Goal: Task Accomplishment & Management: Use online tool/utility

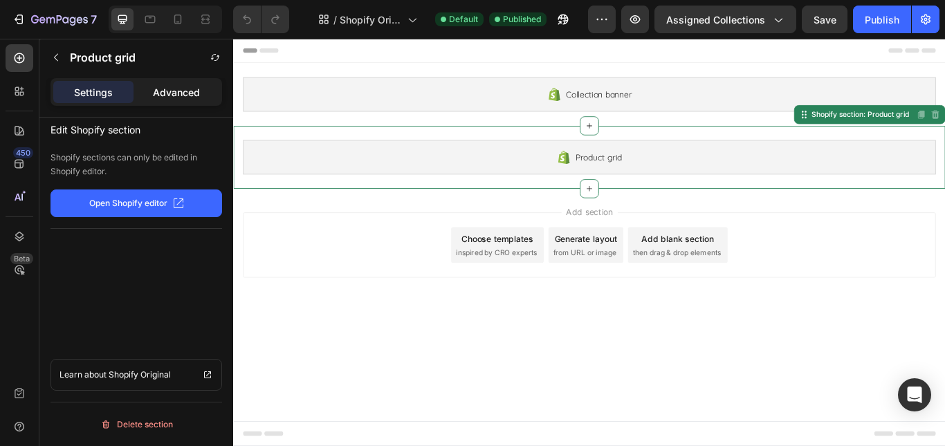
click at [147, 98] on div "Advanced" at bounding box center [176, 92] width 80 height 22
click at [80, 85] on p "Settings" at bounding box center [93, 92] width 39 height 15
click at [57, 58] on icon "button" at bounding box center [56, 57] width 11 height 11
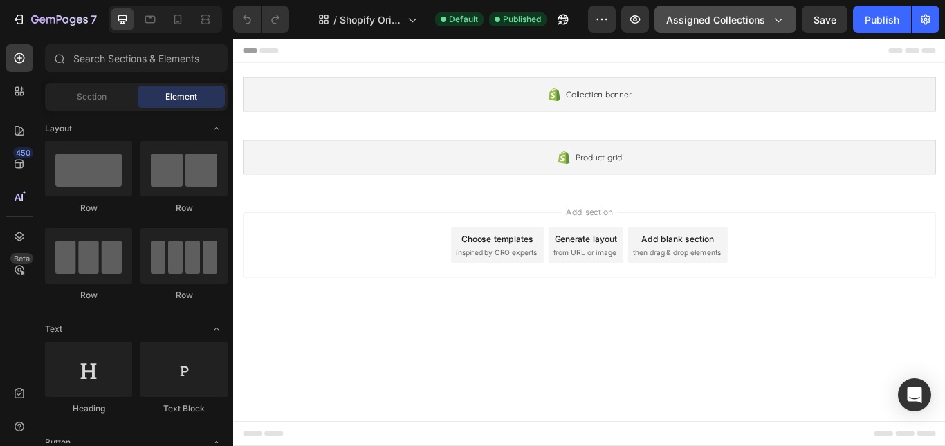
click at [724, 14] on span "Assigned Collections" at bounding box center [715, 19] width 99 height 15
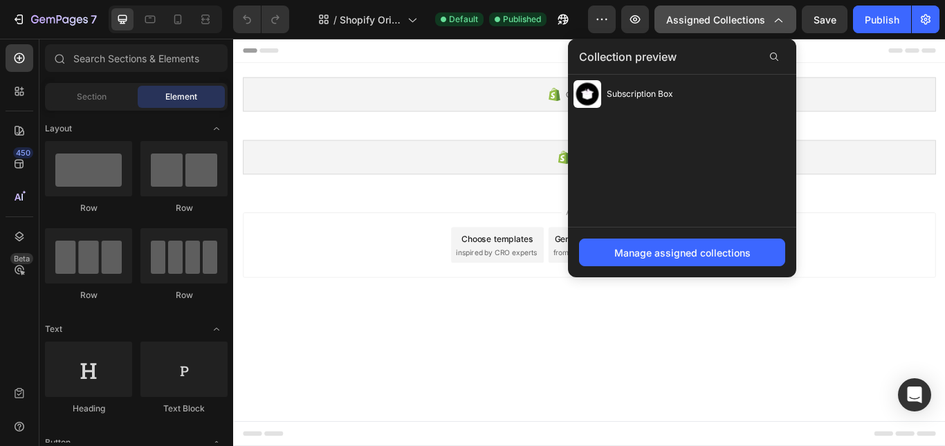
click at [724, 14] on span "Assigned Collections" at bounding box center [715, 19] width 99 height 15
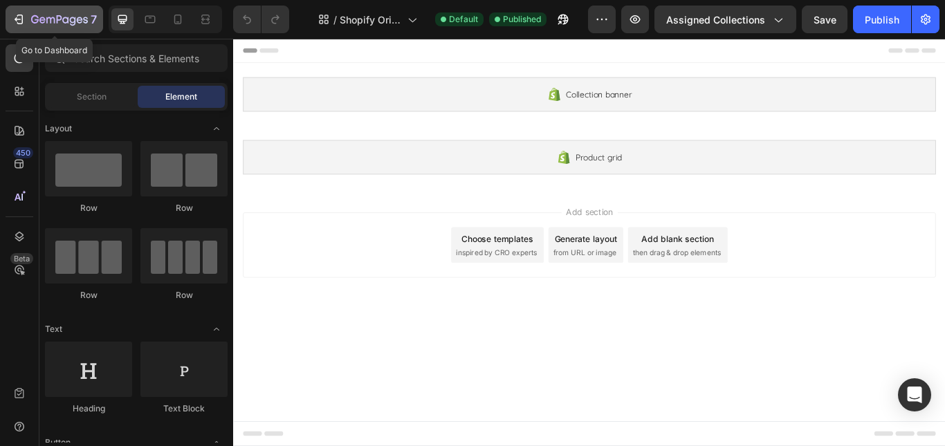
click at [26, 15] on div "7" at bounding box center [54, 19] width 85 height 17
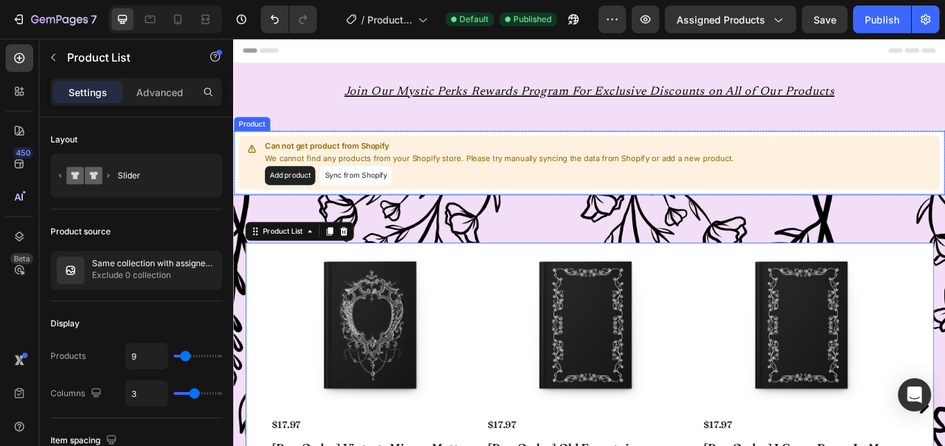
click at [372, 199] on button "Sync from Shopify" at bounding box center [376, 199] width 84 height 22
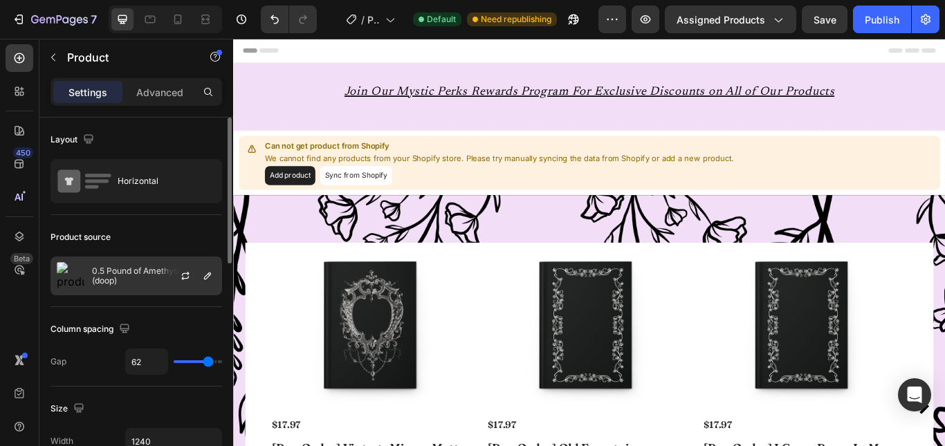
click at [165, 276] on div at bounding box center [191, 275] width 61 height 37
click at [177, 277] on button "button" at bounding box center [185, 276] width 17 height 17
click at [212, 276] on icon "button" at bounding box center [207, 276] width 11 height 11
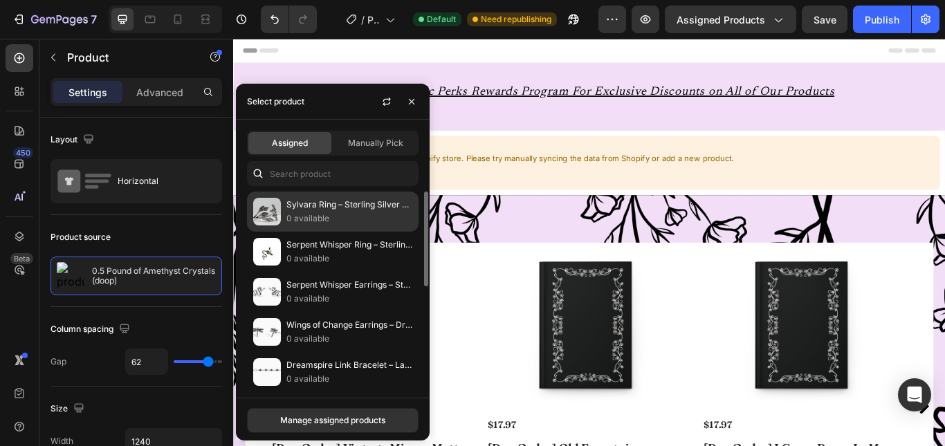
click at [316, 223] on p "0 available" at bounding box center [349, 219] width 126 height 14
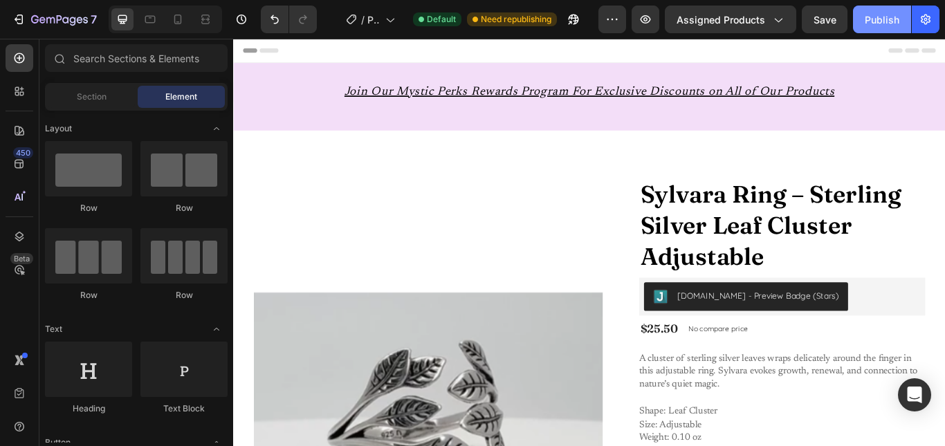
click at [877, 12] on div "Publish" at bounding box center [882, 19] width 35 height 15
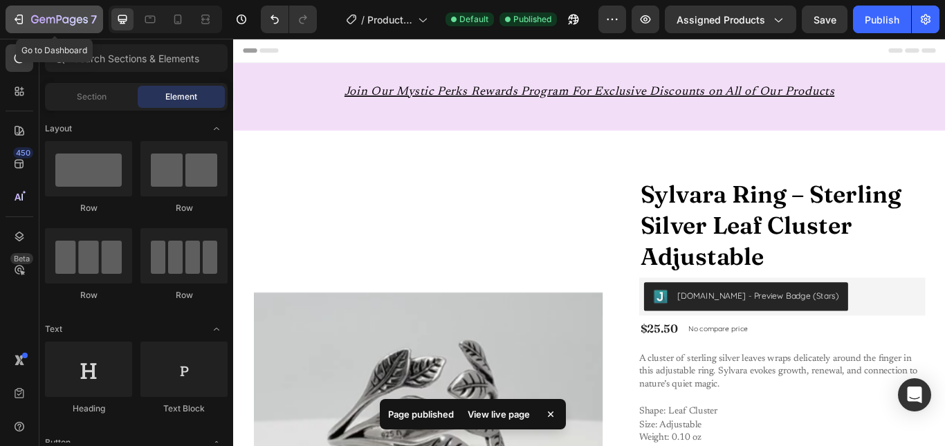
click at [13, 23] on icon "button" at bounding box center [19, 19] width 14 height 14
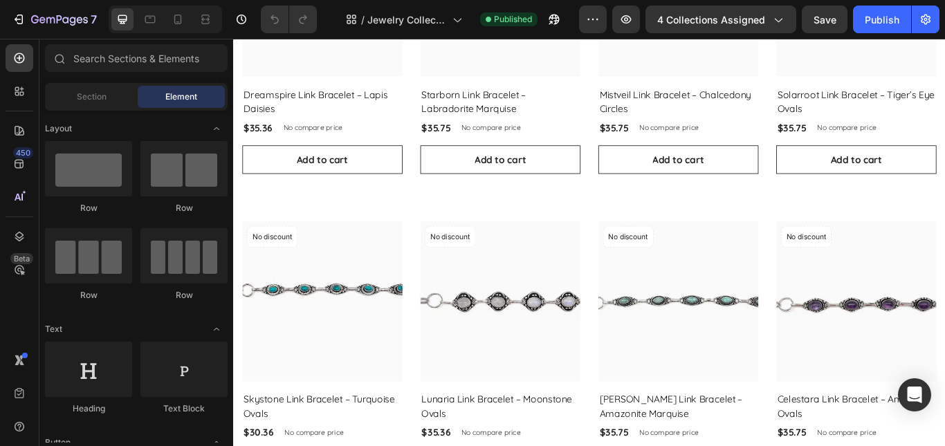
scroll to position [166, 0]
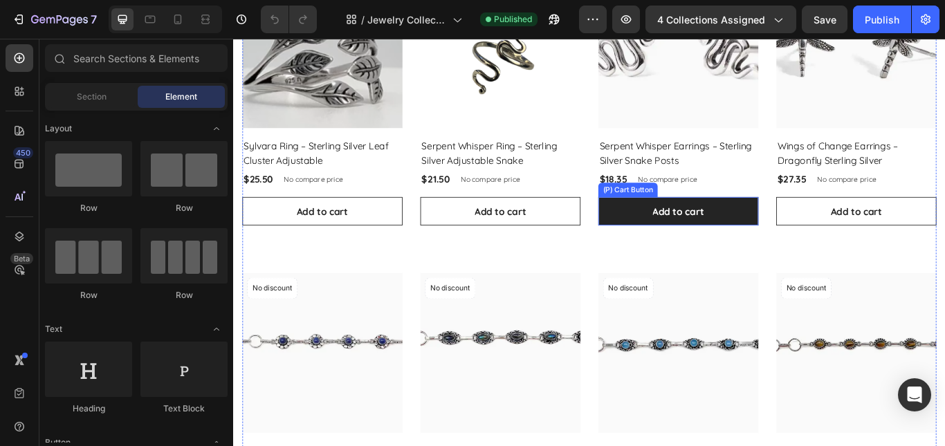
click at [813, 248] on button "Add to cart" at bounding box center [752, 239] width 187 height 33
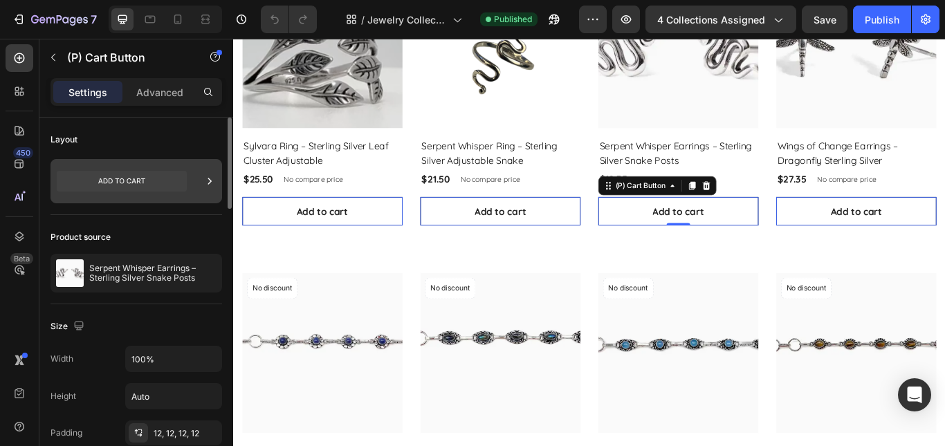
click at [153, 190] on icon at bounding box center [122, 181] width 130 height 21
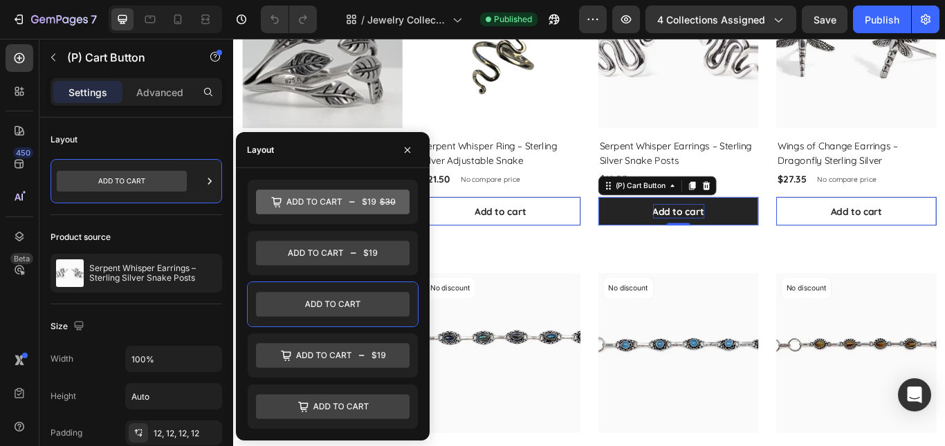
click at [741, 239] on div "Add to cart" at bounding box center [752, 240] width 60 height 17
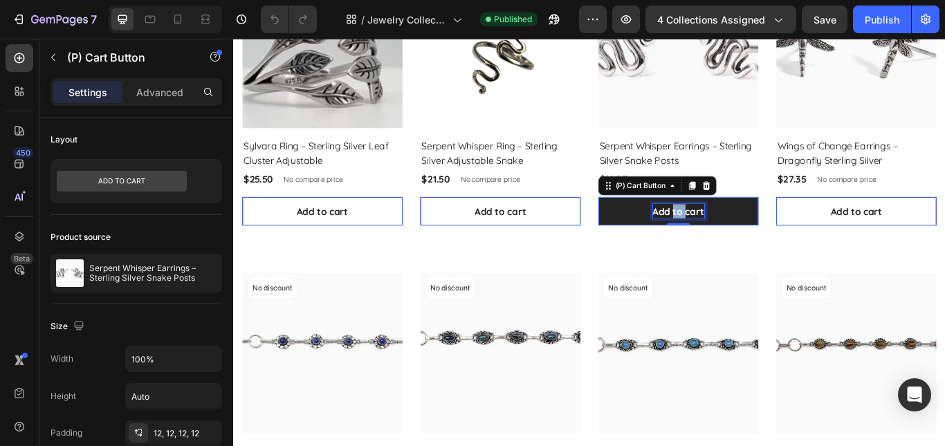
click at [741, 239] on p "Add to cart" at bounding box center [752, 240] width 60 height 17
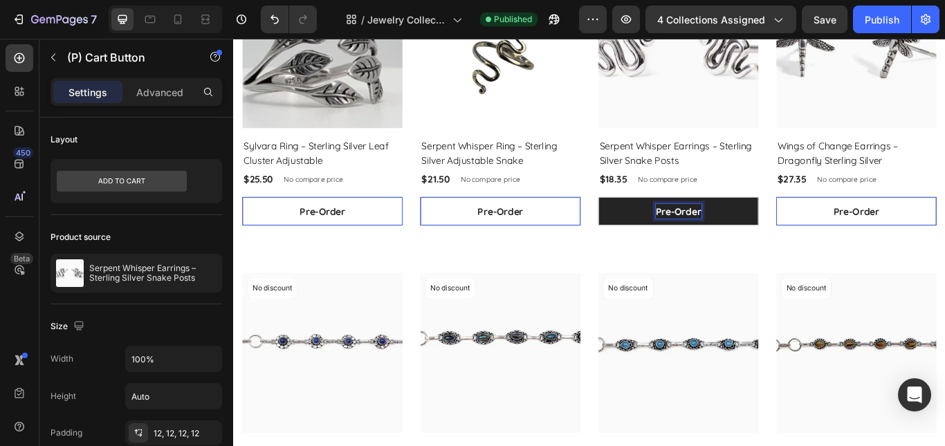
click at [659, 223] on button "Pre-Order" at bounding box center [752, 239] width 187 height 33
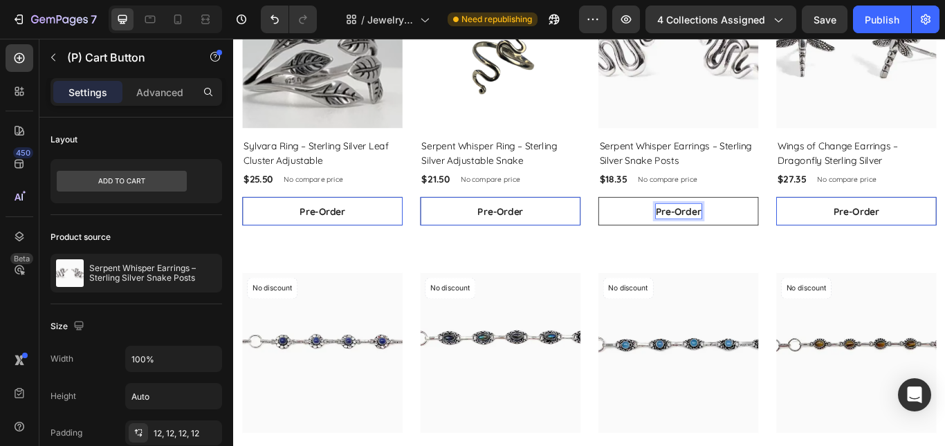
scroll to position [368, 0]
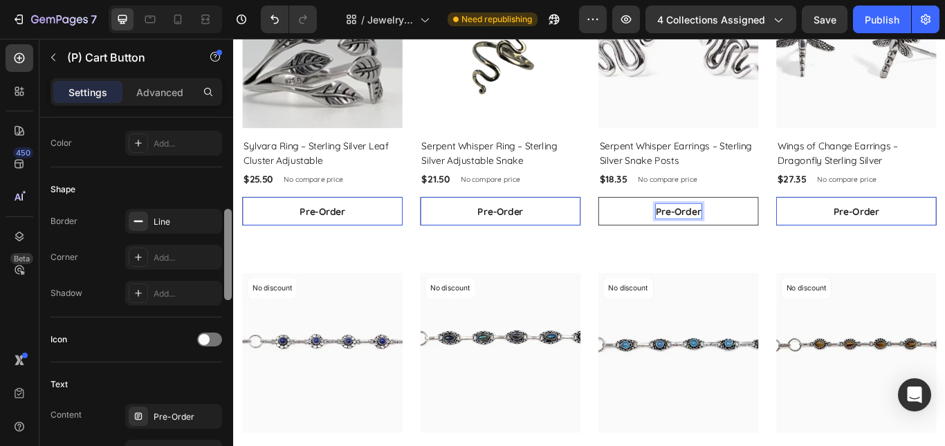
click at [228, 214] on div at bounding box center [228, 302] width 10 height 368
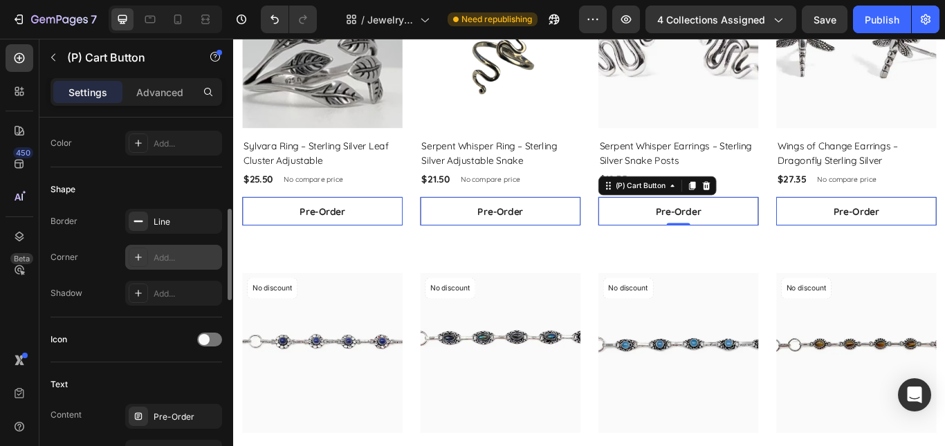
click at [158, 256] on div "Add..." at bounding box center [186, 258] width 65 height 12
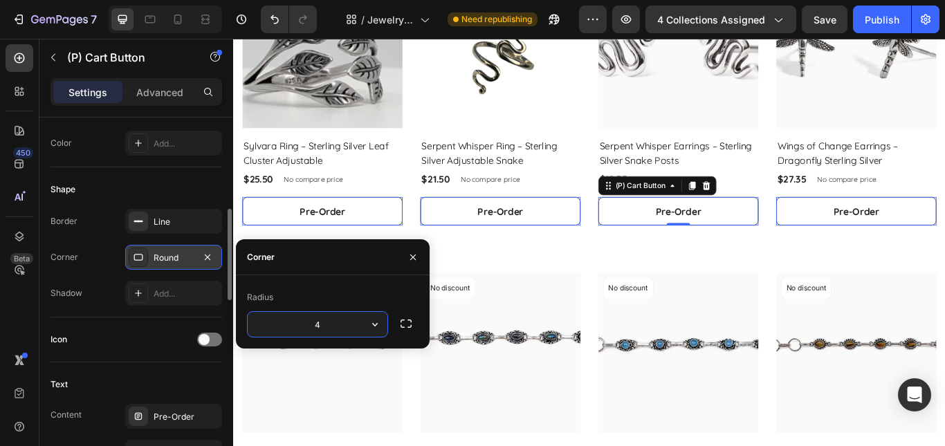
type input "40"
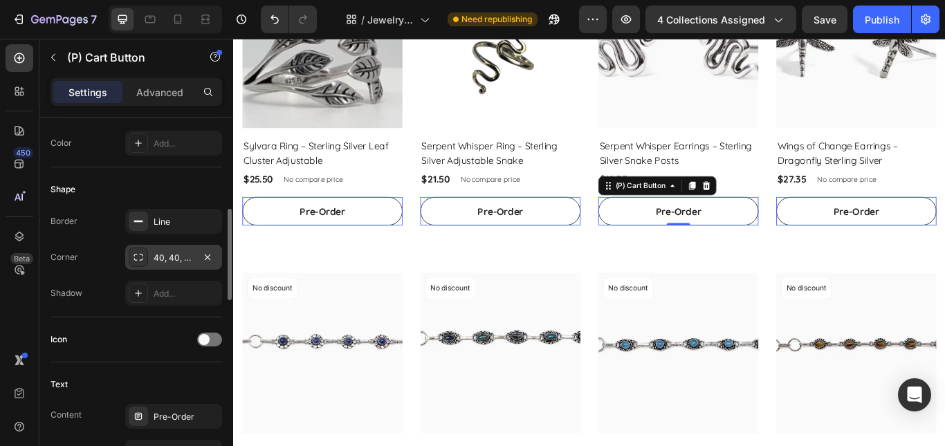
click at [158, 354] on div "Icon" at bounding box center [137, 340] width 172 height 45
click at [209, 338] on span at bounding box center [204, 339] width 11 height 11
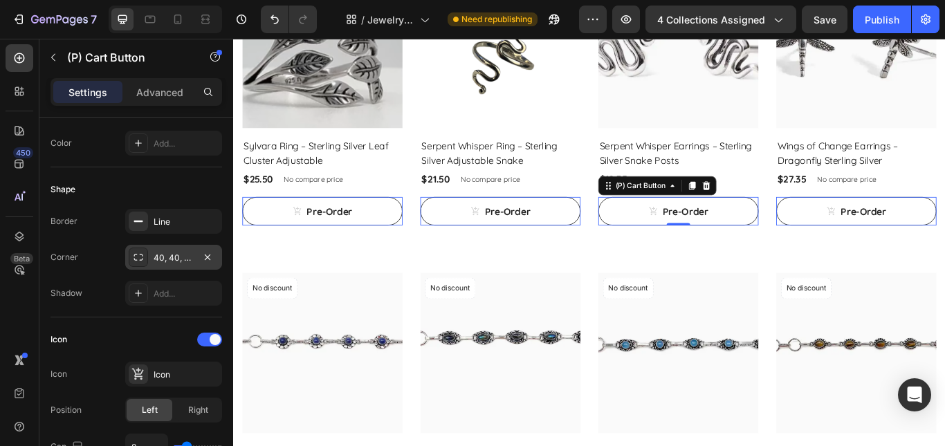
scroll to position [736, 0]
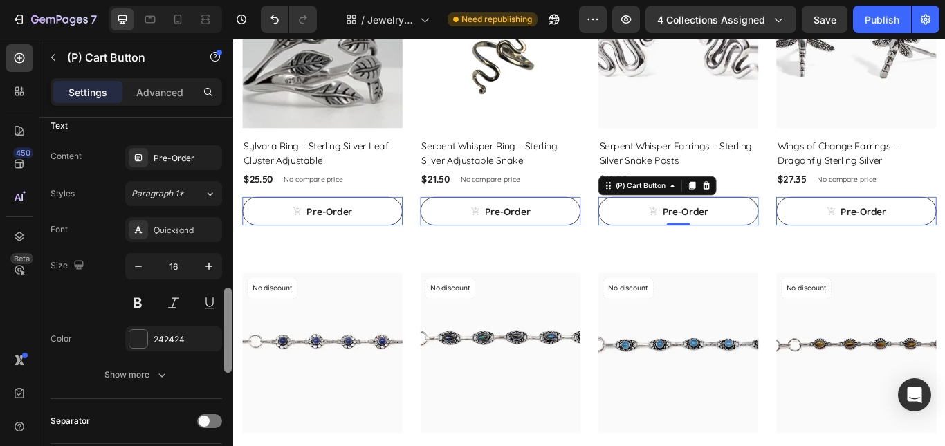
click at [232, 302] on div at bounding box center [228, 302] width 10 height 368
click at [185, 235] on div "Quicksand" at bounding box center [186, 230] width 65 height 12
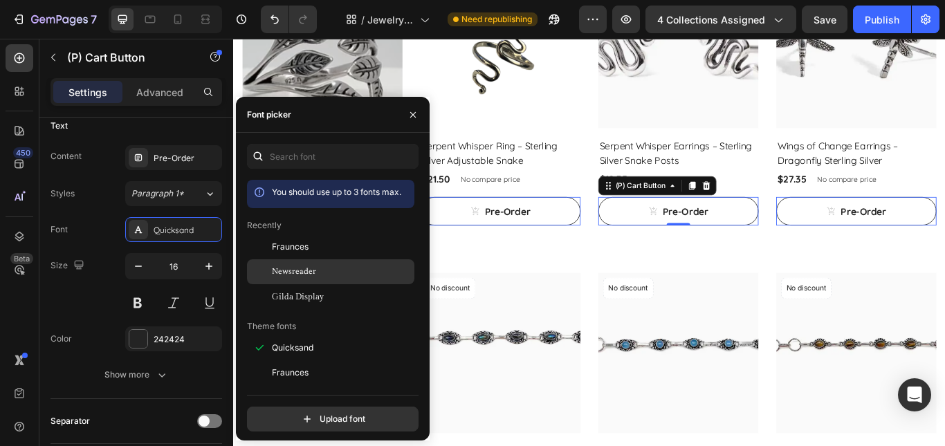
click at [321, 271] on div "Newsreader" at bounding box center [342, 272] width 140 height 12
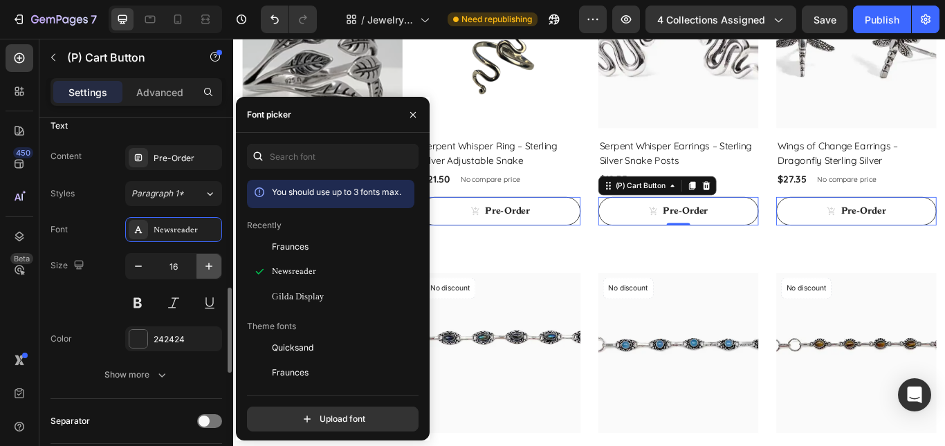
click at [206, 259] on icon "button" at bounding box center [209, 266] width 14 height 14
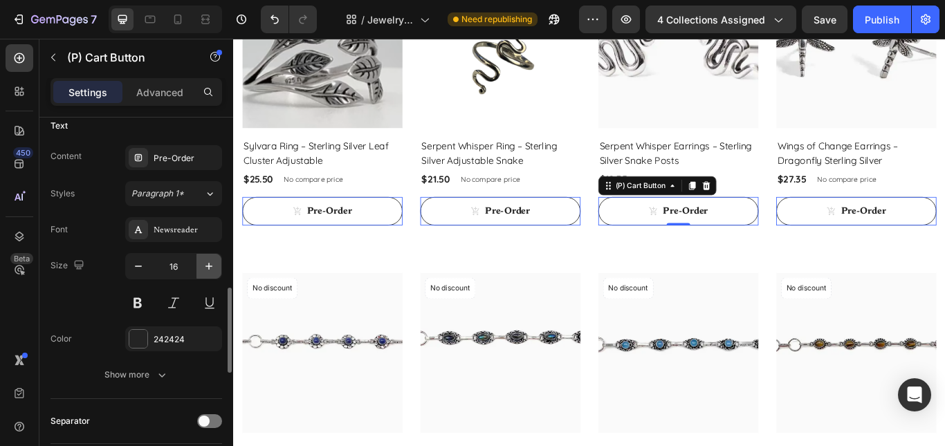
click at [206, 259] on icon "button" at bounding box center [209, 266] width 14 height 14
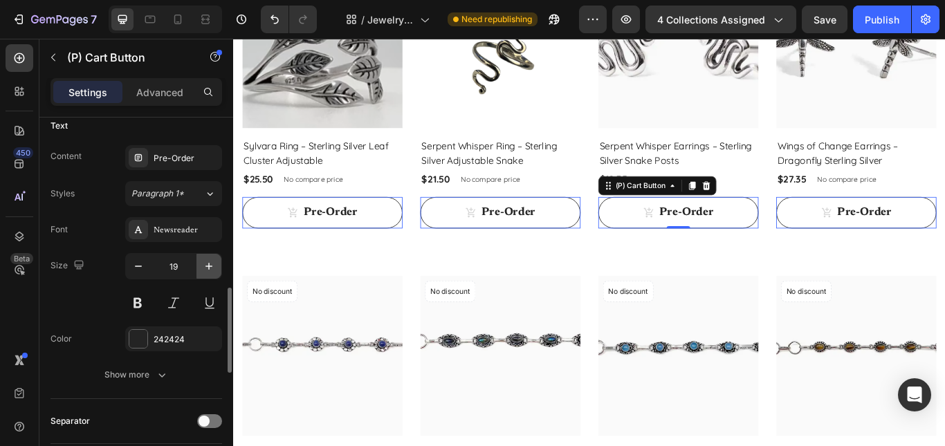
click at [206, 259] on icon "button" at bounding box center [209, 266] width 14 height 14
type input "20"
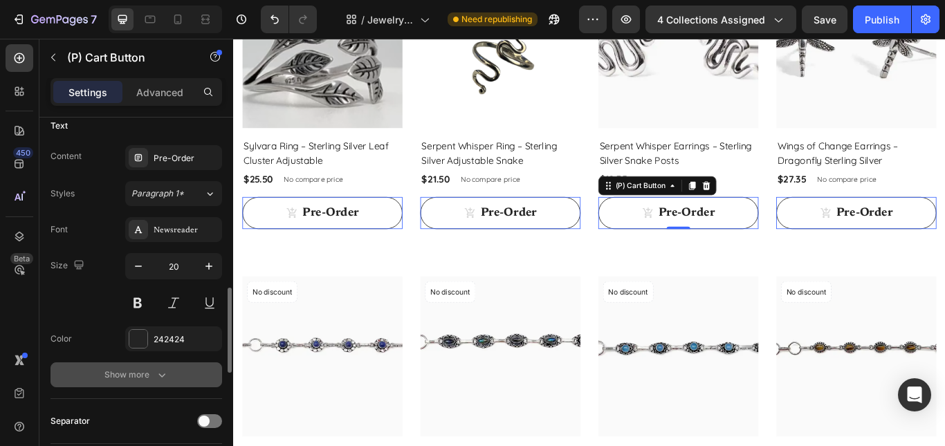
click at [167, 383] on button "Show more" at bounding box center [137, 375] width 172 height 25
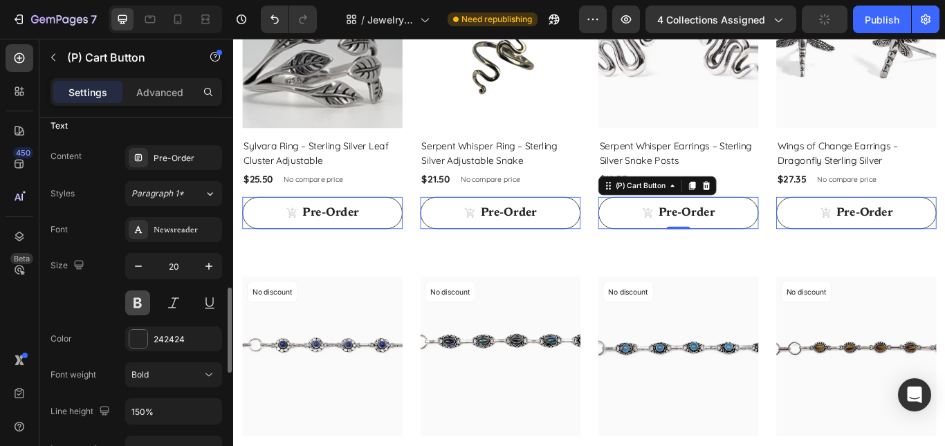
click at [144, 309] on button at bounding box center [137, 303] width 25 height 25
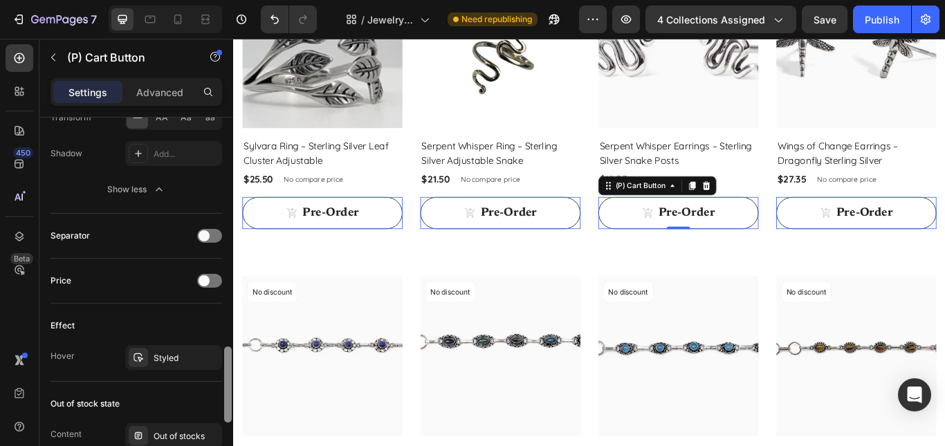
click at [228, 368] on div at bounding box center [228, 302] width 10 height 368
click at [205, 239] on span at bounding box center [204, 235] width 11 height 11
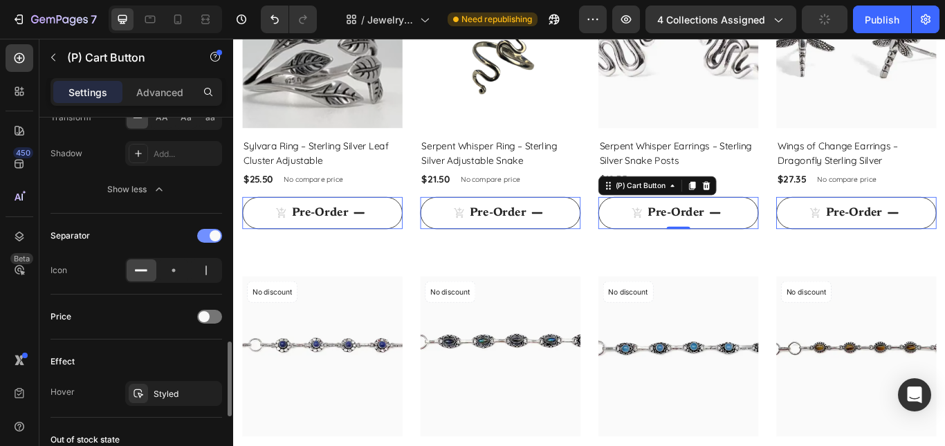
click at [205, 239] on div at bounding box center [209, 236] width 25 height 14
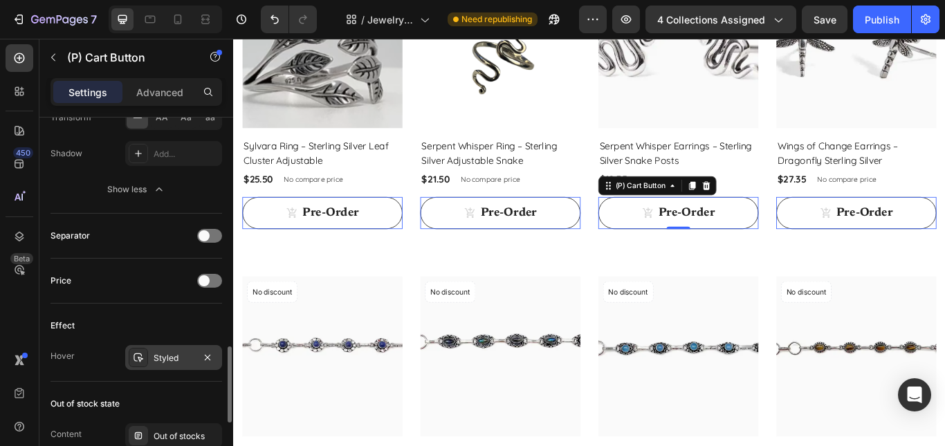
click at [163, 362] on div "Styled" at bounding box center [174, 358] width 40 height 12
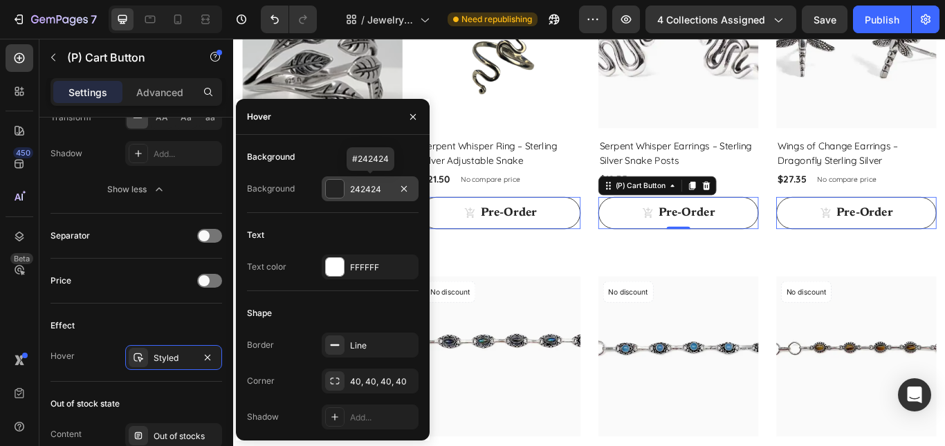
click at [348, 191] on div "242424" at bounding box center [370, 188] width 97 height 25
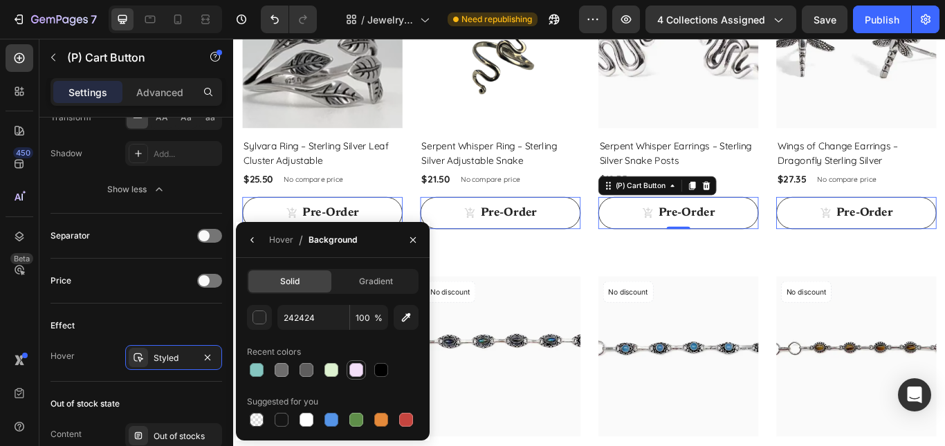
click at [358, 369] on div at bounding box center [356, 370] width 14 height 14
type input "F3DEF8"
click at [246, 241] on button "button" at bounding box center [252, 240] width 22 height 22
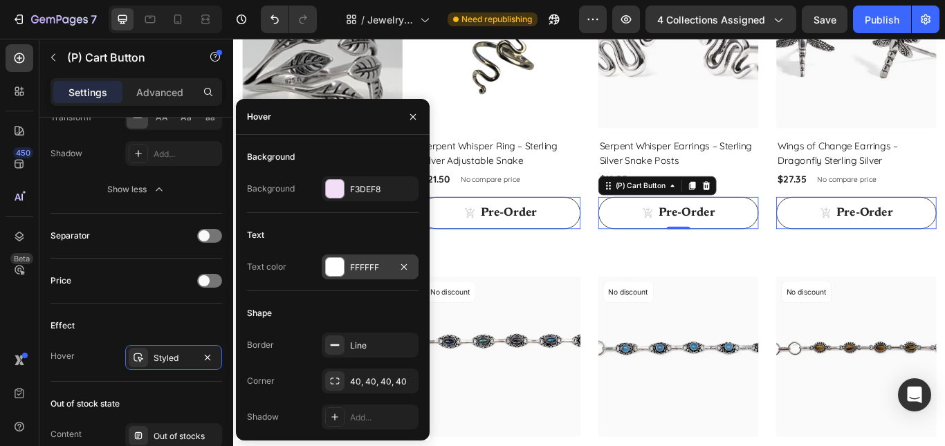
click at [334, 266] on div at bounding box center [335, 267] width 18 height 18
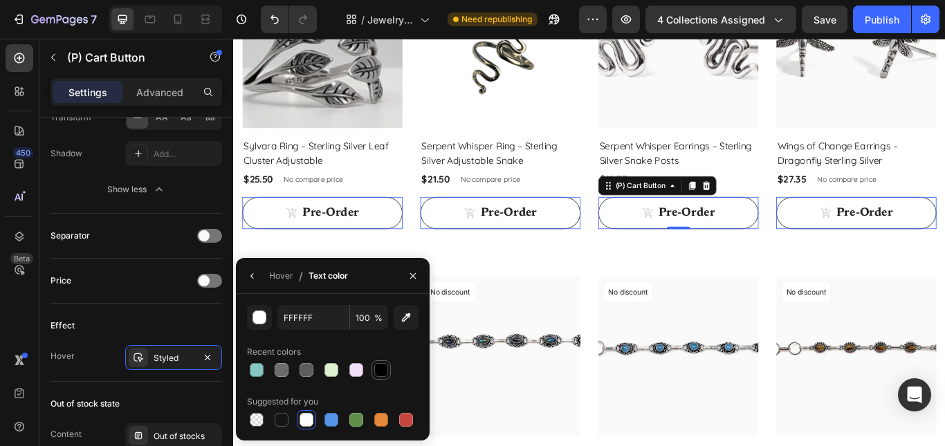
click at [387, 365] on div at bounding box center [381, 370] width 14 height 14
type input "000000"
click at [248, 283] on button "button" at bounding box center [252, 276] width 22 height 22
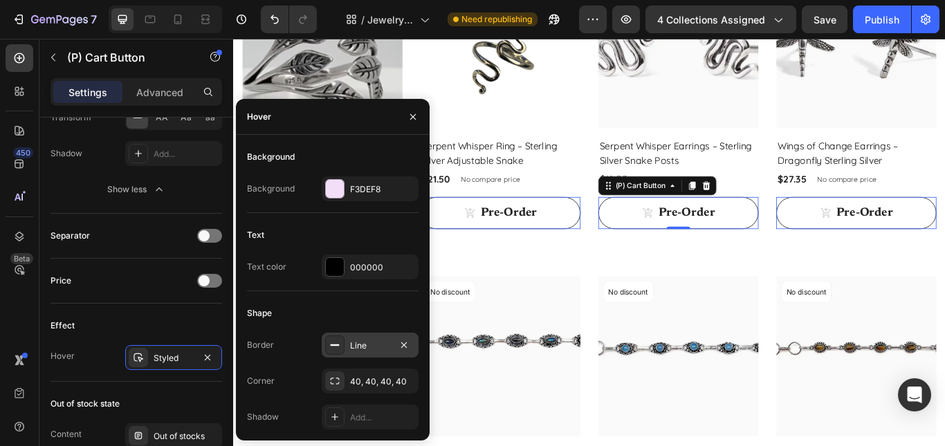
click at [367, 352] on div "Line" at bounding box center [370, 345] width 97 height 25
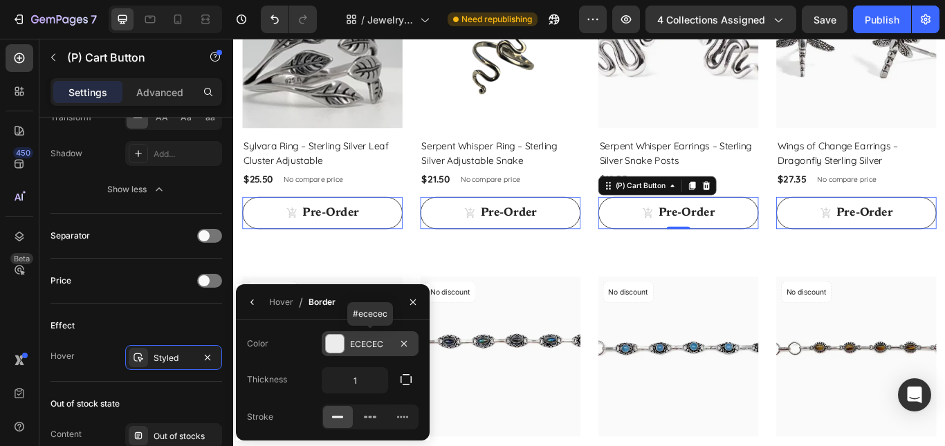
click at [355, 352] on div "ECECEC" at bounding box center [370, 343] width 97 height 25
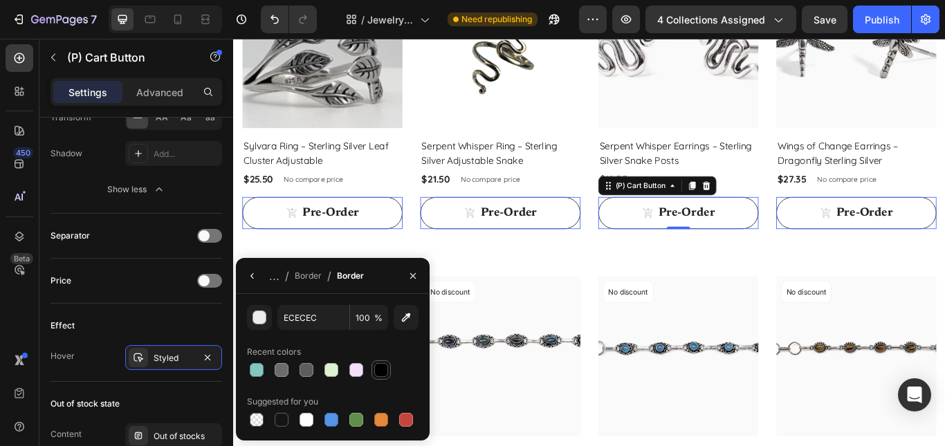
click at [383, 365] on div at bounding box center [381, 370] width 14 height 14
type input "000000"
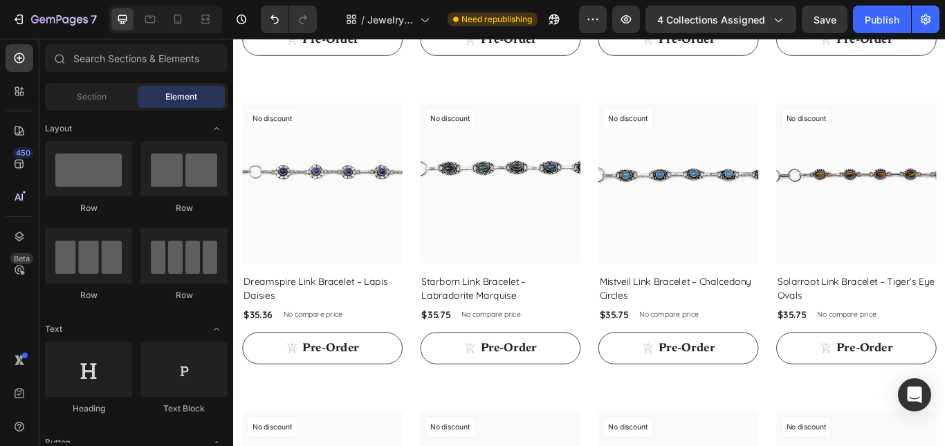
scroll to position [360, 0]
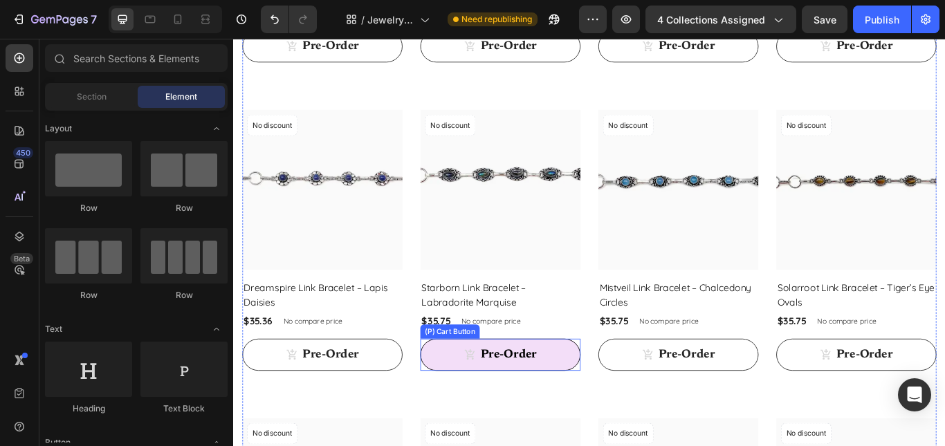
click at [556, 416] on button "Pre-Order" at bounding box center [544, 407] width 187 height 37
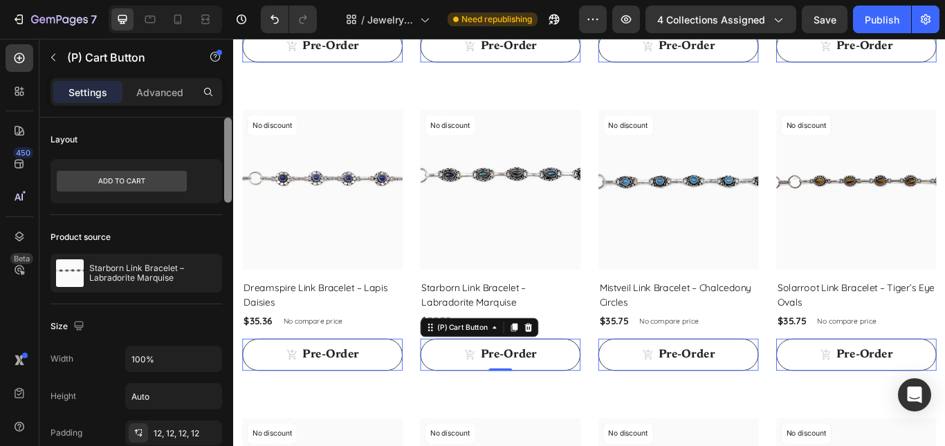
scroll to position [368, 0]
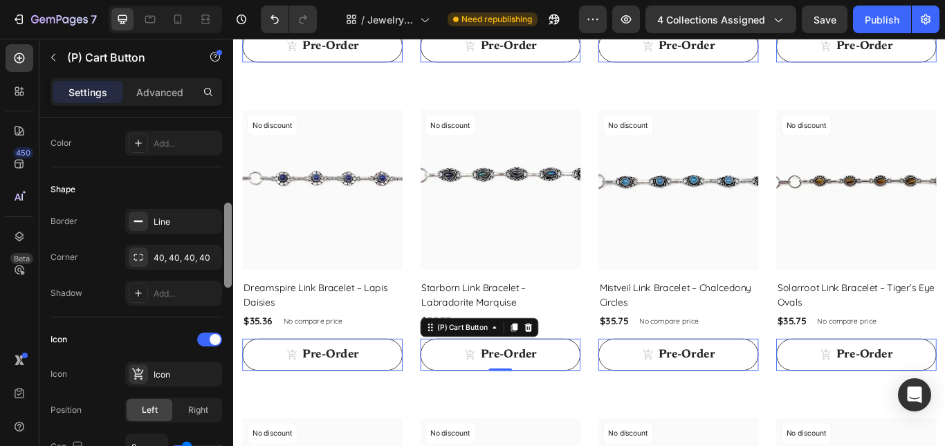
click at [228, 247] on div at bounding box center [228, 302] width 10 height 368
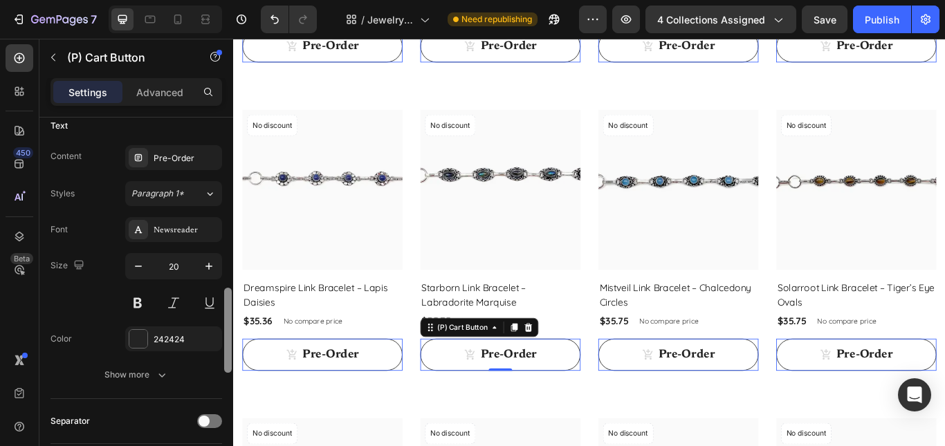
click at [230, 345] on div at bounding box center [228, 302] width 10 height 368
click at [165, 334] on div "242424" at bounding box center [174, 340] width 40 height 12
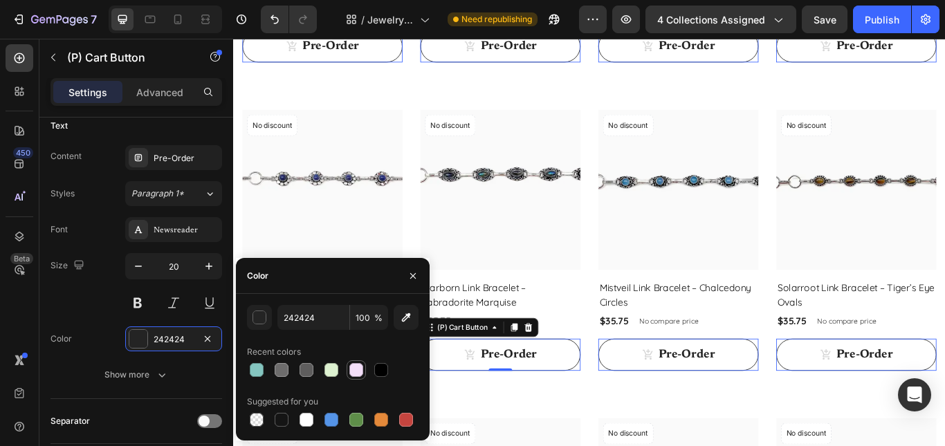
click at [356, 375] on div at bounding box center [356, 370] width 14 height 14
type input "F3DEF8"
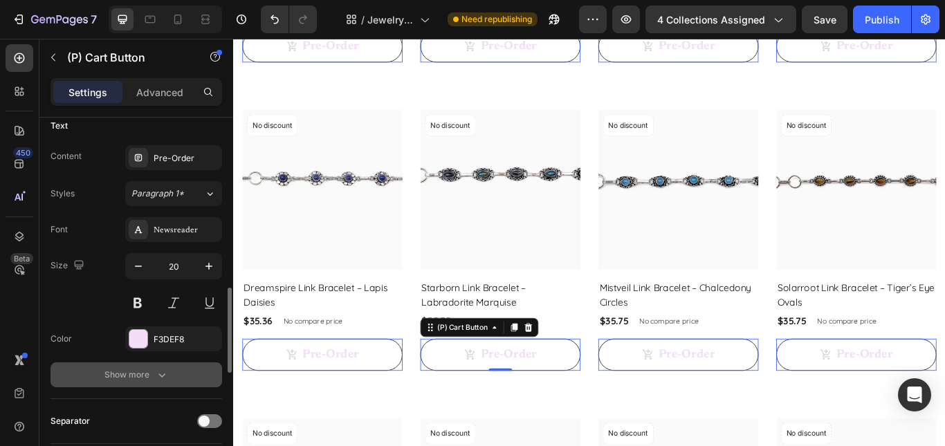
click at [142, 385] on button "Show more" at bounding box center [137, 375] width 172 height 25
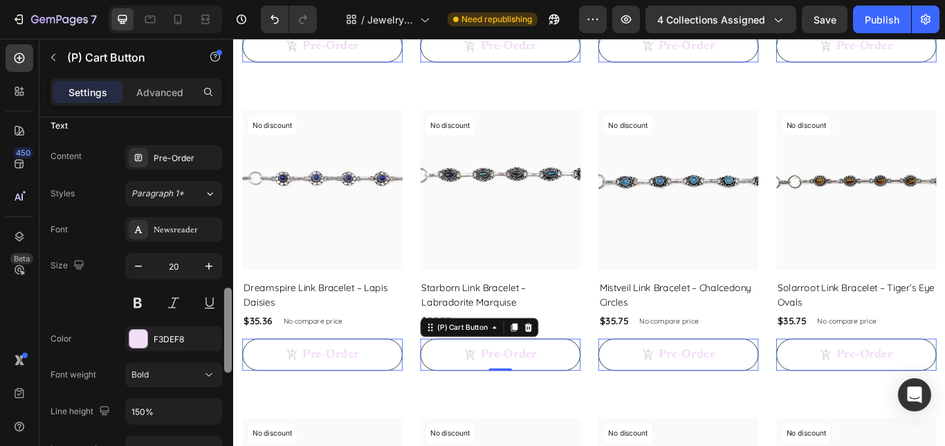
scroll to position [1104, 0]
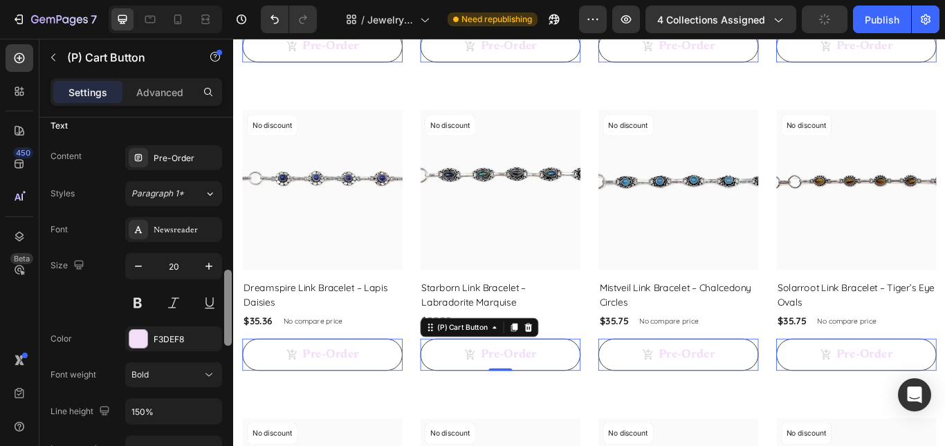
click at [228, 307] on div at bounding box center [228, 302] width 10 height 368
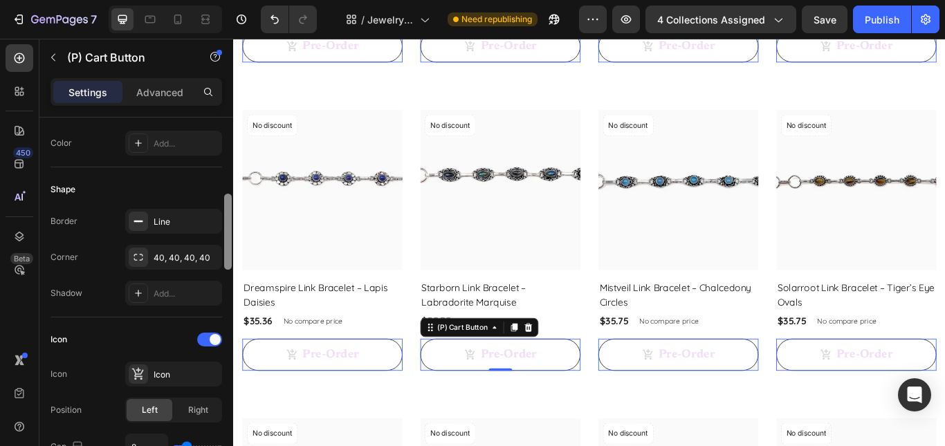
click at [230, 259] on div at bounding box center [228, 302] width 10 height 368
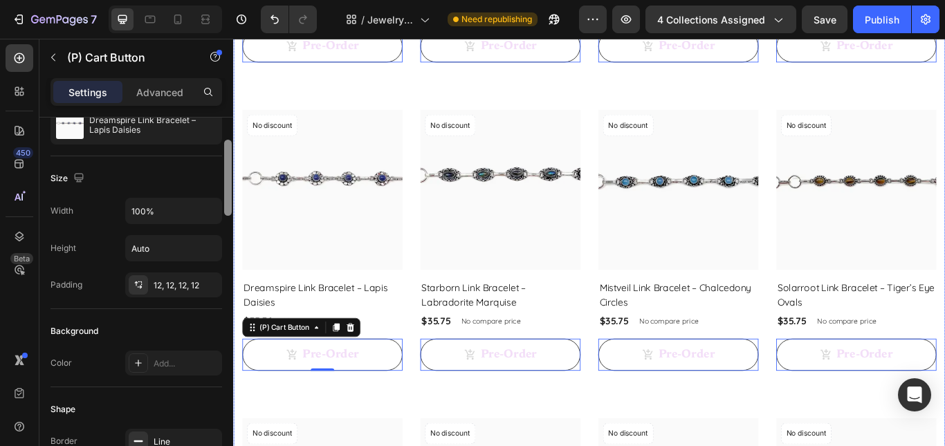
drag, startPoint x: 229, startPoint y: 257, endPoint x: 228, endPoint y: 210, distance: 47.1
click at [228, 210] on div at bounding box center [228, 178] width 8 height 76
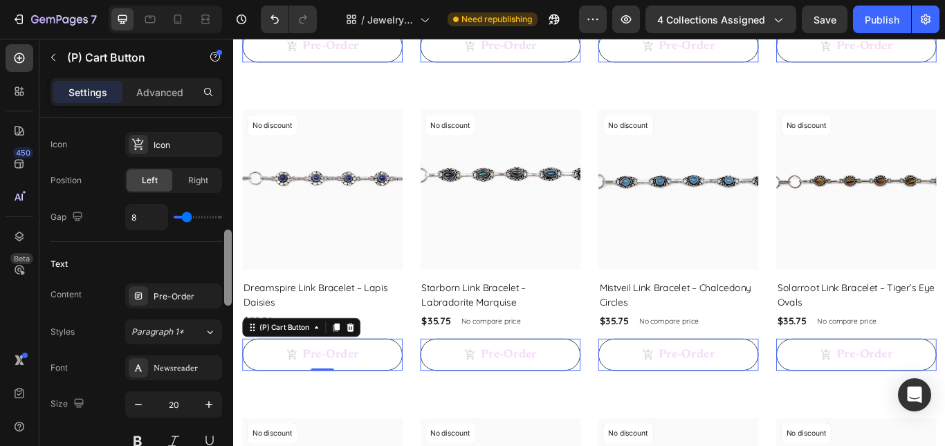
scroll to position [611, 0]
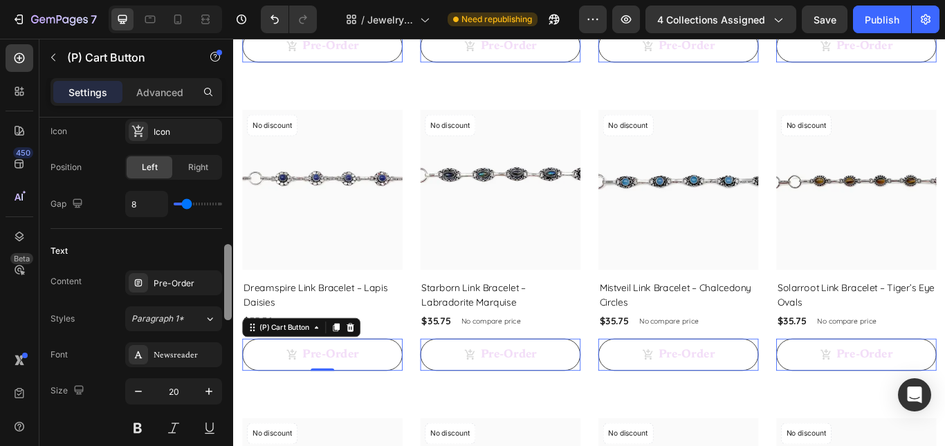
drag, startPoint x: 228, startPoint y: 210, endPoint x: 226, endPoint y: 307, distance: 97.6
click at [226, 307] on div at bounding box center [228, 282] width 8 height 76
click at [196, 201] on div "8" at bounding box center [173, 204] width 97 height 26
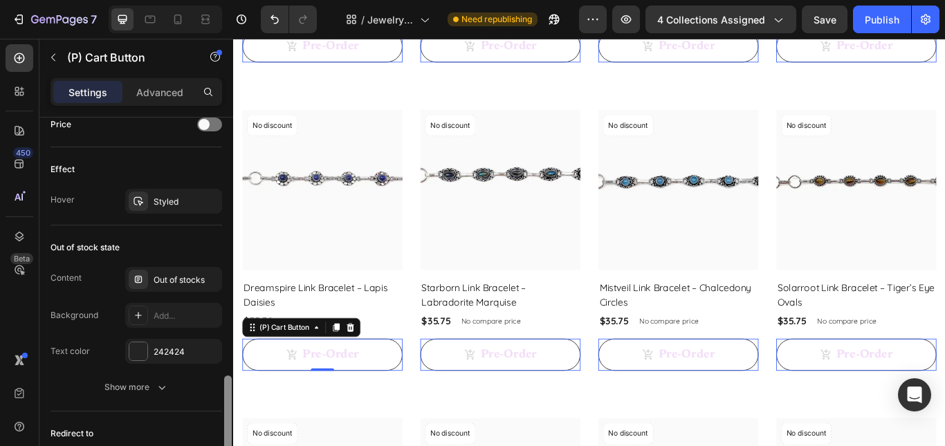
scroll to position [1268, 0]
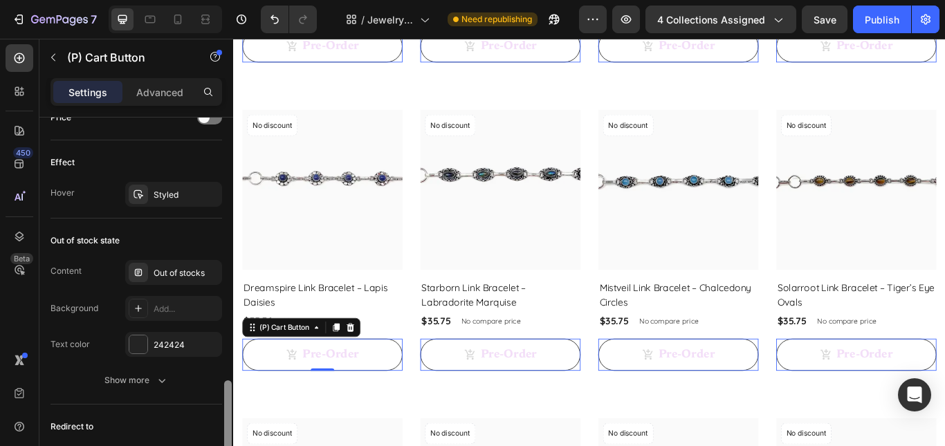
drag, startPoint x: 229, startPoint y: 273, endPoint x: 225, endPoint y: 410, distance: 136.4
click at [225, 410] on div at bounding box center [228, 419] width 8 height 76
click at [171, 346] on div "242424" at bounding box center [174, 345] width 40 height 12
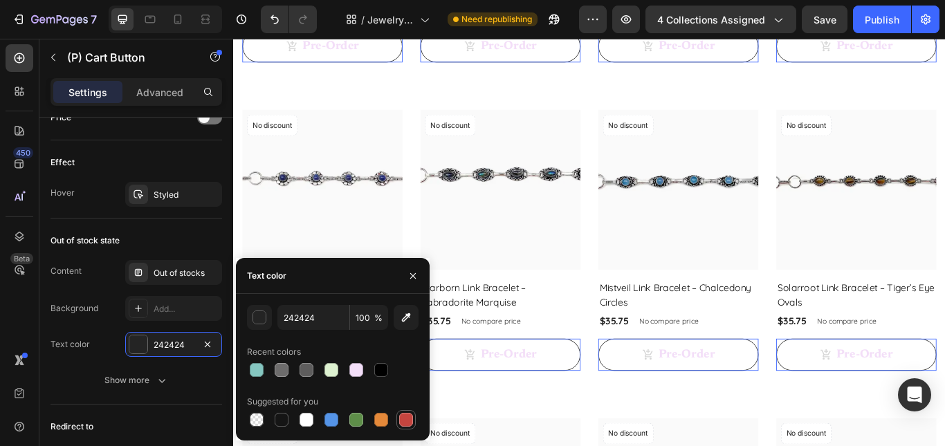
click at [412, 420] on div at bounding box center [406, 420] width 14 height 14
type input "C5453F"
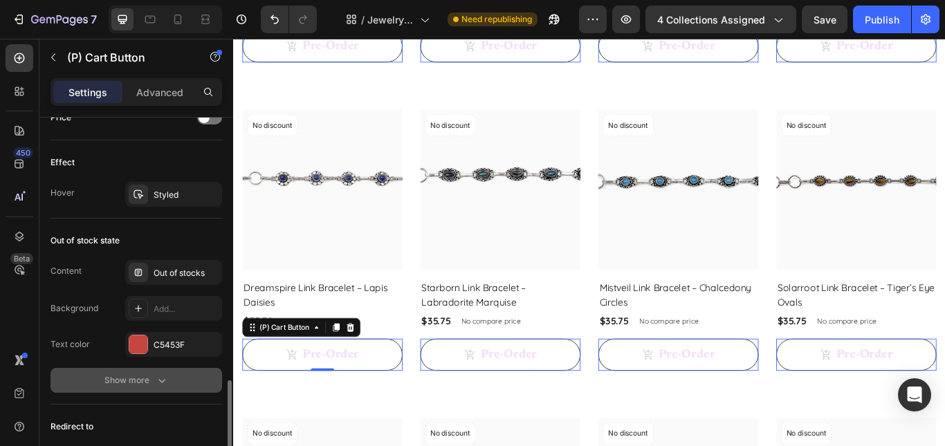
click at [139, 374] on div "Show more" at bounding box center [136, 381] width 64 height 14
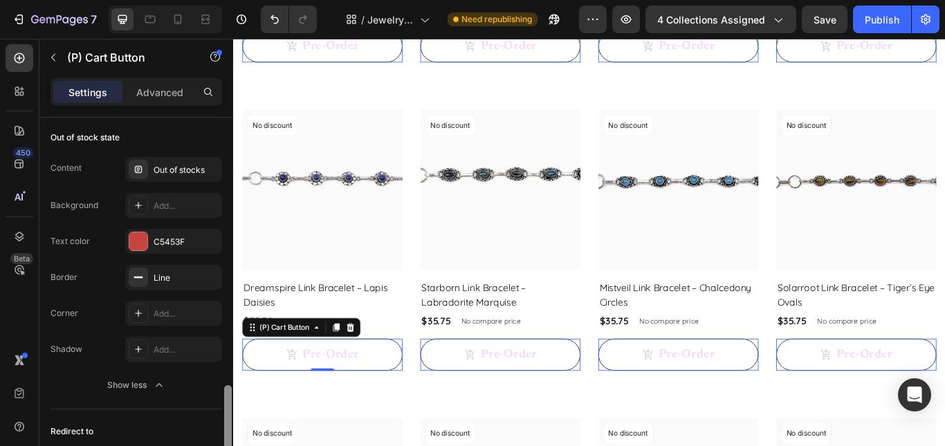
scroll to position [1391, 0]
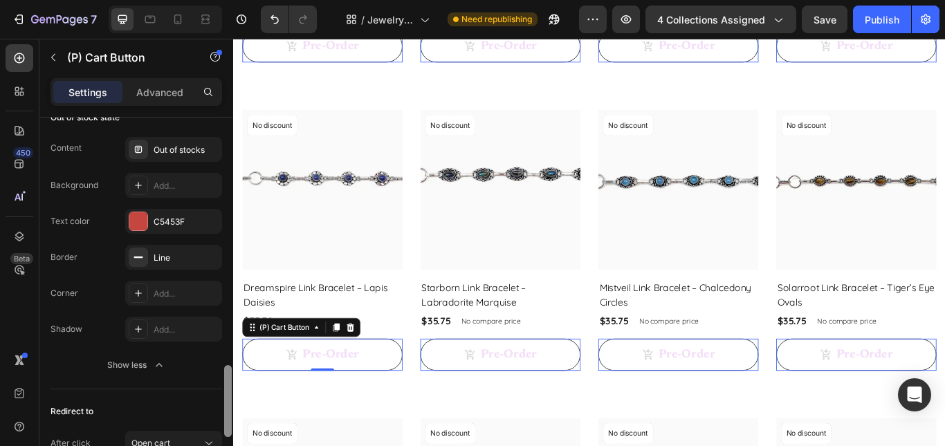
drag, startPoint x: 228, startPoint y: 408, endPoint x: 223, endPoint y: 434, distance: 26.1
click at [223, 434] on div at bounding box center [228, 282] width 10 height 368
click at [186, 268] on div "Line" at bounding box center [173, 257] width 97 height 25
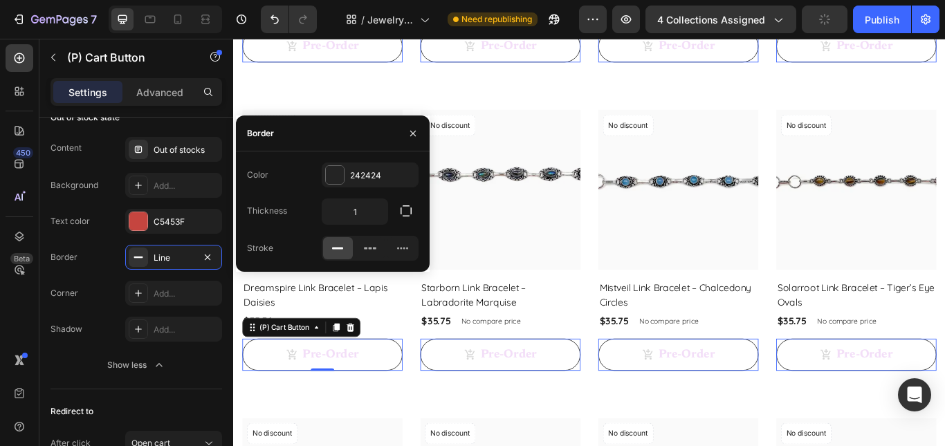
scroll to position [1515, 0]
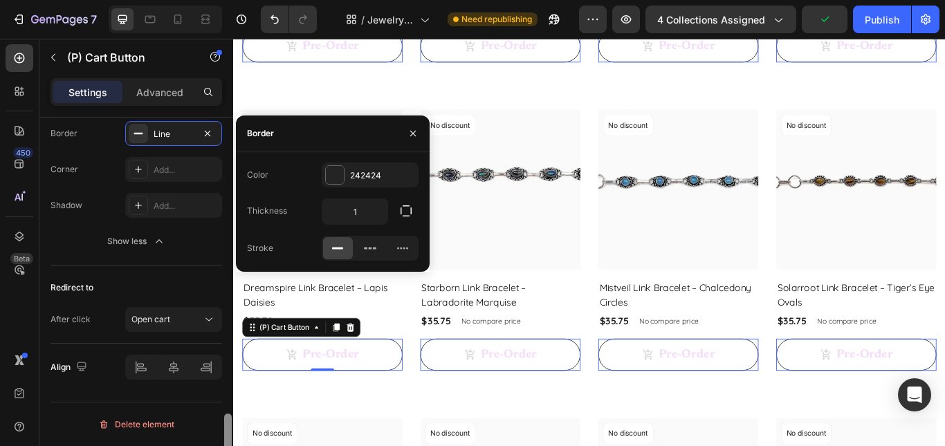
drag, startPoint x: 230, startPoint y: 394, endPoint x: 229, endPoint y: 430, distance: 36.0
click at [229, 430] on div at bounding box center [228, 450] width 8 height 72
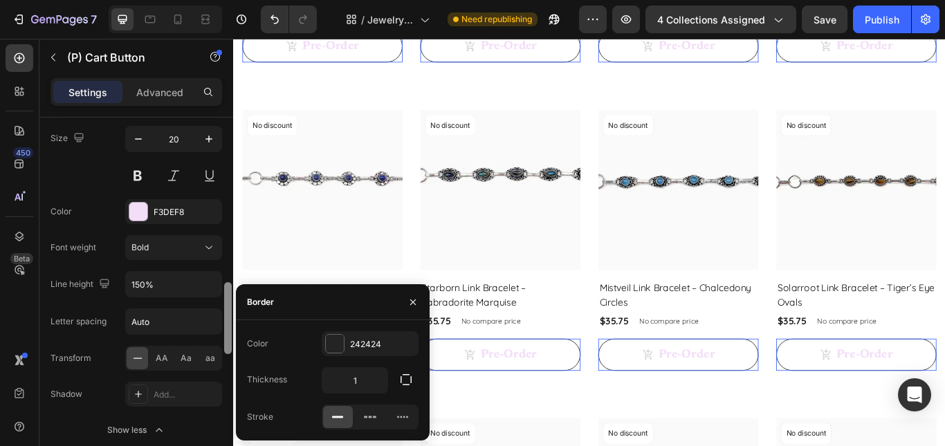
scroll to position [860, 0]
drag, startPoint x: 228, startPoint y: 422, endPoint x: 226, endPoint y: 294, distance: 128.0
click at [226, 294] on div at bounding box center [228, 322] width 8 height 72
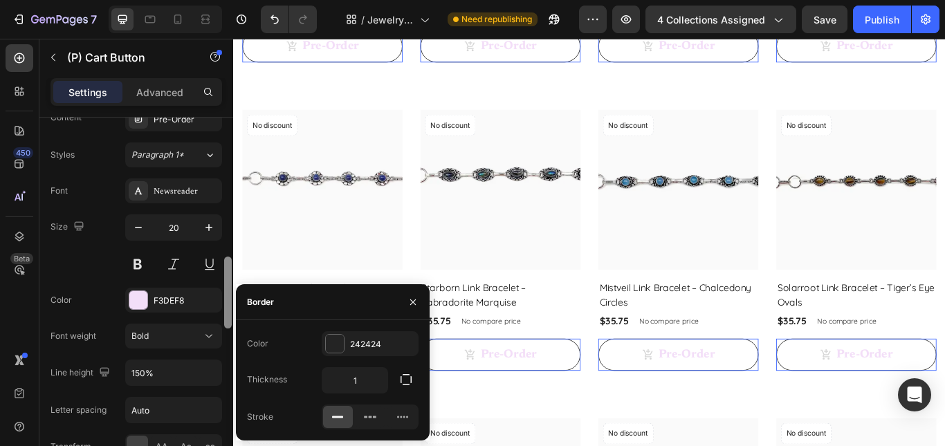
scroll to position [761, 0]
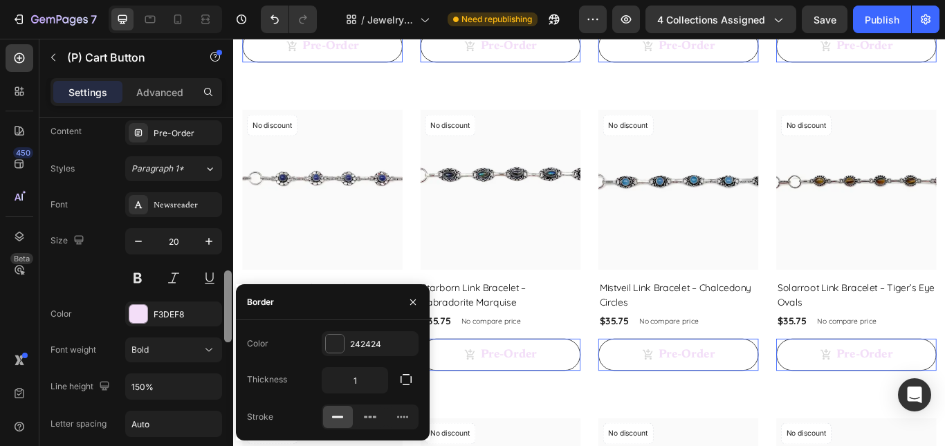
drag, startPoint x: 226, startPoint y: 295, endPoint x: 229, endPoint y: 275, distance: 19.7
click at [229, 275] on div at bounding box center [228, 307] width 8 height 72
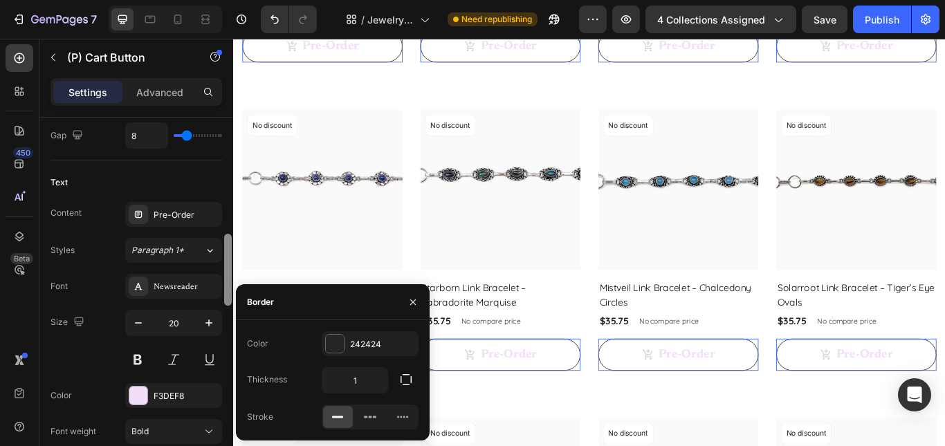
scroll to position [651, 0]
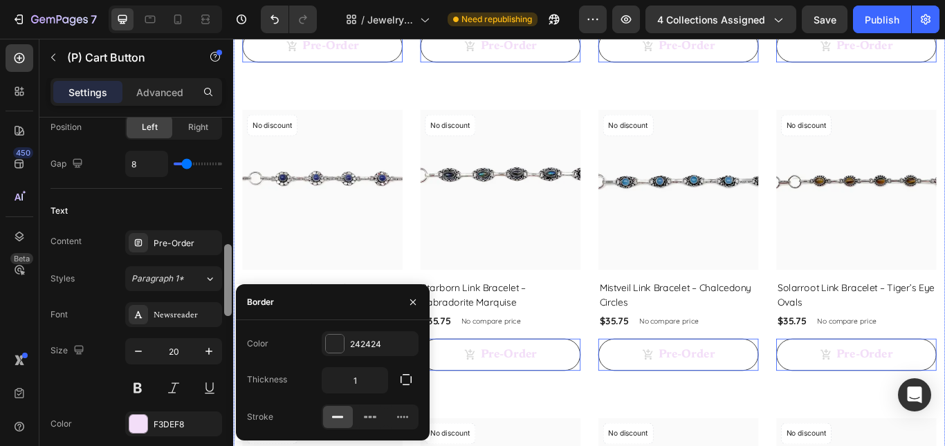
drag, startPoint x: 230, startPoint y: 273, endPoint x: 233, endPoint y: 235, distance: 38.2
click at [233, 0] on div "7 Version history / Jewelry Collection Page Need republishing Preview 4 collect…" at bounding box center [472, 0] width 945 height 0
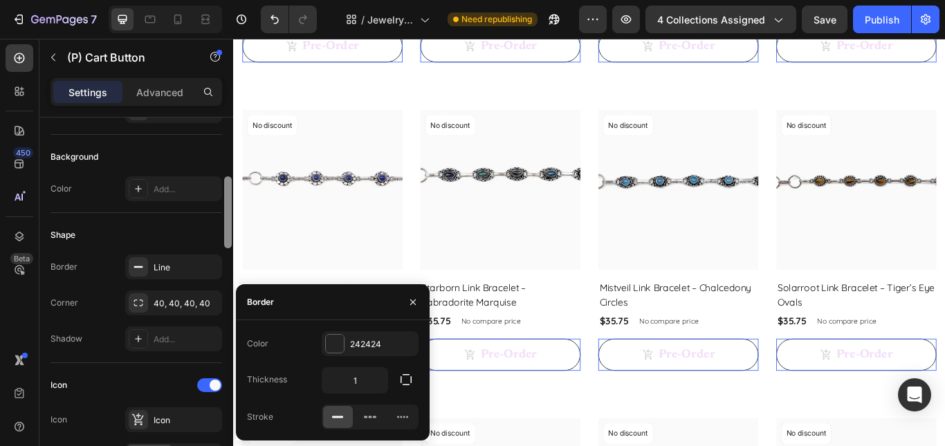
scroll to position [319, 0]
drag, startPoint x: 226, startPoint y: 244, endPoint x: 232, endPoint y: 195, distance: 48.8
click at [232, 195] on div at bounding box center [228, 302] width 10 height 368
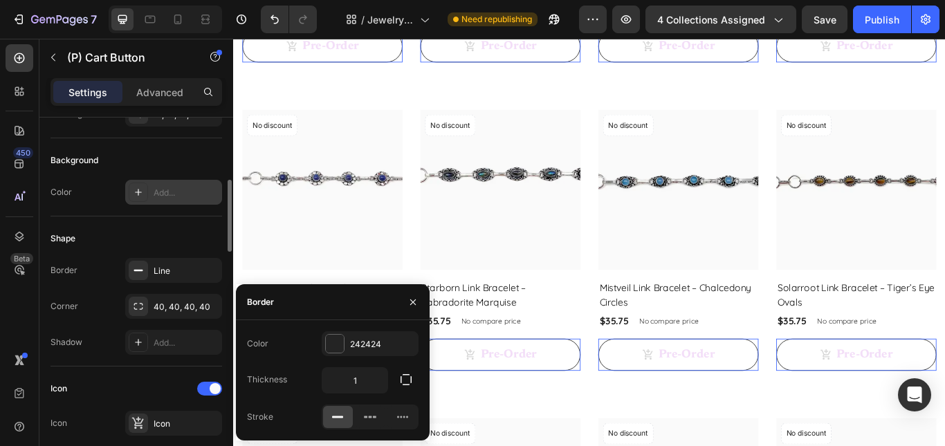
click at [176, 197] on div "Add..." at bounding box center [186, 193] width 65 height 12
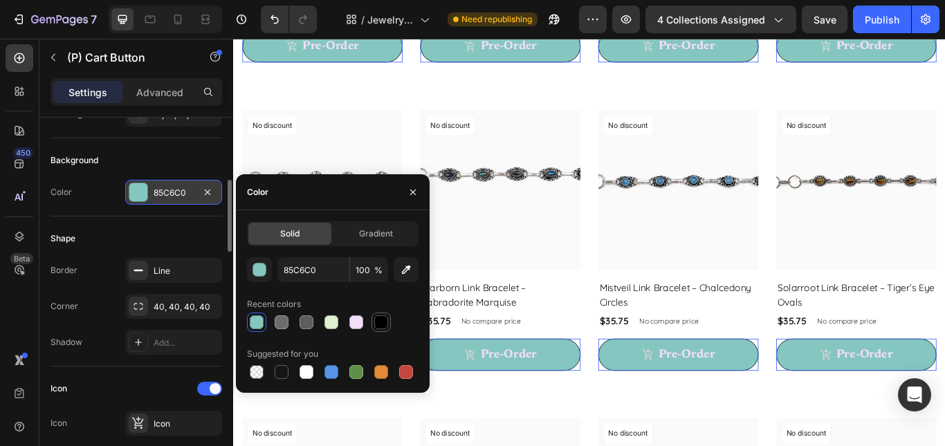
click at [380, 320] on div at bounding box center [381, 323] width 14 height 14
type input "000000"
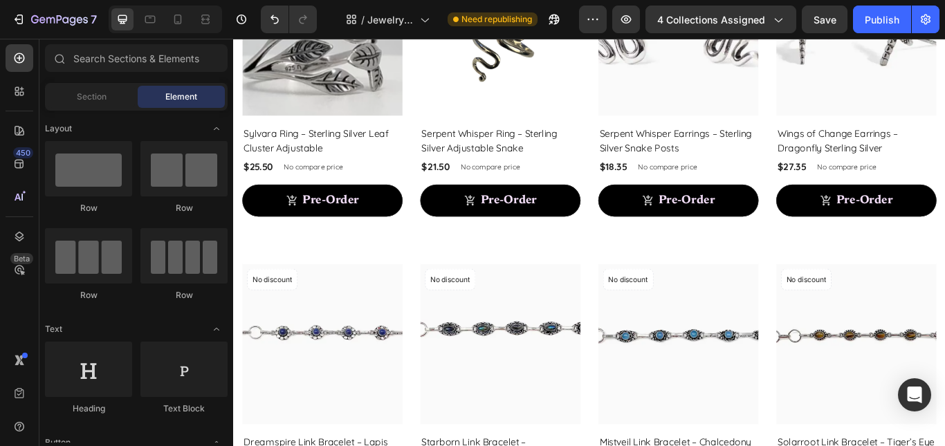
scroll to position [0, 0]
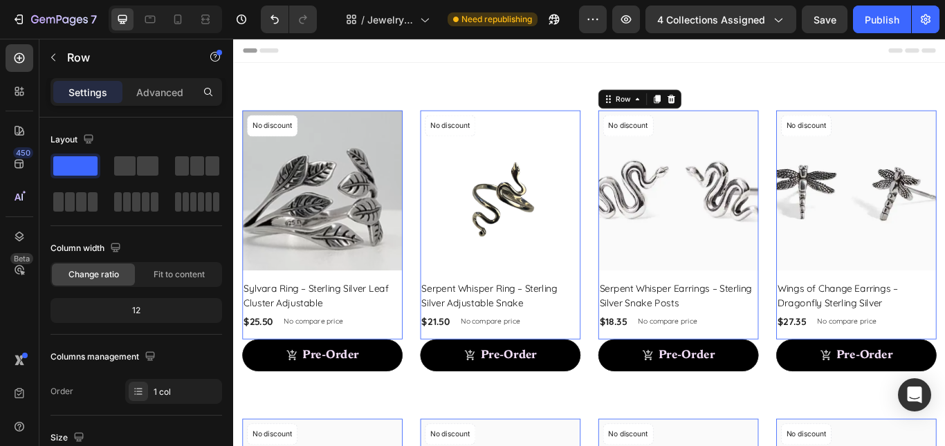
click at [430, 382] on div "Product Images & Gallery No discount Not be displayed when published Product Ba…" at bounding box center [337, 255] width 187 height 267
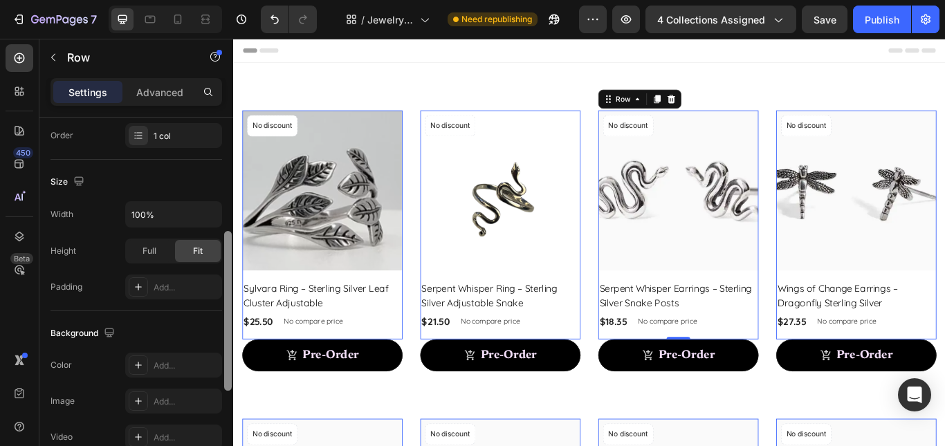
scroll to position [254, 0]
drag, startPoint x: 229, startPoint y: 367, endPoint x: 228, endPoint y: 317, distance: 49.8
click at [228, 317] on div at bounding box center [228, 308] width 8 height 160
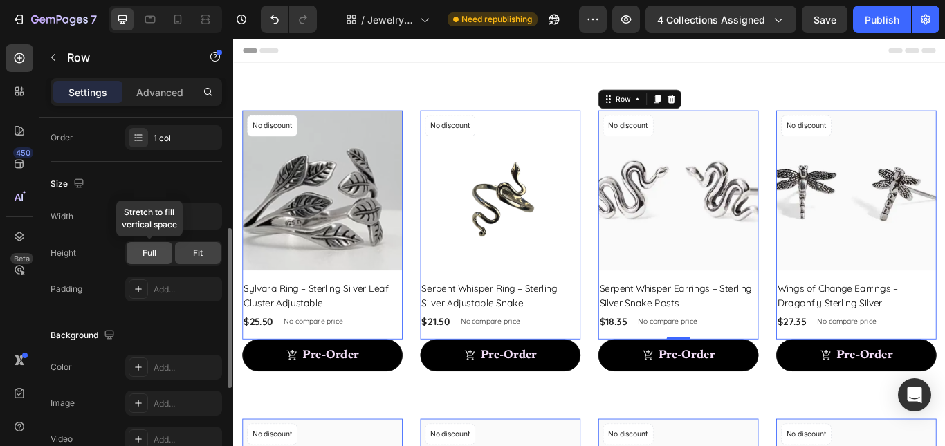
click at [138, 250] on div "Full" at bounding box center [150, 253] width 46 height 22
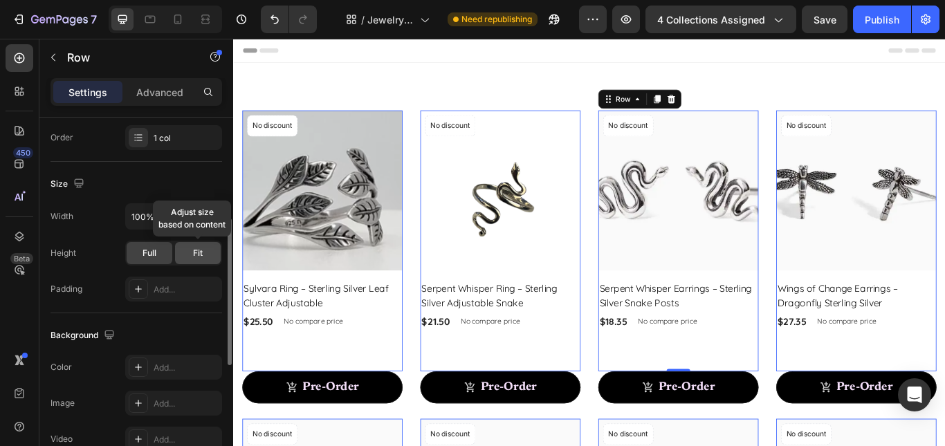
click at [193, 259] on div "Fit" at bounding box center [198, 253] width 46 height 22
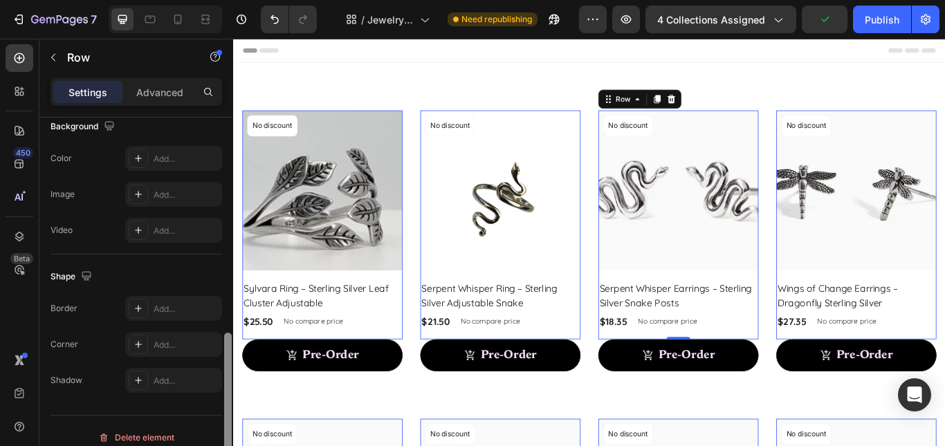
scroll to position [476, 0]
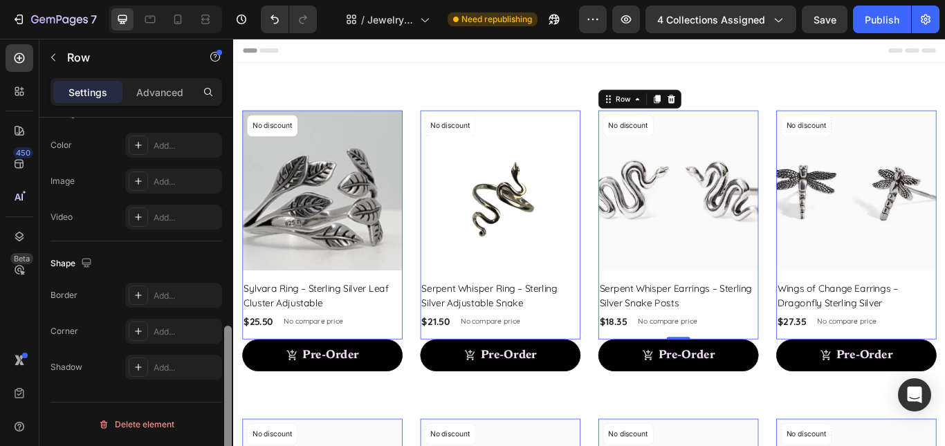
drag, startPoint x: 228, startPoint y: 308, endPoint x: 208, endPoint y: 408, distance: 101.8
click at [208, 408] on div "Layout Column width Change ratio Fit to content 12 Columns management Order 1 c…" at bounding box center [136, 302] width 194 height 368
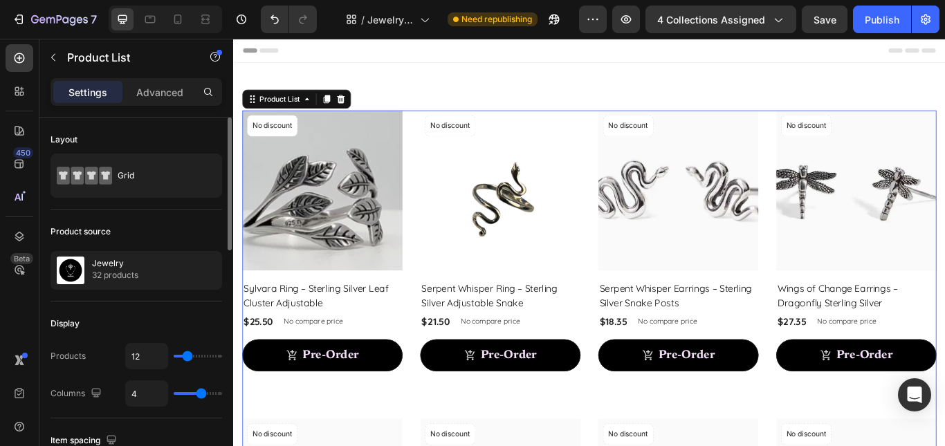
click at [212, 354] on div "12" at bounding box center [173, 356] width 97 height 26
type input "27"
type input "28"
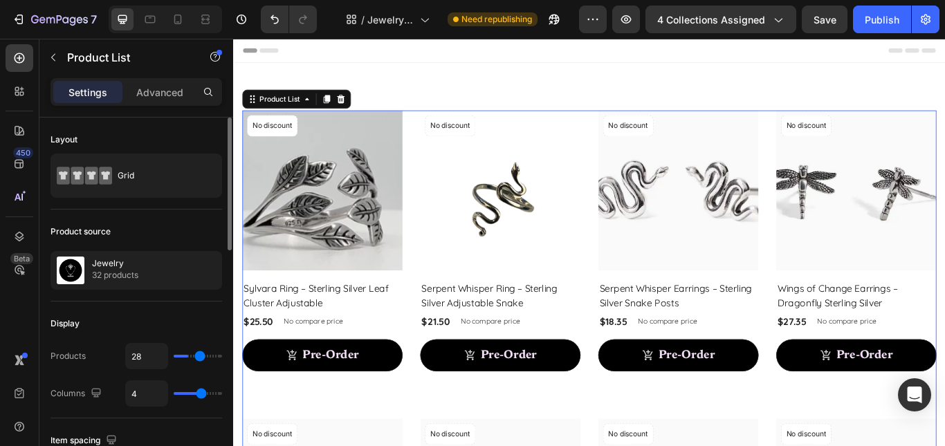
type input "29"
type input "31"
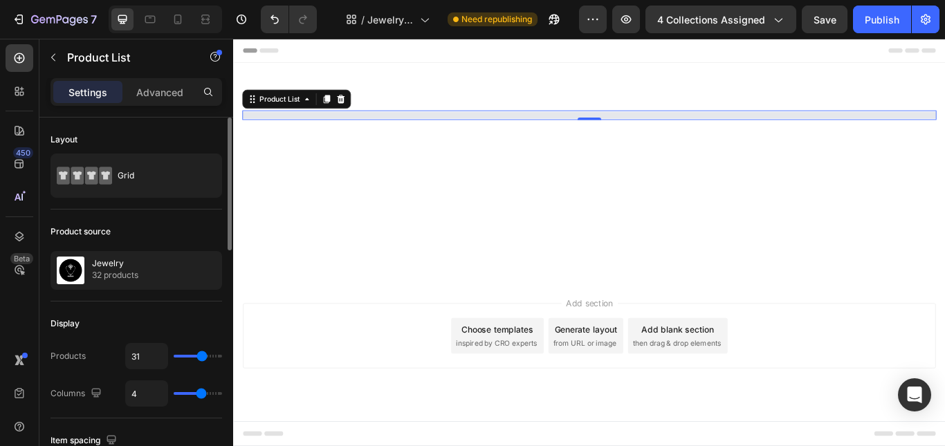
type input "32"
type input "33"
type input "34"
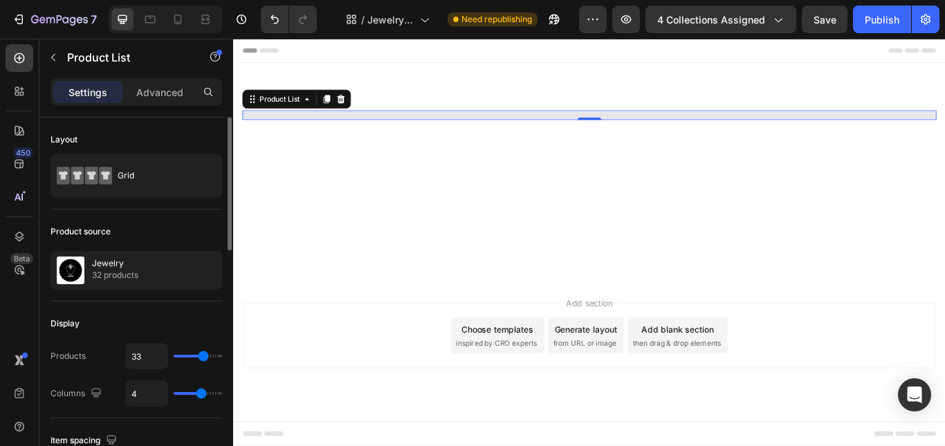
type input "34"
type input "35"
type input "37"
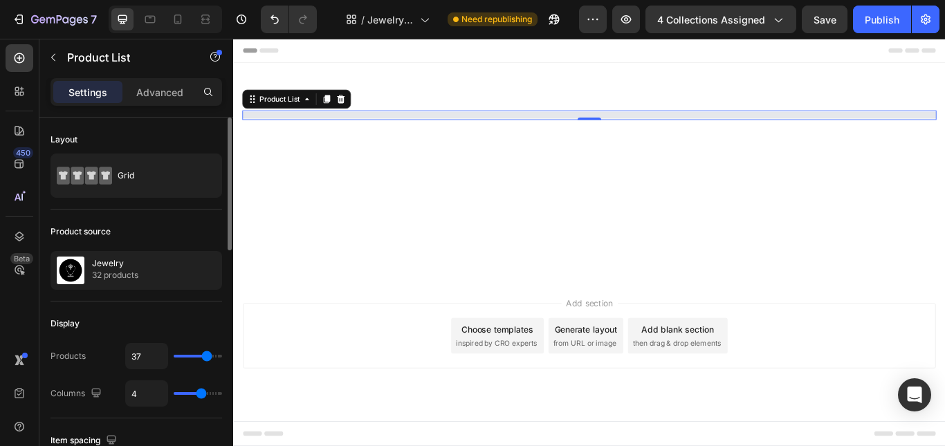
type input "38"
type input "39"
type input "42"
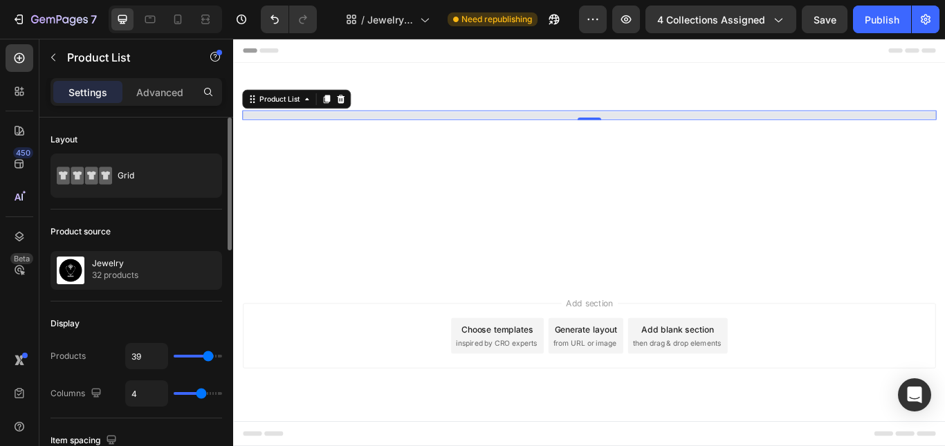
type input "42"
type input "43"
type input "44"
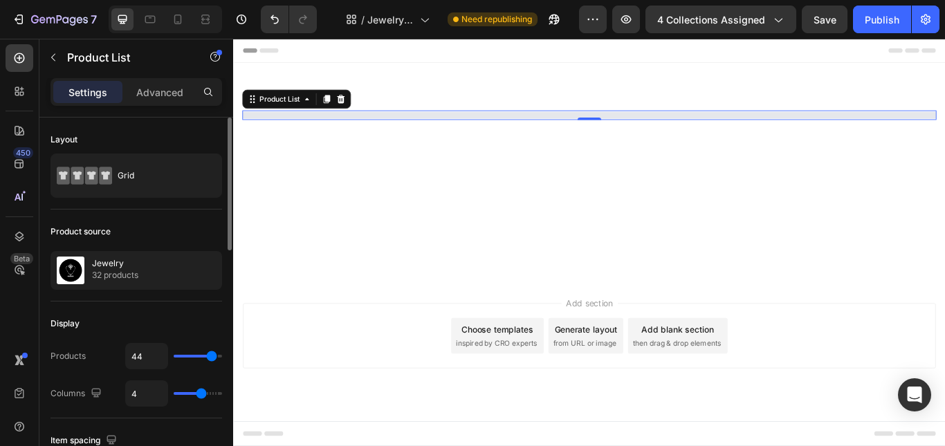
type input "45"
type input "44"
type input "43"
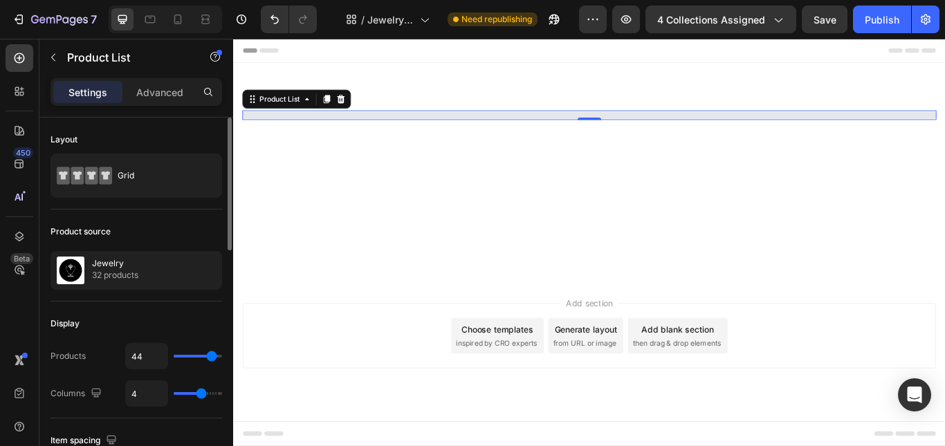
type input "43"
type input "42"
type input "41"
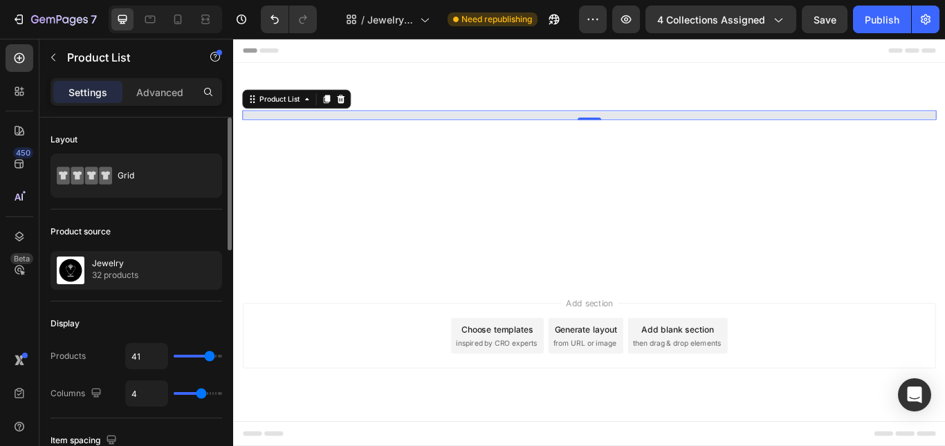
type input "40"
type input "39"
drag, startPoint x: 188, startPoint y: 359, endPoint x: 208, endPoint y: 359, distance: 20.1
type input "39"
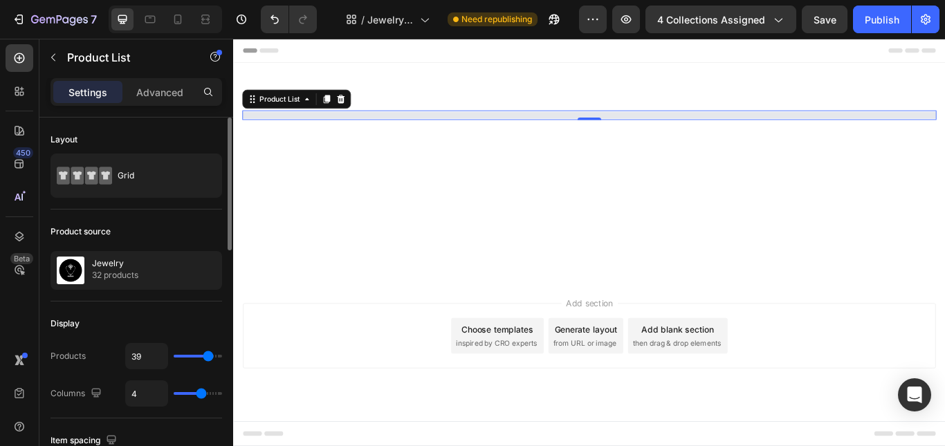
click at [208, 358] on input "range" at bounding box center [198, 356] width 48 height 3
type input "42"
type input "43"
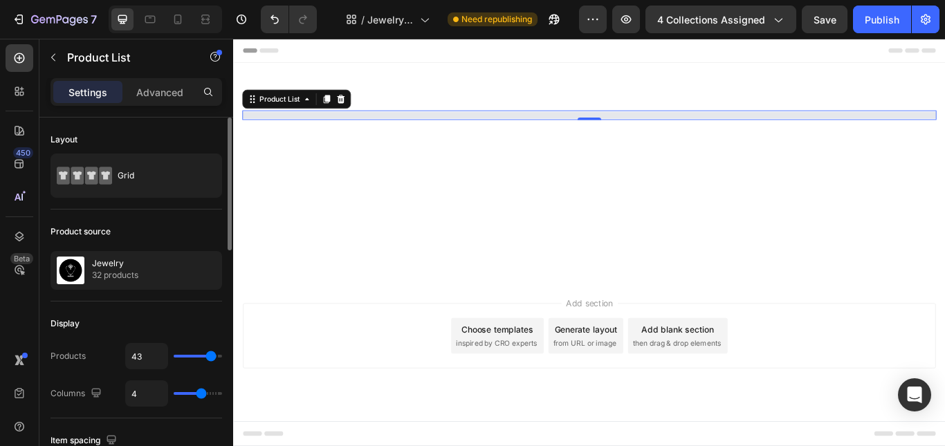
type input "44"
type input "45"
type input "46"
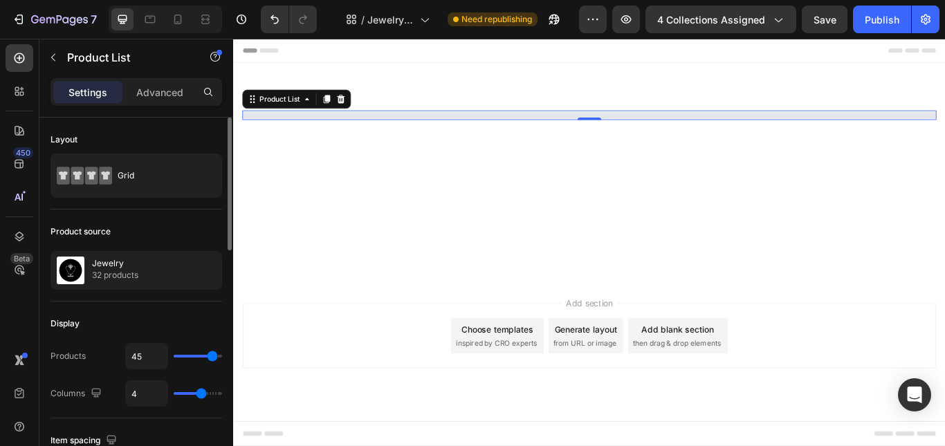
type input "46"
type input "47"
type input "50"
drag, startPoint x: 208, startPoint y: 359, endPoint x: 224, endPoint y: 356, distance: 16.3
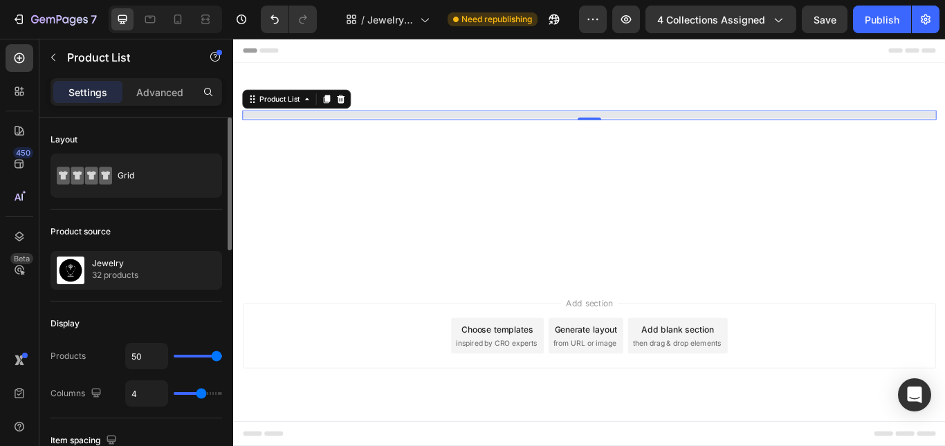
type input "50"
click at [222, 356] on input "range" at bounding box center [198, 356] width 48 height 3
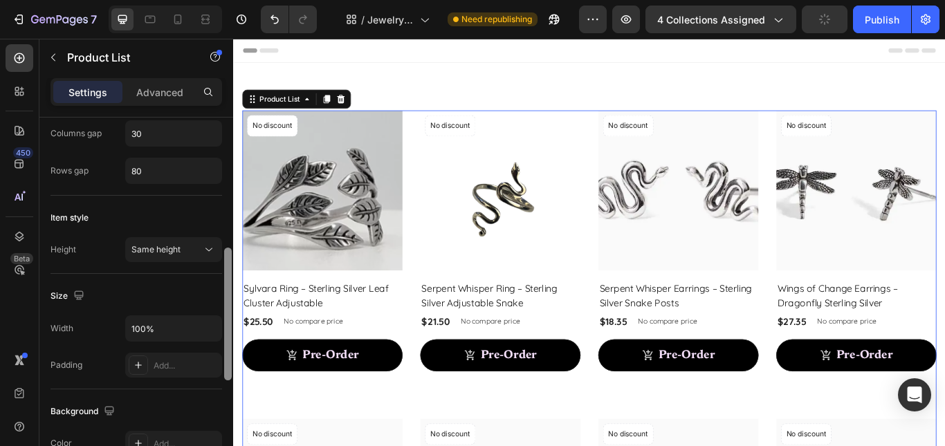
scroll to position [257, 0]
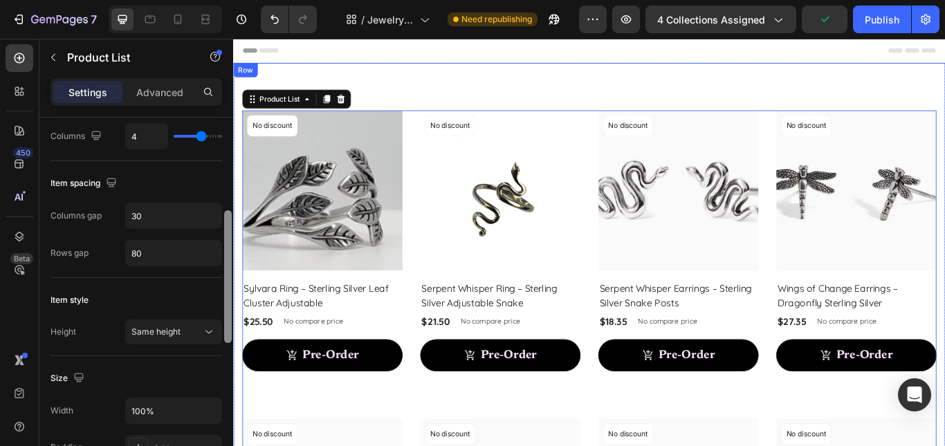
drag, startPoint x: 461, startPoint y: 294, endPoint x: 244, endPoint y: 185, distance: 242.6
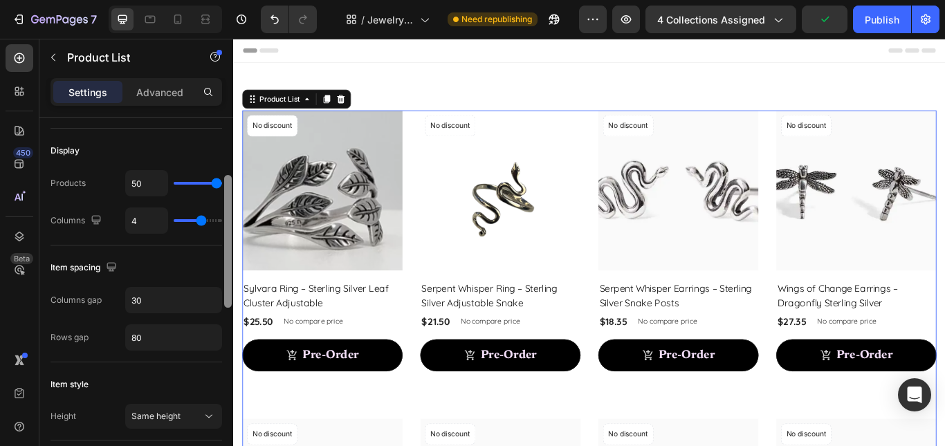
scroll to position [170, 0]
click at [226, 183] on div at bounding box center [228, 245] width 8 height 133
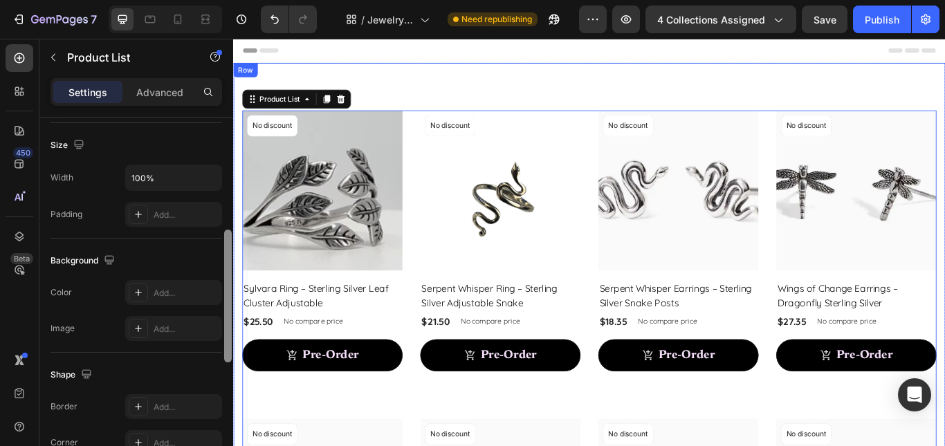
drag, startPoint x: 226, startPoint y: 302, endPoint x: 232, endPoint y: 419, distance: 117.8
click at [232, 419] on div at bounding box center [228, 254] width 10 height 368
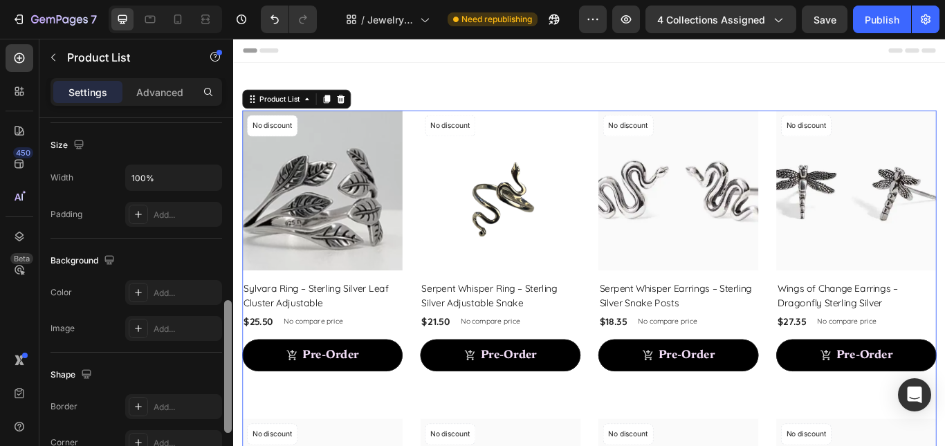
scroll to position [495, 0]
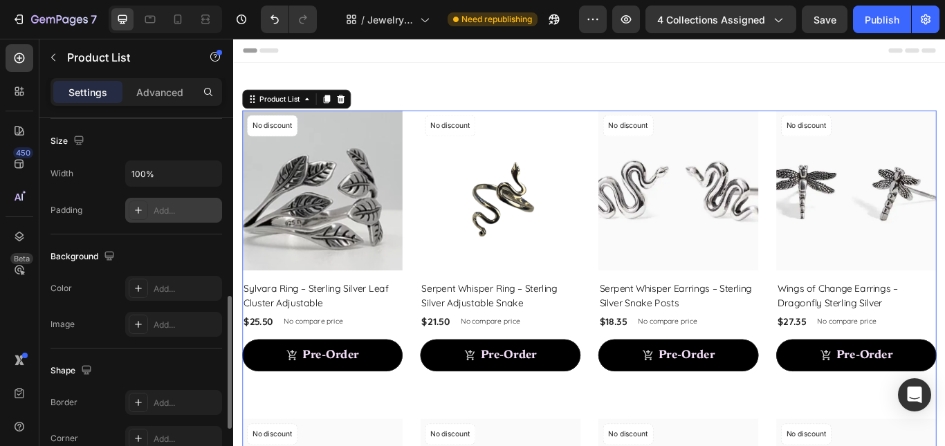
click at [178, 207] on div "Add..." at bounding box center [186, 211] width 65 height 12
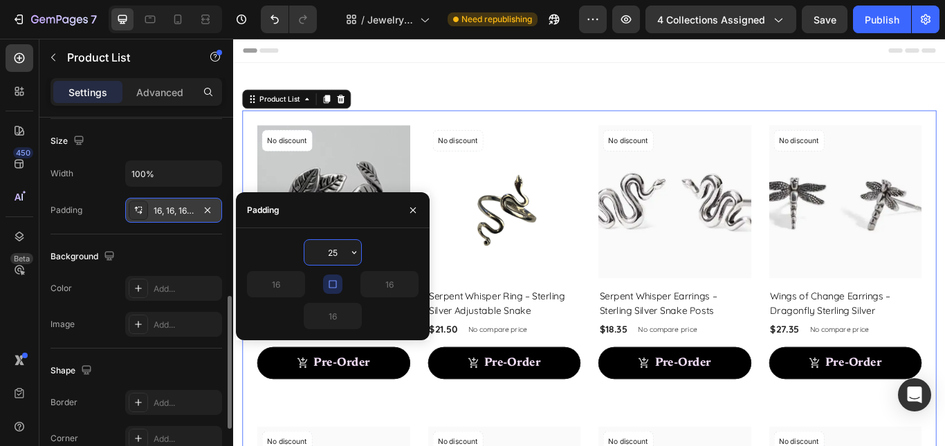
type input "25"
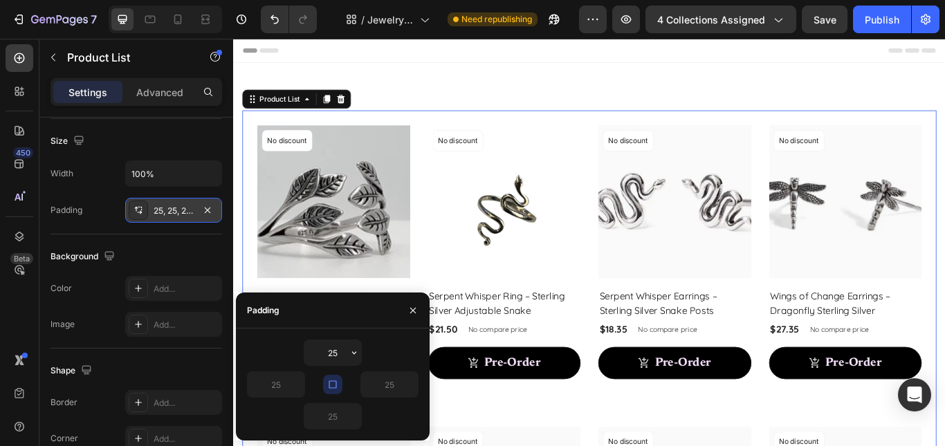
scroll to position [127, 0]
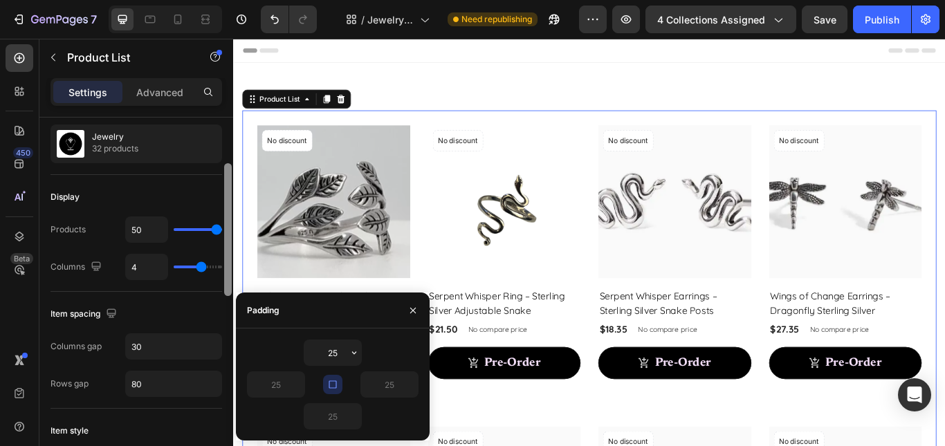
click at [228, 201] on div at bounding box center [228, 302] width 10 height 368
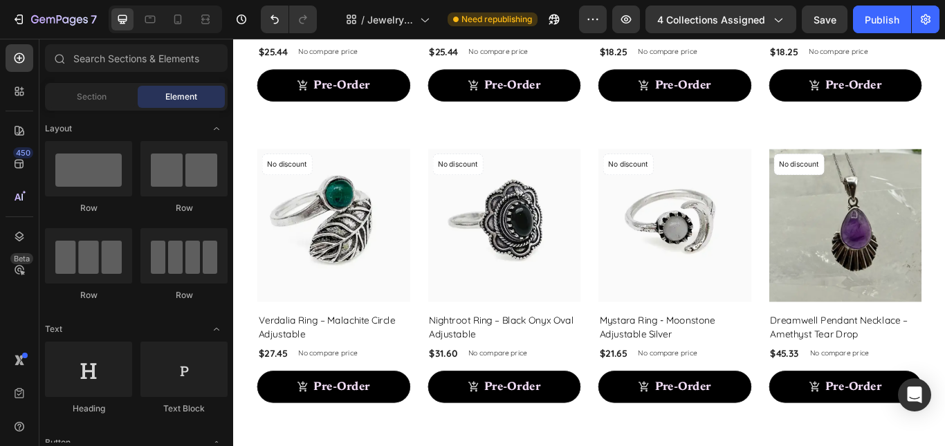
scroll to position [2469, 0]
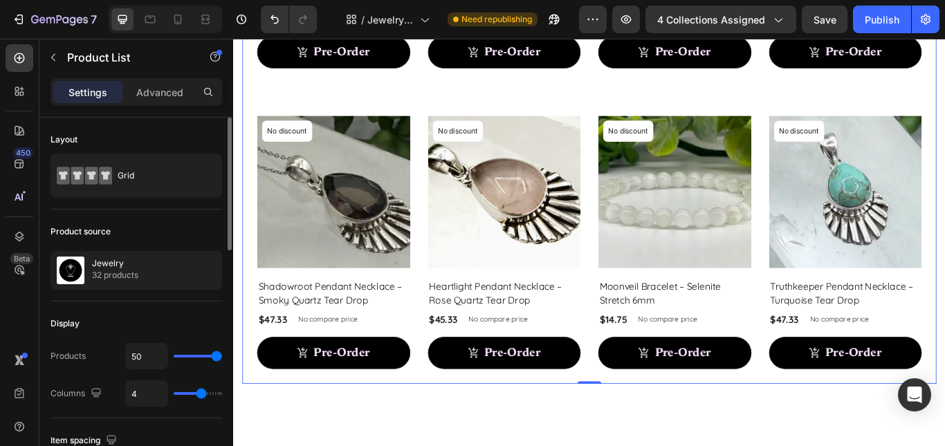
type input "5"
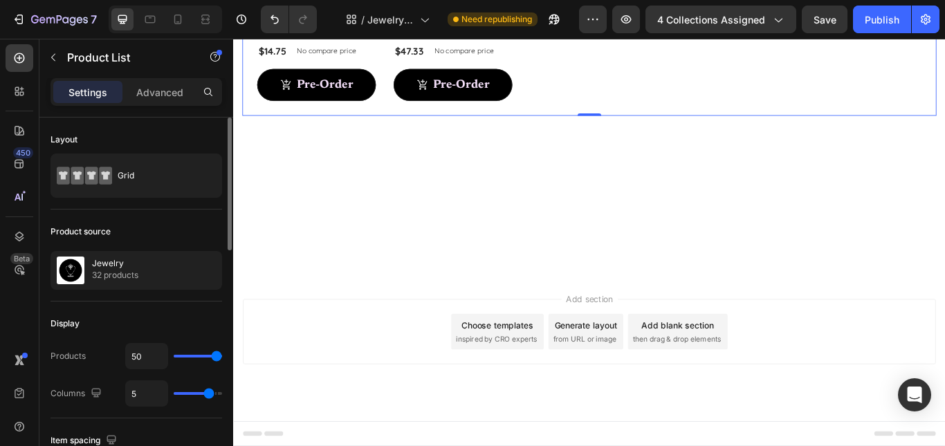
type input "5"
click at [208, 394] on input "range" at bounding box center [198, 393] width 48 height 3
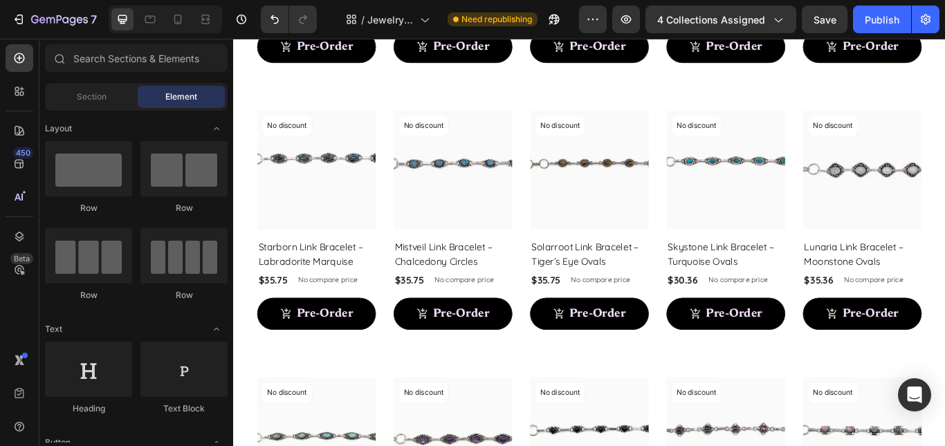
scroll to position [0, 0]
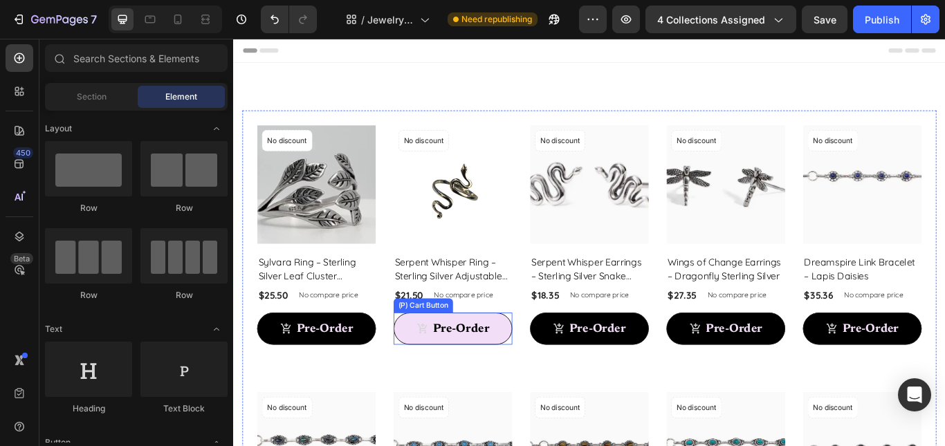
click at [525, 387] on button "Pre-Order" at bounding box center [489, 376] width 138 height 37
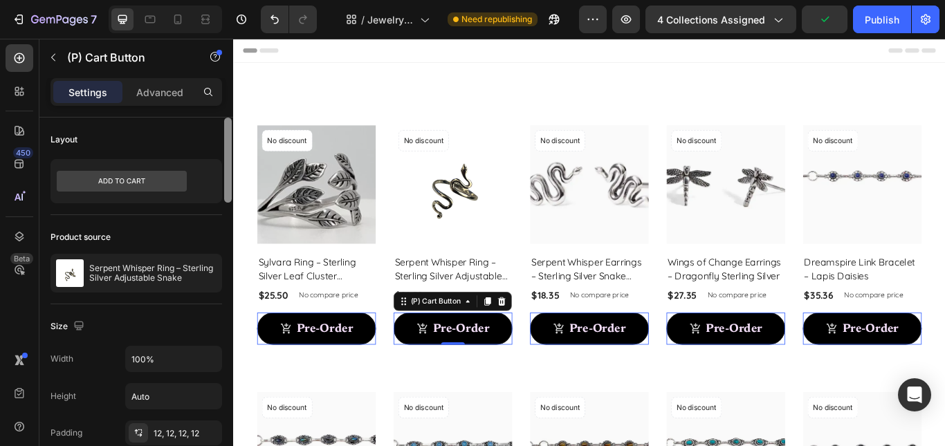
scroll to position [368, 0]
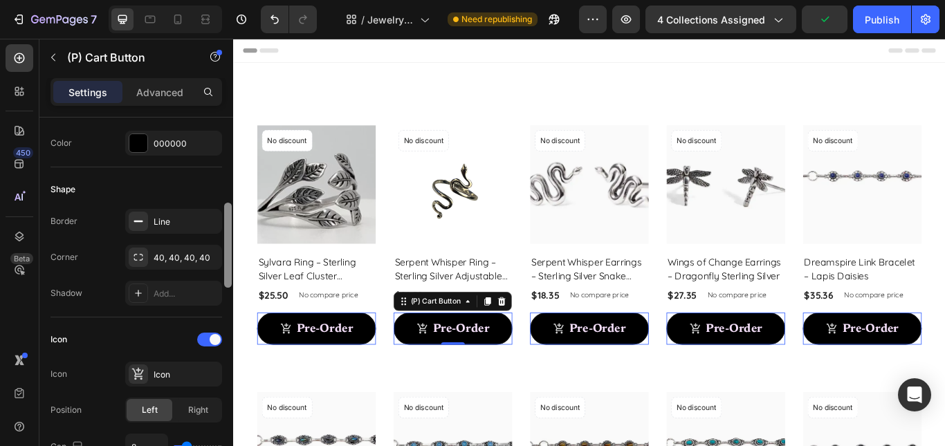
click at [226, 392] on div at bounding box center [228, 302] width 10 height 368
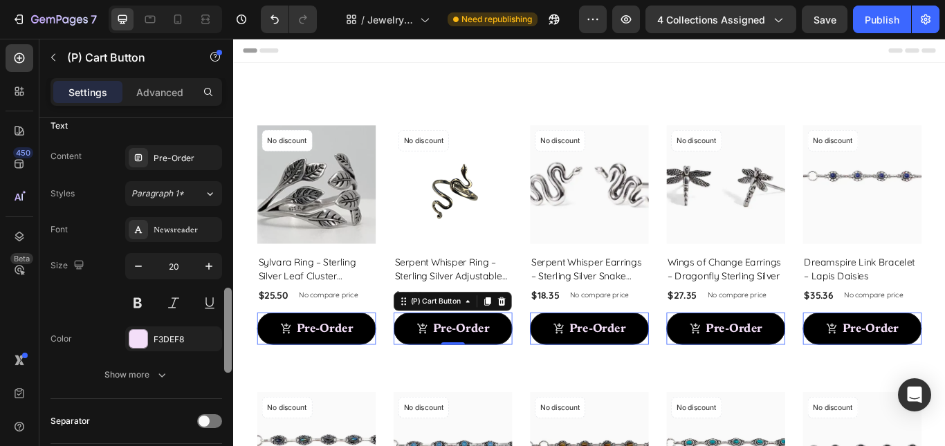
click at [231, 378] on div at bounding box center [228, 302] width 10 height 368
click at [138, 266] on icon "button" at bounding box center [138, 266] width 7 height 1
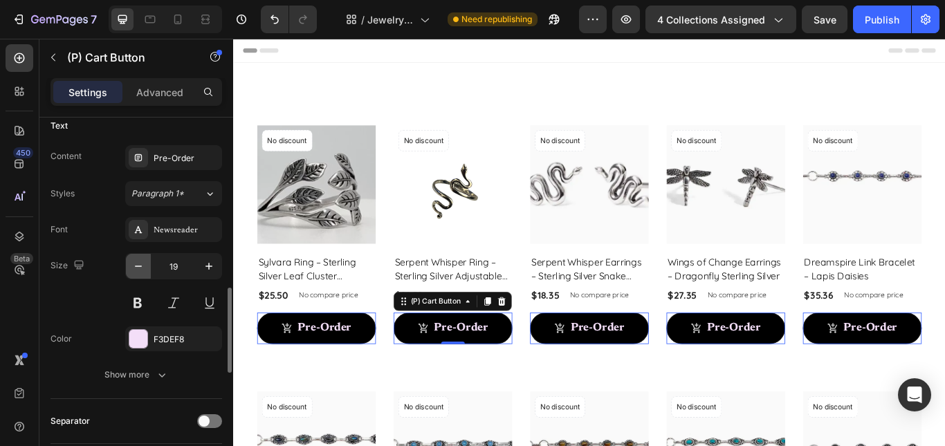
type input "18"
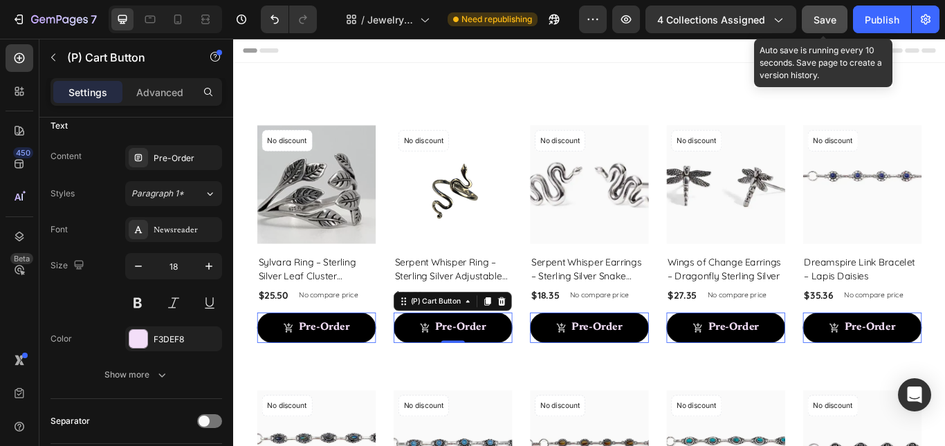
click at [834, 26] on div "Save" at bounding box center [825, 19] width 23 height 15
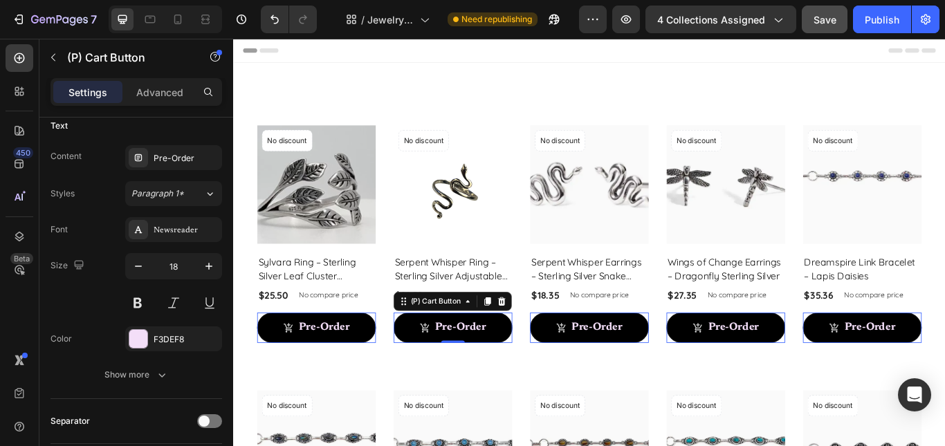
scroll to position [1104, 0]
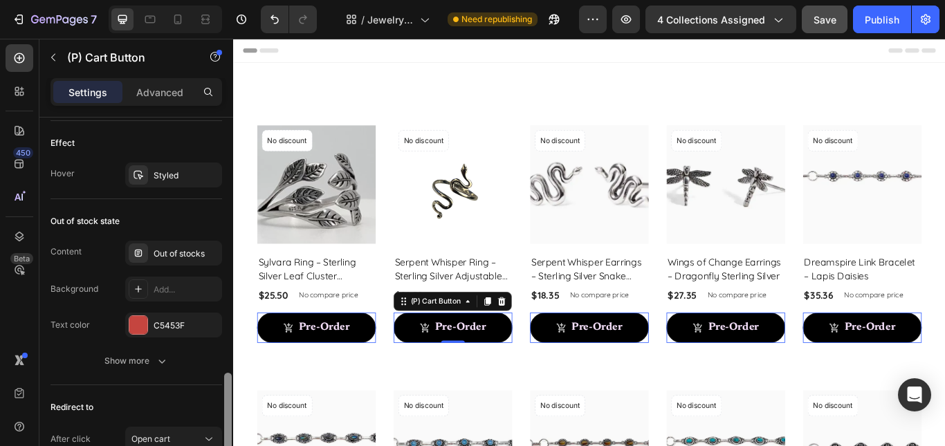
click at [227, 381] on div at bounding box center [228, 302] width 10 height 368
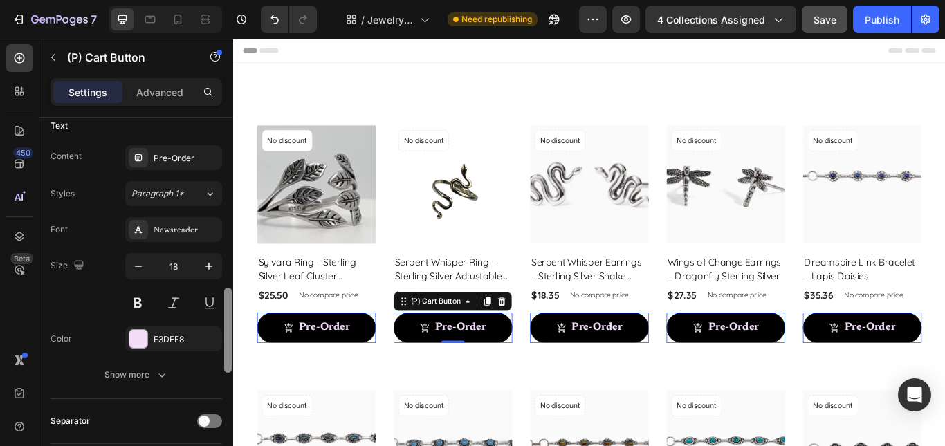
click at [228, 357] on div at bounding box center [228, 302] width 10 height 368
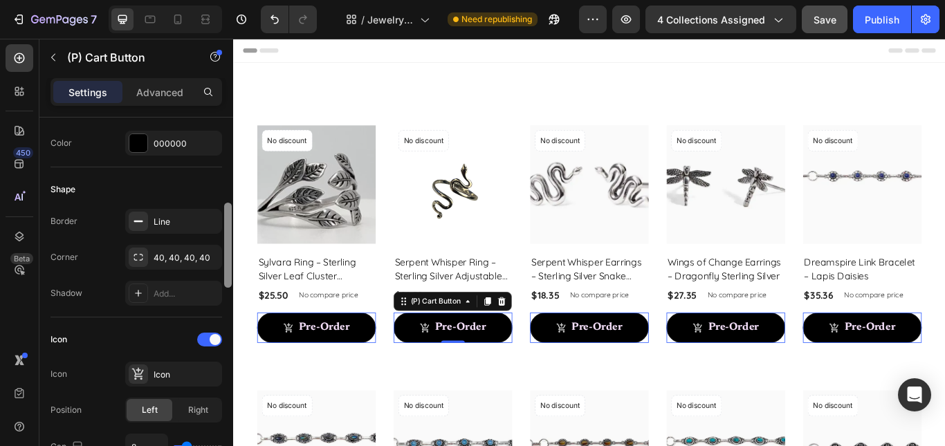
click at [225, 242] on div at bounding box center [228, 302] width 10 height 368
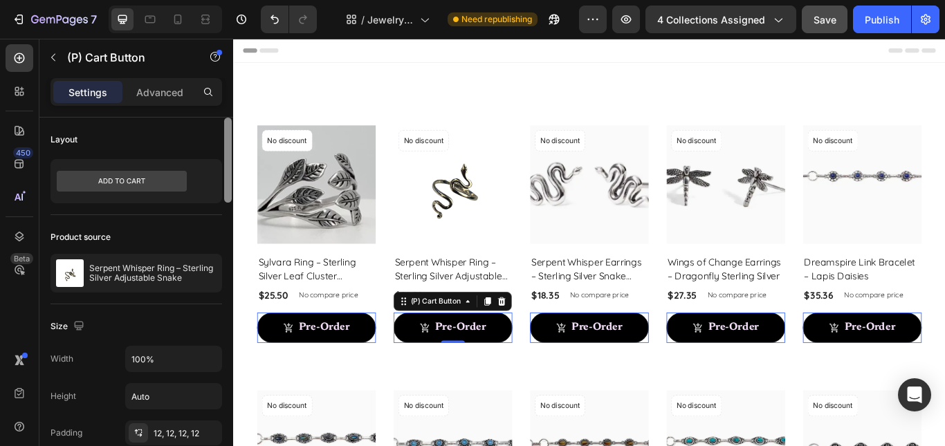
click at [228, 170] on div at bounding box center [228, 302] width 10 height 368
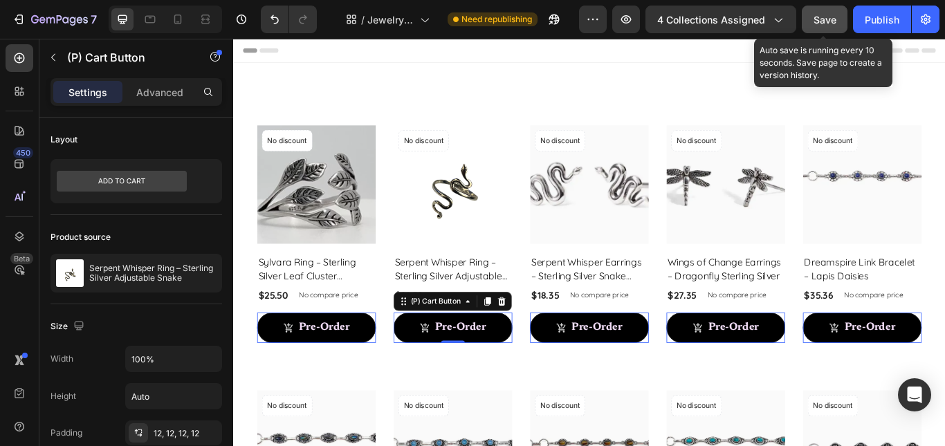
click at [824, 19] on span "Save" at bounding box center [825, 20] width 23 height 12
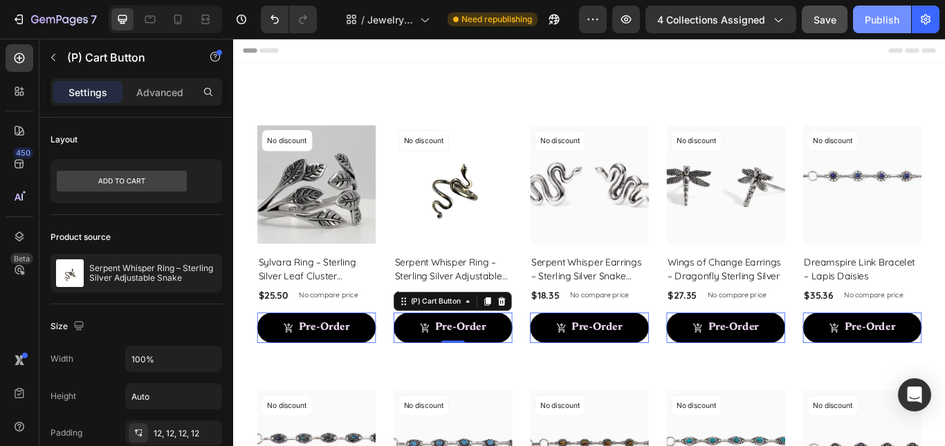
click at [867, 26] on div "Publish" at bounding box center [882, 19] width 35 height 15
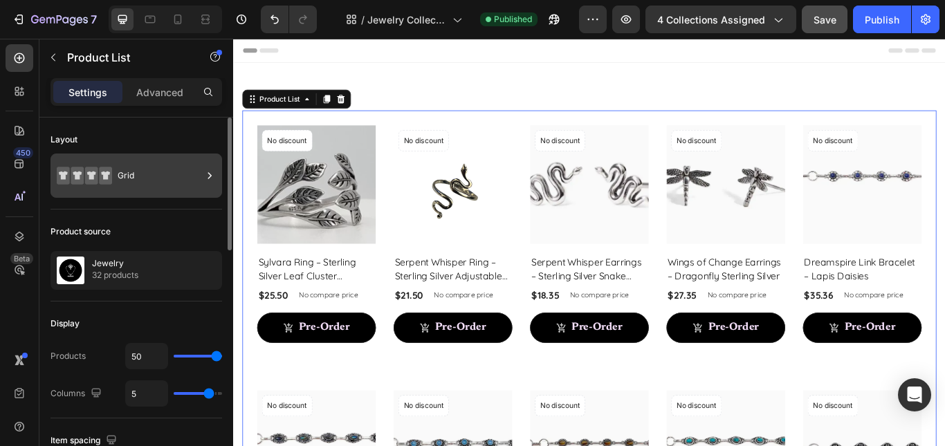
click at [147, 185] on div "Grid" at bounding box center [160, 176] width 84 height 32
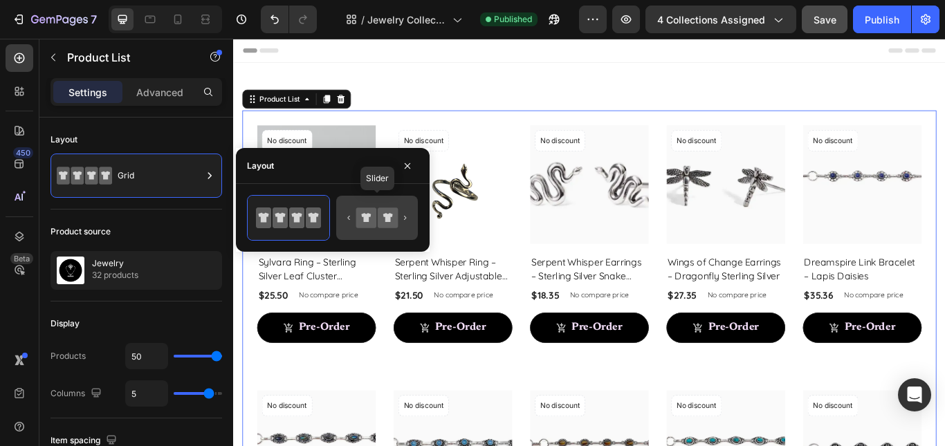
click at [387, 228] on icon at bounding box center [388, 218] width 20 height 20
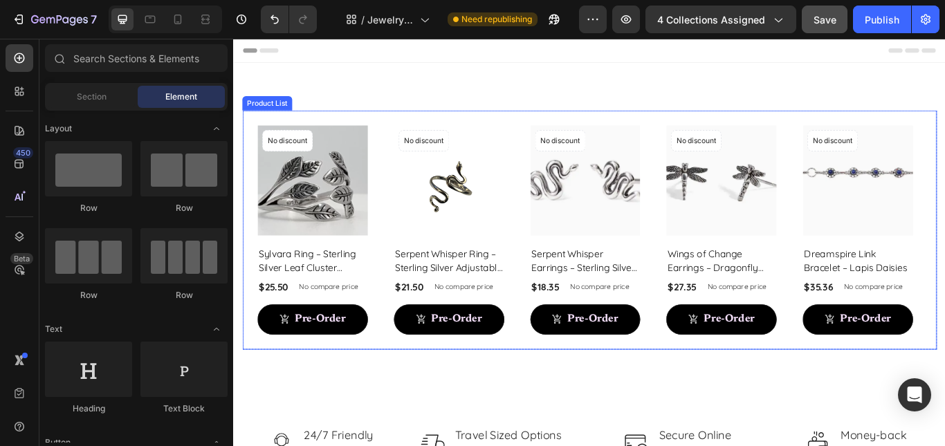
click at [551, 140] on div "Product Images & Gallery No discount Not be displayed when published Product Ba…" at bounding box center [648, 262] width 775 height 244
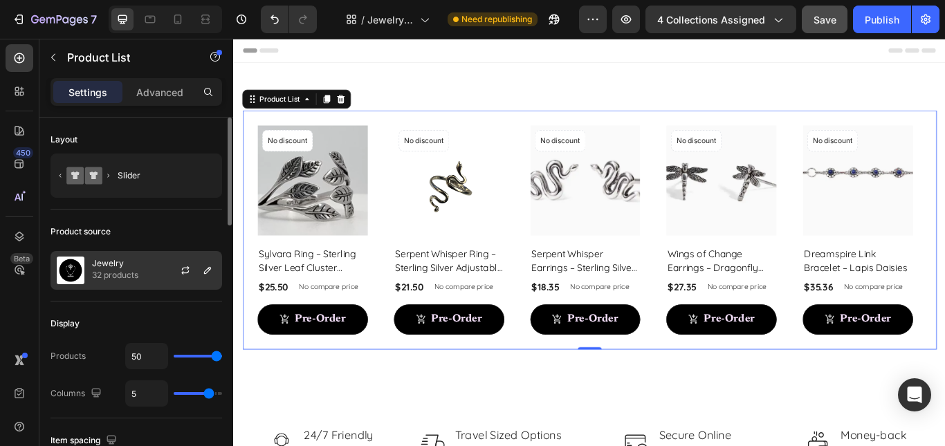
click at [166, 268] on div at bounding box center [191, 270] width 61 height 37
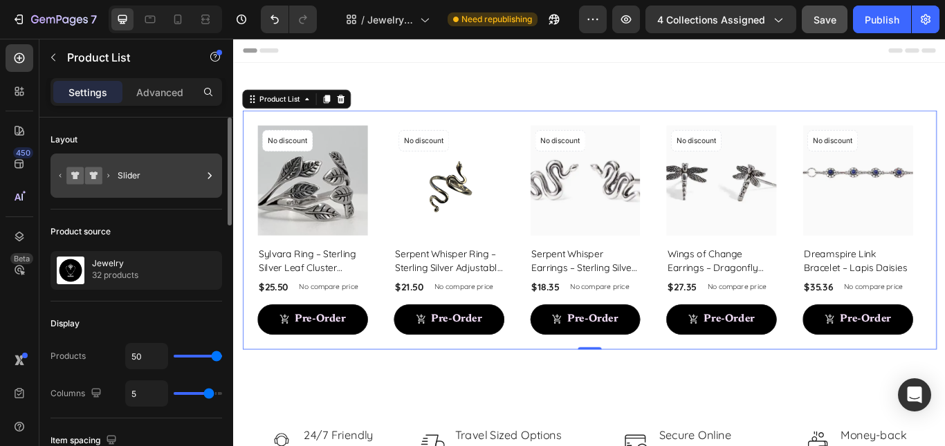
click at [155, 177] on div "Slider" at bounding box center [160, 176] width 84 height 32
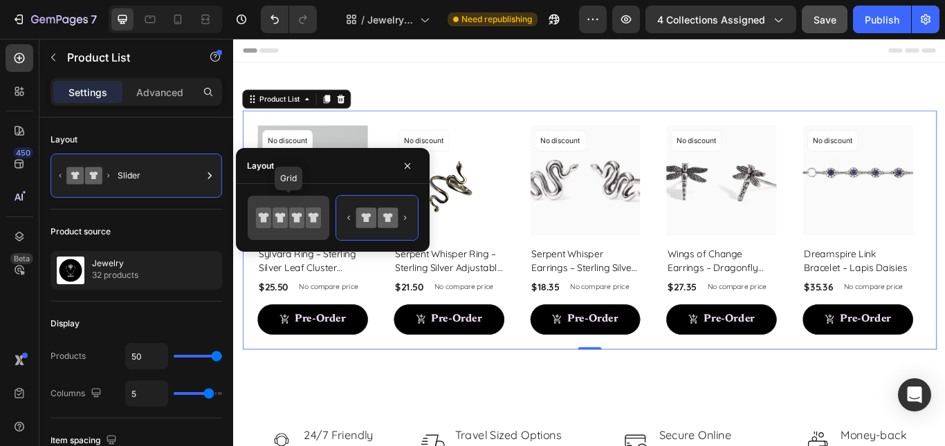
click at [290, 227] on icon at bounding box center [296, 218] width 15 height 21
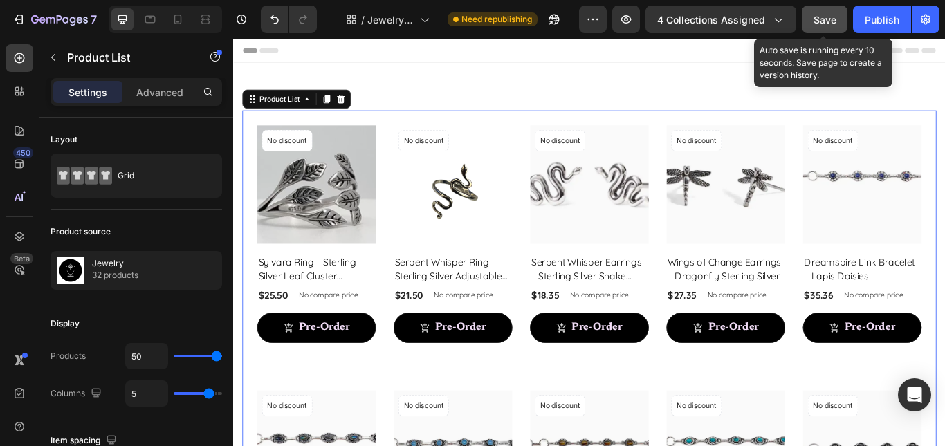
click at [825, 24] on span "Save" at bounding box center [825, 20] width 23 height 12
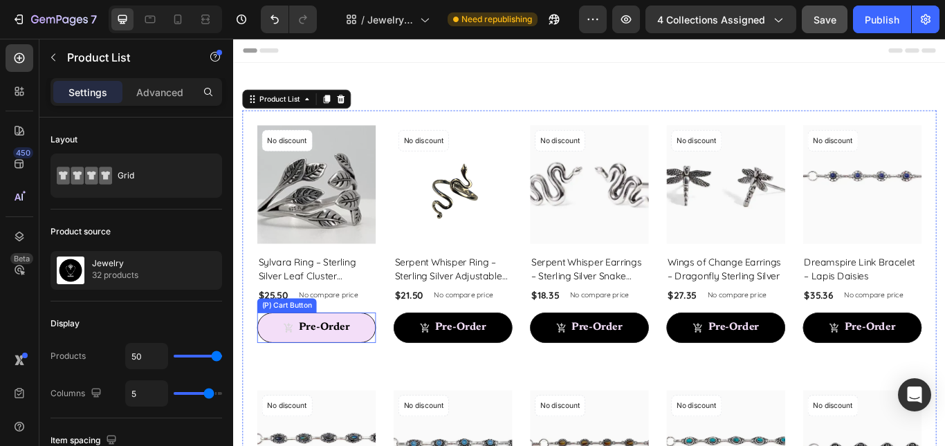
click at [266, 379] on button "Pre-Order" at bounding box center [330, 375] width 138 height 35
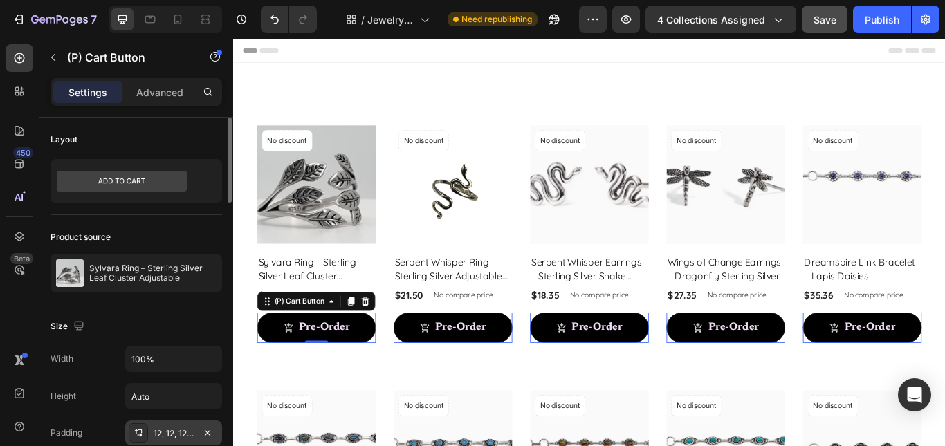
click at [180, 431] on div "12, 12, 12, 12" at bounding box center [174, 434] width 40 height 12
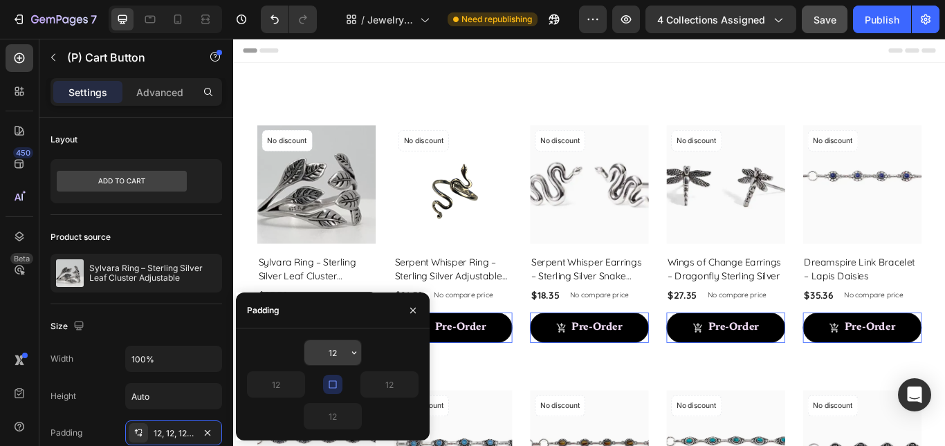
click at [336, 356] on input "12" at bounding box center [332, 352] width 57 height 25
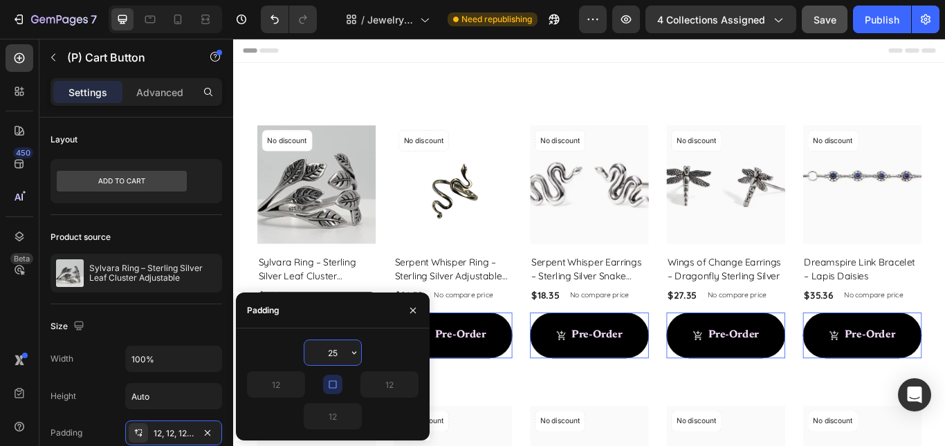
type input "2"
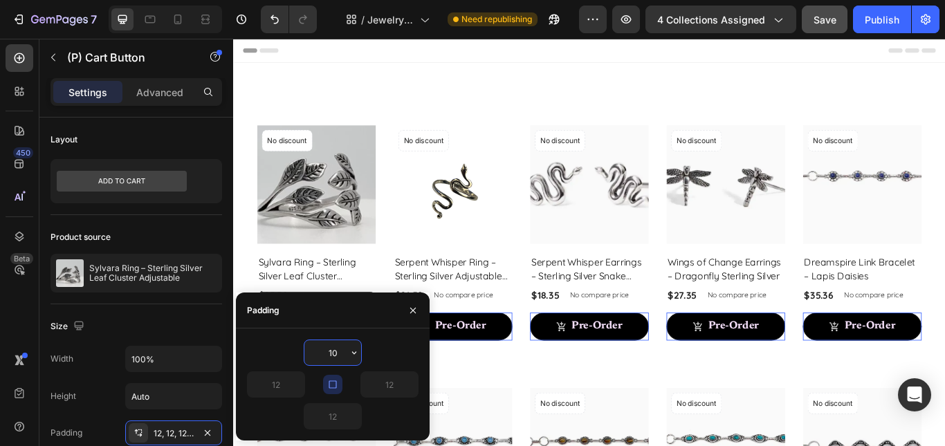
type input "1"
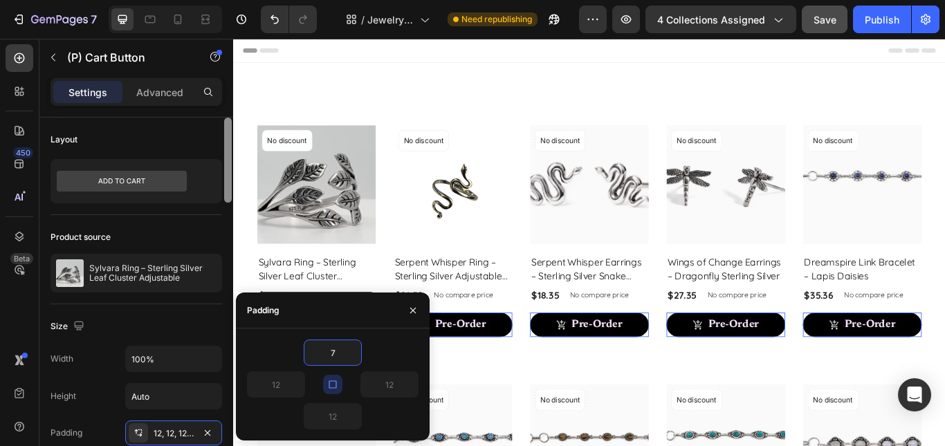
type input "7"
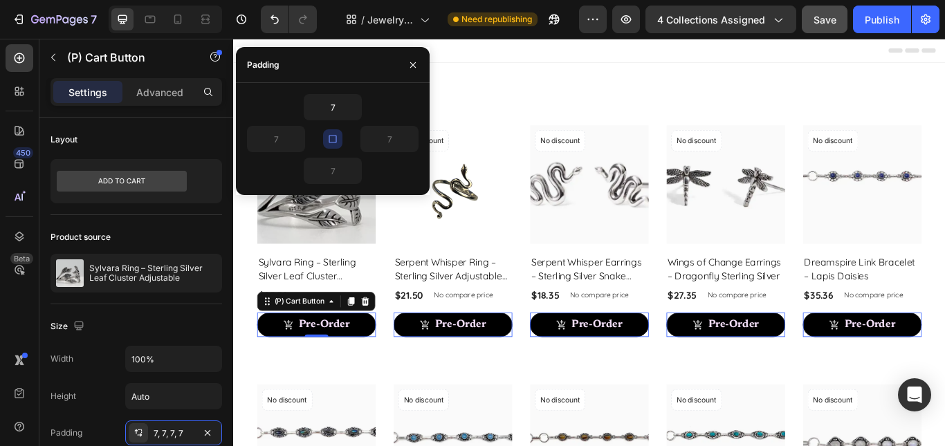
scroll to position [368, 0]
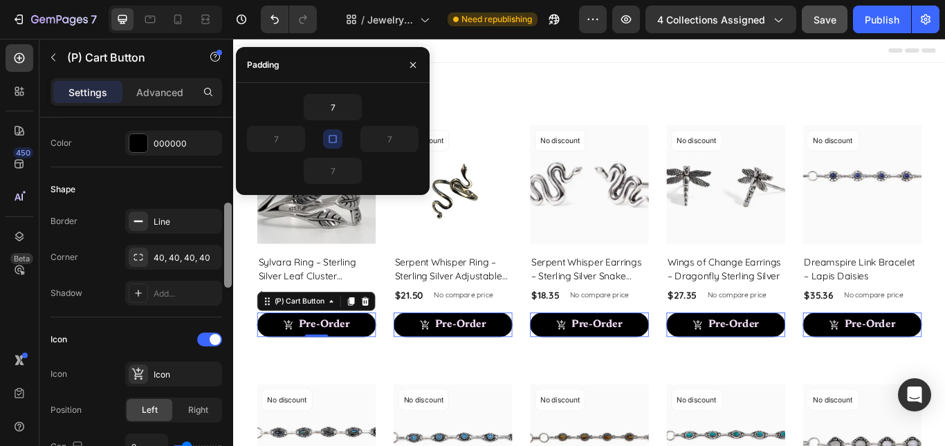
click at [228, 341] on div at bounding box center [228, 302] width 10 height 368
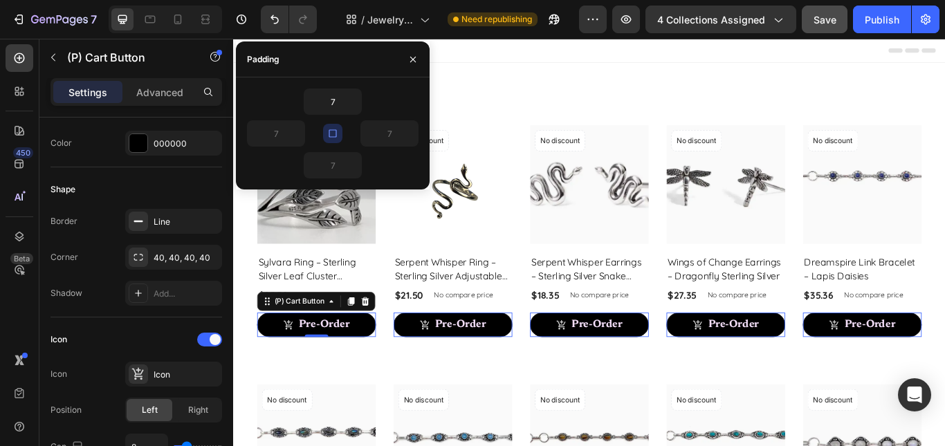
scroll to position [736, 0]
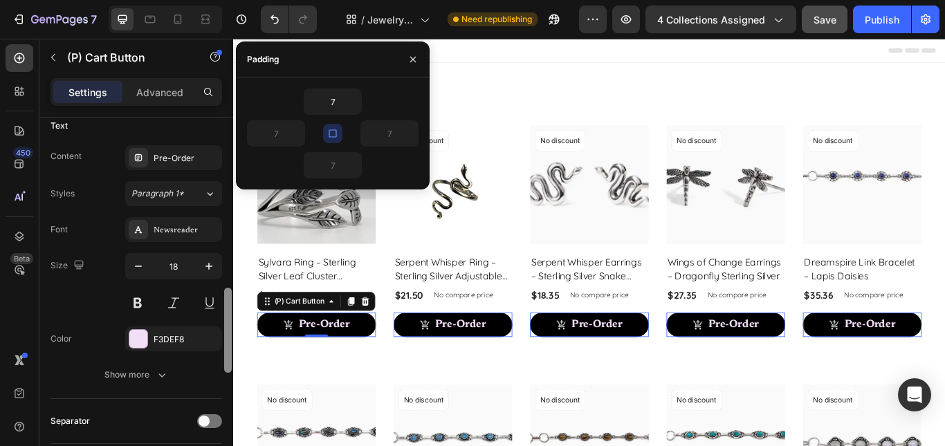
click at [228, 300] on div at bounding box center [228, 302] width 10 height 368
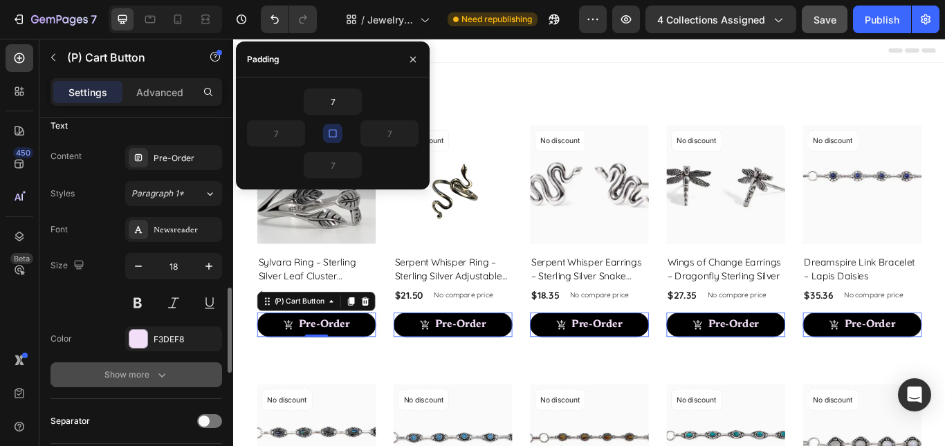
click at [156, 373] on icon "button" at bounding box center [162, 375] width 14 height 14
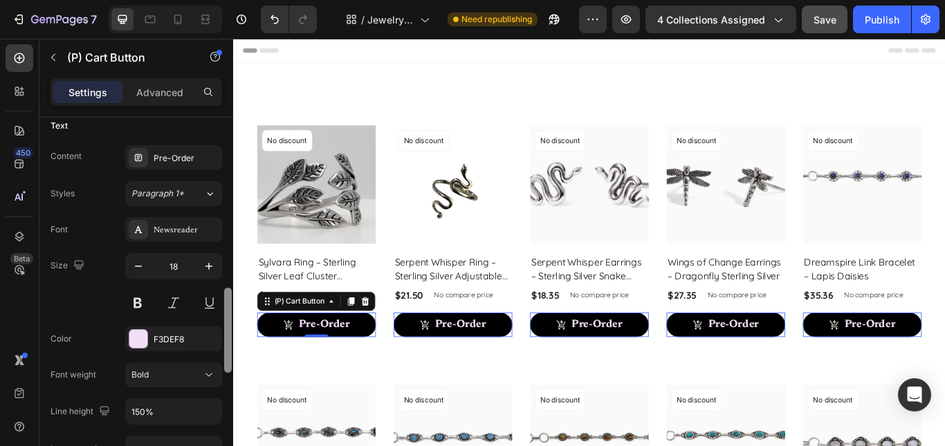
scroll to position [1104, 0]
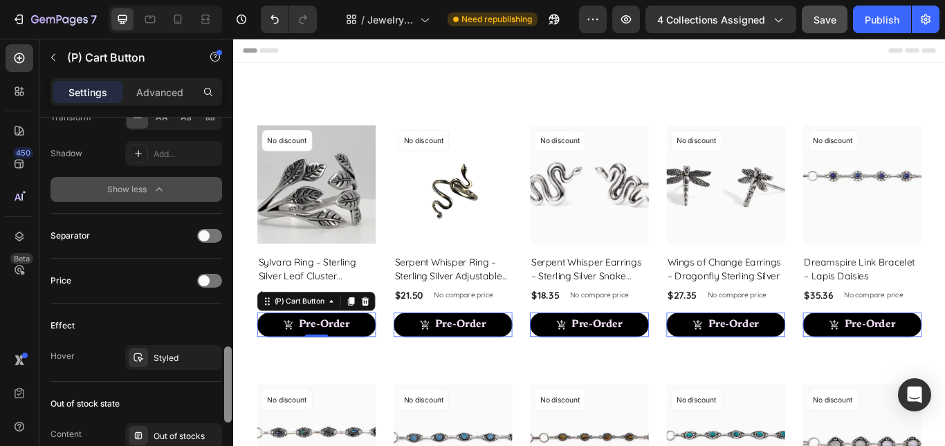
click at [229, 384] on div at bounding box center [228, 302] width 10 height 368
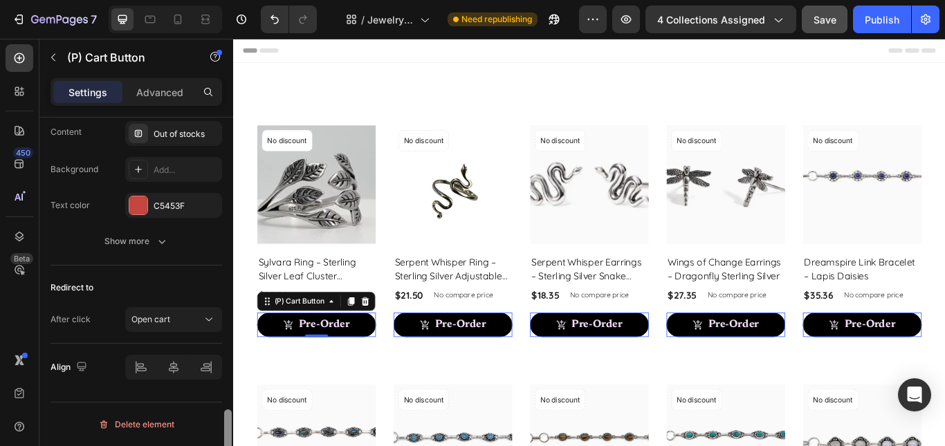
click at [227, 433] on div at bounding box center [228, 302] width 10 height 368
click at [150, 246] on div "Show more" at bounding box center [136, 242] width 64 height 14
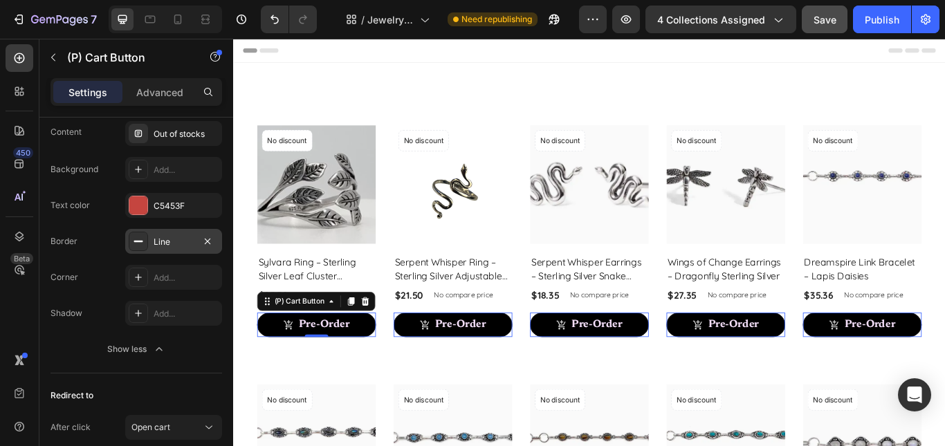
click at [155, 244] on div "Line" at bounding box center [174, 242] width 40 height 12
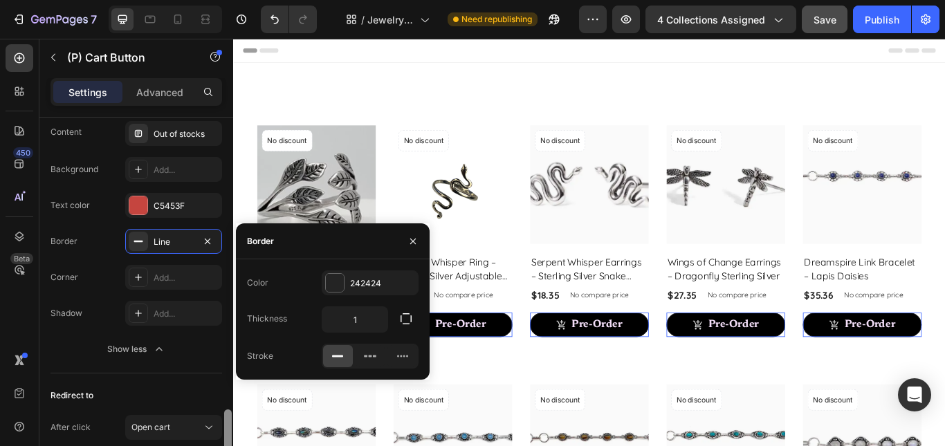
scroll to position [1039, 0]
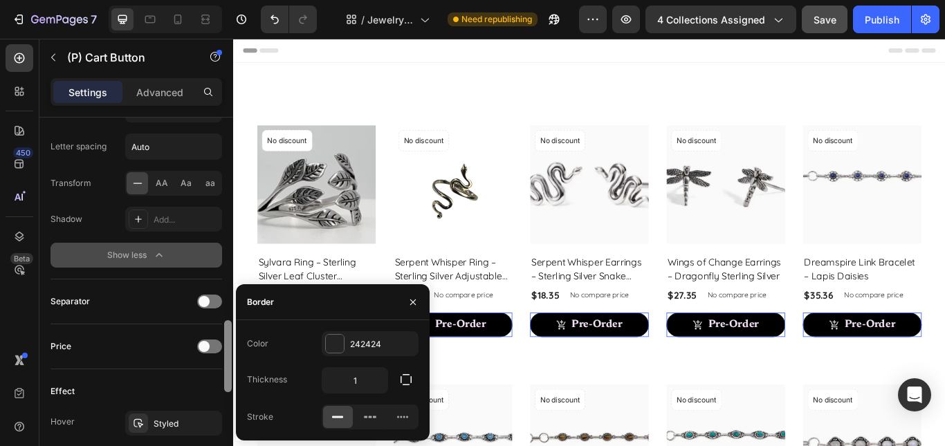
click at [229, 289] on div at bounding box center [228, 302] width 10 height 368
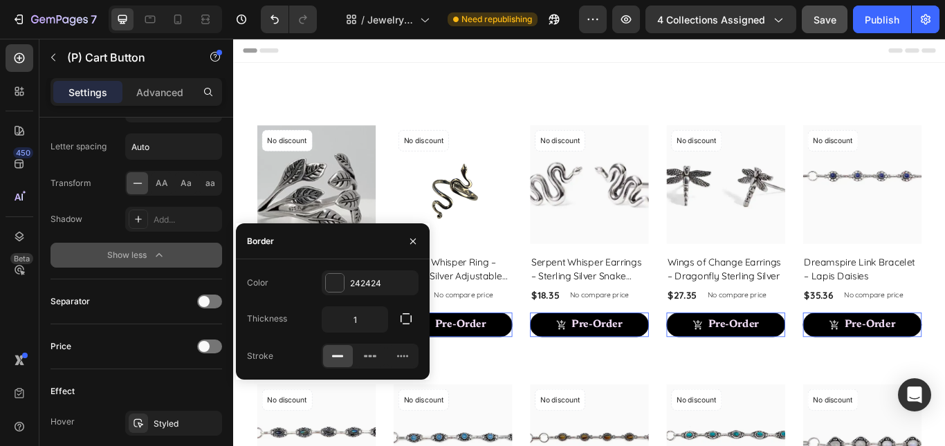
scroll to position [1407, 0]
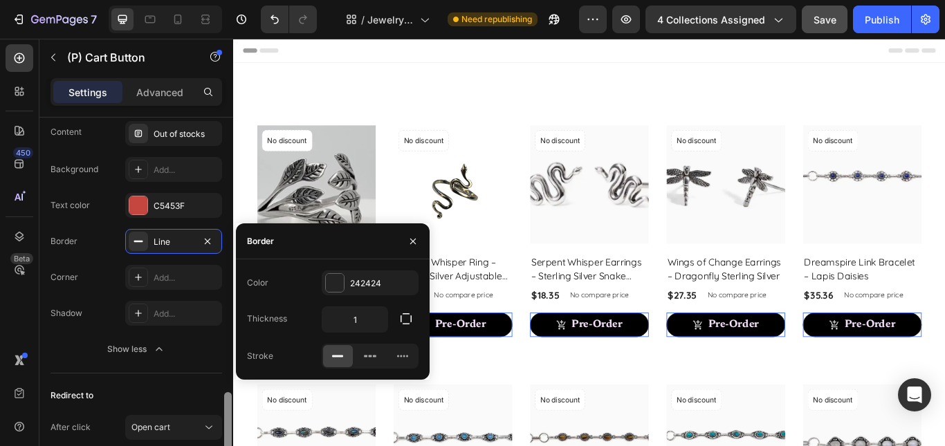
click at [226, 404] on div at bounding box center [228, 302] width 10 height 368
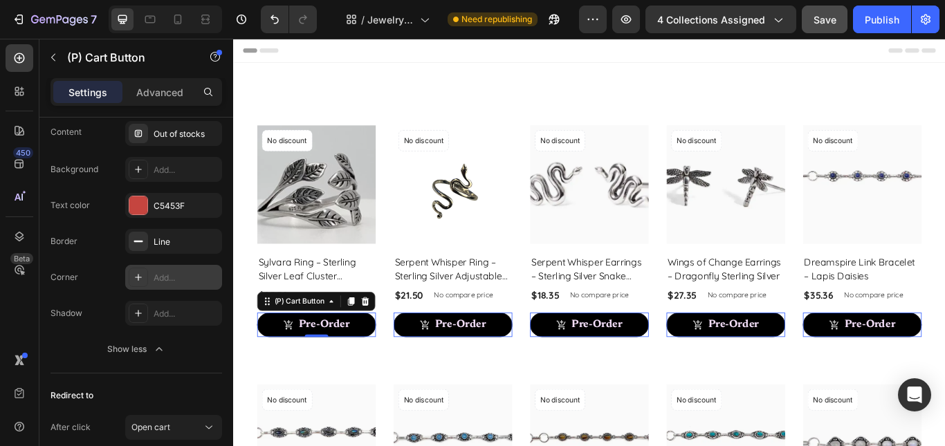
click at [167, 280] on div "Add..." at bounding box center [186, 278] width 65 height 12
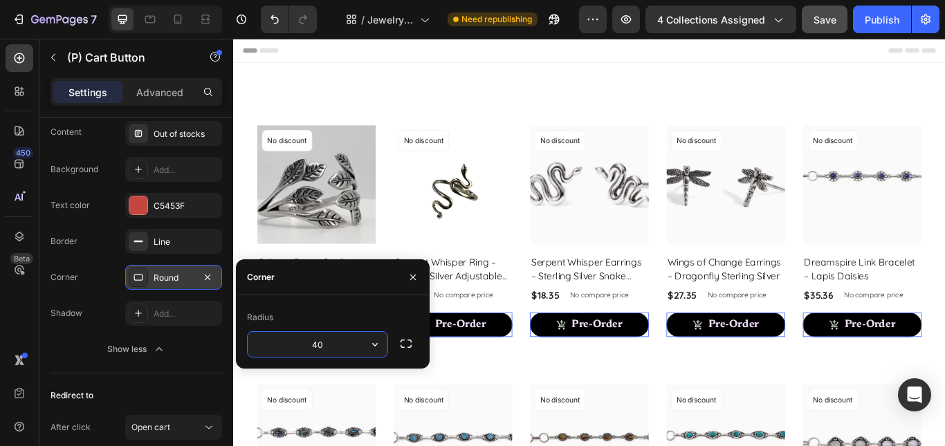
type input "40"
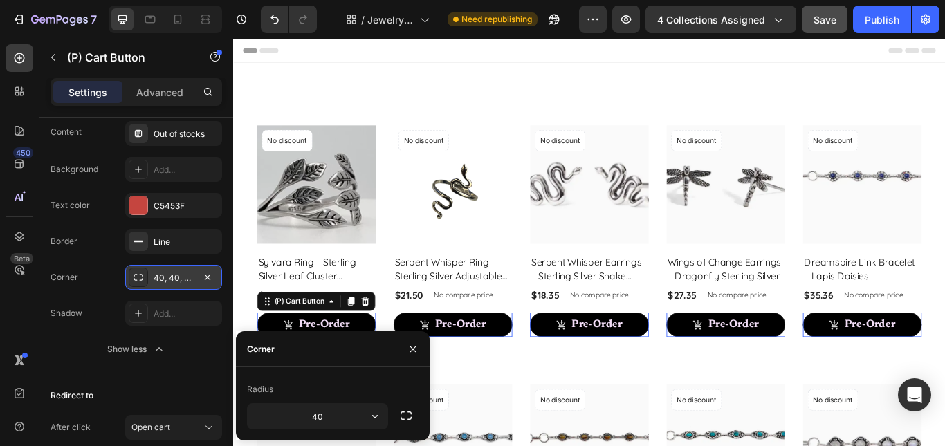
scroll to position [1039, 0]
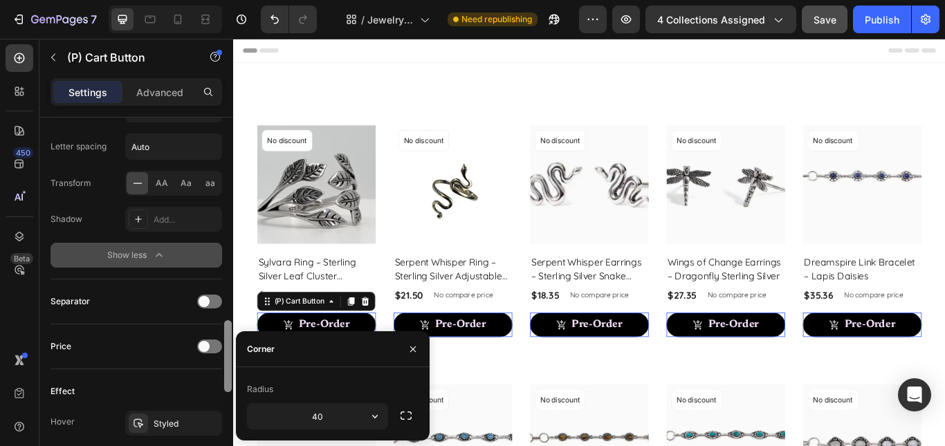
click at [230, 217] on div at bounding box center [228, 302] width 10 height 368
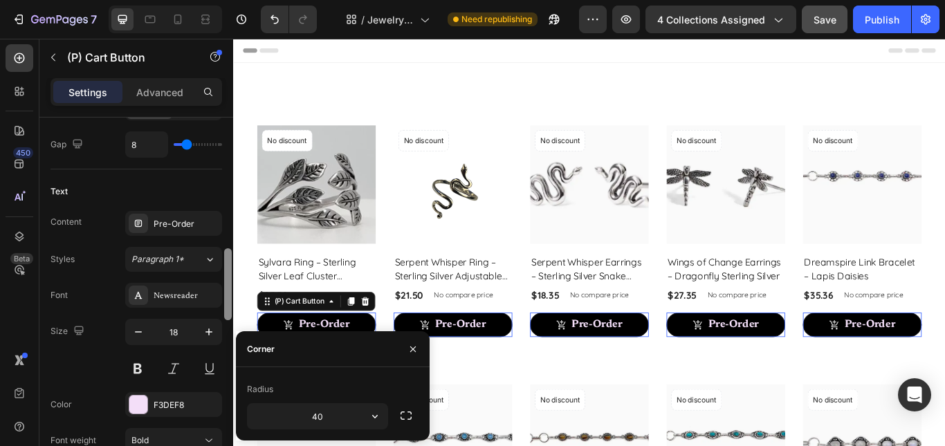
click at [230, 217] on div at bounding box center [228, 302] width 10 height 368
type input "16"
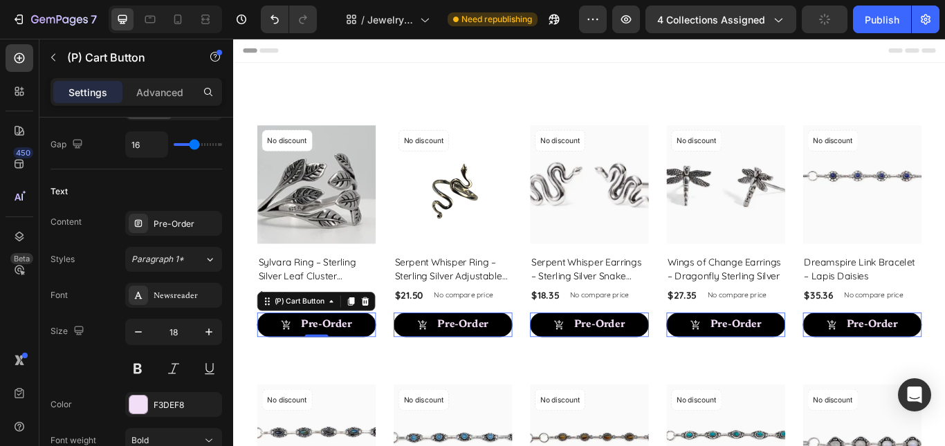
type input "16"
click at [194, 145] on input "range" at bounding box center [198, 144] width 48 height 3
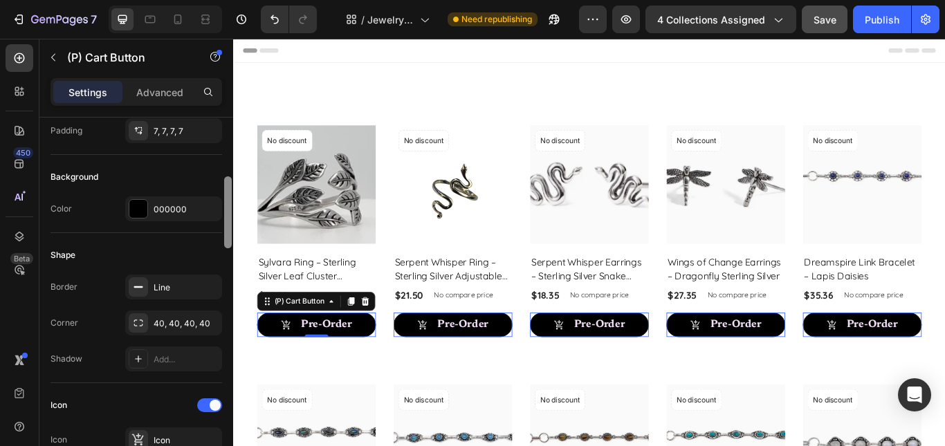
click at [230, 206] on div at bounding box center [228, 302] width 10 height 368
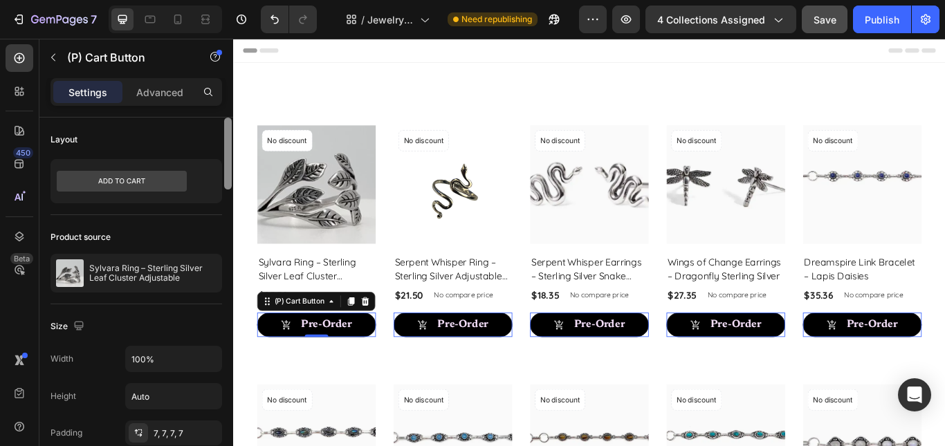
click at [228, 163] on div at bounding box center [228, 302] width 10 height 368
click at [168, 437] on div "7, 7, 7, 7" at bounding box center [174, 434] width 40 height 12
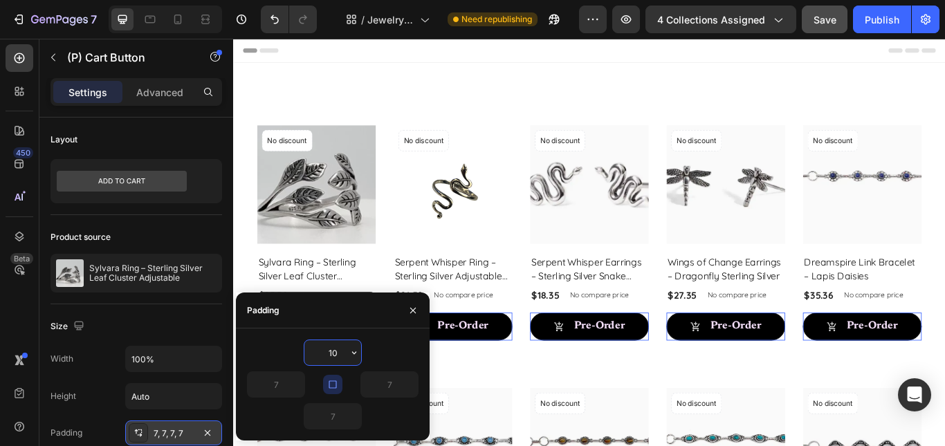
type input "1"
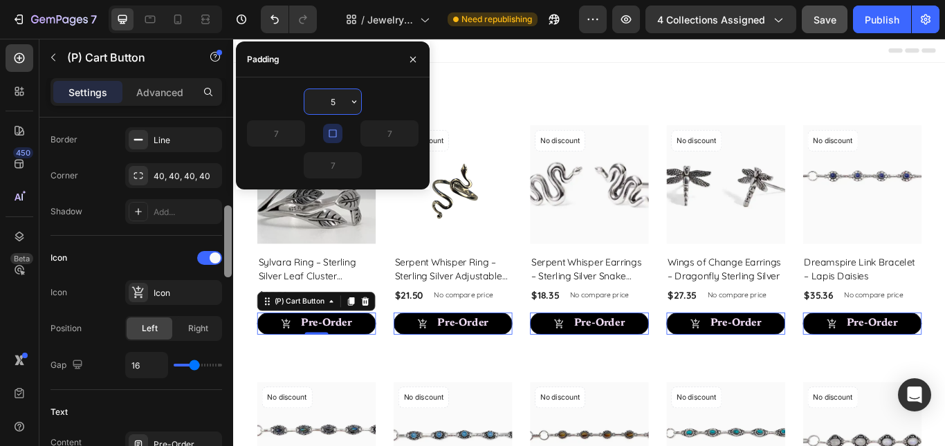
scroll to position [453, 0]
drag, startPoint x: 229, startPoint y: 178, endPoint x: 226, endPoint y: 266, distance: 88.6
click at [226, 266] on div at bounding box center [228, 238] width 8 height 72
type input "5"
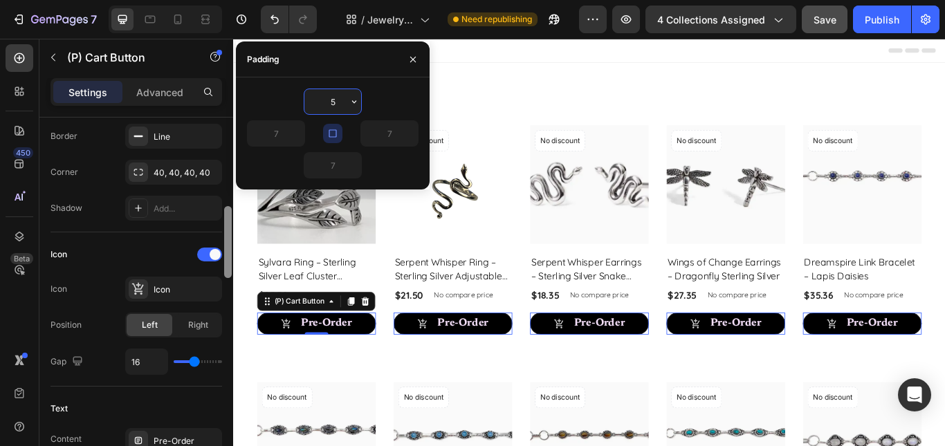
type input "5"
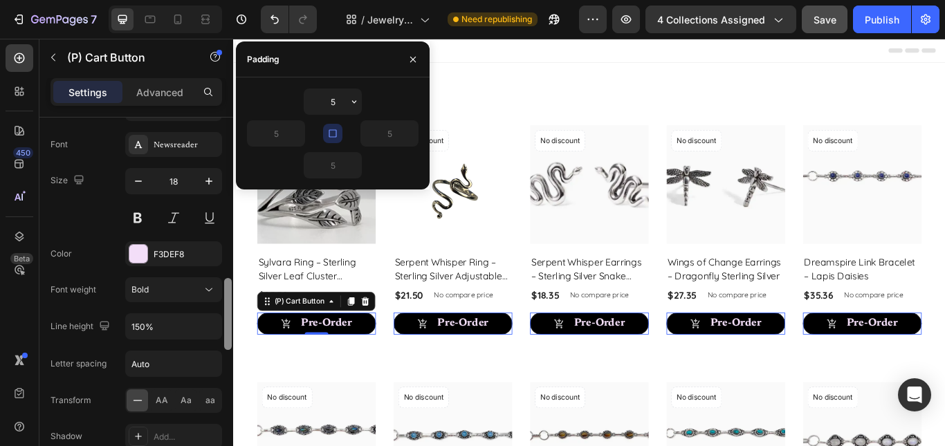
click at [224, 316] on div at bounding box center [228, 302] width 10 height 368
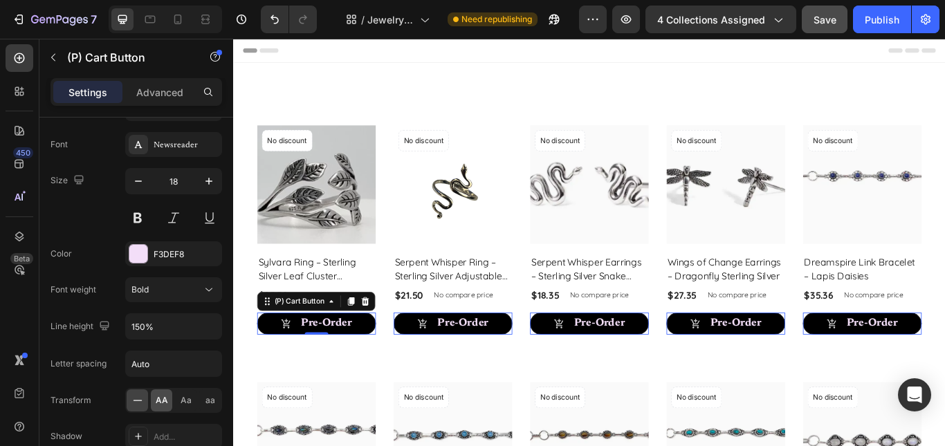
click at [163, 401] on span "AA" at bounding box center [162, 400] width 12 height 12
click at [185, 395] on span "Aa" at bounding box center [186, 400] width 11 height 12
click at [867, 20] on div "Publish" at bounding box center [882, 19] width 35 height 15
click at [143, 188] on button "button" at bounding box center [138, 181] width 25 height 25
type input "17"
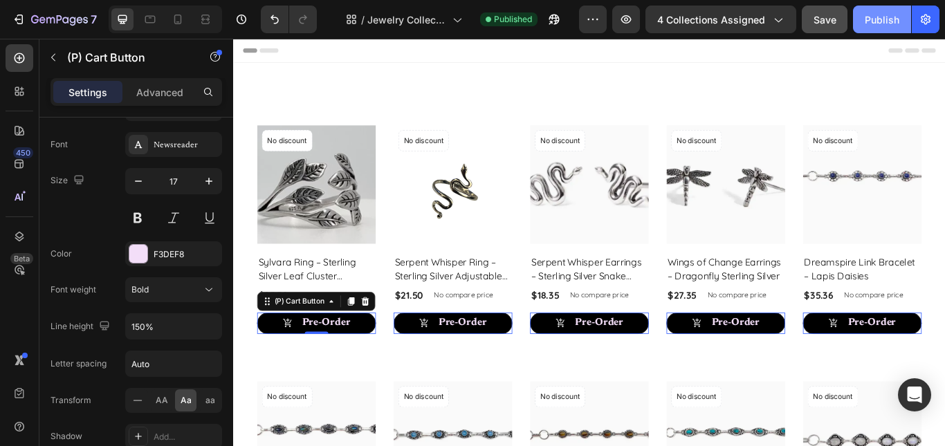
click at [868, 18] on div "Publish" at bounding box center [882, 19] width 35 height 15
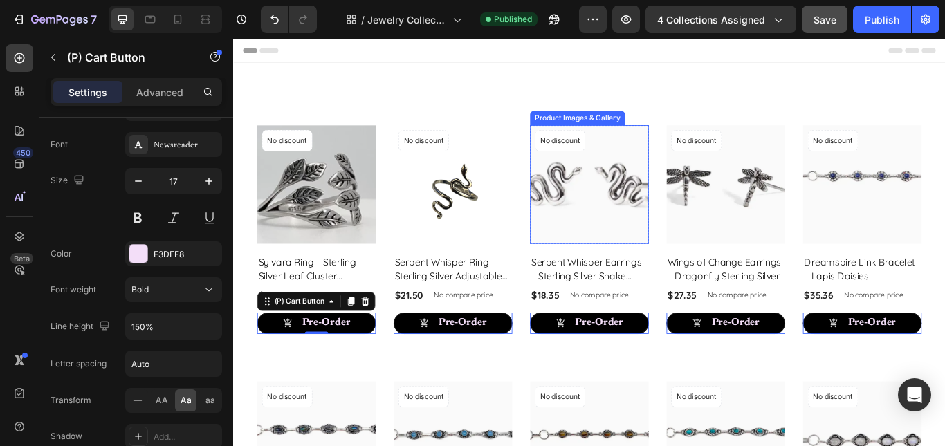
click at [692, 180] on img at bounding box center [648, 209] width 138 height 138
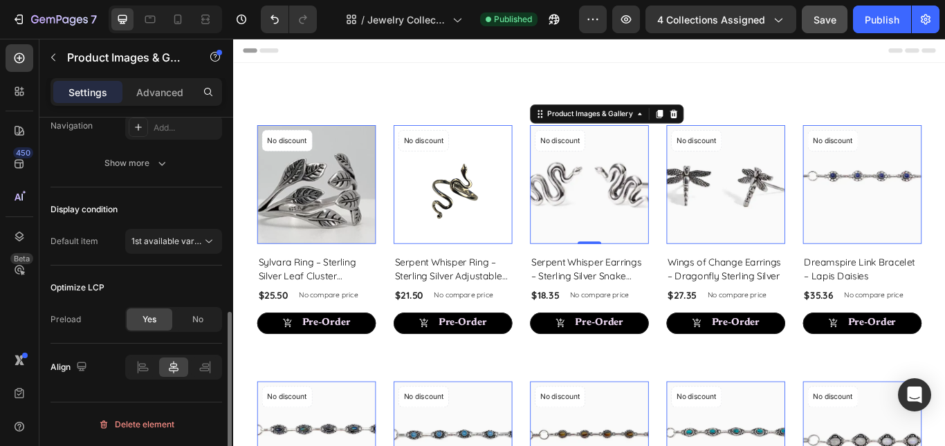
scroll to position [0, 0]
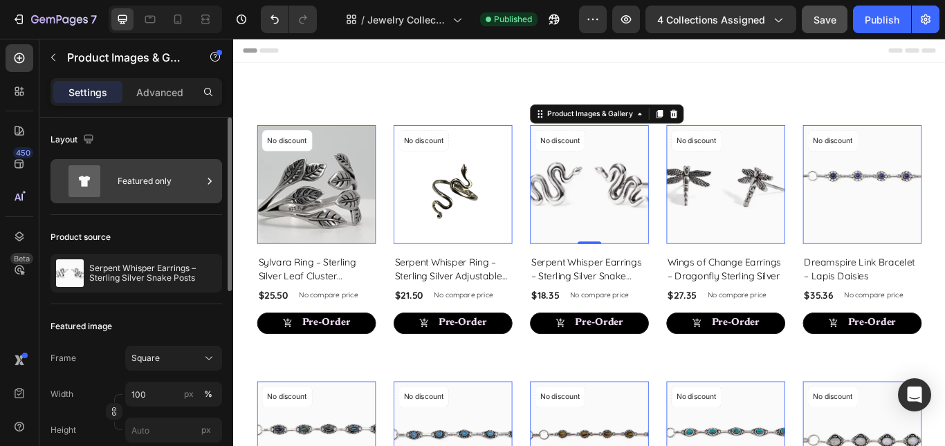
click at [187, 190] on div "Featured only" at bounding box center [160, 181] width 84 height 32
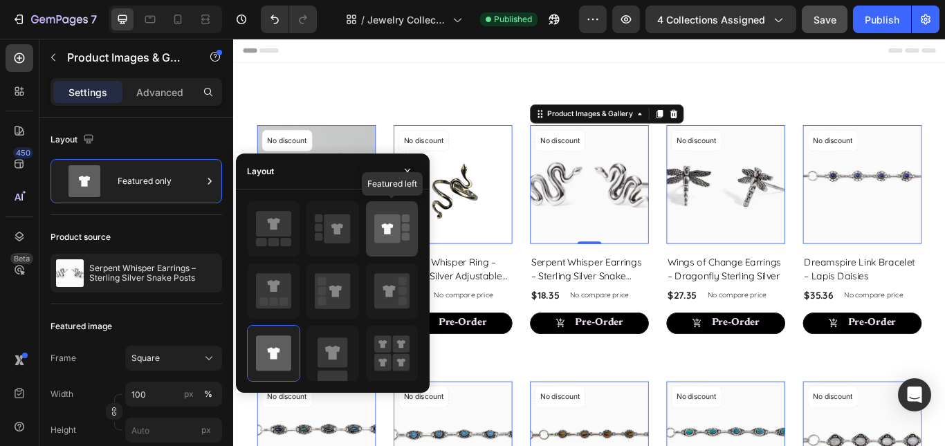
click at [376, 237] on icon at bounding box center [387, 228] width 26 height 29
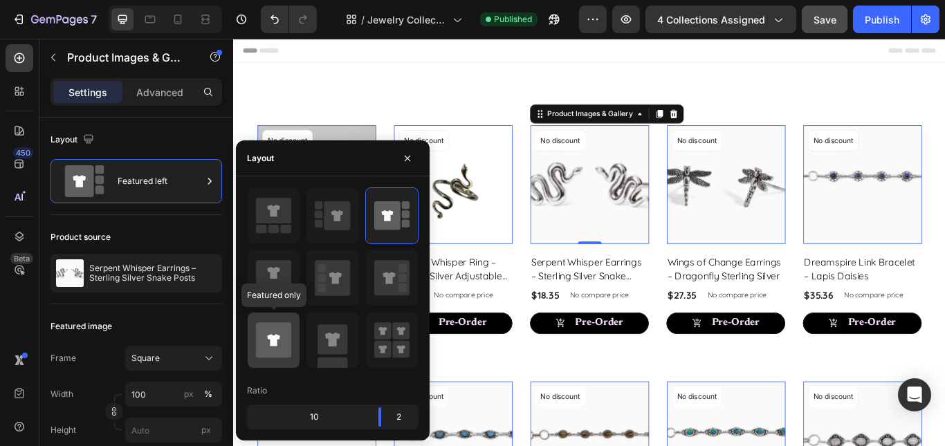
click at [263, 347] on icon at bounding box center [273, 339] width 35 height 35
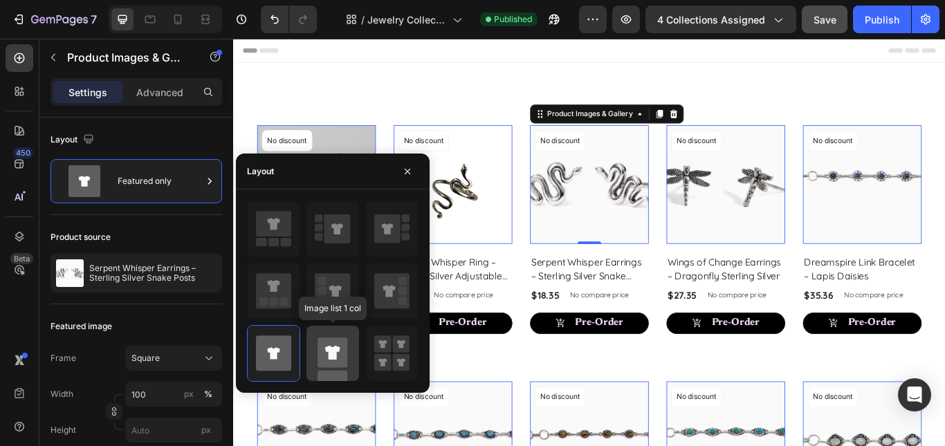
click at [345, 354] on rect at bounding box center [333, 353] width 30 height 30
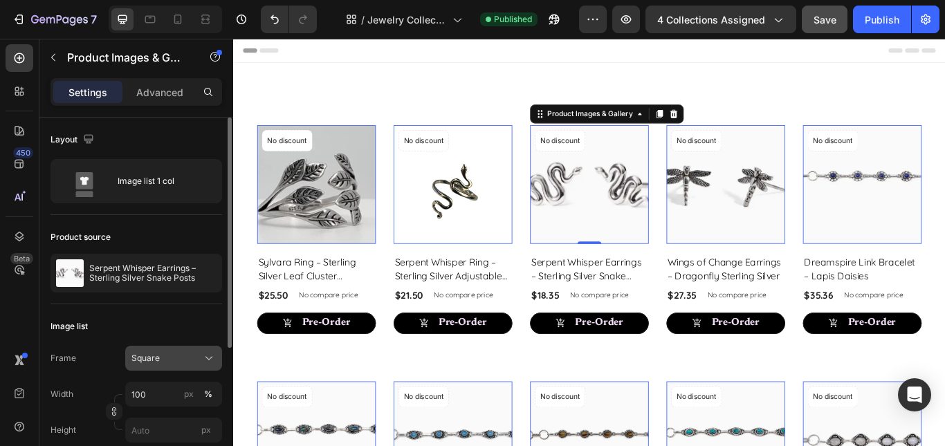
click at [180, 349] on button "Square" at bounding box center [173, 358] width 97 height 25
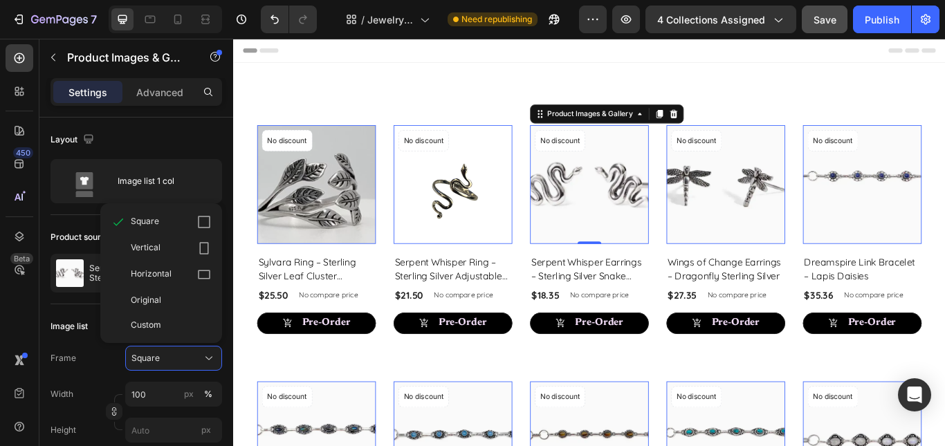
scroll to position [219, 0]
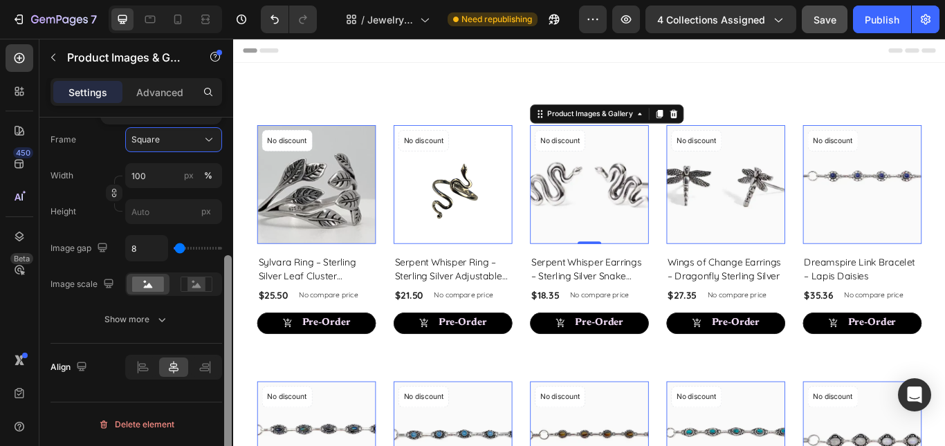
click at [227, 383] on div at bounding box center [228, 302] width 10 height 368
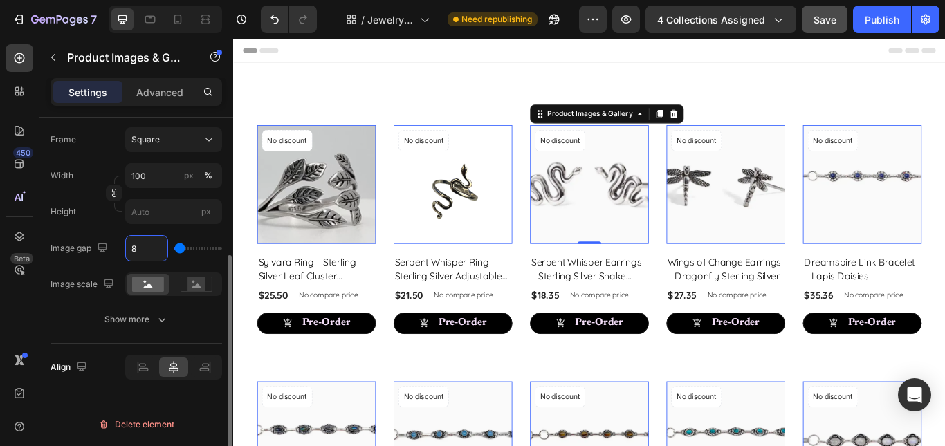
click at [136, 248] on input "8" at bounding box center [147, 248] width 42 height 25
type input "5"
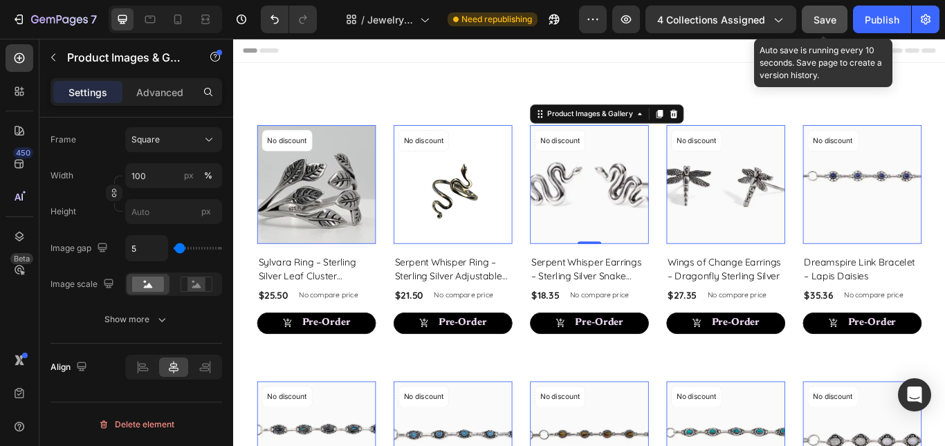
click at [821, 15] on span "Save" at bounding box center [825, 20] width 23 height 12
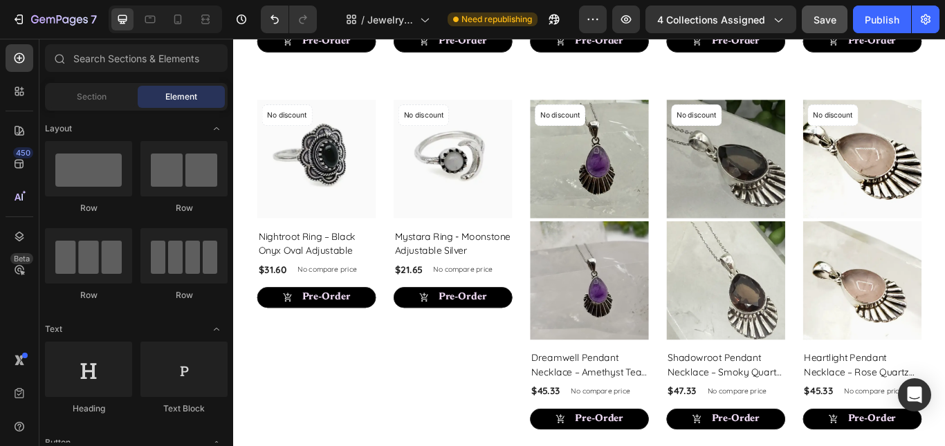
scroll to position [1518, 0]
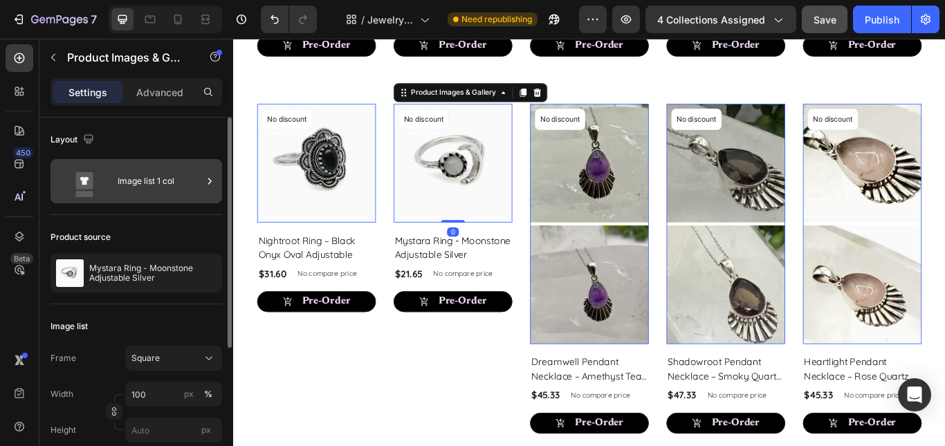
click at [181, 196] on div "Image list 1 col" at bounding box center [160, 181] width 84 height 32
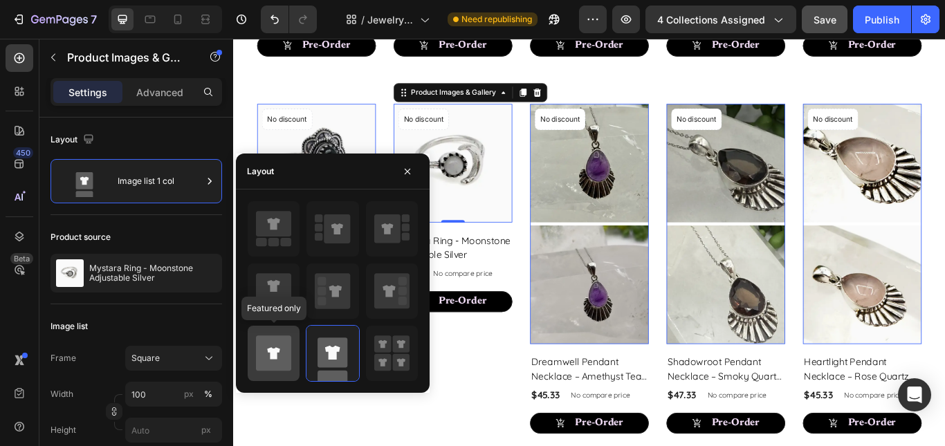
click at [282, 348] on icon at bounding box center [273, 353] width 35 height 35
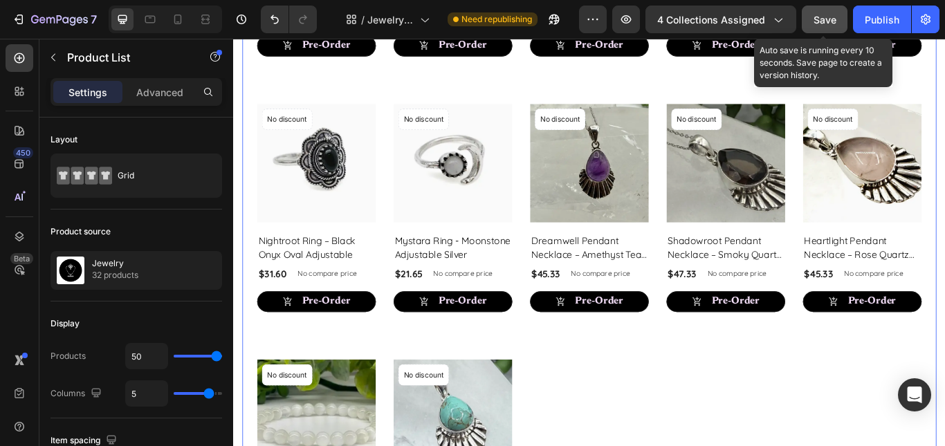
click at [835, 19] on span "Save" at bounding box center [825, 20] width 23 height 12
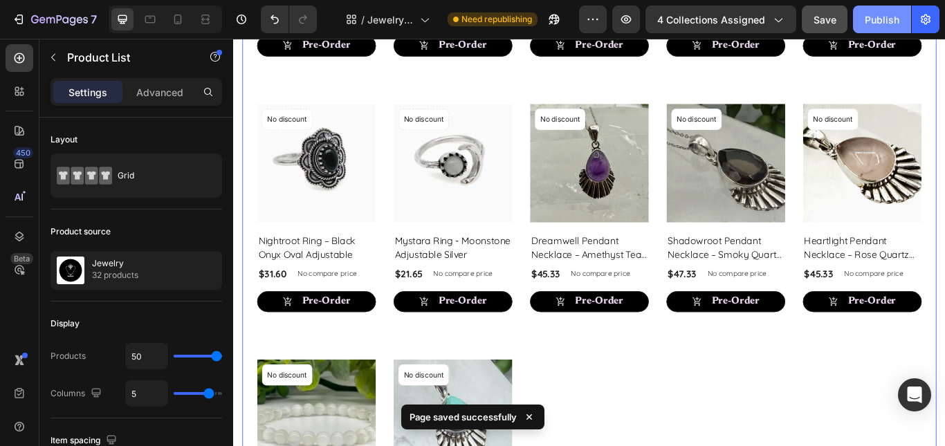
click at [886, 15] on div "Publish" at bounding box center [882, 19] width 35 height 15
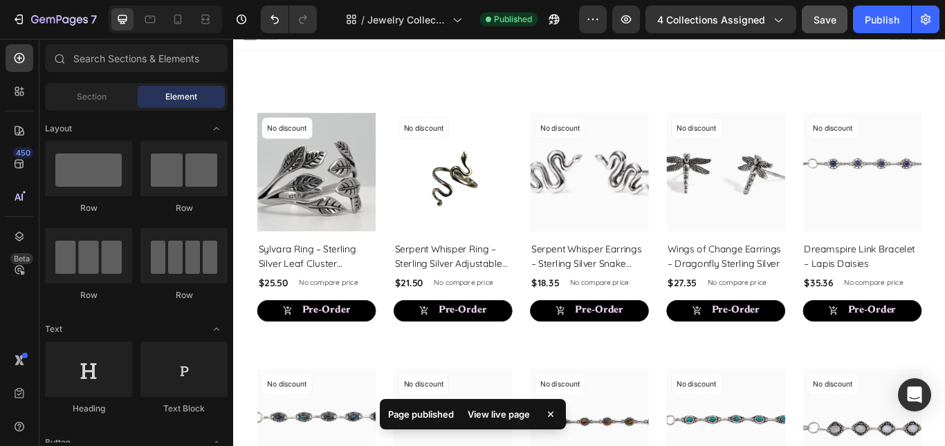
scroll to position [0, 0]
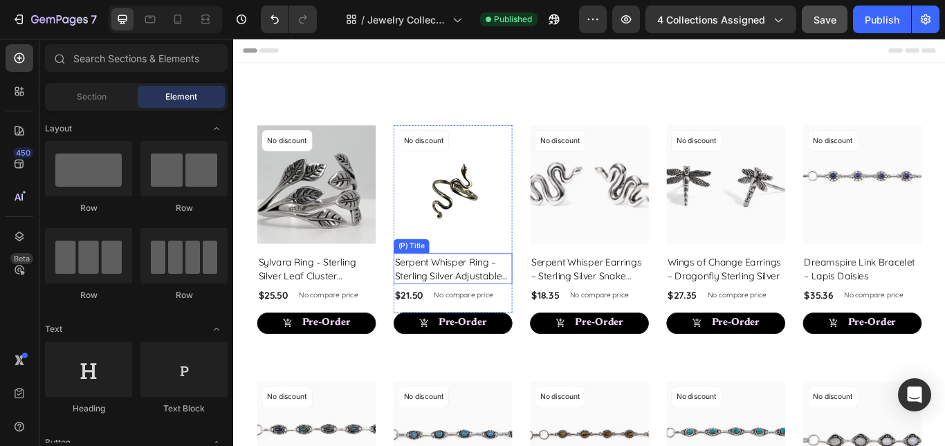
click at [473, 313] on h2 "Serpent Whisper Ring – Sterling Silver Adjustable Snake" at bounding box center [489, 307] width 138 height 36
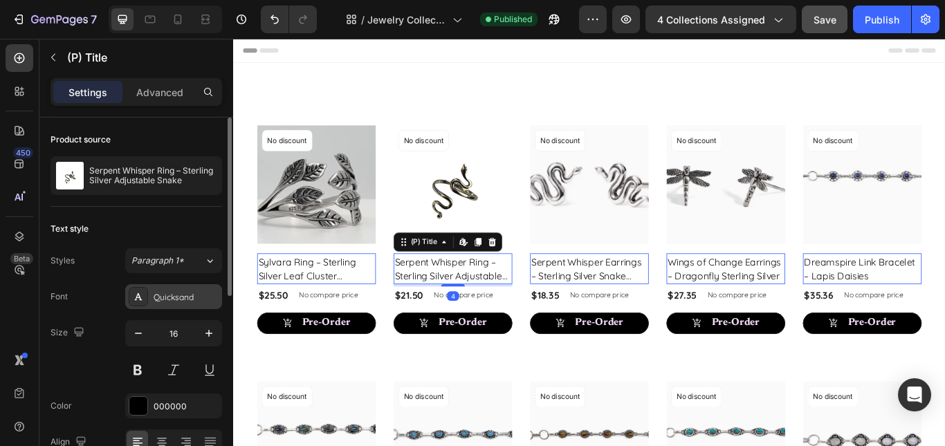
click at [171, 305] on div "Quicksand" at bounding box center [173, 296] width 97 height 25
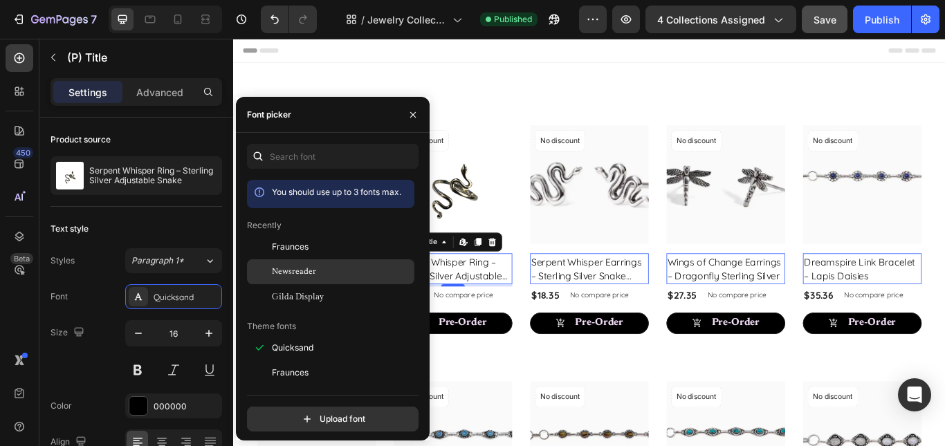
click at [291, 277] on span "Newsreader" at bounding box center [294, 272] width 44 height 12
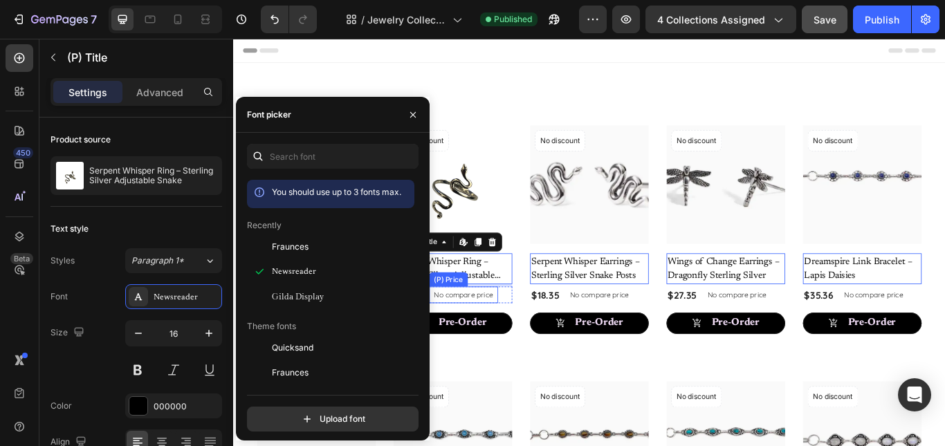
click at [378, 334] on p "No compare price" at bounding box center [343, 338] width 69 height 8
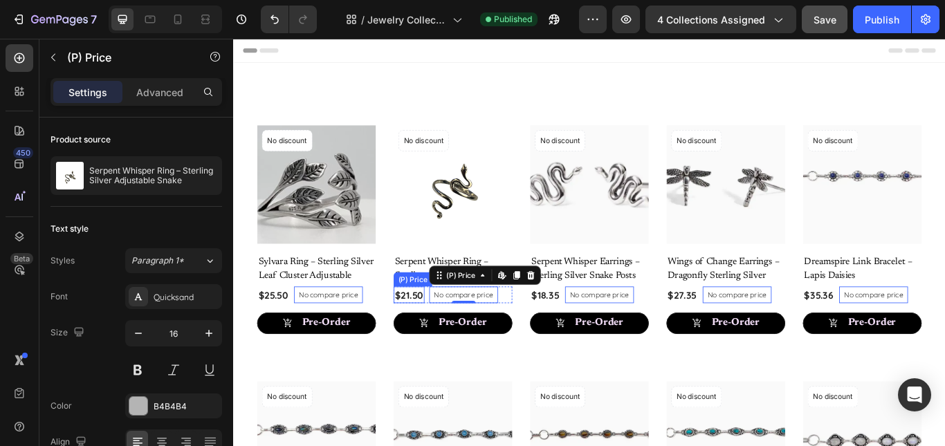
click at [298, 333] on div "$21.50" at bounding box center [279, 337] width 37 height 19
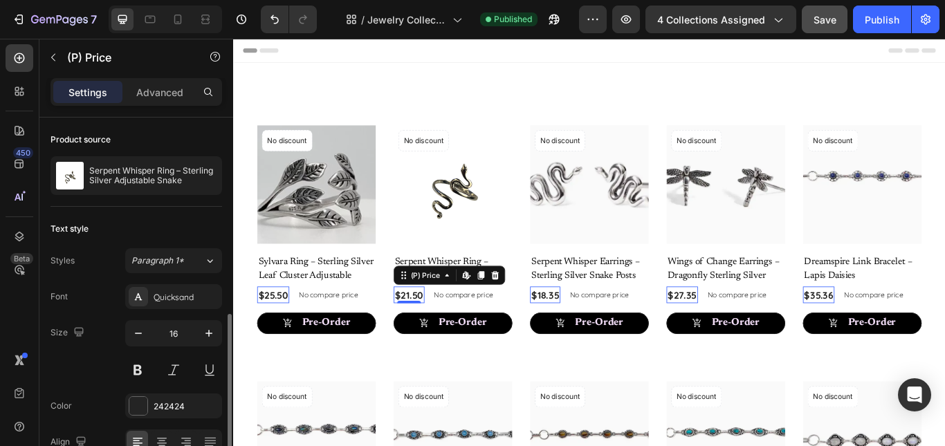
scroll to position [111, 0]
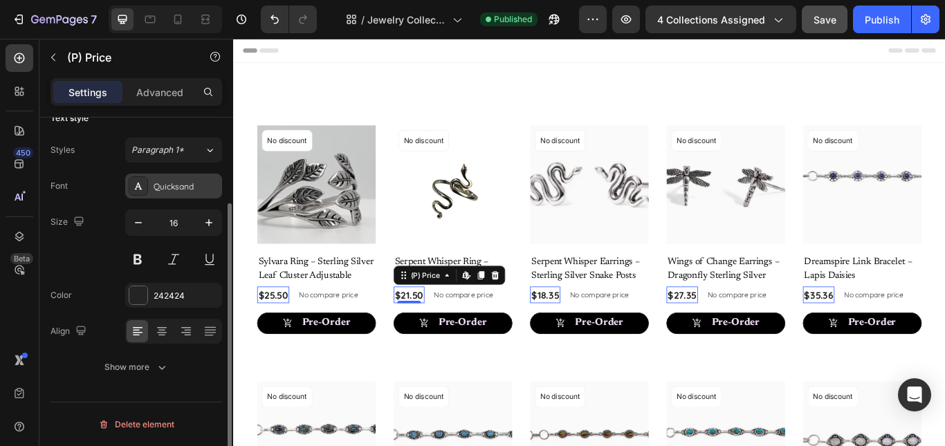
click at [194, 185] on div "Quicksand" at bounding box center [186, 187] width 65 height 12
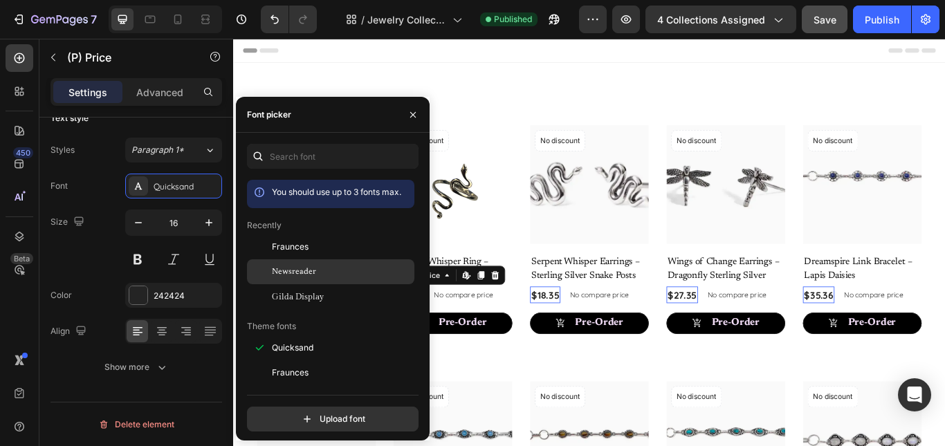
click at [297, 266] on span "Newsreader" at bounding box center [294, 272] width 44 height 12
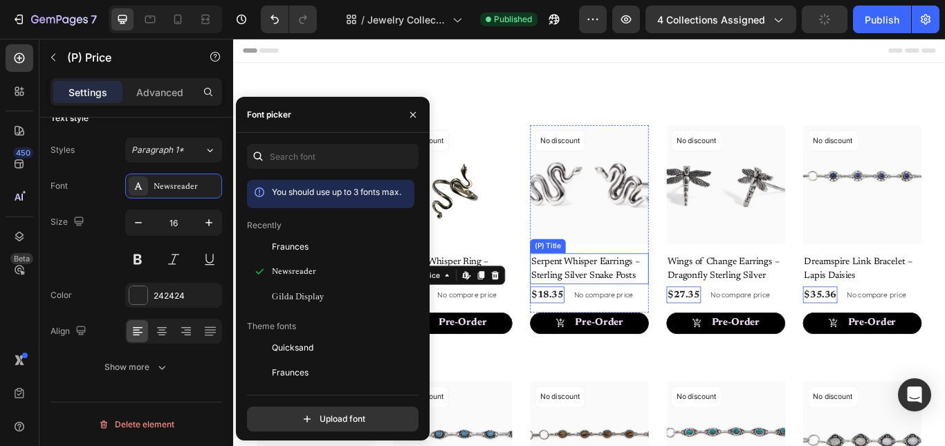
click at [608, 308] on h2 "Serpent Whisper Earrings – Sterling Silver Snake Posts" at bounding box center [648, 307] width 138 height 36
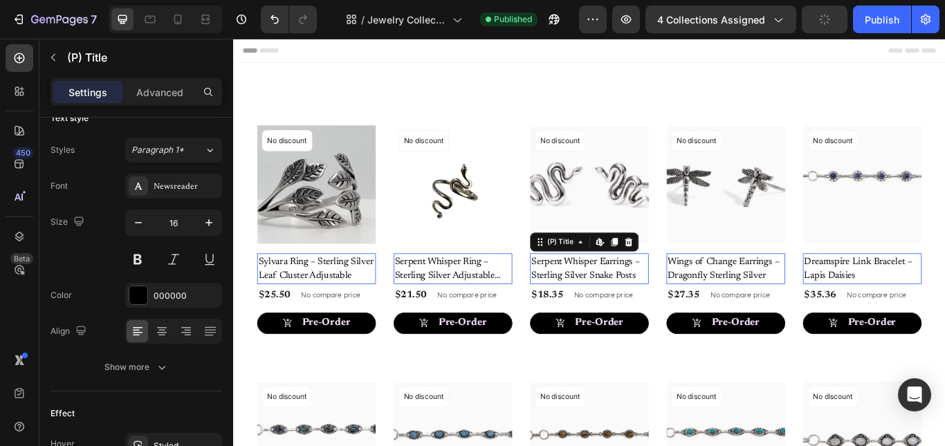
scroll to position [0, 0]
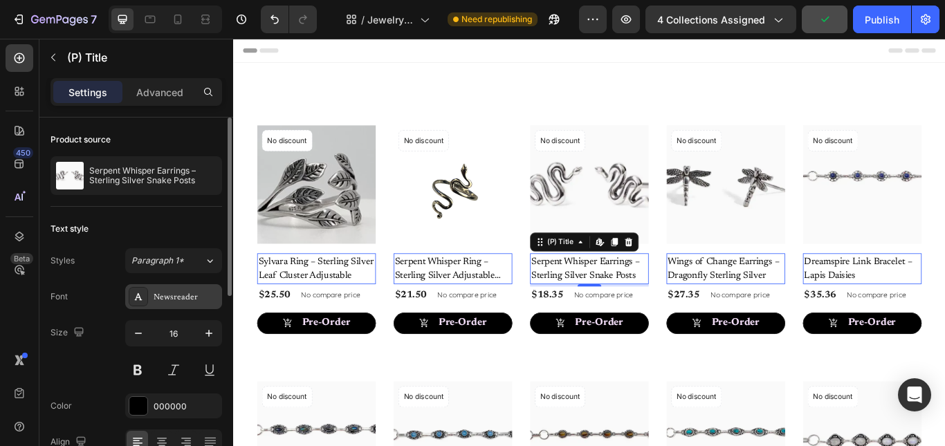
click at [158, 297] on div "Newsreader" at bounding box center [186, 297] width 65 height 12
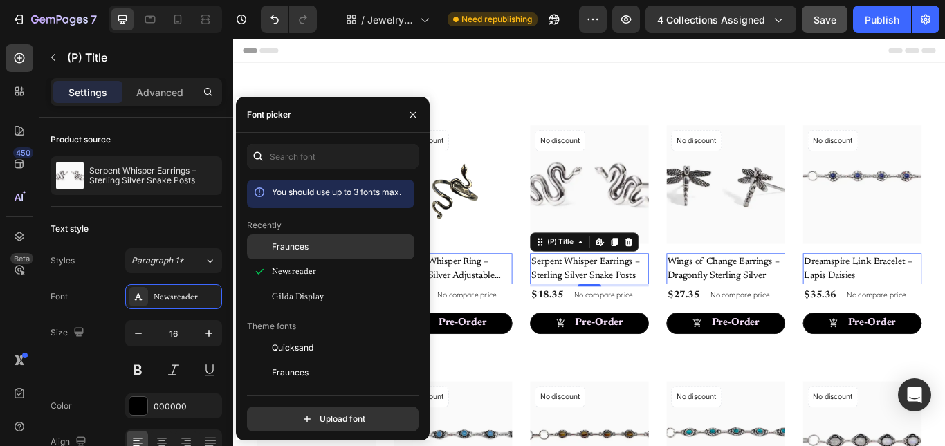
click at [284, 250] on span "Fraunces" at bounding box center [290, 247] width 37 height 12
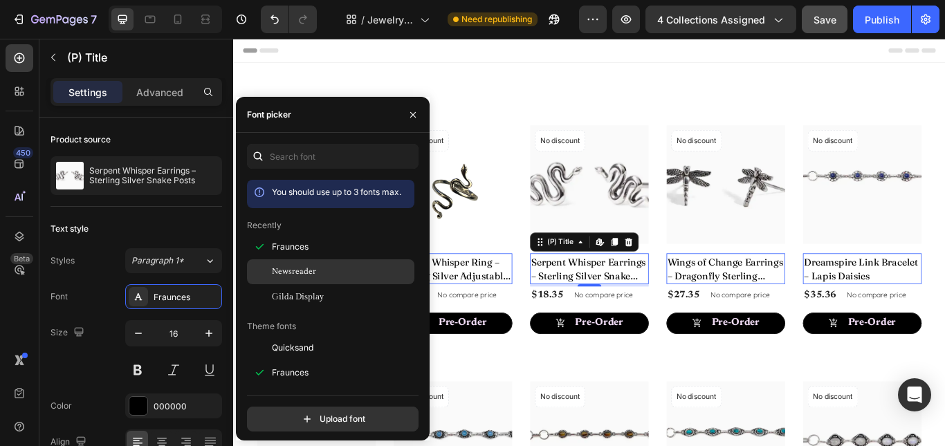
click at [293, 416] on div "Newsreader" at bounding box center [330, 428] width 167 height 25
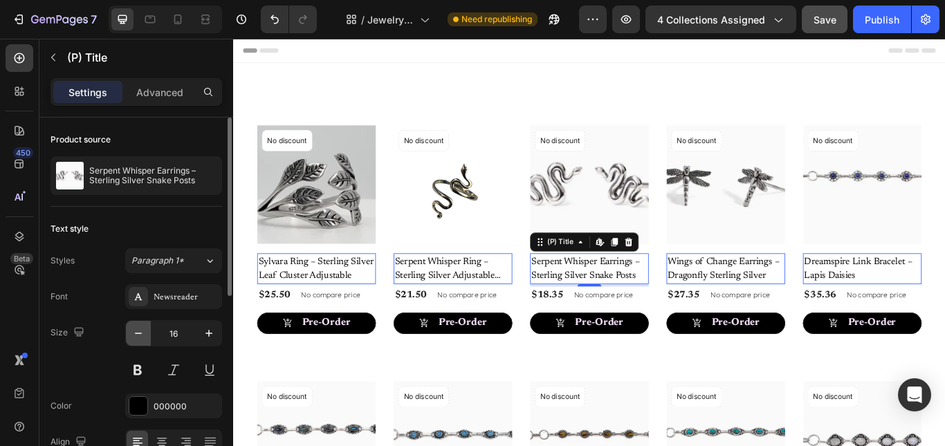
click at [131, 331] on icon "button" at bounding box center [138, 334] width 14 height 14
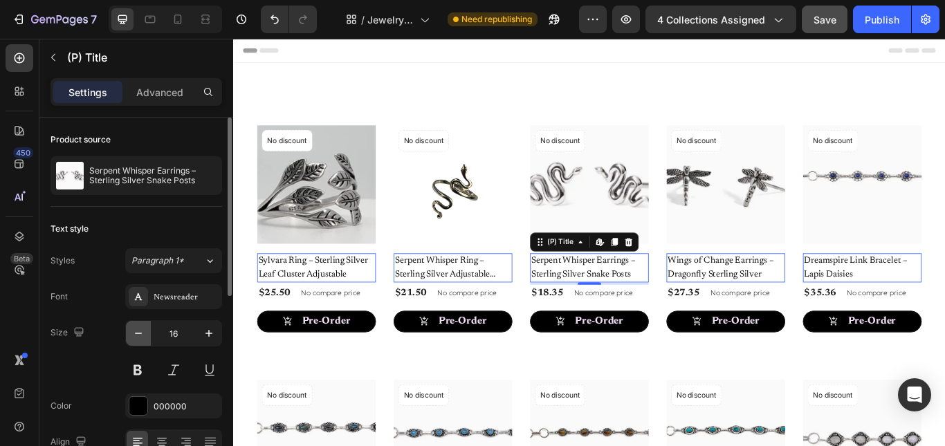
type input "15"
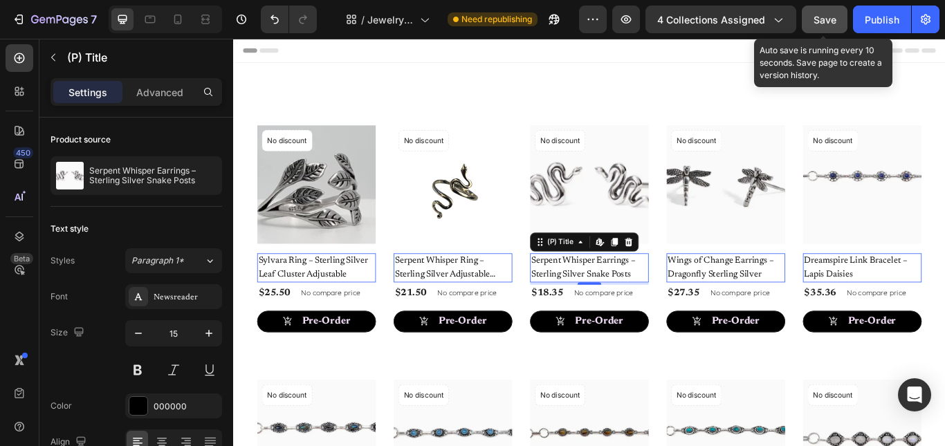
click at [821, 18] on span "Save" at bounding box center [825, 20] width 23 height 12
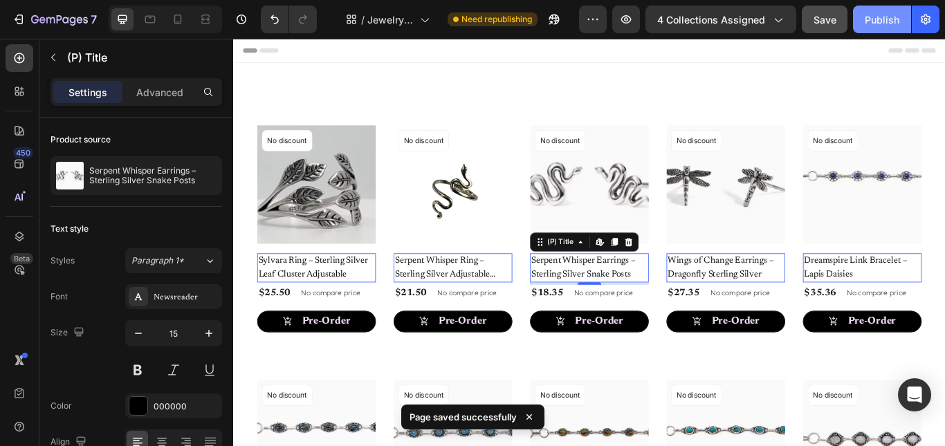
click at [879, 31] on button "Publish" at bounding box center [882, 20] width 58 height 28
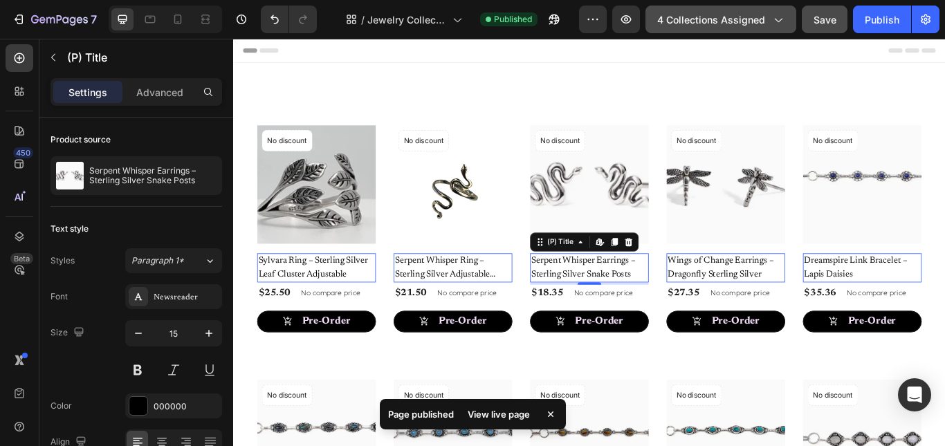
click at [675, 26] on span "4 collections assigned" at bounding box center [711, 19] width 108 height 15
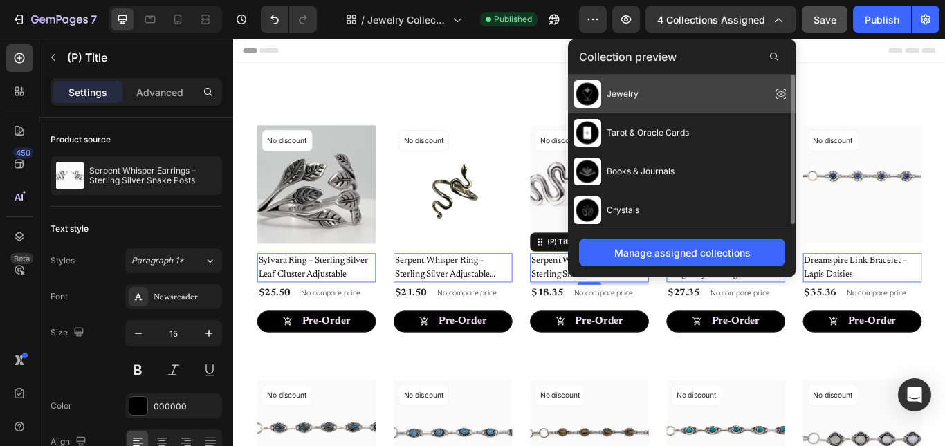
click at [785, 92] on icon at bounding box center [780, 93] width 19 height 19
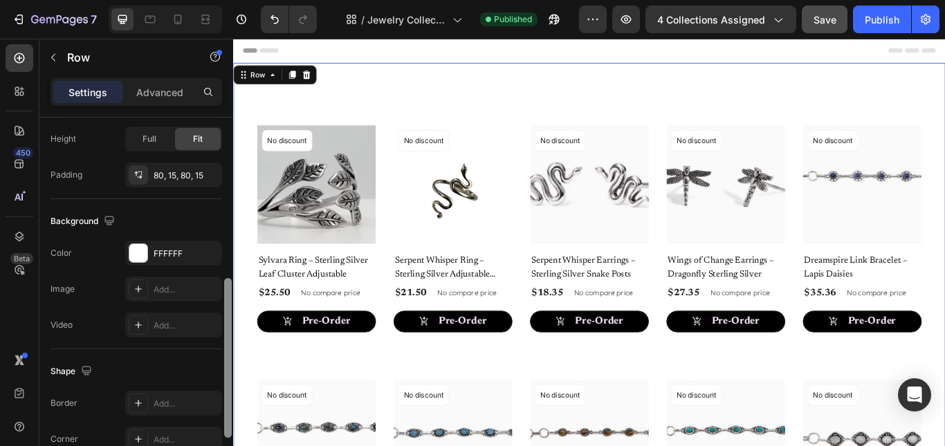
click at [230, 334] on div at bounding box center [228, 302] width 10 height 368
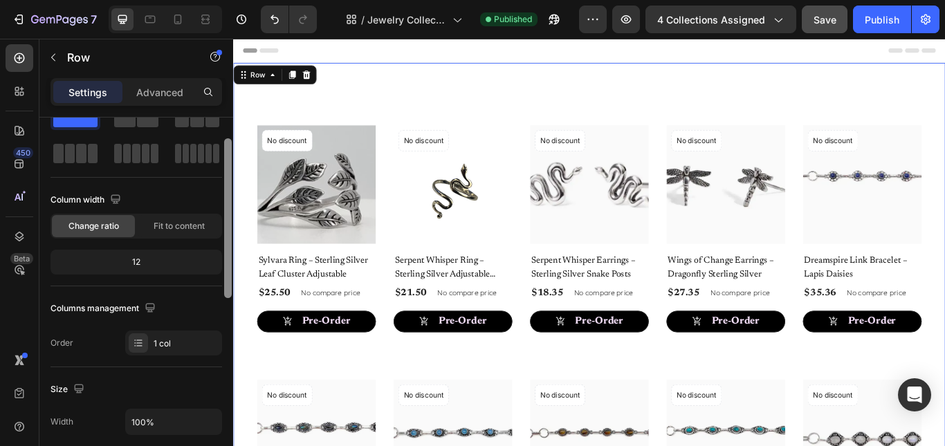
scroll to position [47, 0]
drag, startPoint x: 230, startPoint y: 334, endPoint x: 225, endPoint y: 194, distance: 140.5
click at [225, 194] on div at bounding box center [228, 218] width 8 height 160
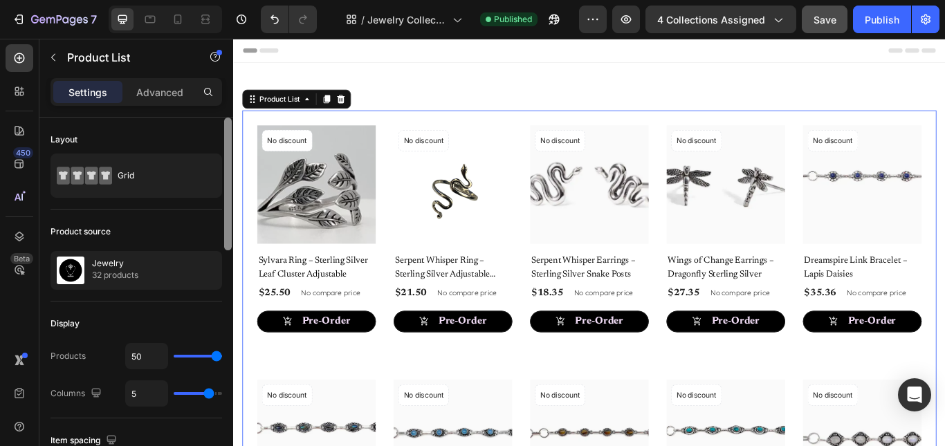
scroll to position [368, 0]
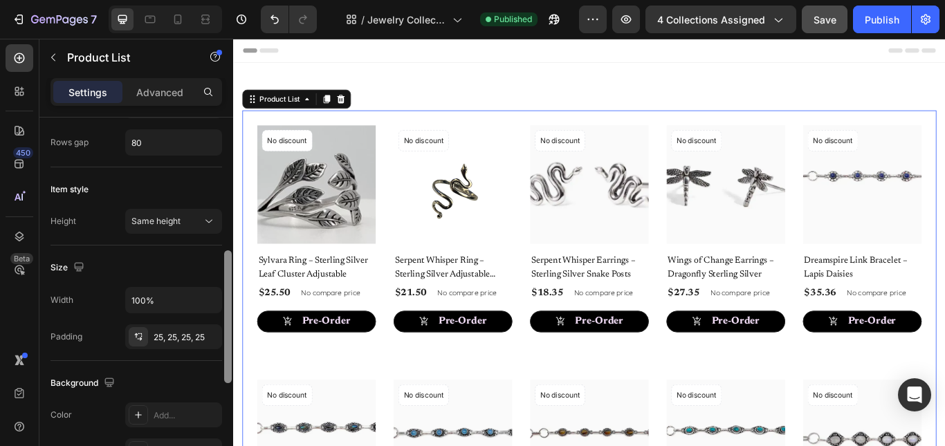
click at [224, 319] on div at bounding box center [228, 302] width 10 height 368
click at [182, 338] on div "25, 25, 25, 25" at bounding box center [174, 337] width 40 height 12
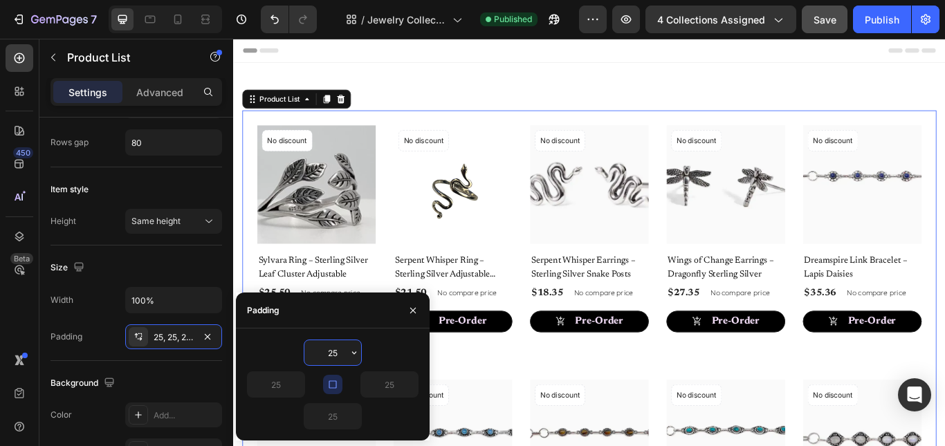
click at [329, 356] on input "25" at bounding box center [332, 352] width 57 height 25
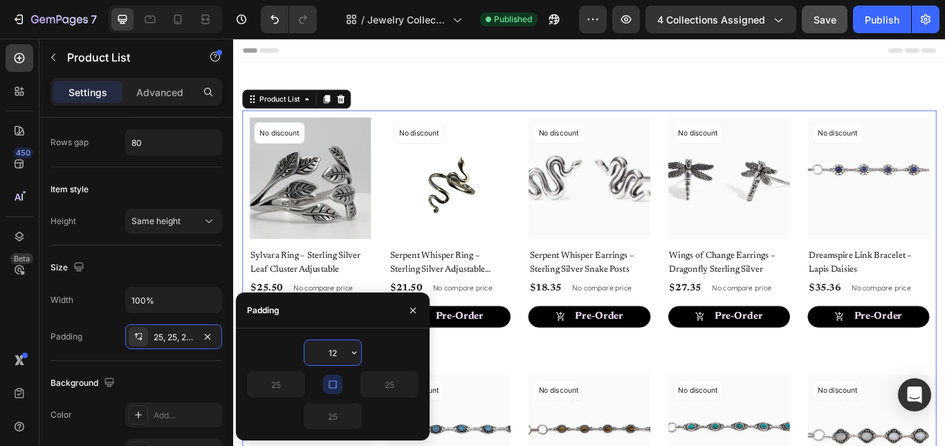
type input "1"
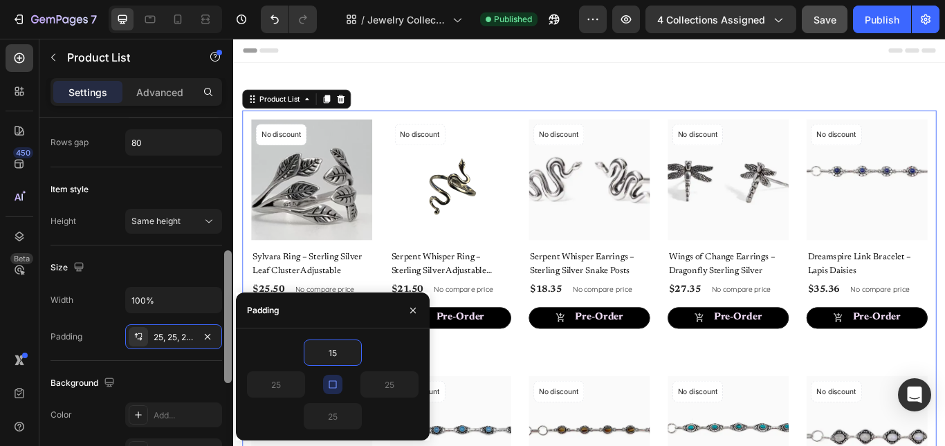
type input "15"
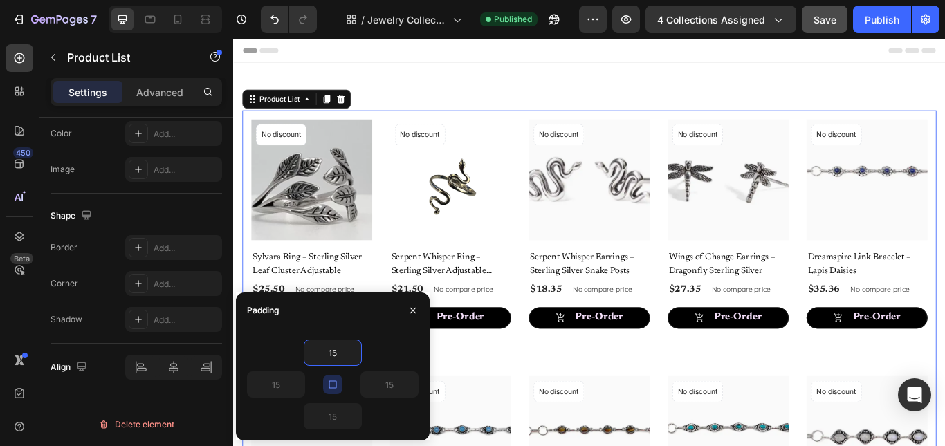
click at [228, 204] on div at bounding box center [228, 20] width 10 height 368
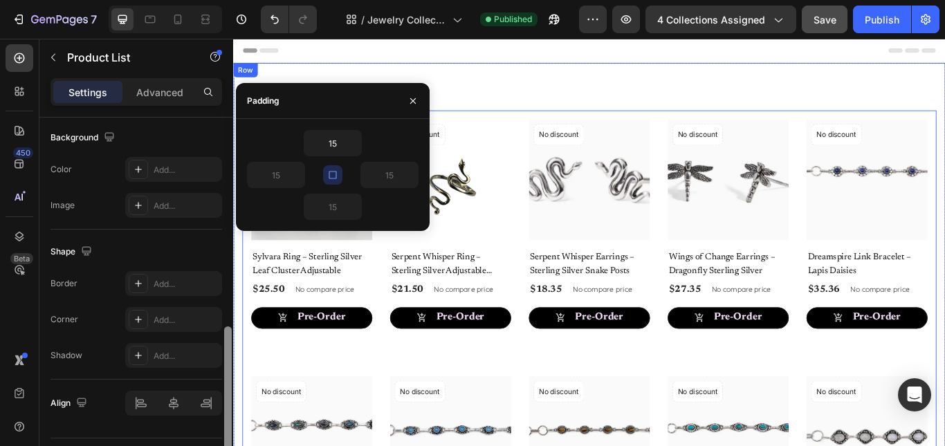
scroll to position [604, 0]
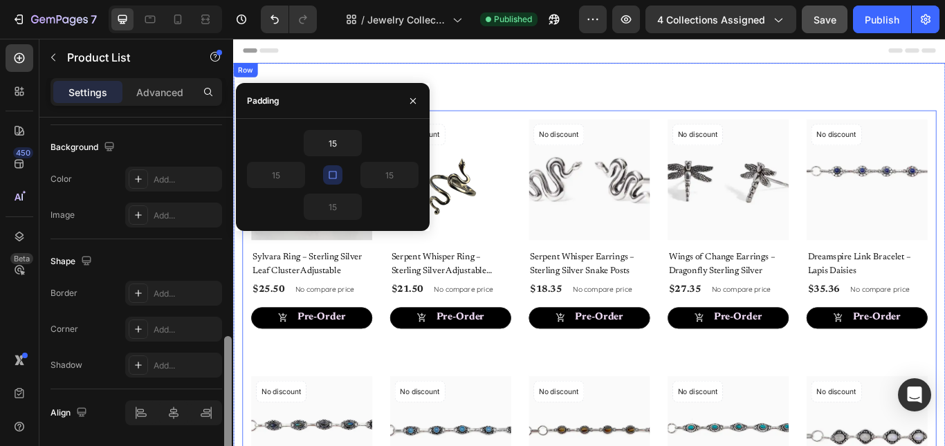
drag, startPoint x: 461, startPoint y: 447, endPoint x: 237, endPoint y: 399, distance: 229.4
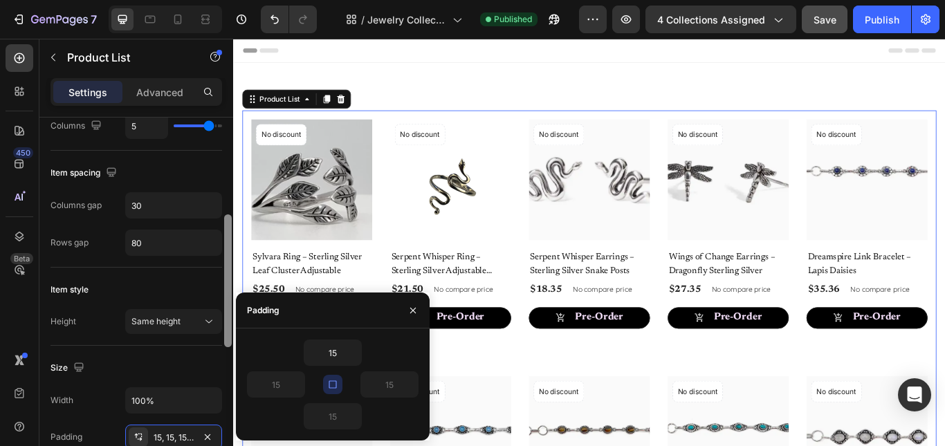
scroll to position [269, 0]
click at [230, 271] on div at bounding box center [228, 280] width 8 height 133
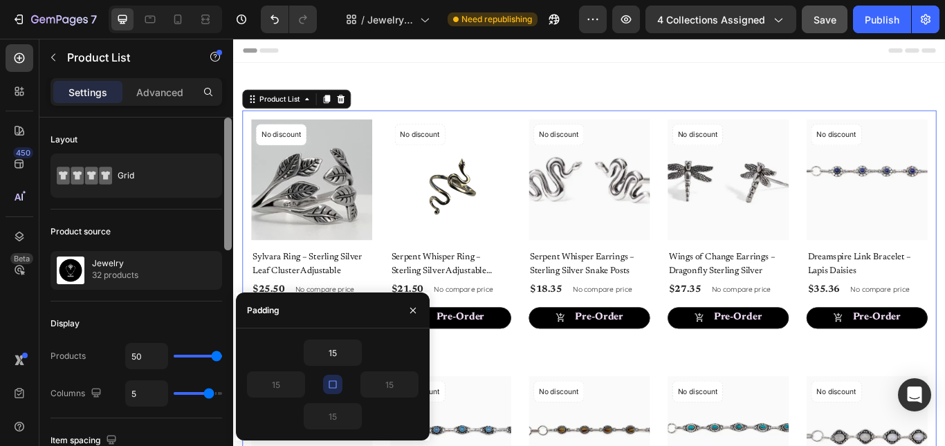
click at [230, 178] on div at bounding box center [228, 302] width 10 height 368
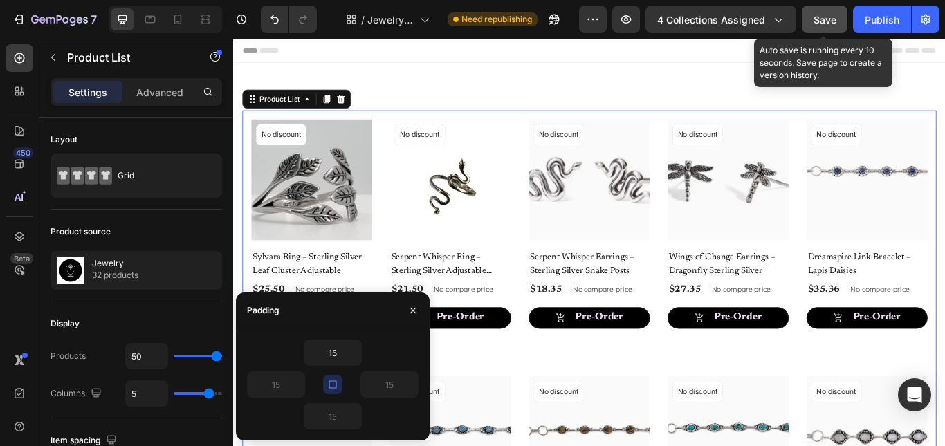
click at [829, 19] on span "Save" at bounding box center [825, 20] width 23 height 12
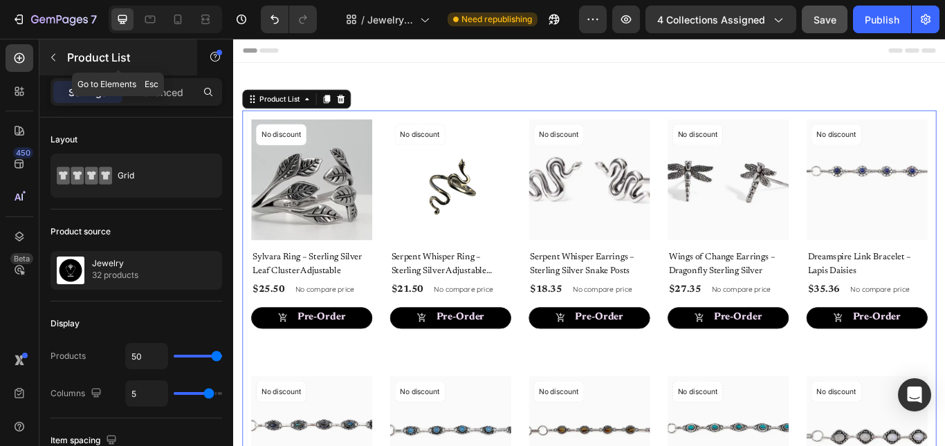
click at [53, 54] on icon "button" at bounding box center [53, 57] width 11 height 11
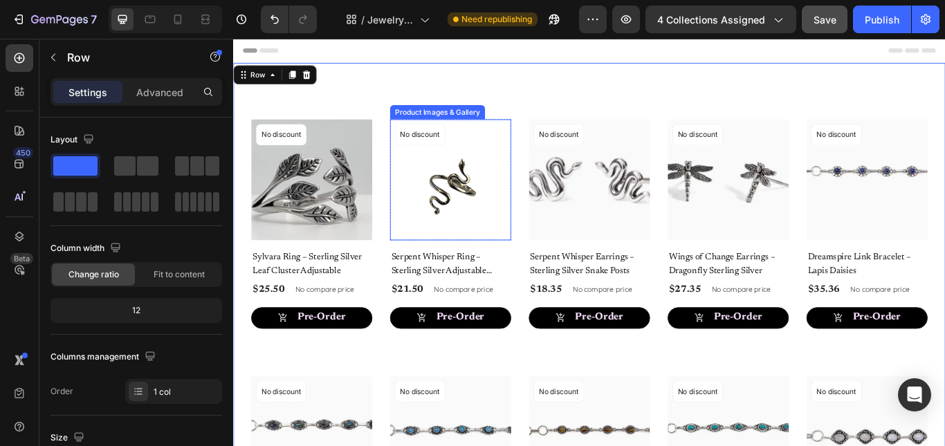
click at [504, 228] on img at bounding box center [486, 203] width 141 height 141
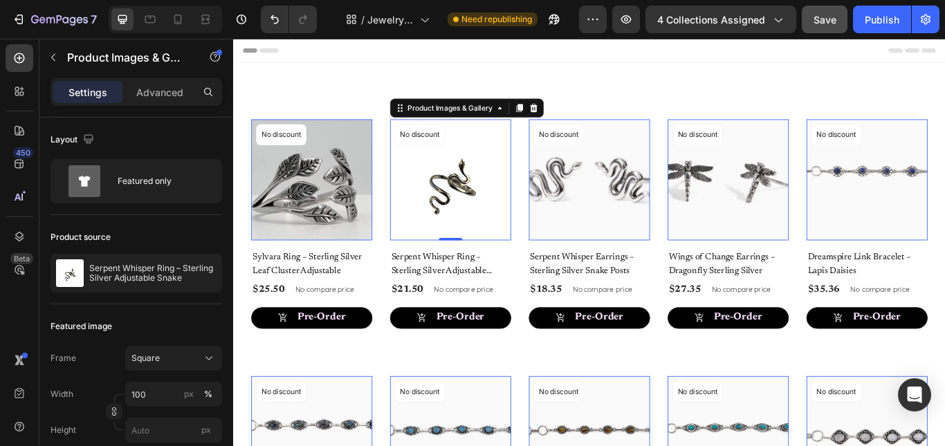
scroll to position [368, 0]
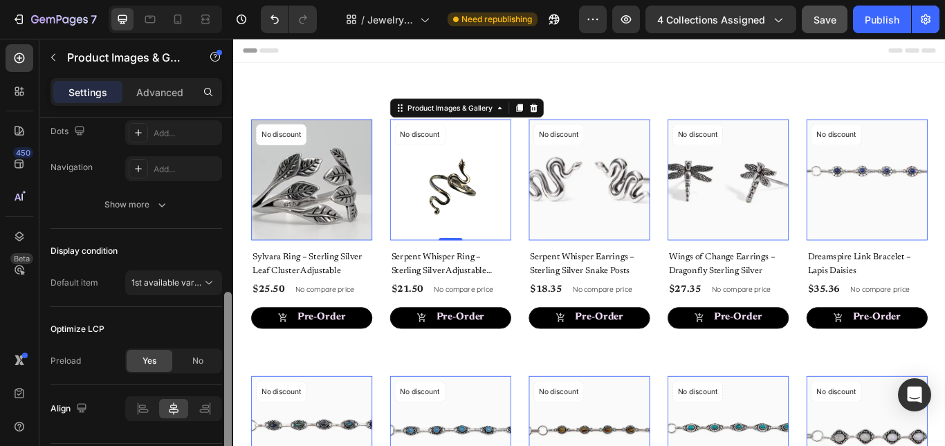
click at [230, 356] on div at bounding box center [228, 302] width 10 height 368
click at [203, 280] on icon at bounding box center [209, 283] width 14 height 14
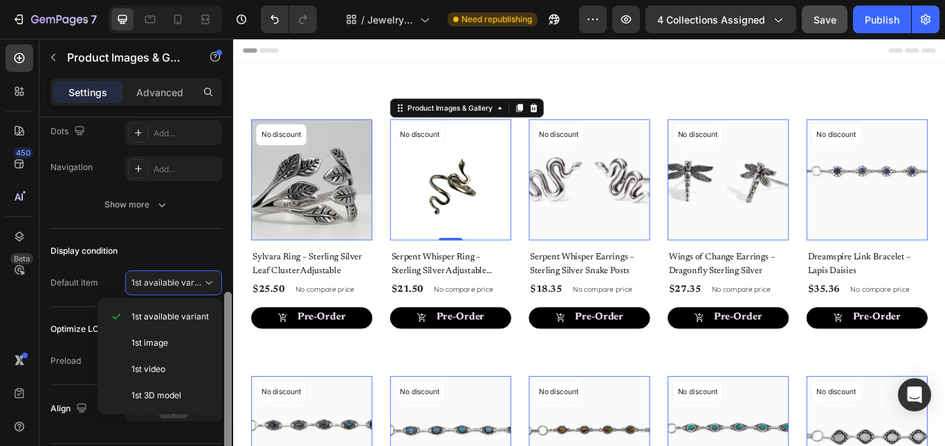
scroll to position [0, 0]
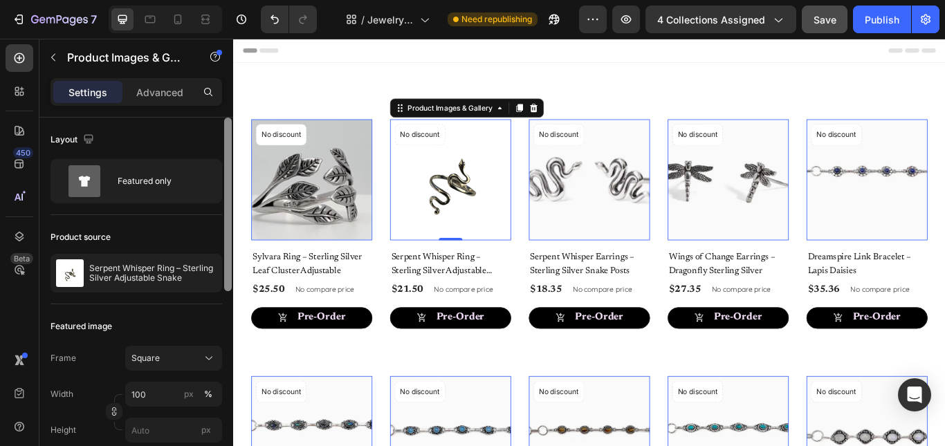
click at [227, 266] on div at bounding box center [228, 302] width 10 height 368
click at [227, 107] on div "Settings Advanced" at bounding box center [136, 97] width 194 height 39
click at [162, 87] on p "Advanced" at bounding box center [159, 92] width 47 height 15
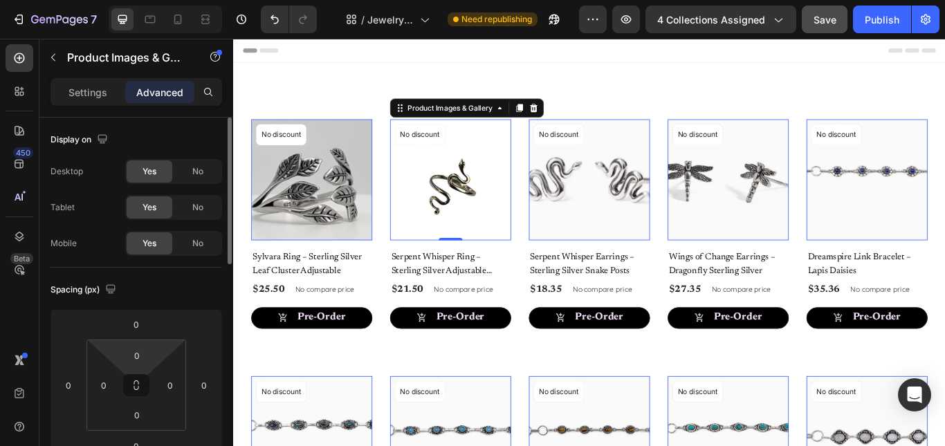
click at [136, 0] on html "7 Version history / Jewelry Collection Page Need republishing Preview 4 collect…" at bounding box center [472, 0] width 945 height 0
click at [138, 357] on input "0" at bounding box center [137, 355] width 28 height 21
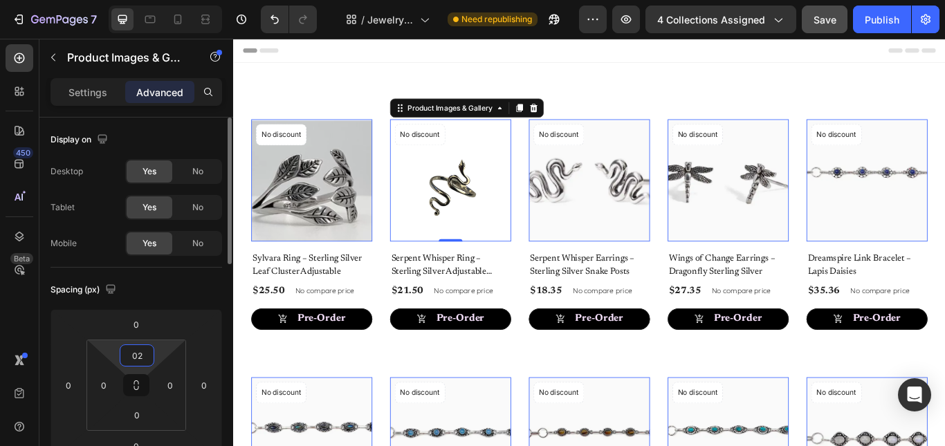
type input "0"
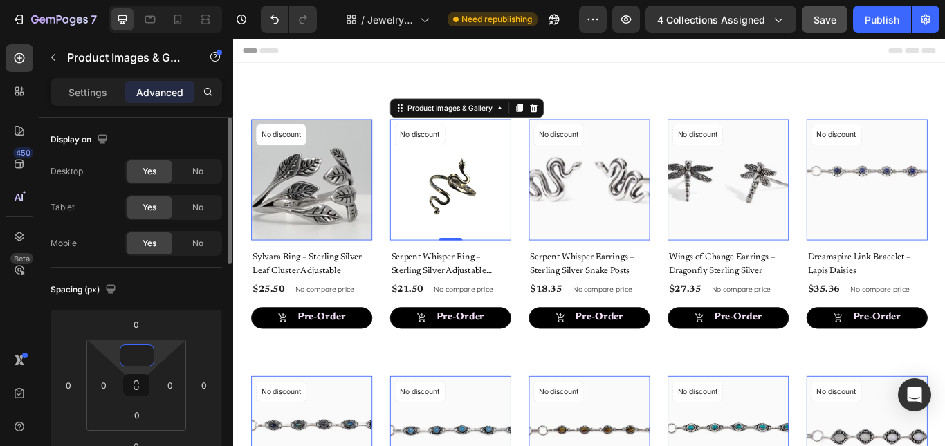
type input "0"
click at [227, 283] on div at bounding box center [228, 302] width 10 height 368
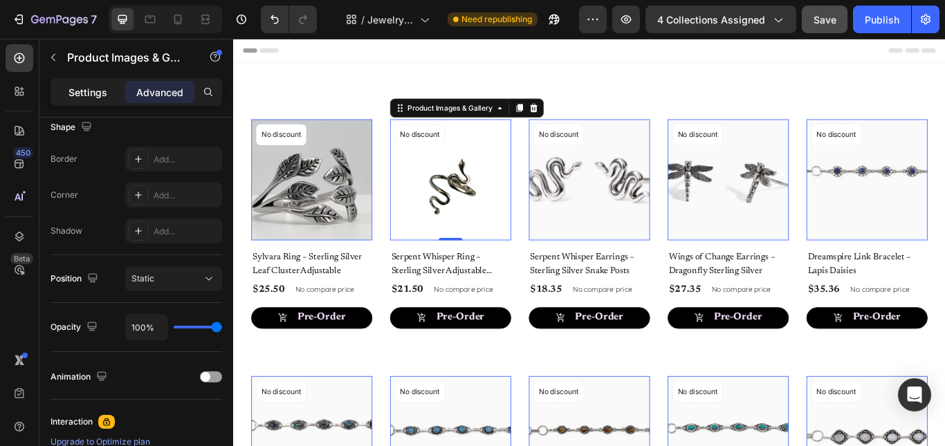
click at [87, 97] on p "Settings" at bounding box center [88, 92] width 39 height 15
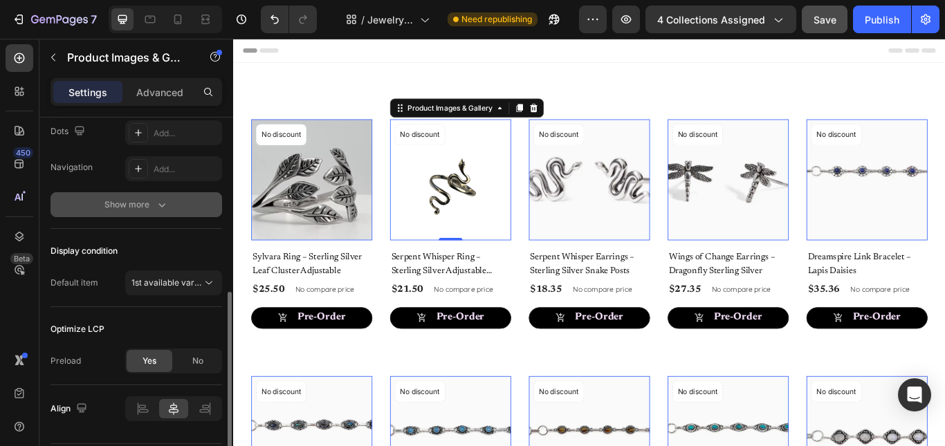
click at [113, 215] on button "Show more" at bounding box center [137, 204] width 172 height 25
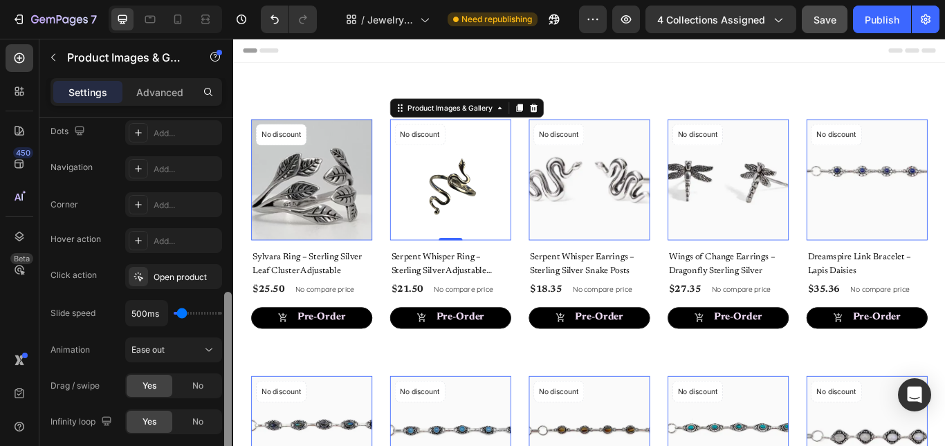
scroll to position [0, 0]
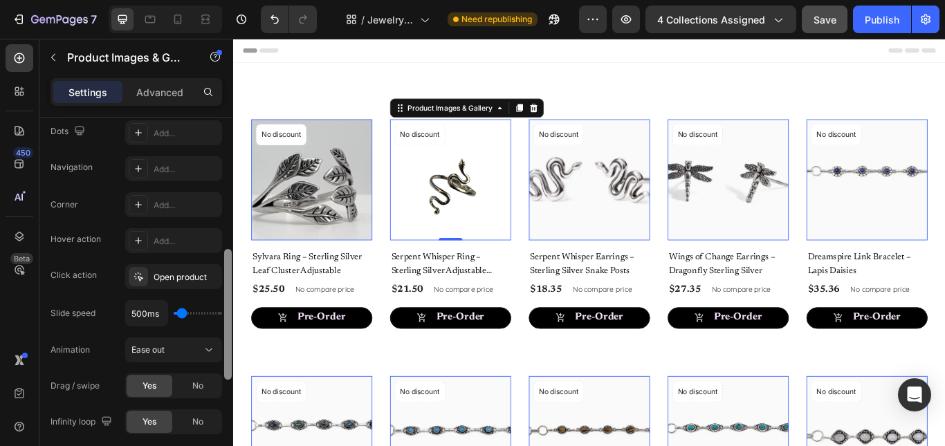
click at [228, 273] on div at bounding box center [228, 302] width 10 height 368
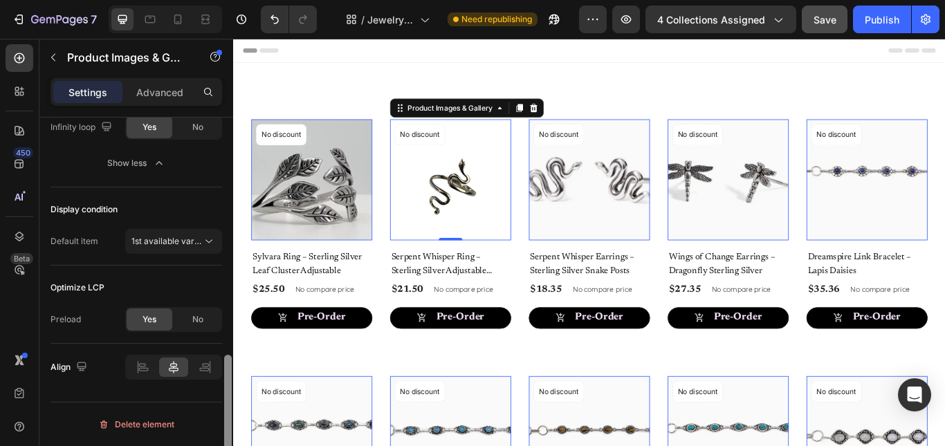
click at [228, 402] on div at bounding box center [228, 302] width 10 height 368
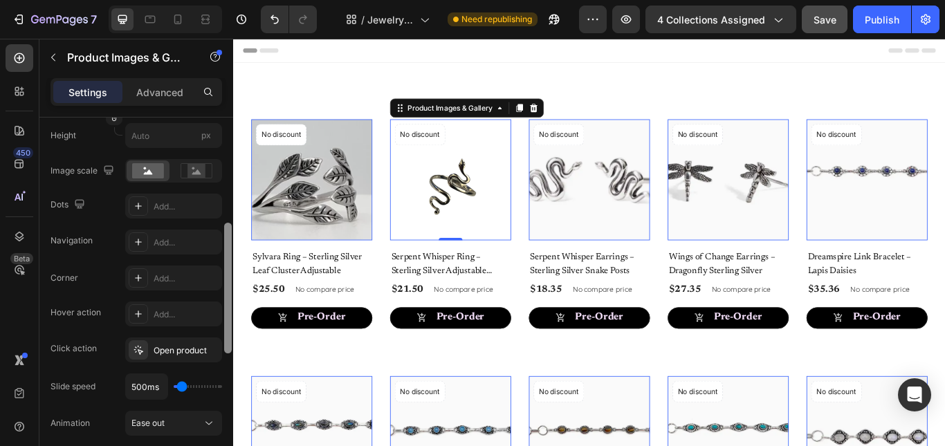
click at [228, 136] on div at bounding box center [228, 302] width 10 height 368
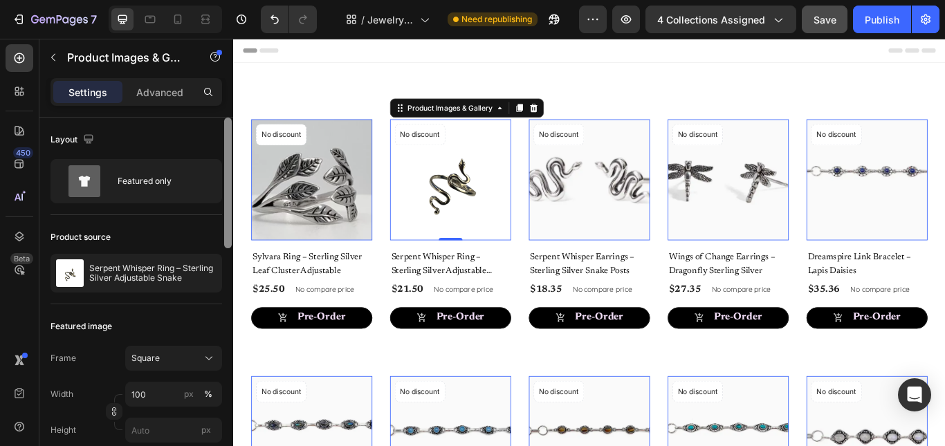
click at [228, 136] on div at bounding box center [228, 302] width 10 height 368
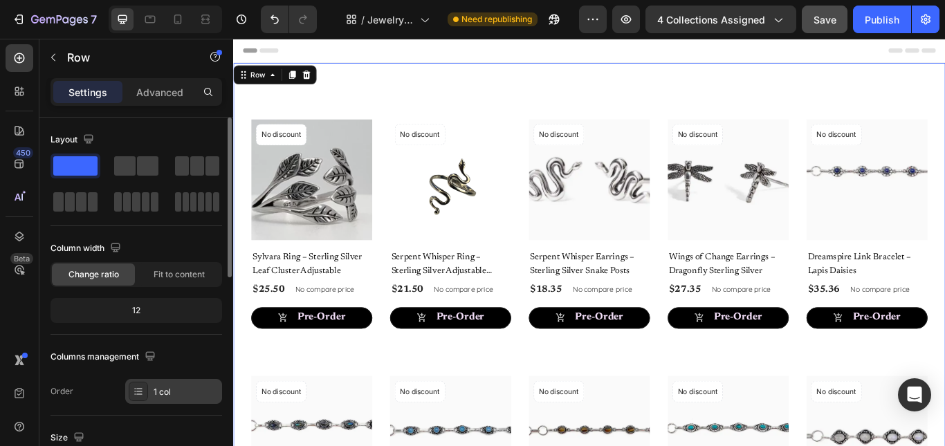
click at [154, 387] on div "1 col" at bounding box center [186, 392] width 65 height 12
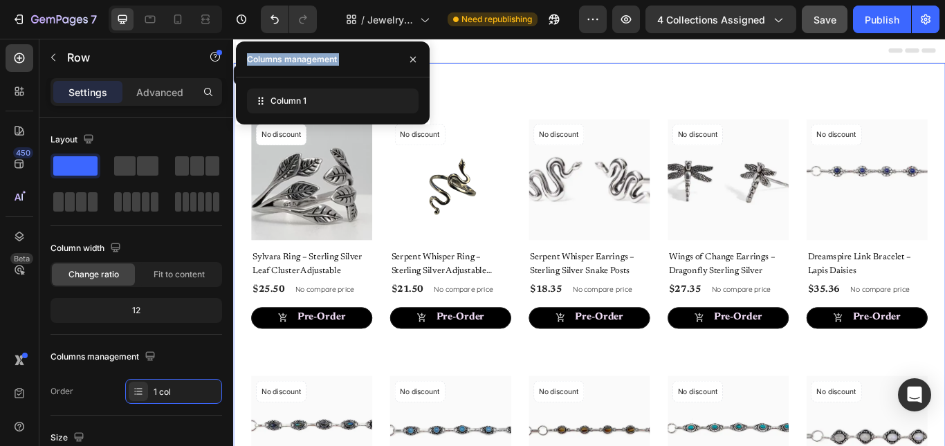
scroll to position [368, 0]
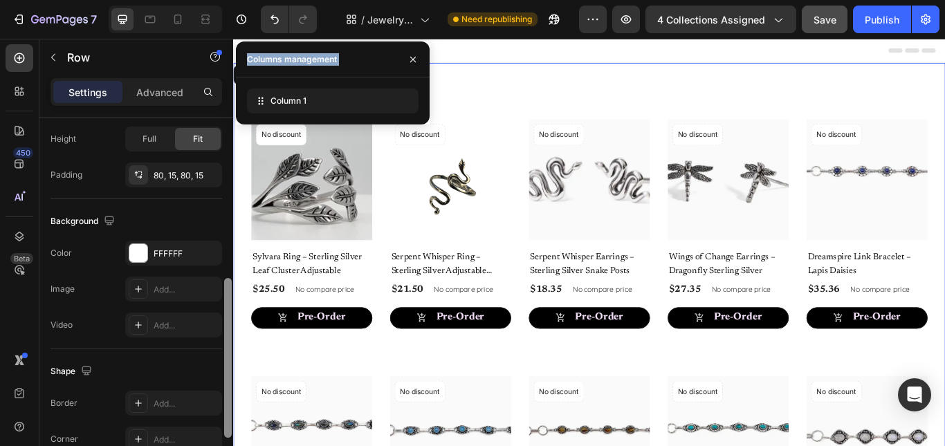
click at [229, 359] on div at bounding box center [228, 302] width 10 height 368
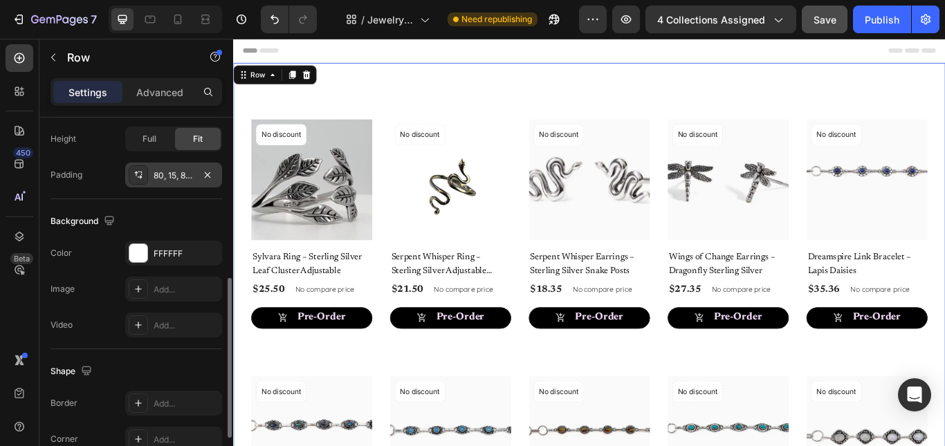
click at [160, 176] on div "80, 15, 80, 15" at bounding box center [174, 176] width 40 height 12
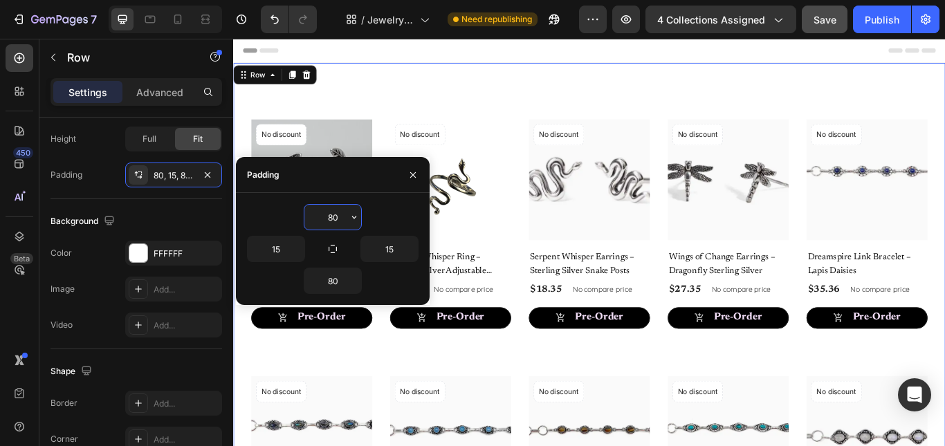
click at [340, 217] on input "80" at bounding box center [332, 217] width 57 height 25
type input "0"
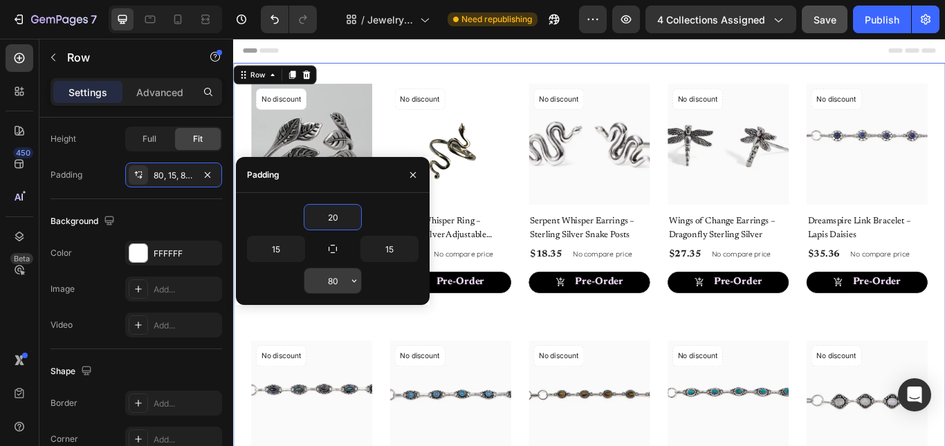
type input "20"
click at [336, 283] on input "80" at bounding box center [332, 280] width 57 height 25
type input "25"
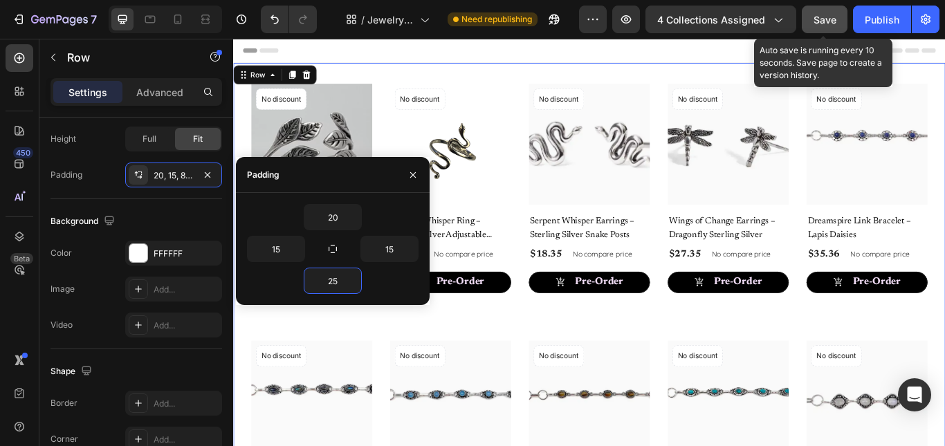
click at [815, 19] on span "Save" at bounding box center [825, 20] width 23 height 12
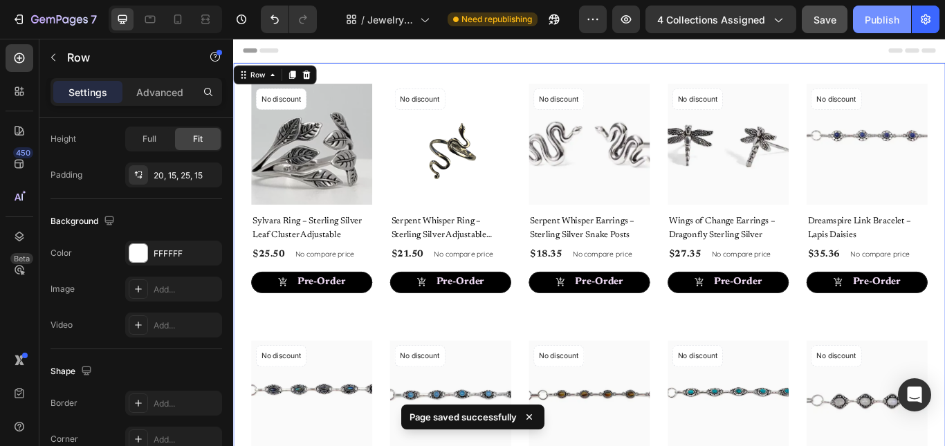
click at [871, 27] on button "Publish" at bounding box center [882, 20] width 58 height 28
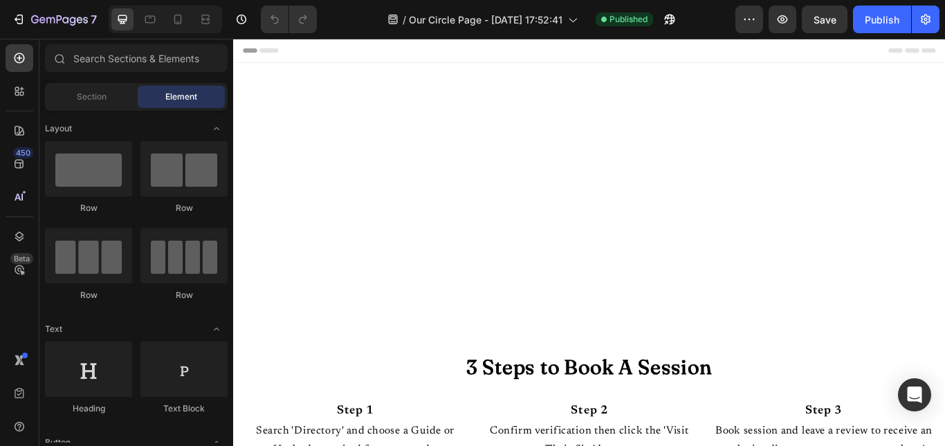
scroll to position [416, 0]
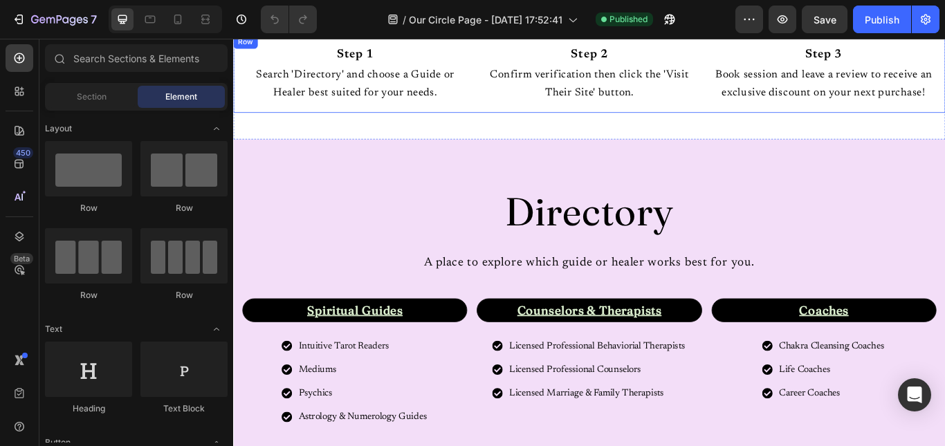
click at [754, 114] on div "Step 2 Text Block Confirm verification then click the 'Visit Their Site' button…" at bounding box center [649, 79] width 262 height 69
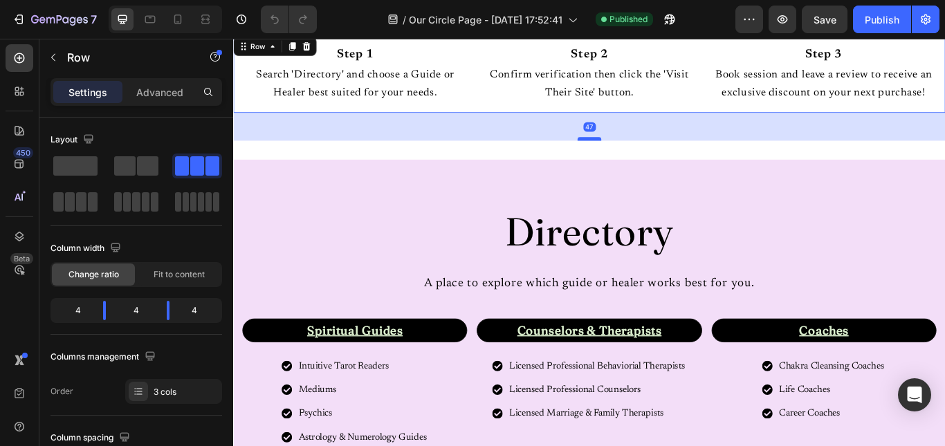
drag, startPoint x: 647, startPoint y: 152, endPoint x: 649, endPoint y: 176, distance: 23.6
click at [649, 158] on div at bounding box center [648, 156] width 28 height 4
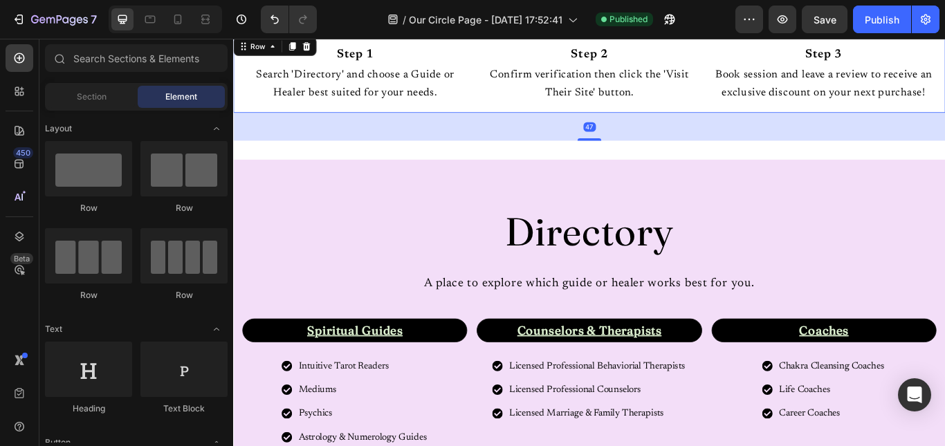
scroll to position [832, 0]
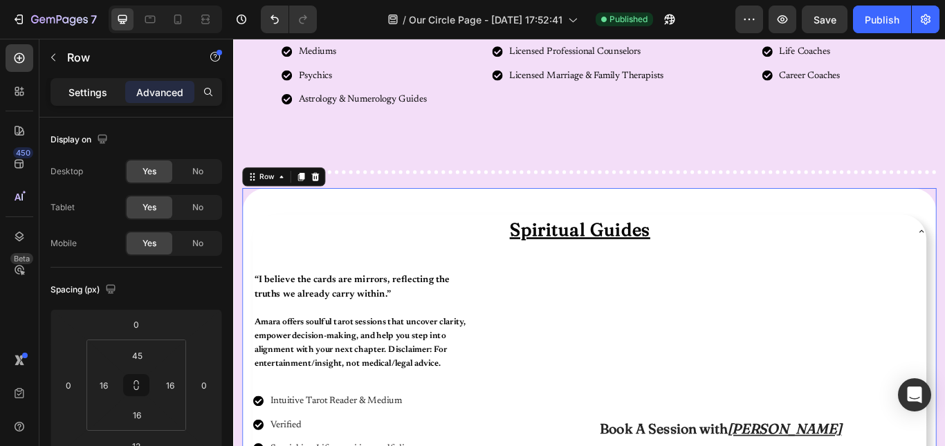
click at [65, 87] on div "Settings" at bounding box center [87, 92] width 69 height 22
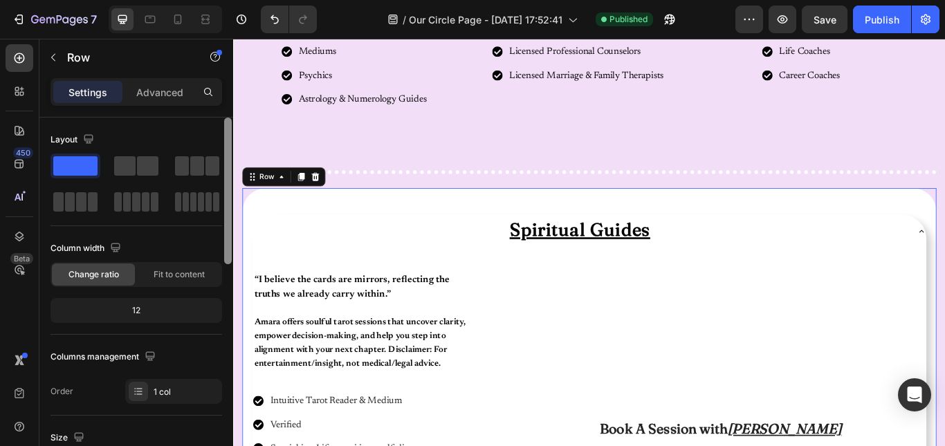
scroll to position [368, 0]
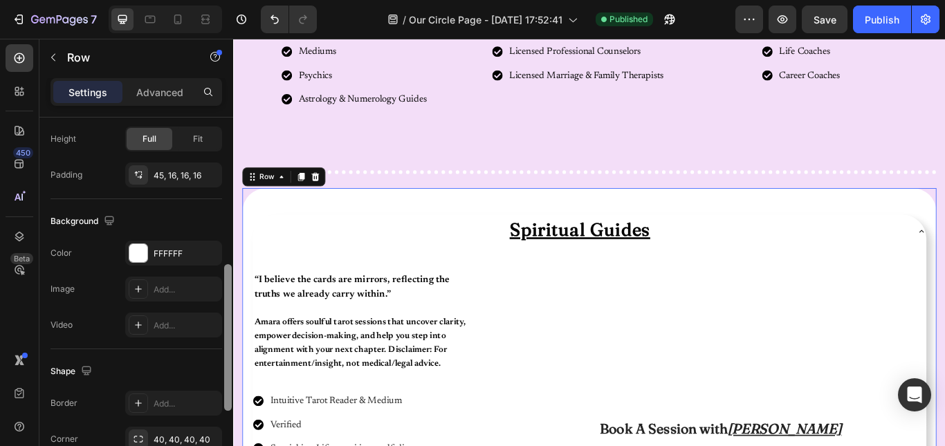
click at [225, 311] on div at bounding box center [228, 302] width 10 height 368
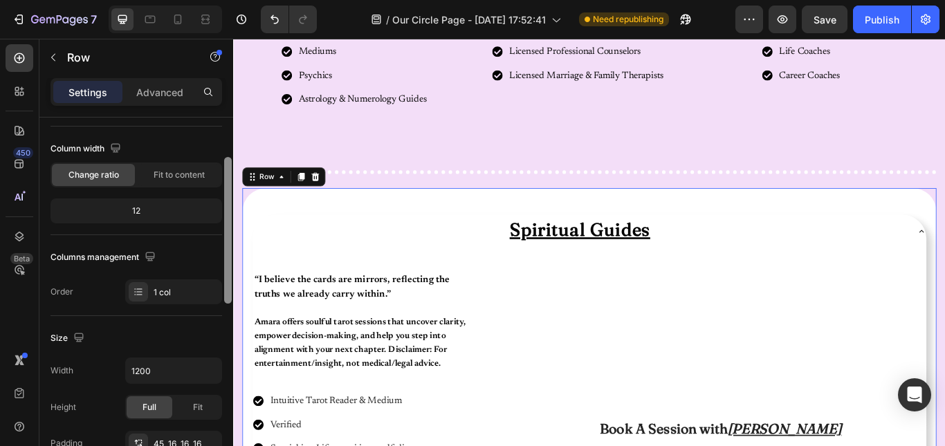
scroll to position [96, 0]
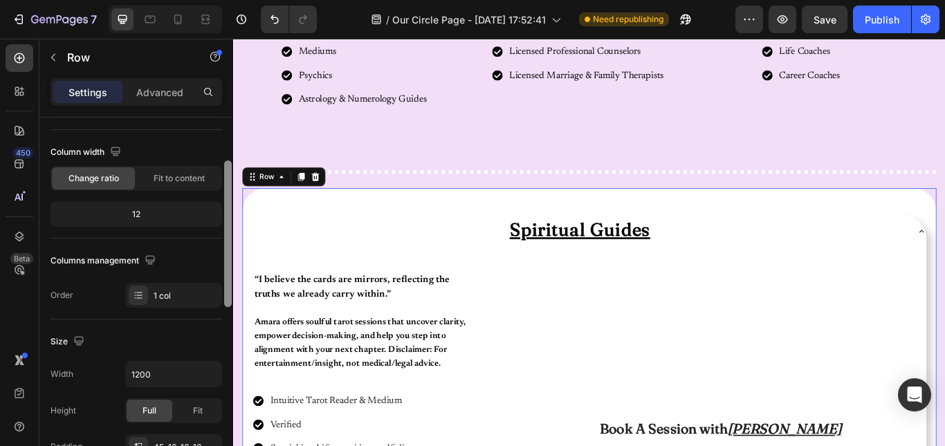
drag, startPoint x: 225, startPoint y: 311, endPoint x: 221, endPoint y: 202, distance: 108.7
click at [221, 202] on div "Layout Column width Change ratio Fit to content 12 Columns management Order 1 c…" at bounding box center [136, 302] width 194 height 368
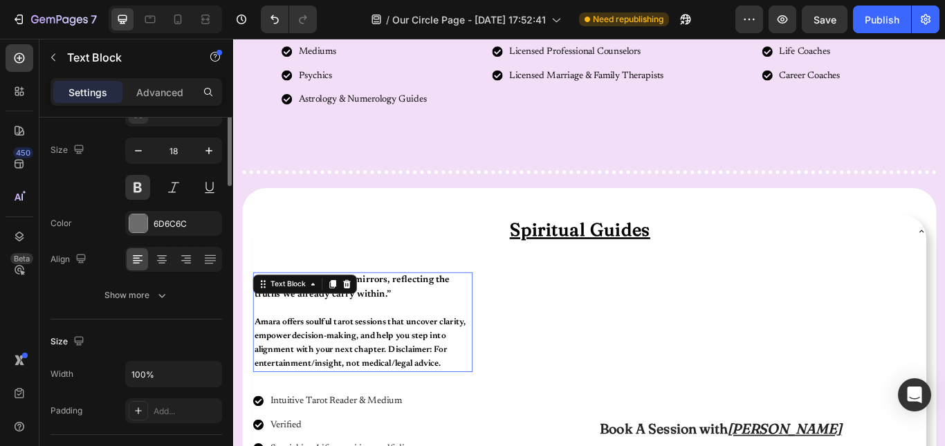
scroll to position [0, 0]
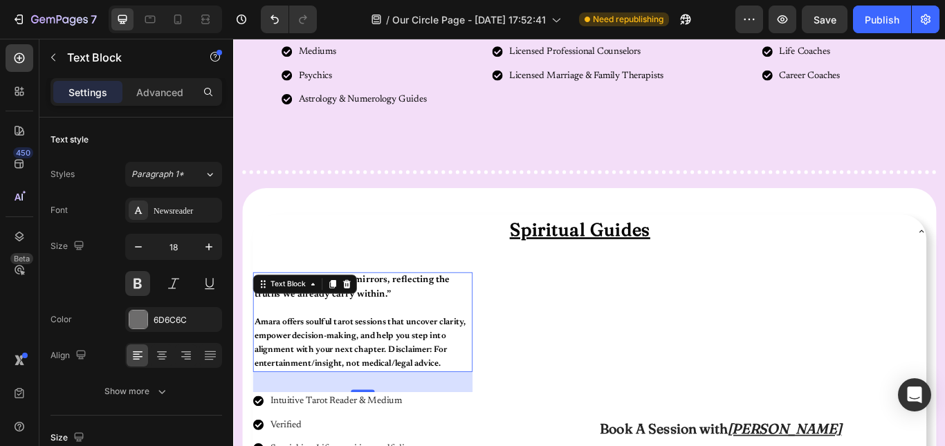
click at [417, 336] on p "“I believe the cards are mirrors, reflecting the truths we already carry within…" at bounding box center [383, 329] width 253 height 33
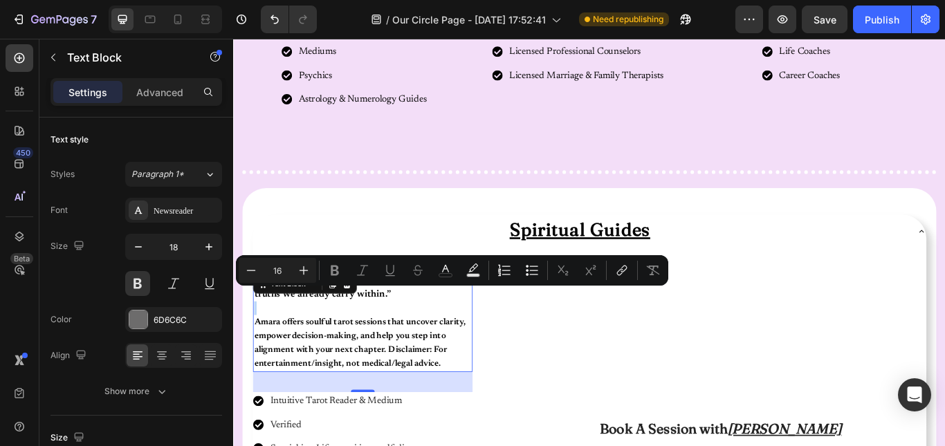
click at [417, 336] on p "“I believe the cards are mirrors, reflecting the truths we already carry within…" at bounding box center [383, 329] width 253 height 33
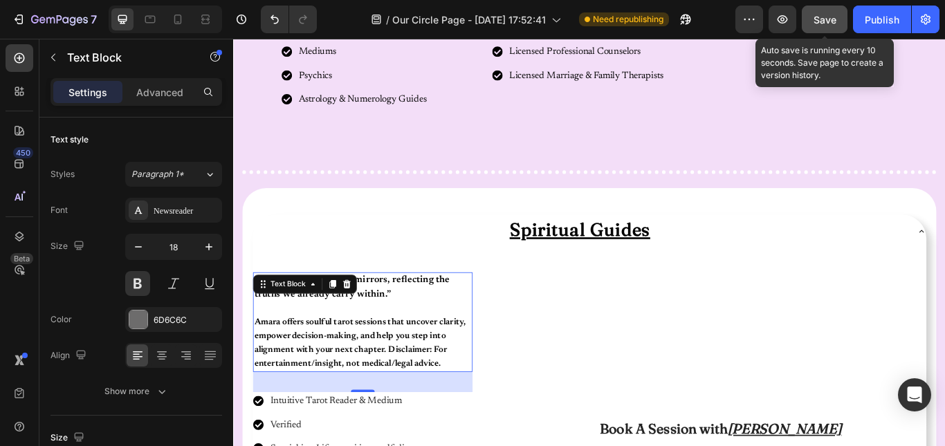
click at [818, 19] on span "Save" at bounding box center [825, 20] width 23 height 12
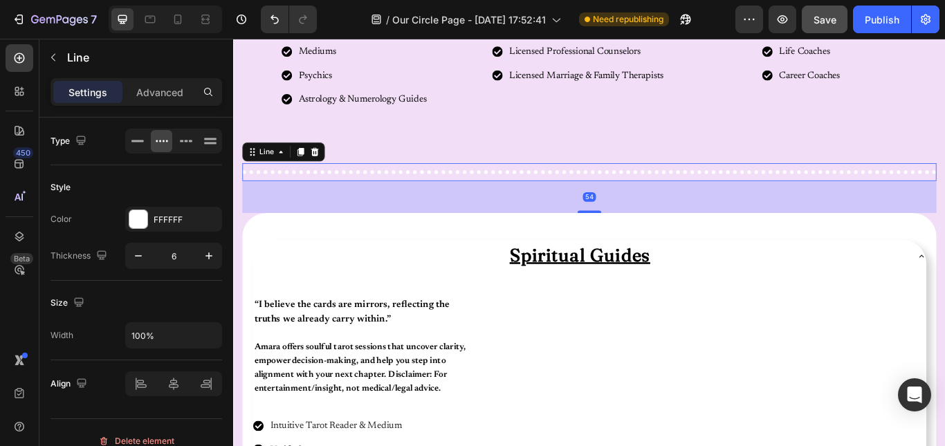
drag, startPoint x: 642, startPoint y: 212, endPoint x: 648, endPoint y: 236, distance: 24.8
click at [638, 240] on div at bounding box center [648, 240] width 28 height 3
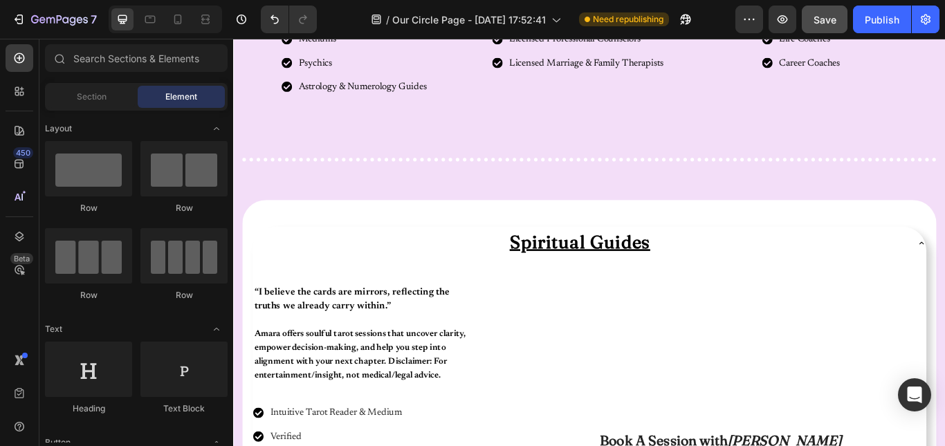
scroll to position [853, 0]
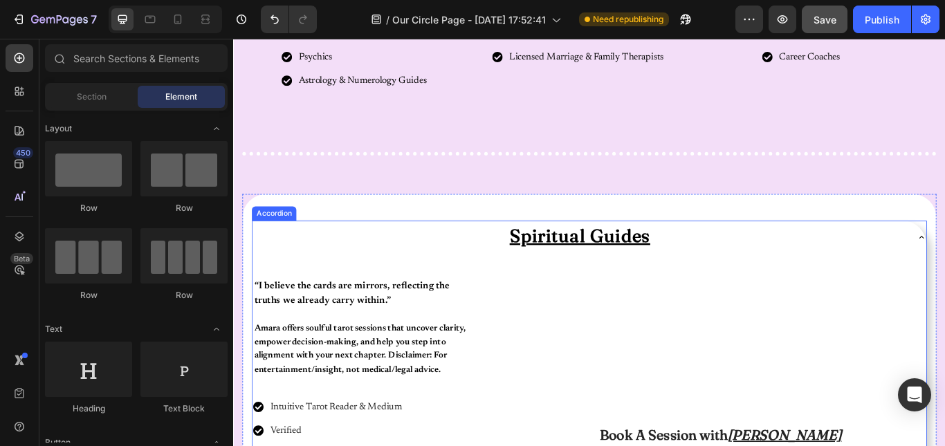
click at [944, 255] on div "Spiritual Guides" at bounding box center [648, 270] width 786 height 38
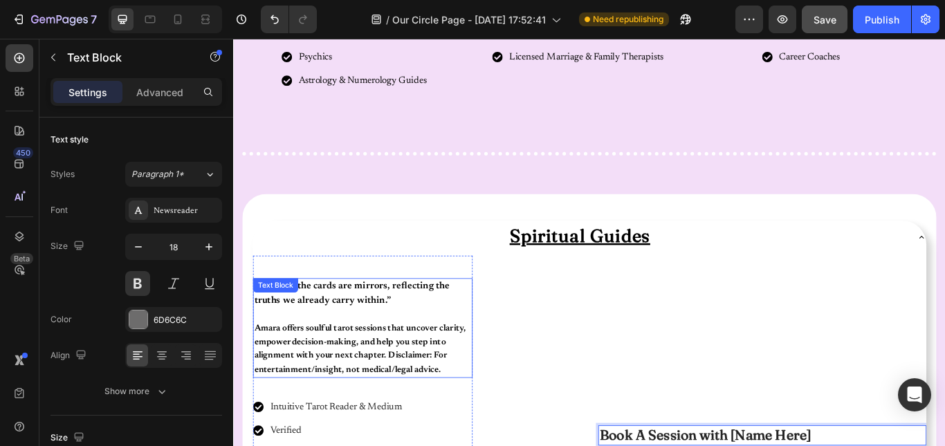
click at [396, 407] on span "Amara offers soulful tarot sessions that uncover clarity, empower decision-maki…" at bounding box center [380, 401] width 247 height 59
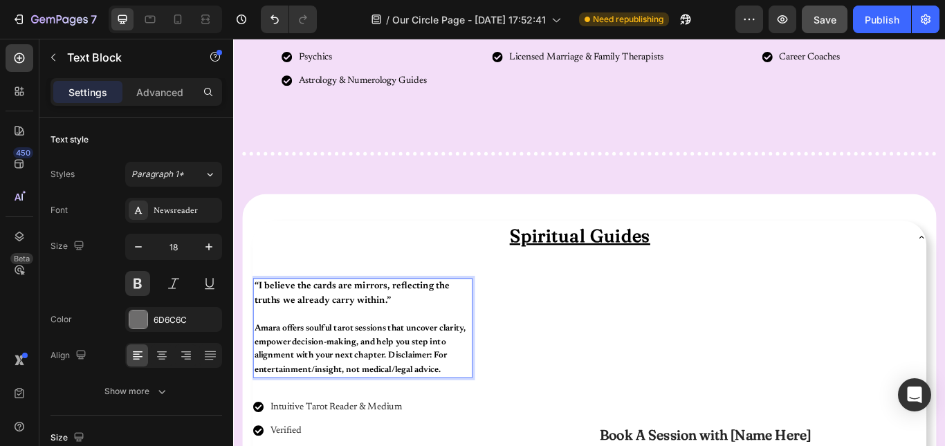
click at [396, 407] on span "Amara offers soulful tarot sessions that uncover clarity, empower decision-maki…" at bounding box center [380, 401] width 247 height 59
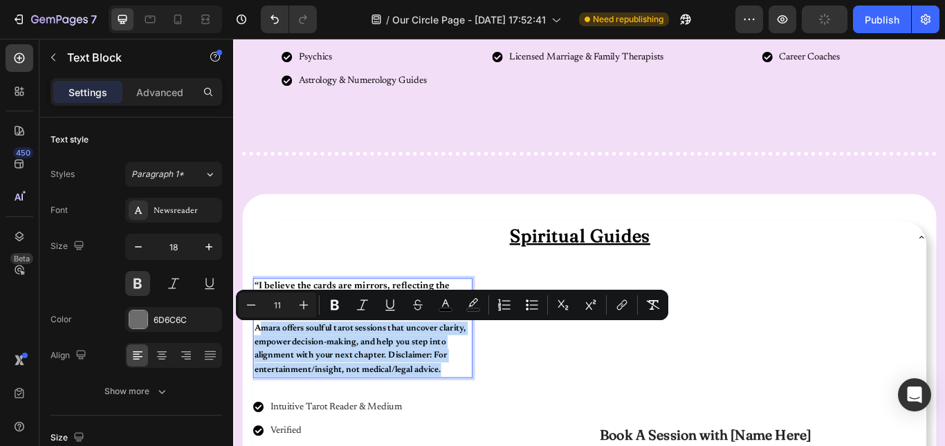
drag, startPoint x: 475, startPoint y: 423, endPoint x: 262, endPoint y: 375, distance: 218.4
click at [262, 375] on p "Amara offers soulful tarot sessions that uncover clarity, empower decision-maki…" at bounding box center [383, 401] width 253 height 65
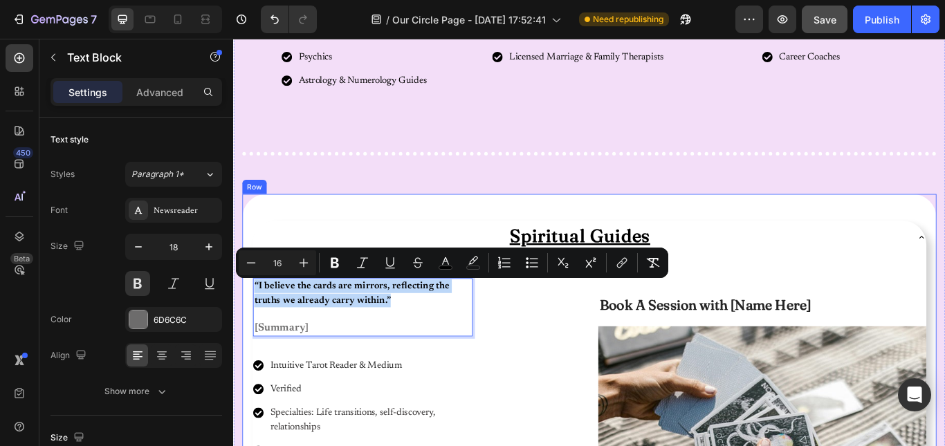
drag, startPoint x: 414, startPoint y: 344, endPoint x: 247, endPoint y: 318, distance: 169.4
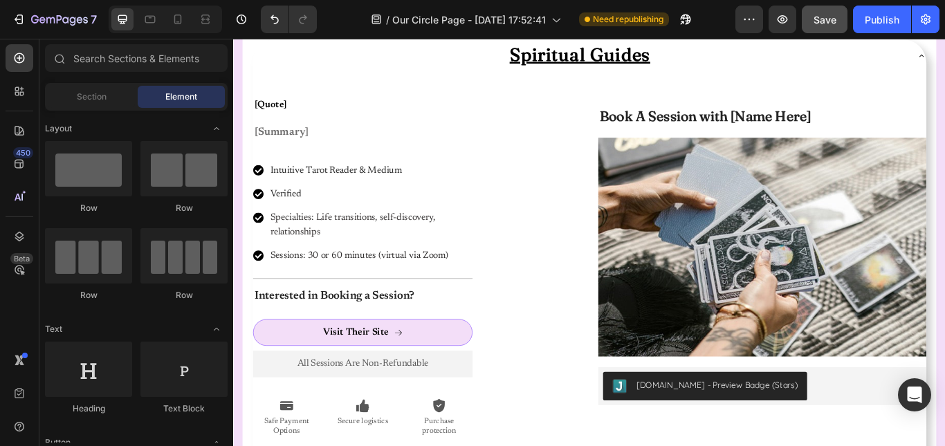
scroll to position [1061, 0]
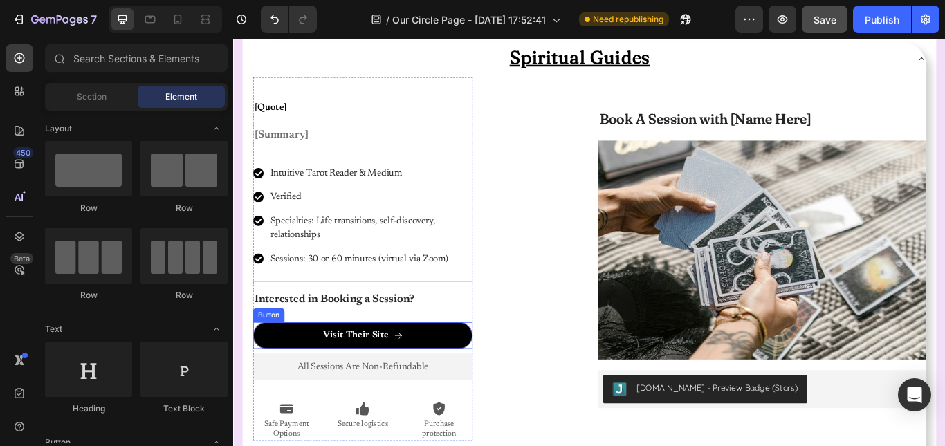
click at [441, 390] on button "Visit Their Site" at bounding box center [384, 384] width 256 height 31
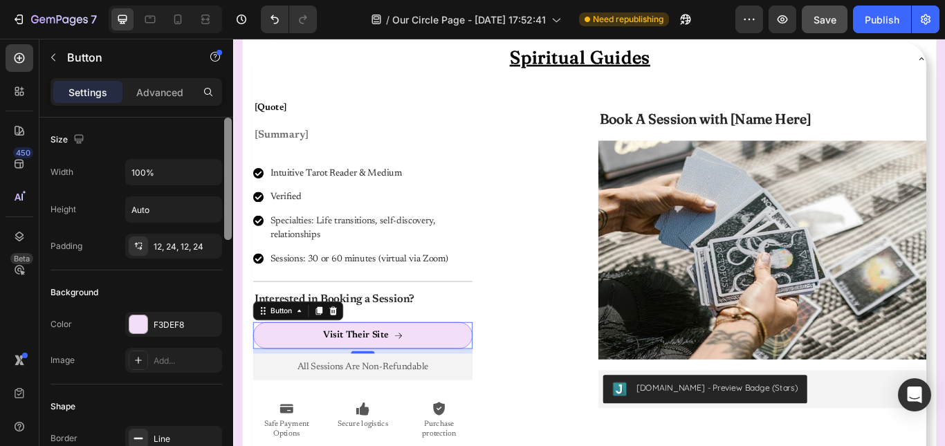
scroll to position [368, 0]
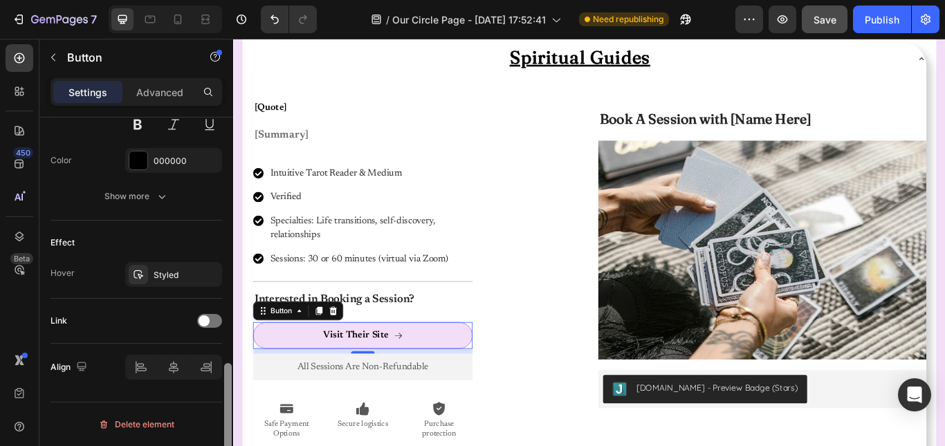
click at [229, 375] on div at bounding box center [228, 302] width 10 height 368
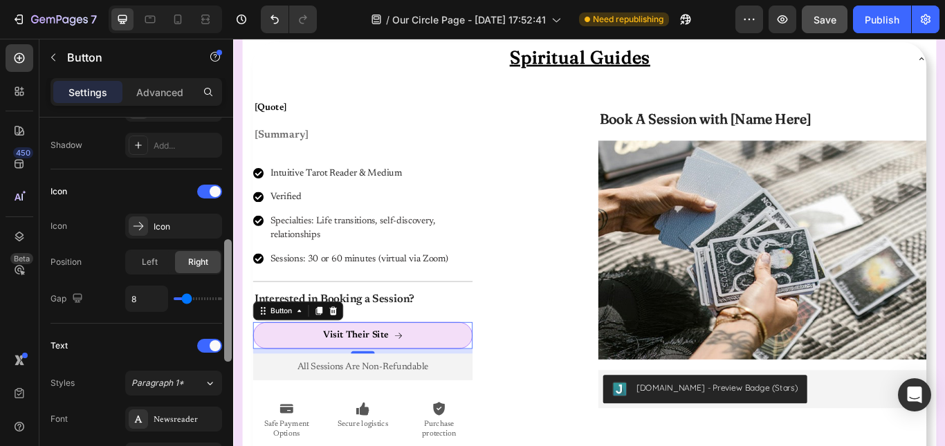
click at [228, 328] on div at bounding box center [228, 302] width 10 height 368
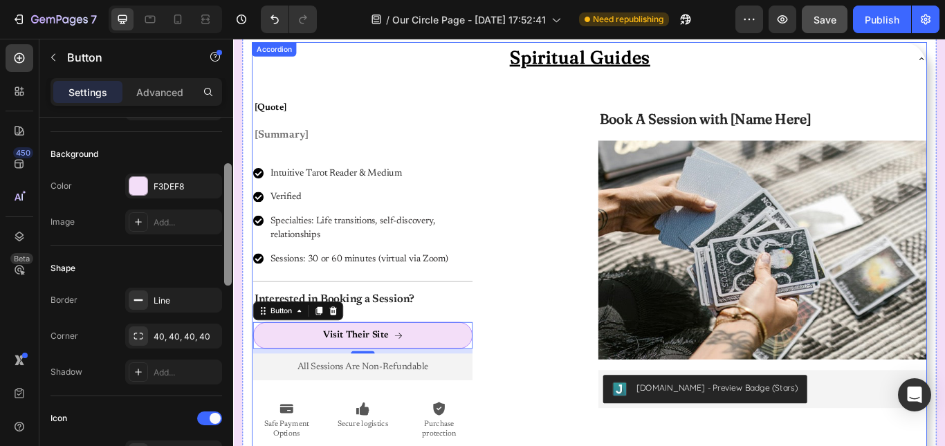
drag, startPoint x: 462, startPoint y: 367, endPoint x: 477, endPoint y: 71, distance: 296.5
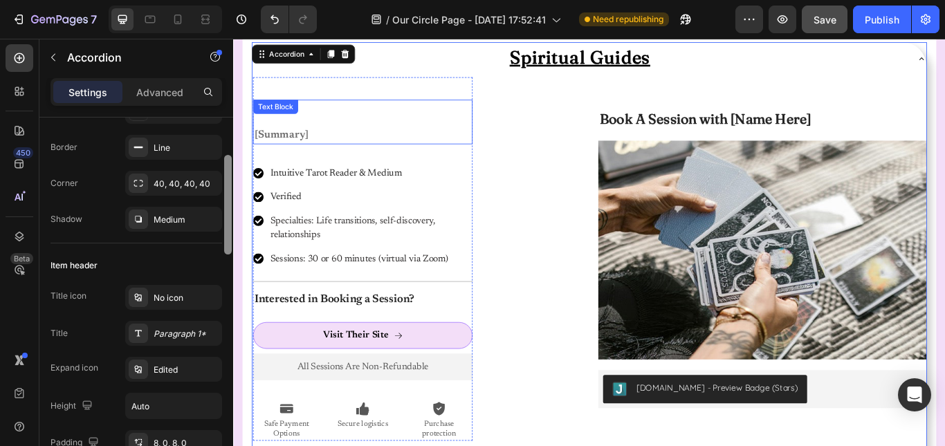
scroll to position [0, 0]
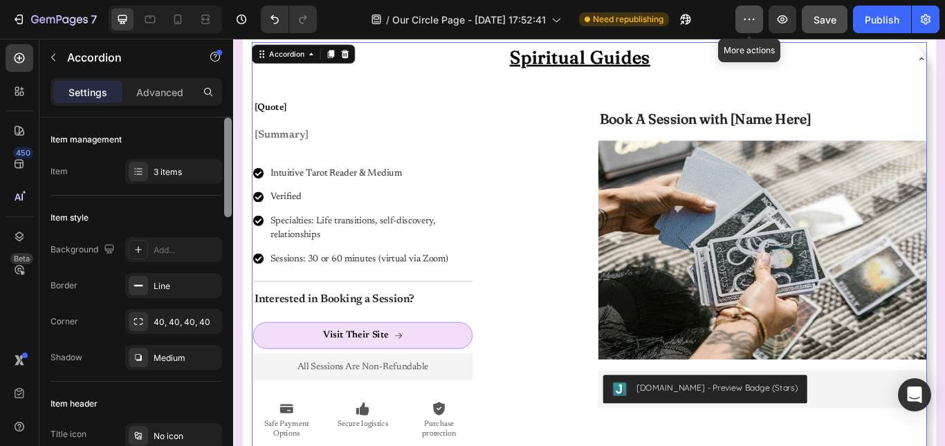
click at [758, 29] on button "button" at bounding box center [750, 20] width 28 height 28
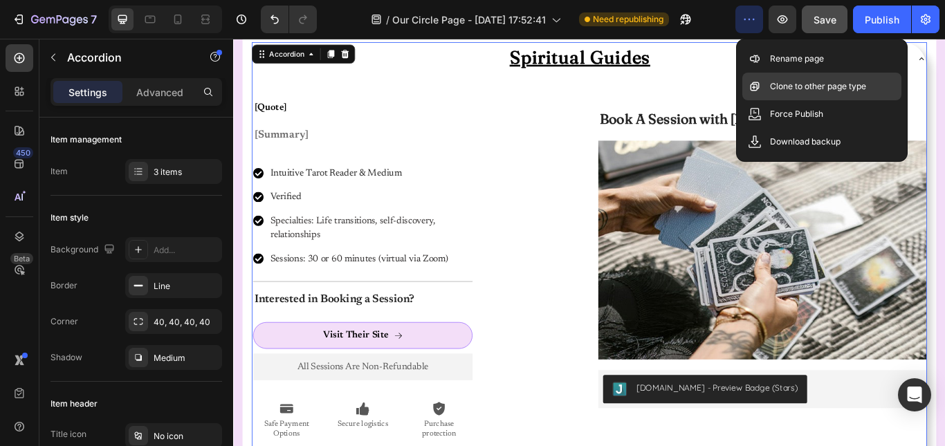
click at [775, 93] on p "Clone to other page type" at bounding box center [818, 87] width 96 height 14
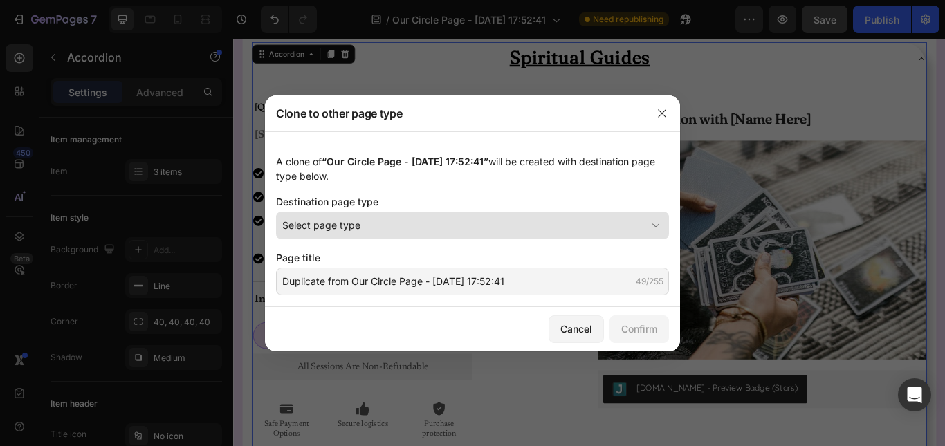
click at [477, 236] on button "Select page type" at bounding box center [472, 226] width 393 height 28
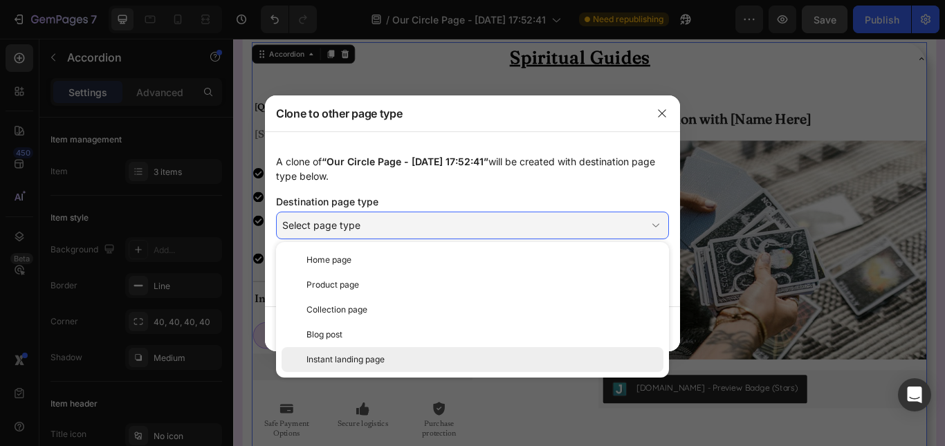
click at [430, 358] on div "Instant landing page" at bounding box center [482, 360] width 351 height 12
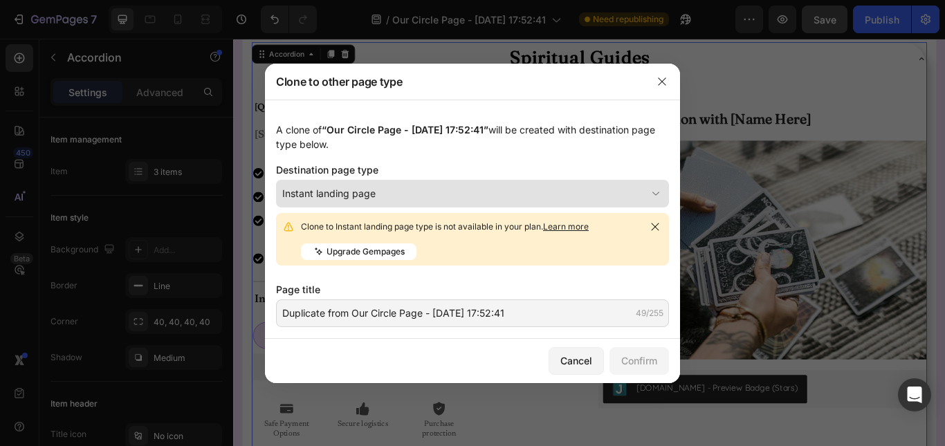
click at [441, 183] on button "Instant landing page" at bounding box center [472, 194] width 393 height 28
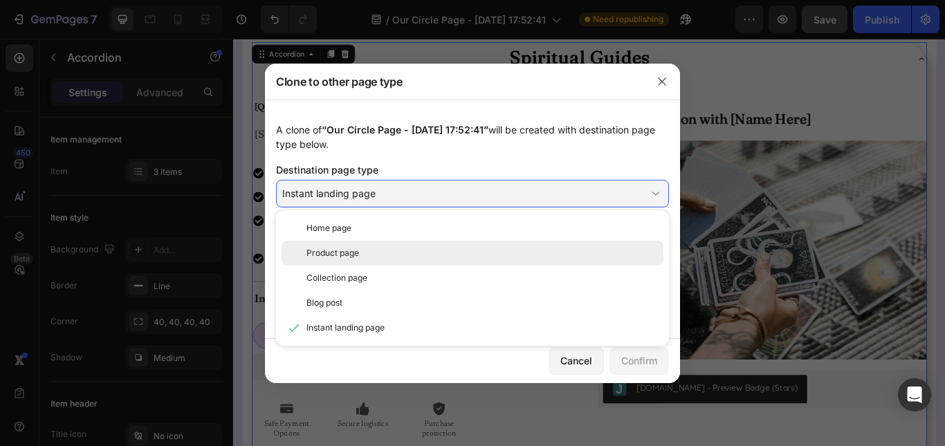
click at [400, 249] on div "Product page" at bounding box center [482, 253] width 351 height 12
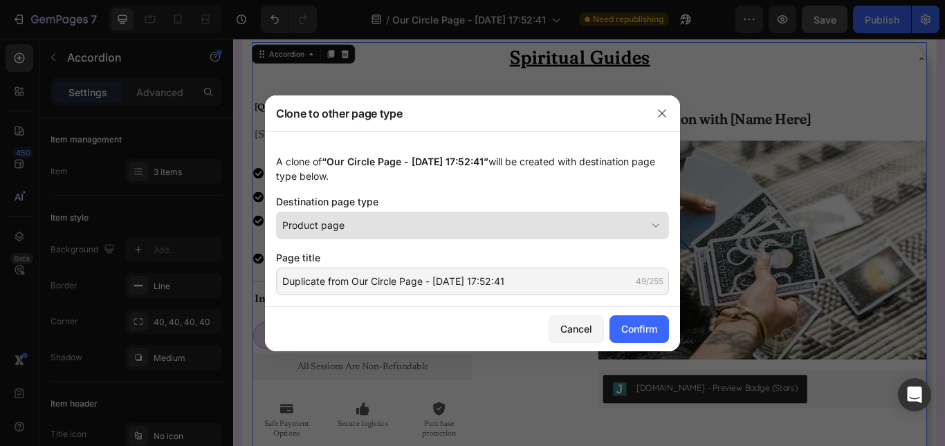
click at [400, 232] on button "Product page" at bounding box center [472, 226] width 393 height 28
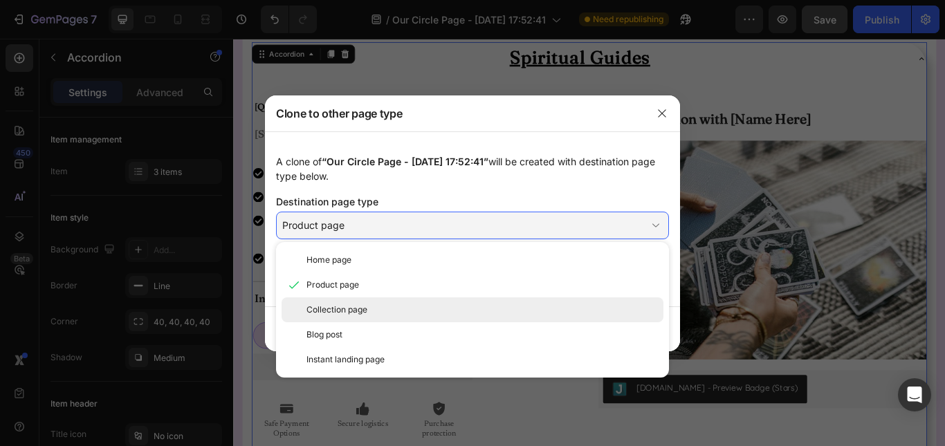
click at [381, 308] on div "Collection page" at bounding box center [482, 310] width 351 height 12
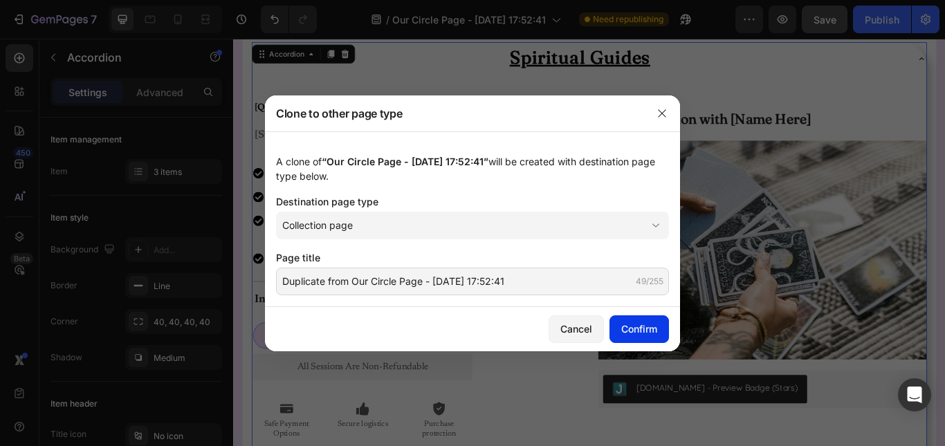
click at [616, 332] on button "Confirm" at bounding box center [640, 330] width 60 height 28
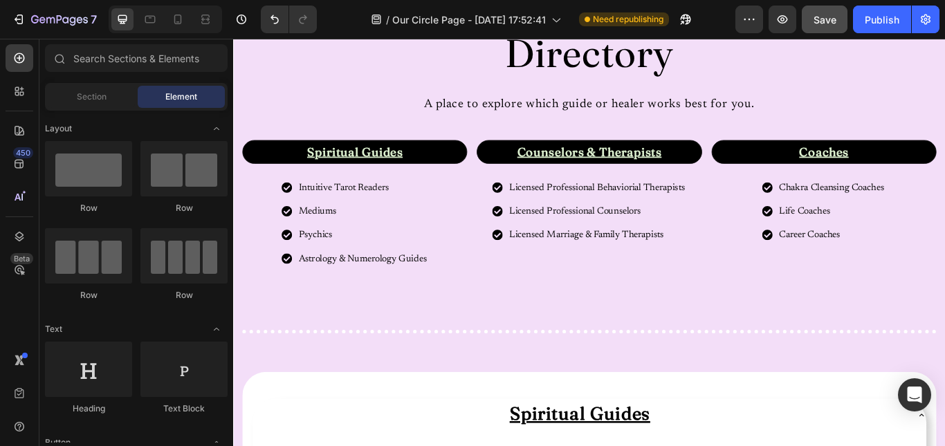
scroll to position [1061, 0]
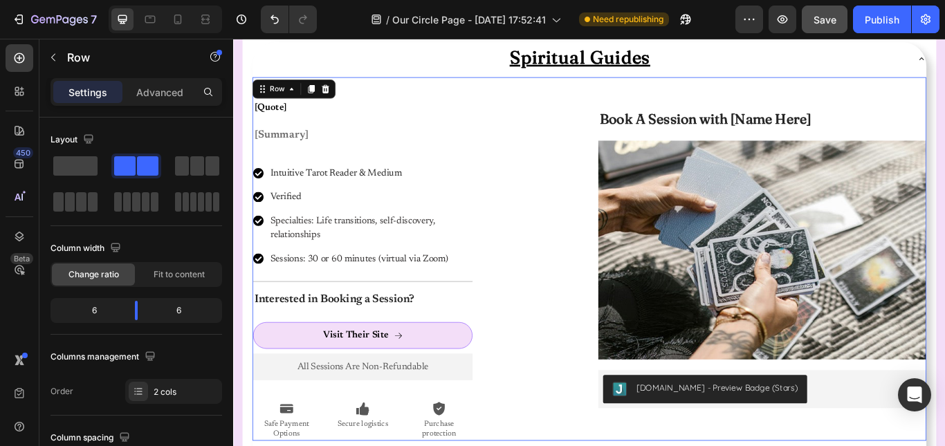
click at [765, 96] on div "Book A Session with [Name Here] Heading Image Judge.me - Preview Badge (Stars) …" at bounding box center [850, 295] width 383 height 423
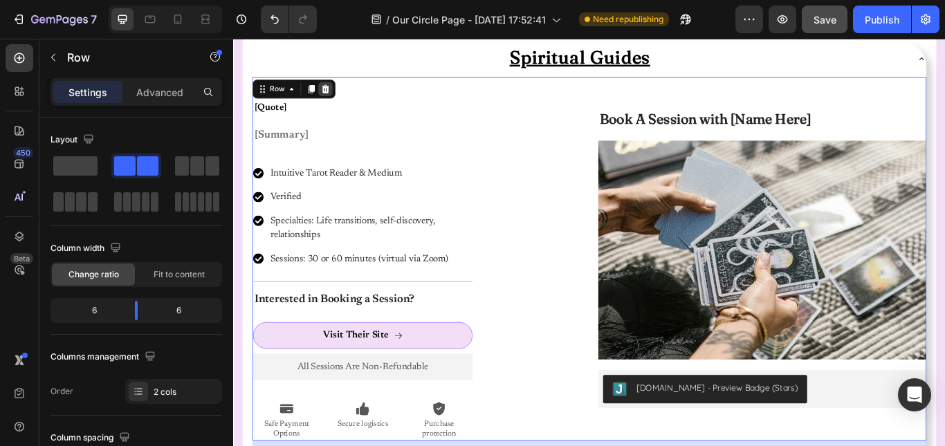
click at [338, 100] on icon at bounding box center [340, 98] width 9 height 10
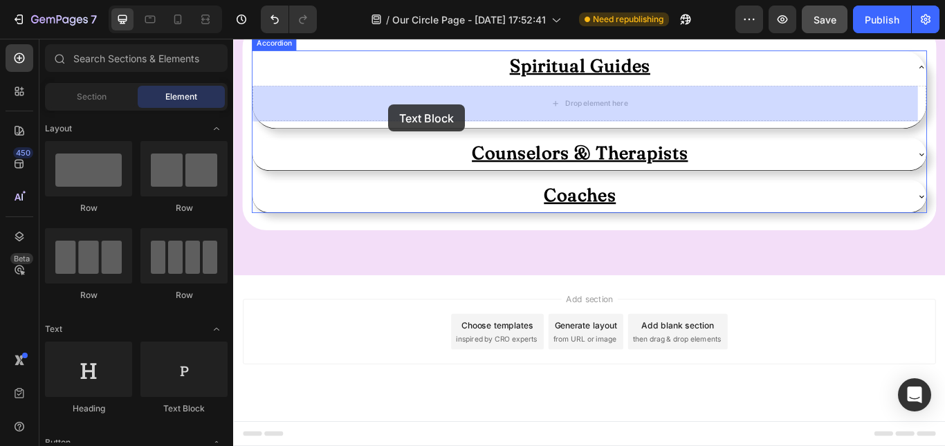
drag, startPoint x: 395, startPoint y: 405, endPoint x: 414, endPoint y: 116, distance: 290.5
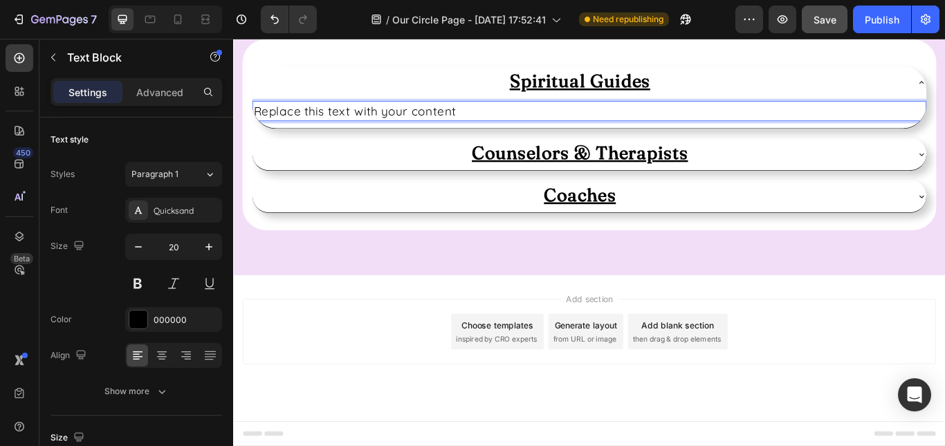
scroll to position [1034, 0]
click at [417, 127] on p "Replace this text with your content" at bounding box center [648, 123] width 783 height 21
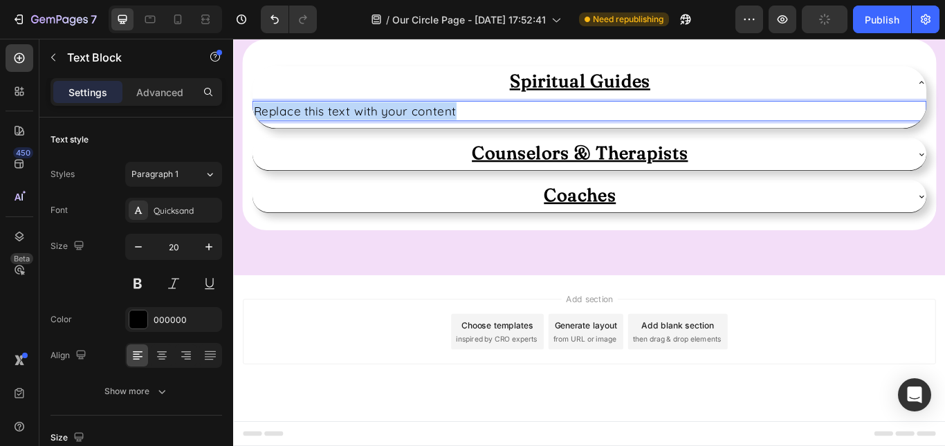
click at [417, 127] on p "Replace this text with your content" at bounding box center [648, 123] width 783 height 21
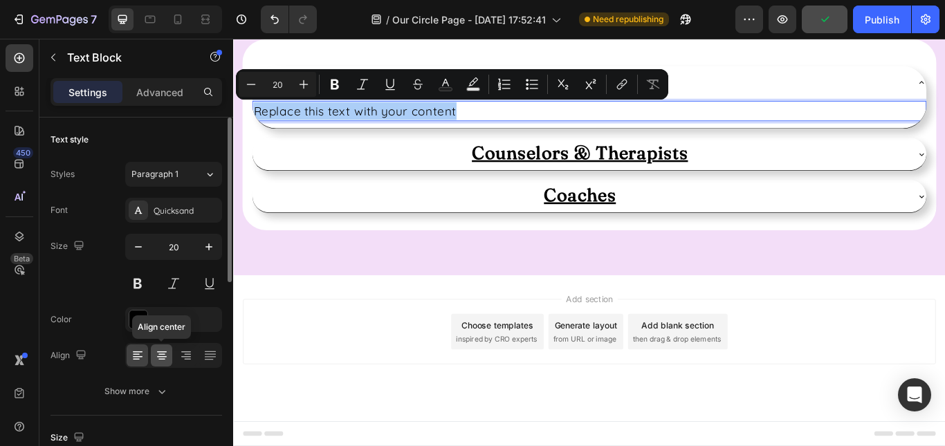
click at [161, 355] on icon at bounding box center [161, 354] width 7 height 1
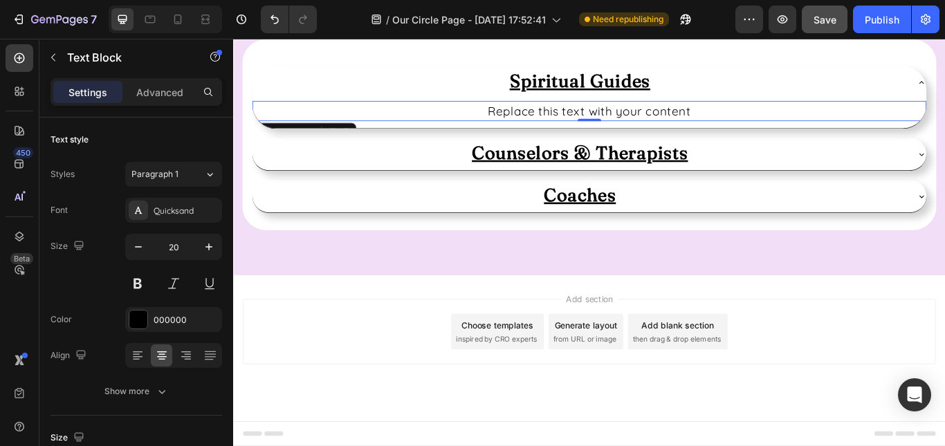
click at [572, 122] on p "Replace this text with your content" at bounding box center [648, 123] width 783 height 21
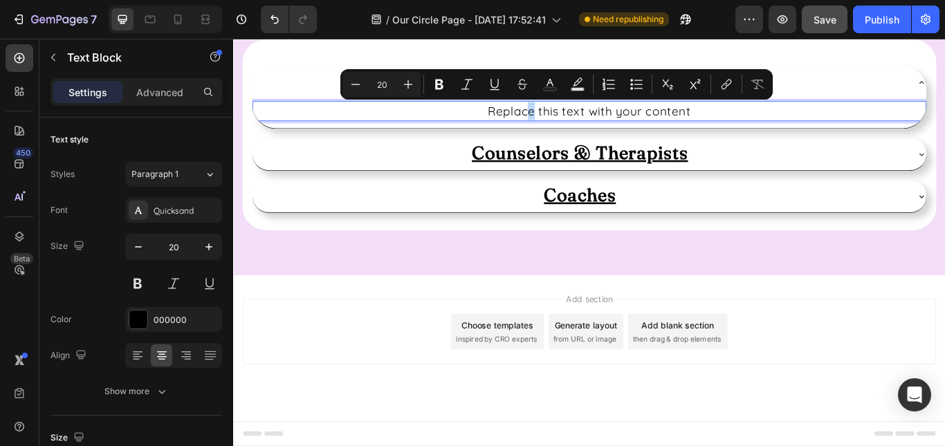
click at [572, 122] on p "Replace this text with your content" at bounding box center [648, 123] width 783 height 21
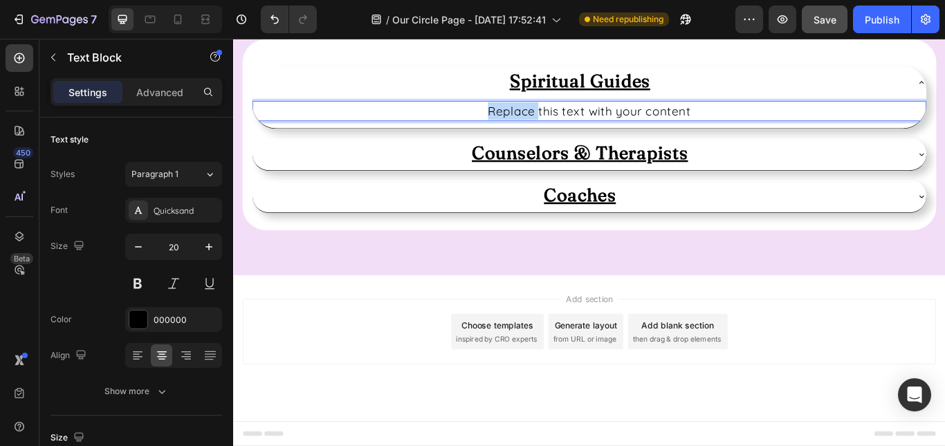
click at [572, 122] on p "Replace this text with your content" at bounding box center [648, 123] width 783 height 21
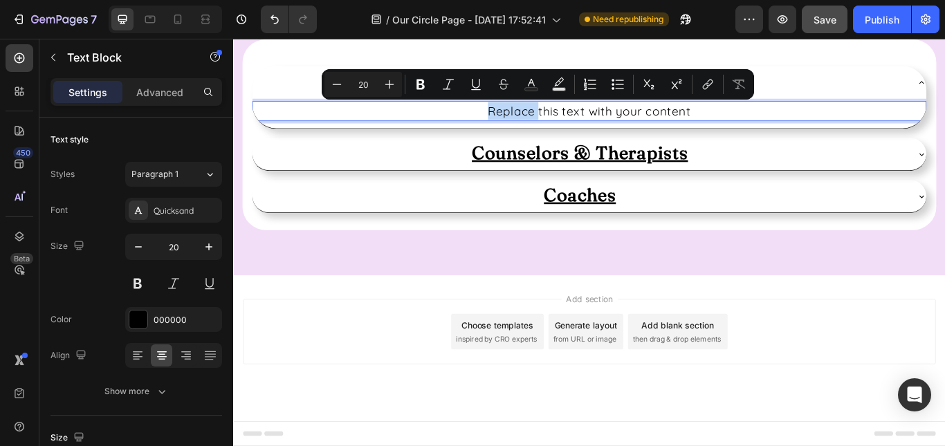
click at [572, 122] on p "Replace this text with your content" at bounding box center [648, 123] width 783 height 21
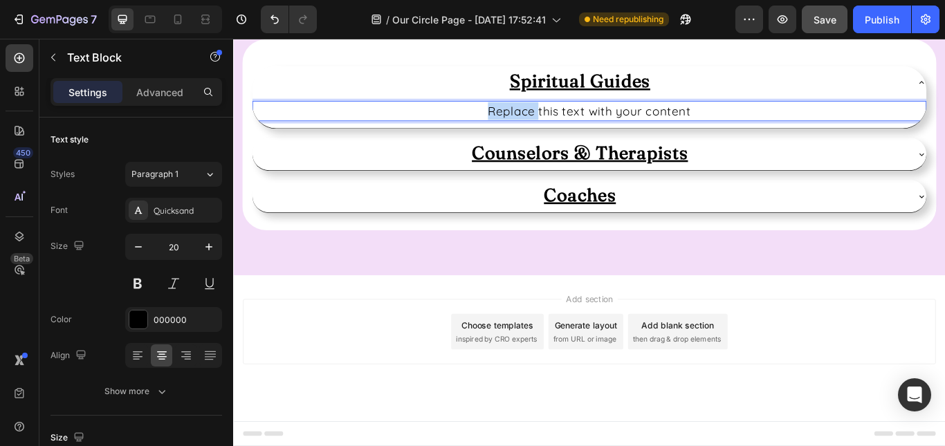
click at [572, 122] on p "Replace this text with your content" at bounding box center [648, 123] width 783 height 21
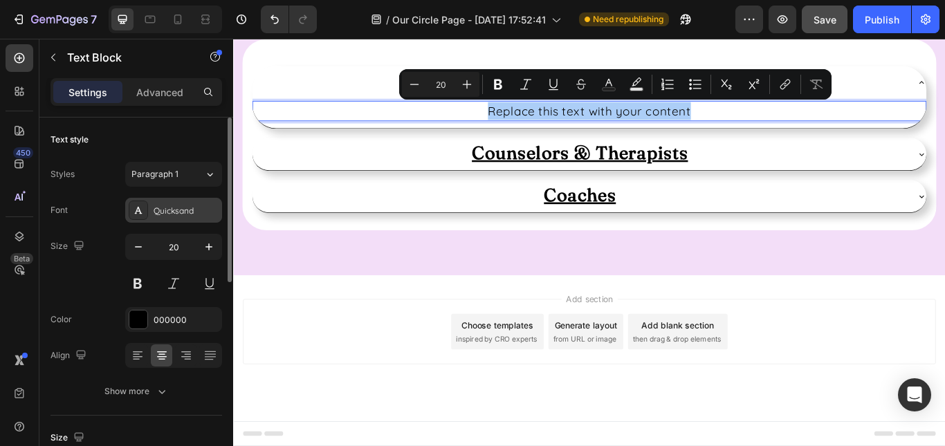
click at [165, 214] on div "Quicksand" at bounding box center [186, 211] width 65 height 12
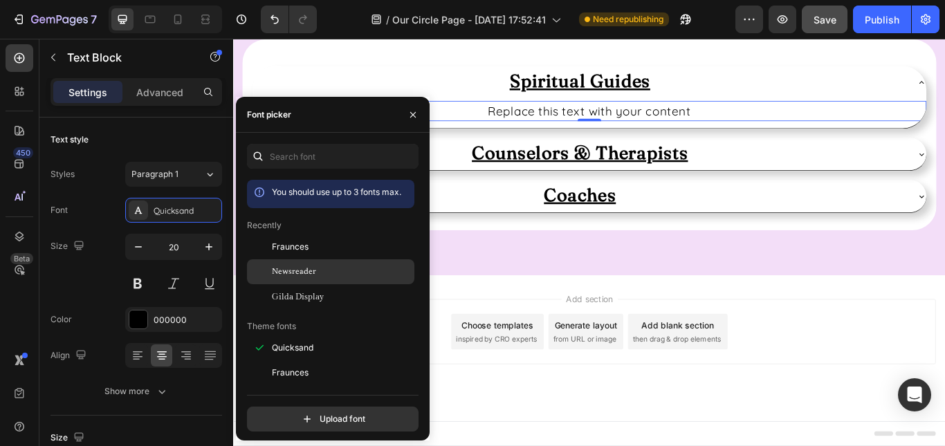
click at [285, 277] on span "Newsreader" at bounding box center [294, 272] width 44 height 12
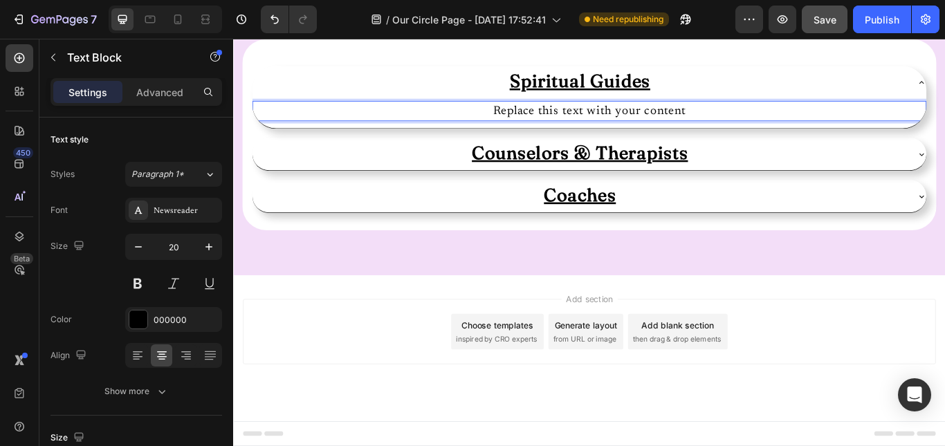
click at [634, 125] on p "Replace this text with your content" at bounding box center [648, 123] width 783 height 21
click at [634, 125] on p "Click to Apply" at bounding box center [648, 123] width 783 height 21
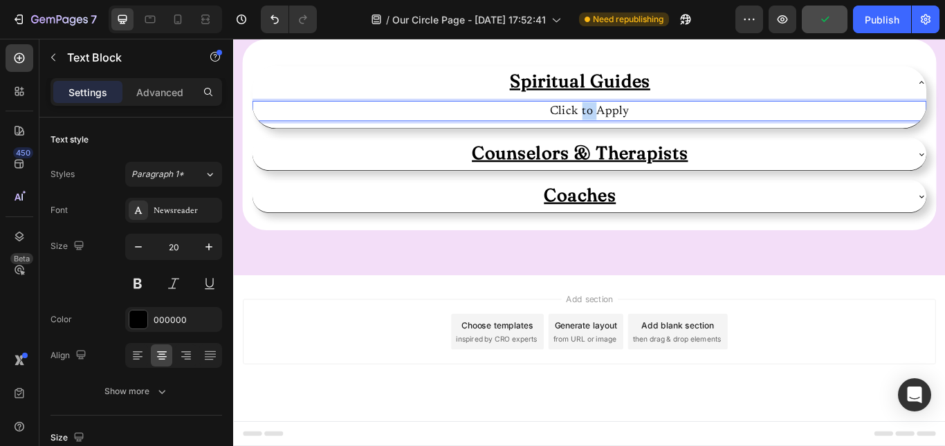
click at [634, 125] on p "Click to Apply" at bounding box center [648, 123] width 783 height 21
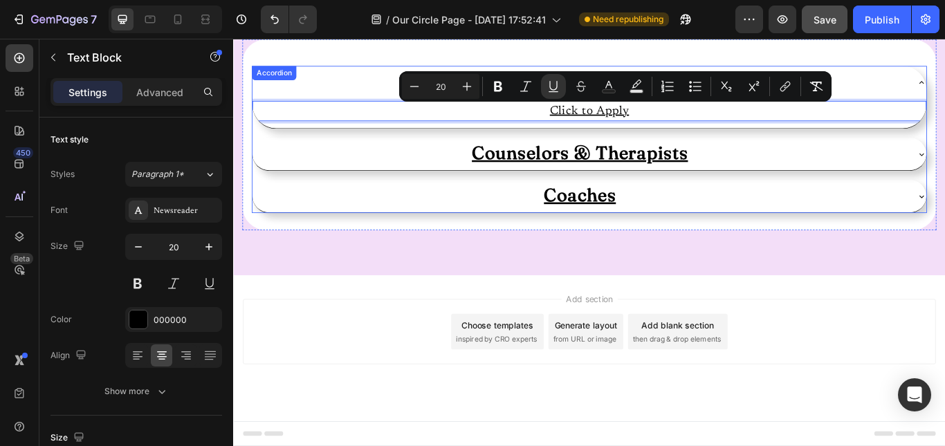
click at [857, 182] on div "Counselors & Therapists" at bounding box center [637, 173] width 764 height 27
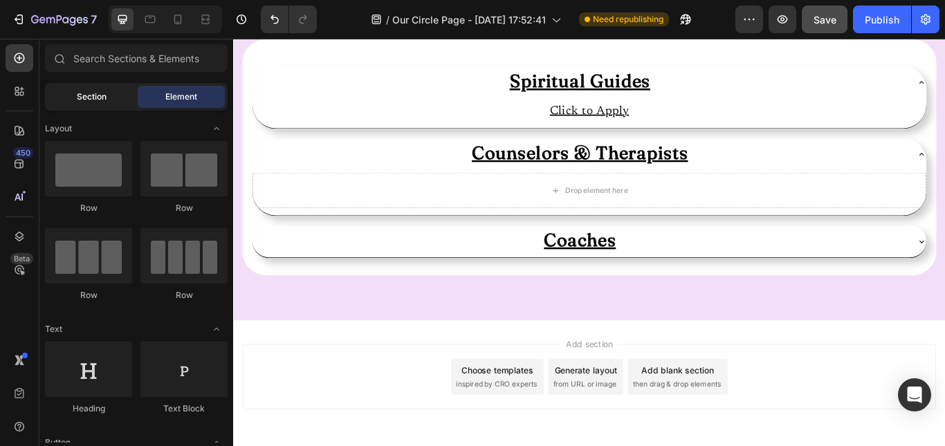
click at [97, 98] on span "Section" at bounding box center [92, 97] width 30 height 12
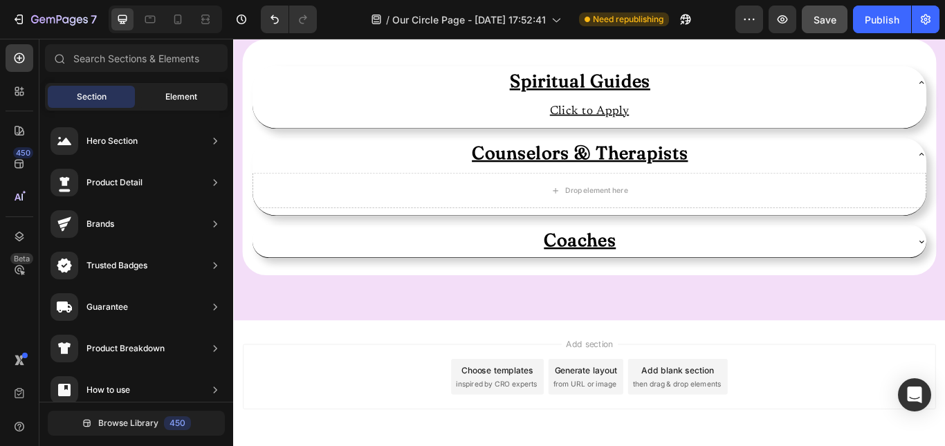
click at [196, 98] on span "Element" at bounding box center [181, 97] width 32 height 12
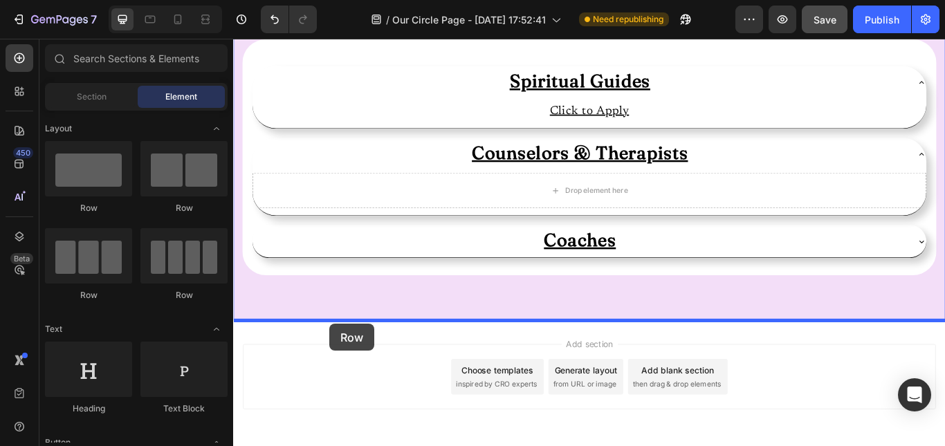
drag, startPoint x: 335, startPoint y: 217, endPoint x: 345, endPoint y: 372, distance: 154.6
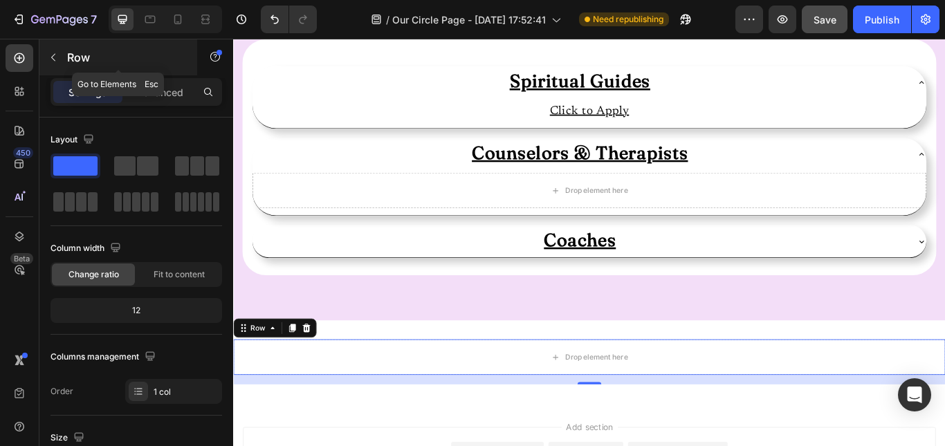
click at [57, 58] on icon "button" at bounding box center [53, 57] width 11 height 11
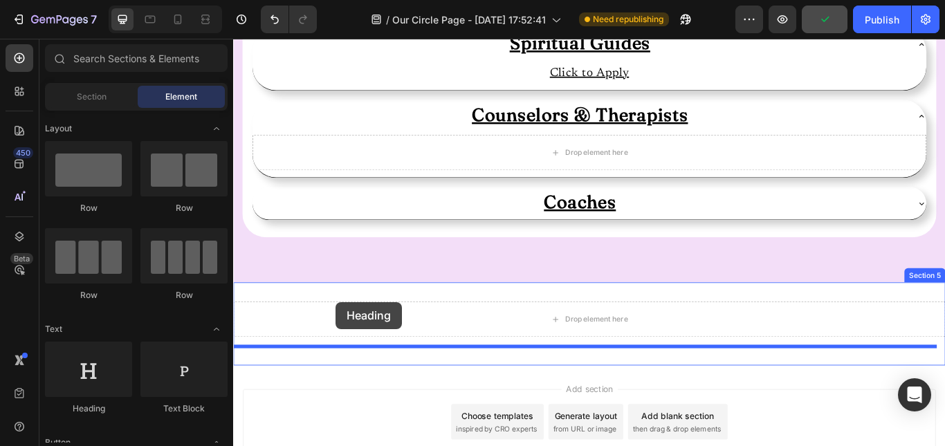
scroll to position [1129, 0]
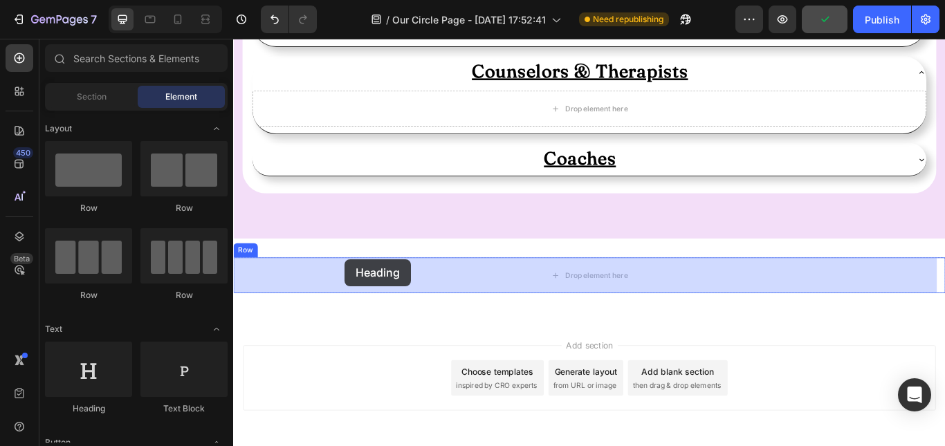
drag, startPoint x: 355, startPoint y: 412, endPoint x: 363, endPoint y: 296, distance: 116.5
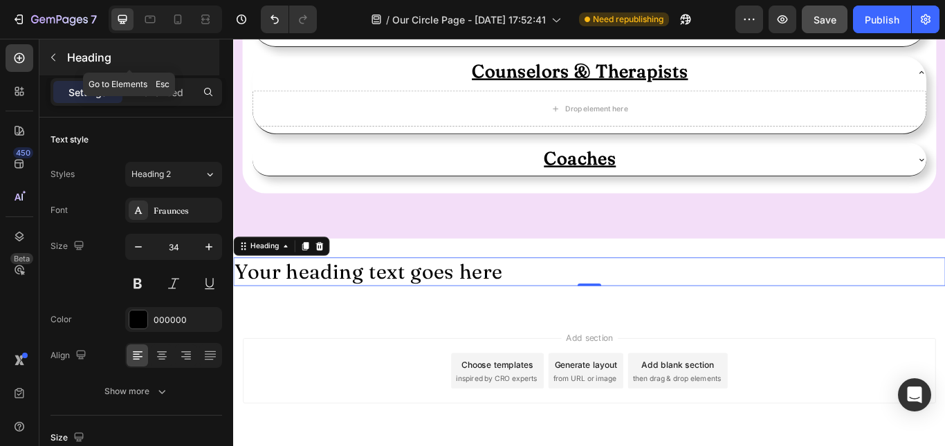
click at [47, 55] on button "button" at bounding box center [53, 57] width 22 height 22
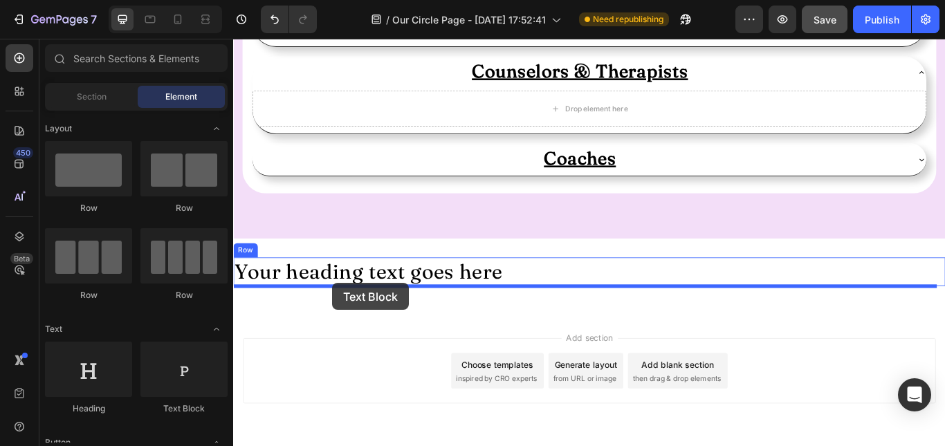
drag, startPoint x: 418, startPoint y: 419, endPoint x: 349, endPoint y: 324, distance: 117.9
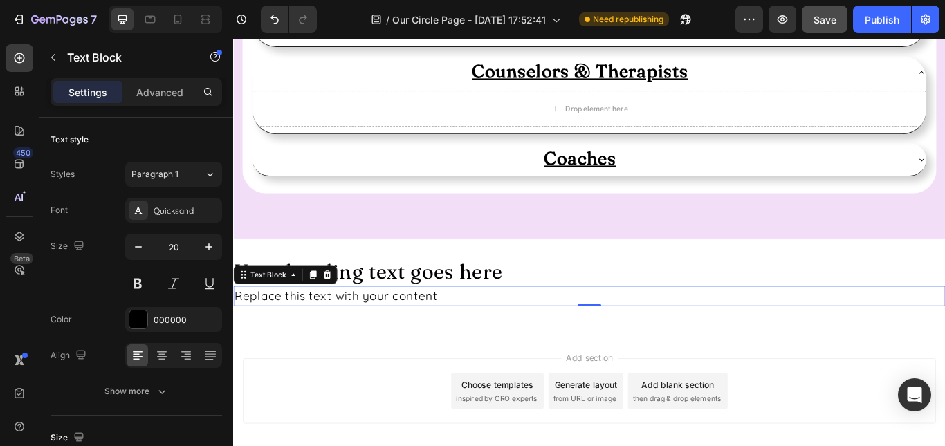
click at [374, 343] on div "Replace this text with your content" at bounding box center [648, 339] width 830 height 24
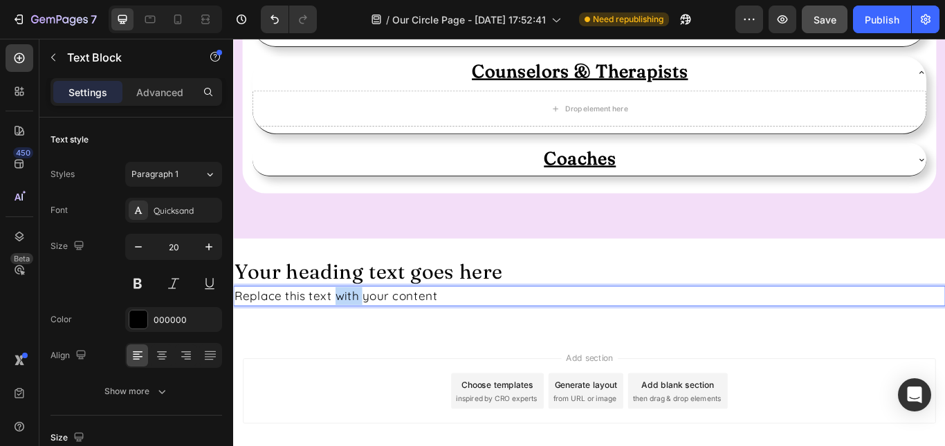
click at [374, 343] on p "Replace this text with your content" at bounding box center [649, 339] width 828 height 21
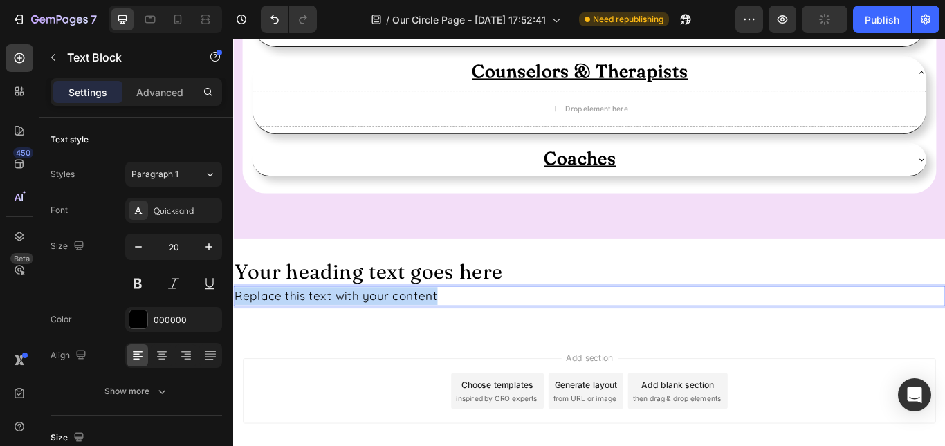
click at [374, 343] on p "Replace this text with your content" at bounding box center [649, 339] width 828 height 21
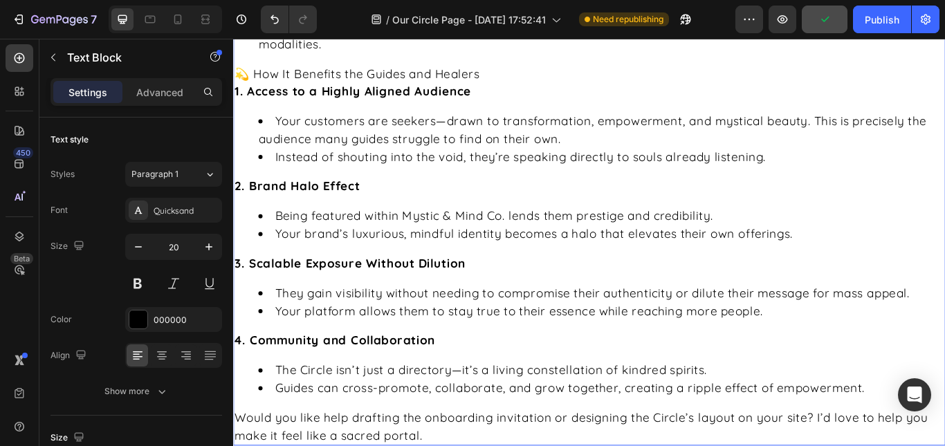
scroll to position [1966, 0]
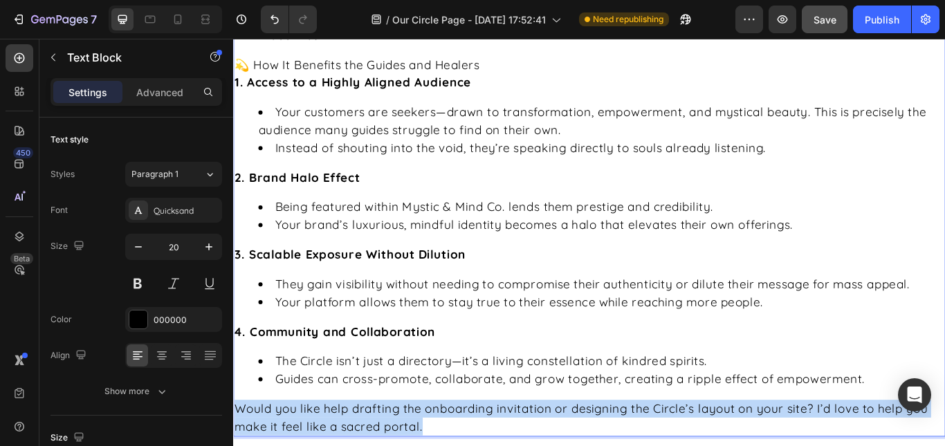
drag, startPoint x: 464, startPoint y: 491, endPoint x: 236, endPoint y: 465, distance: 229.8
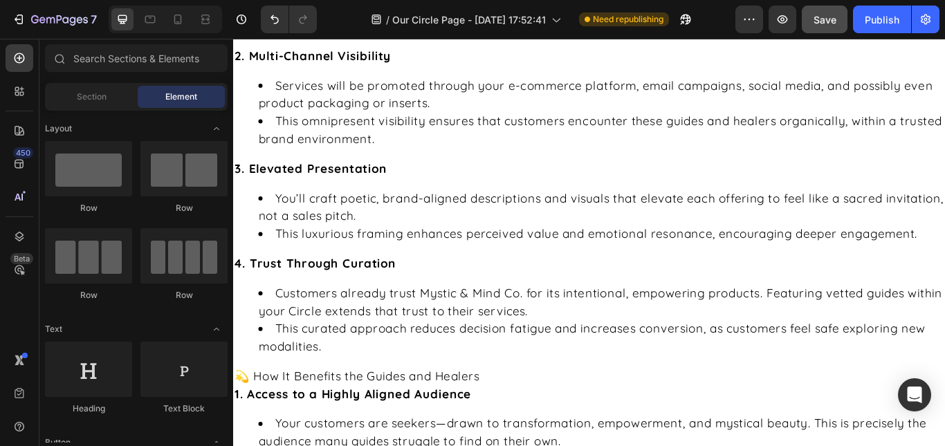
scroll to position [1169, 0]
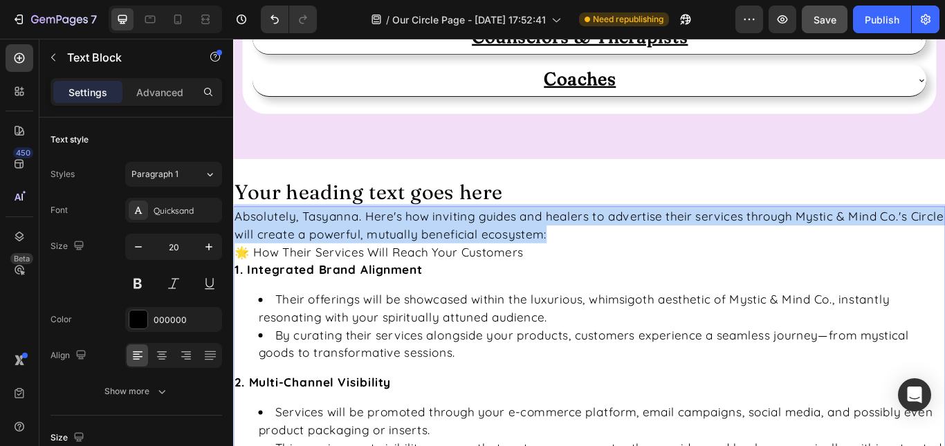
drag, startPoint x: 653, startPoint y: 267, endPoint x: 235, endPoint y: 249, distance: 418.3
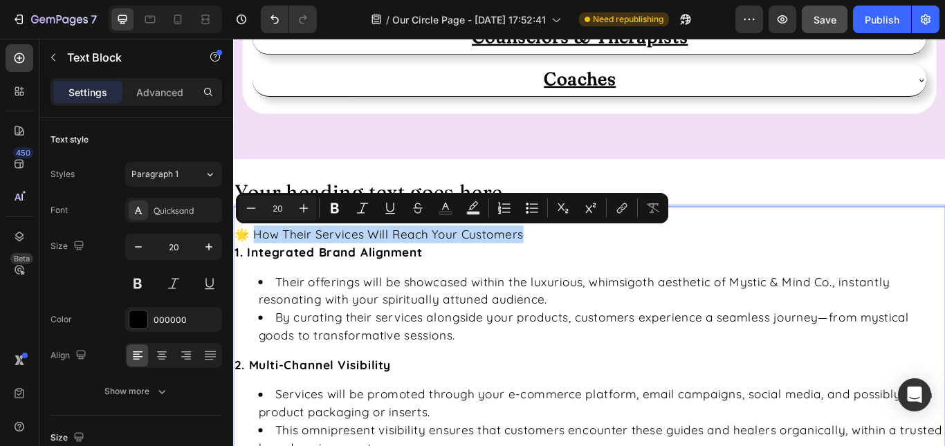
drag, startPoint x: 583, startPoint y: 268, endPoint x: 258, endPoint y: 263, distance: 325.2
click at [258, 263] on p "🌟 How Their Services Will Reach Your Customers" at bounding box center [649, 267] width 828 height 21
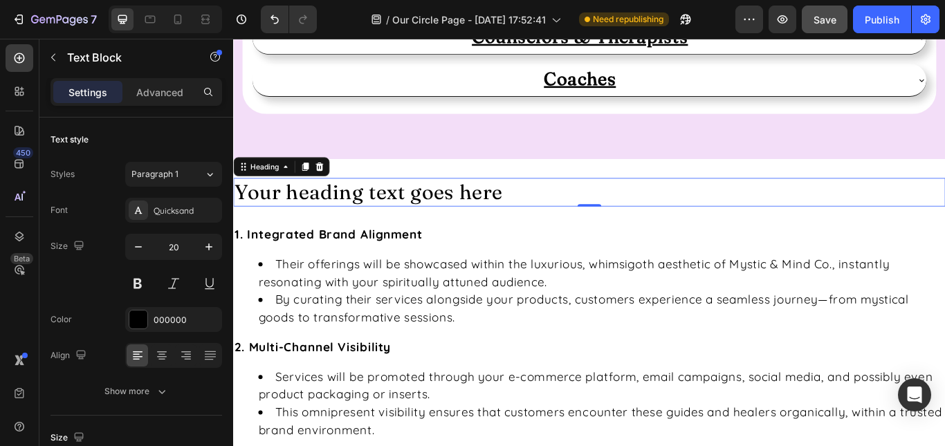
click at [495, 210] on h2 "Your heading text goes here" at bounding box center [648, 217] width 830 height 33
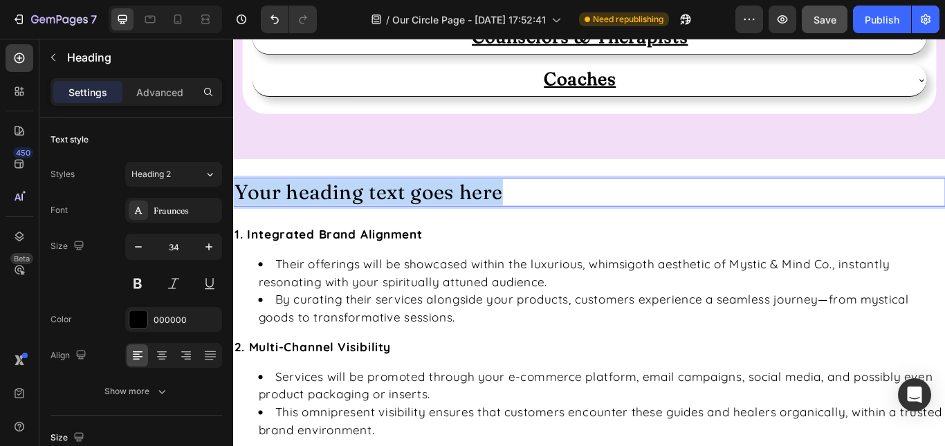
click at [495, 210] on p "Your heading text goes here" at bounding box center [649, 218] width 828 height 30
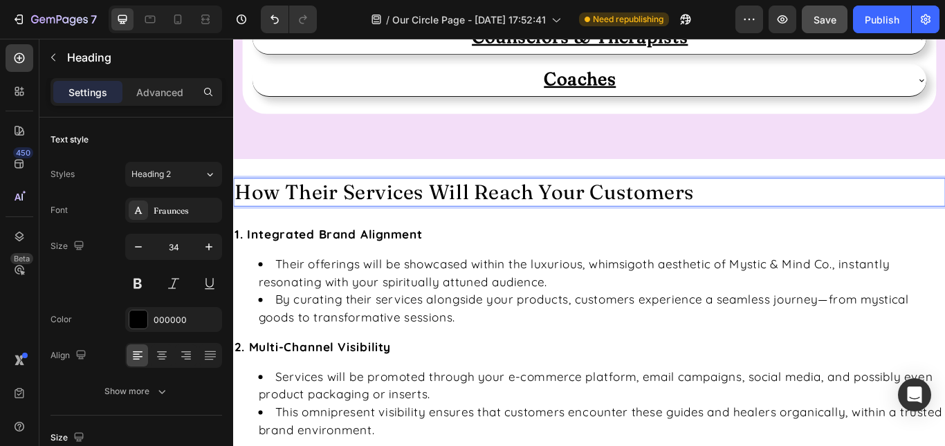
click at [338, 225] on p "How Their Services Will Reach Your Customers" at bounding box center [649, 218] width 828 height 30
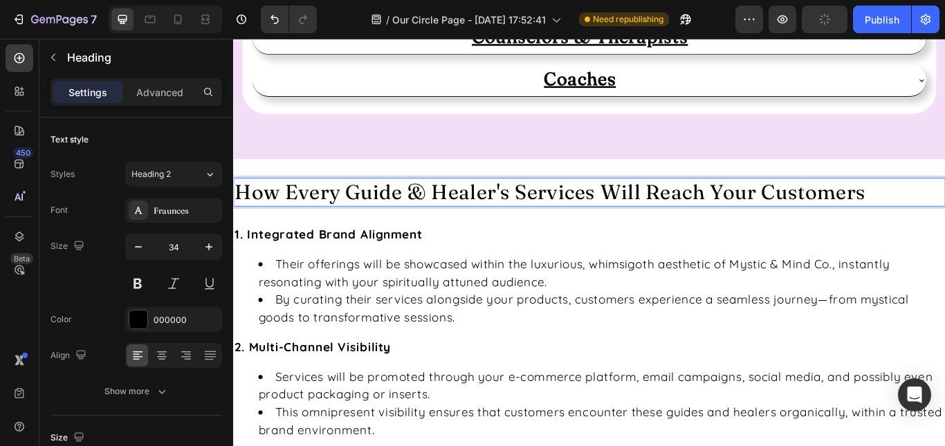
click at [826, 221] on p "How Every Guide & Healer's Services Will Reach Your Customers" at bounding box center [649, 218] width 828 height 30
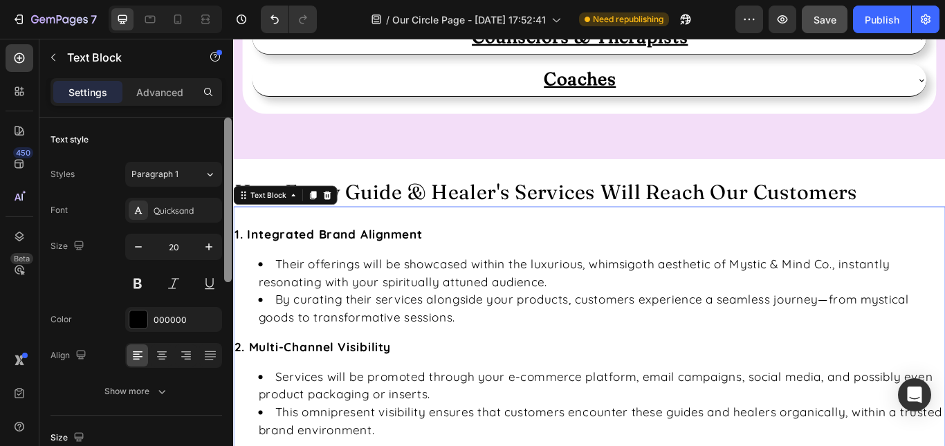
scroll to position [368, 0]
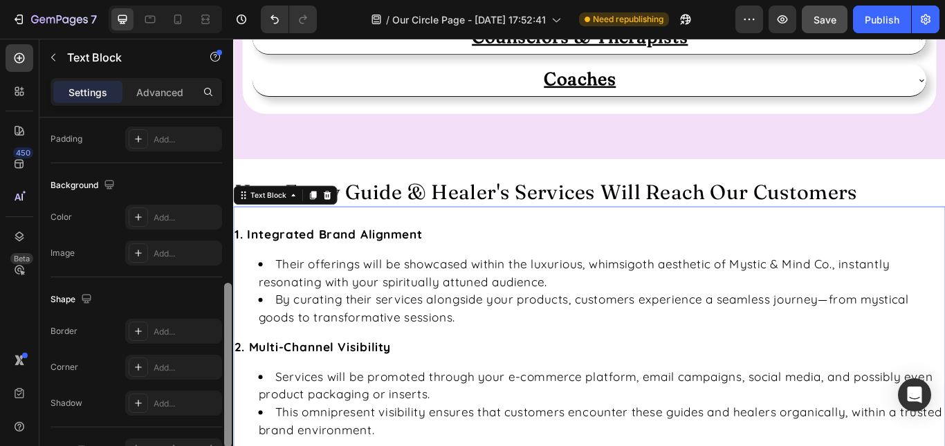
click at [227, 291] on div at bounding box center [228, 302] width 10 height 368
click at [156, 134] on div "Add..." at bounding box center [186, 140] width 65 height 12
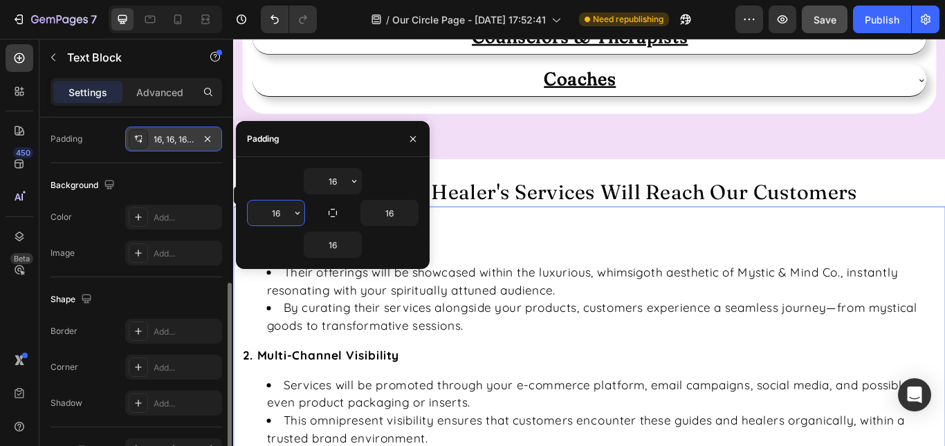
click at [280, 207] on input "16" at bounding box center [276, 213] width 57 height 25
type input "2"
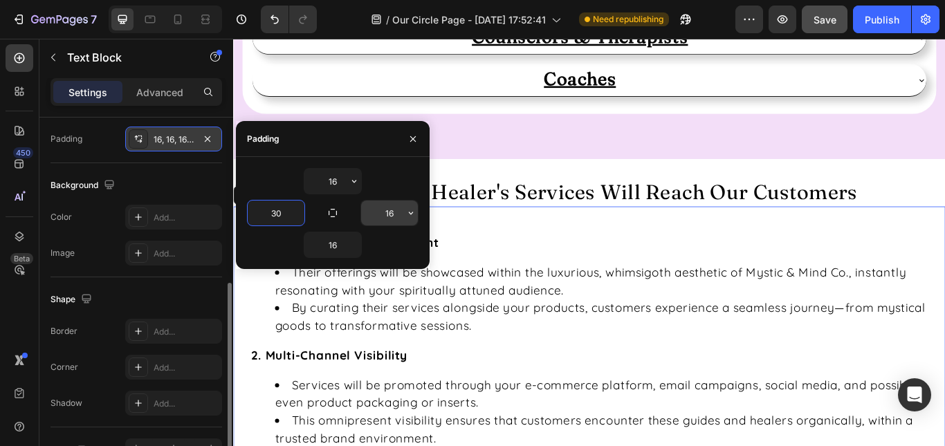
type input "30"
click at [401, 212] on input "16" at bounding box center [389, 213] width 57 height 25
type input "3"
type input "40"
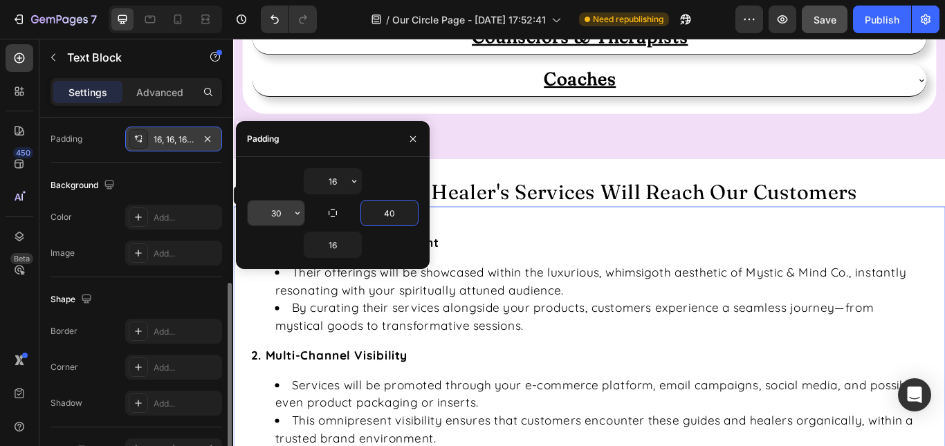
click at [283, 208] on input "30" at bounding box center [276, 213] width 57 height 25
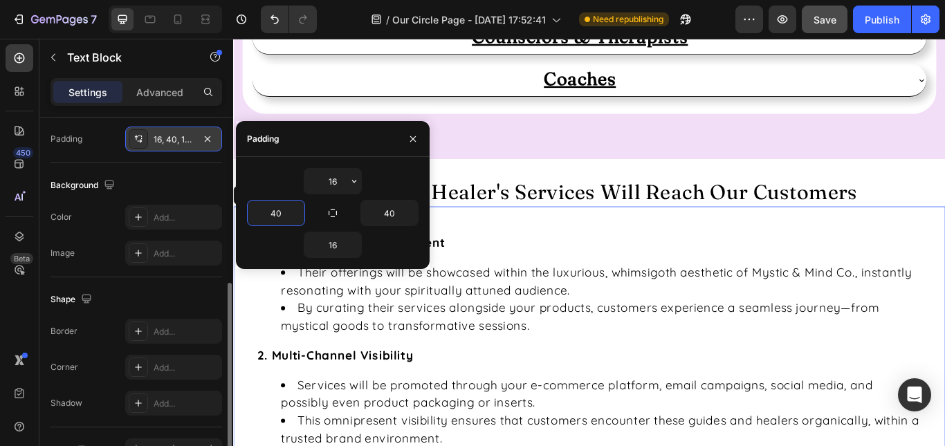
type input "40"
click at [414, 138] on icon "button" at bounding box center [413, 139] width 6 height 6
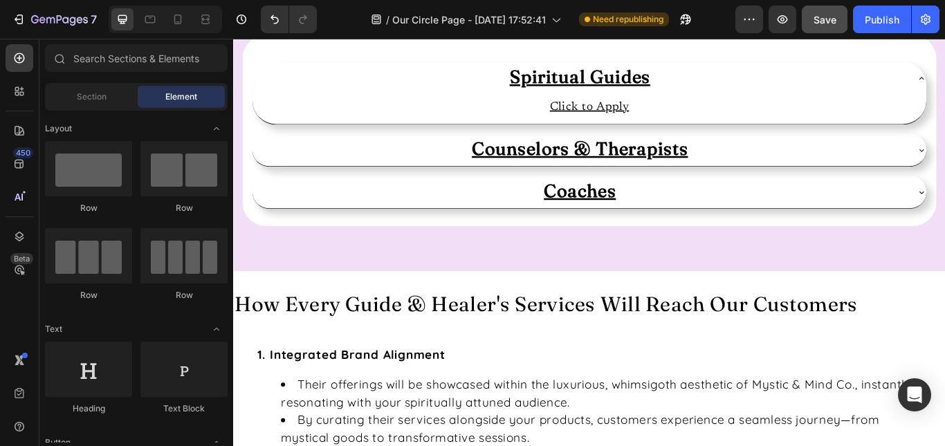
scroll to position [1085, 0]
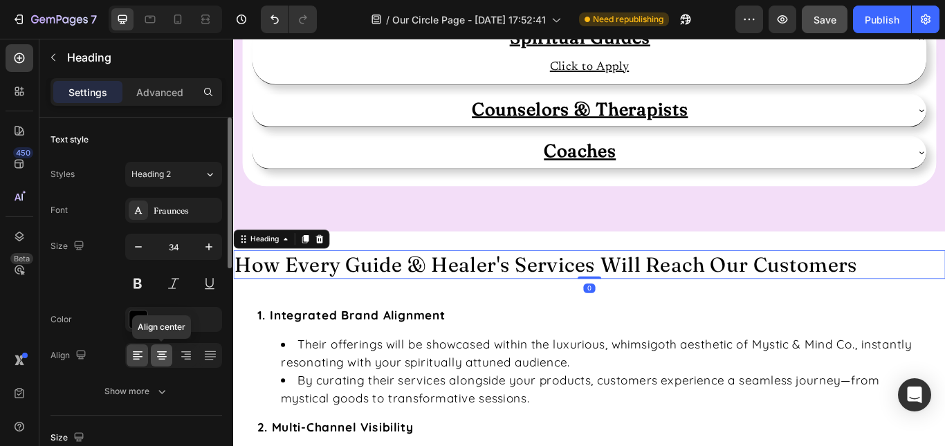
click at [165, 358] on icon at bounding box center [162, 356] width 14 height 14
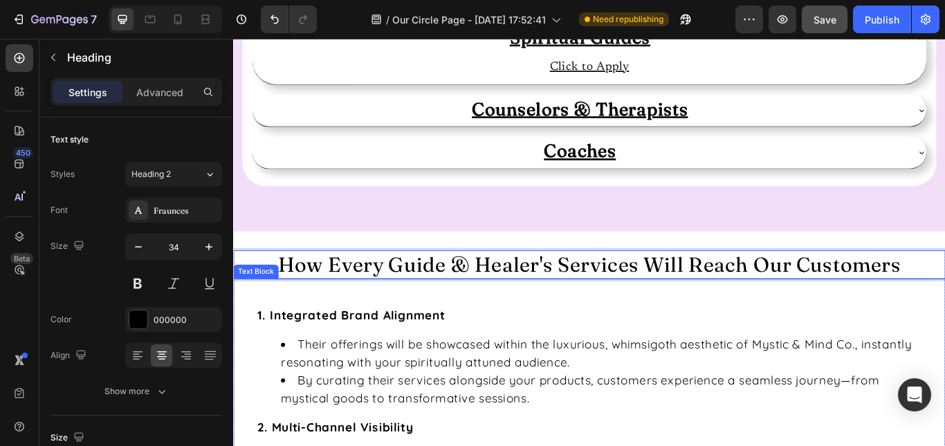
click at [339, 392] on li "Their offerings will be showcased within the luxurious, whimsigoth aesthetic of…" at bounding box center [662, 406] width 747 height 42
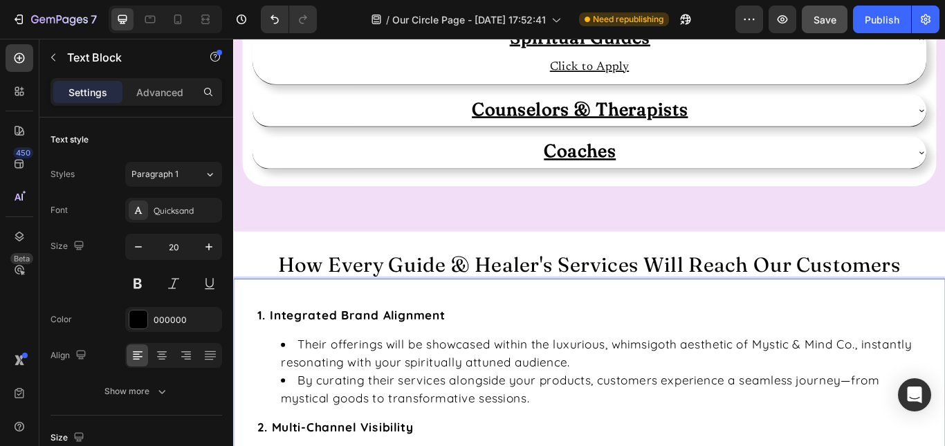
click at [357, 399] on li "Their offerings will be showcased within the luxurious, whimsigoth aesthetic of…" at bounding box center [662, 406] width 747 height 42
click at [601, 396] on li "Sessions will be showcased within the luxurious, whimsigoth aesthetic of Mystic…" at bounding box center [662, 406] width 747 height 42
click at [416, 440] on li "By curating their services alongside your products, customers experience a seam…" at bounding box center [662, 448] width 747 height 42
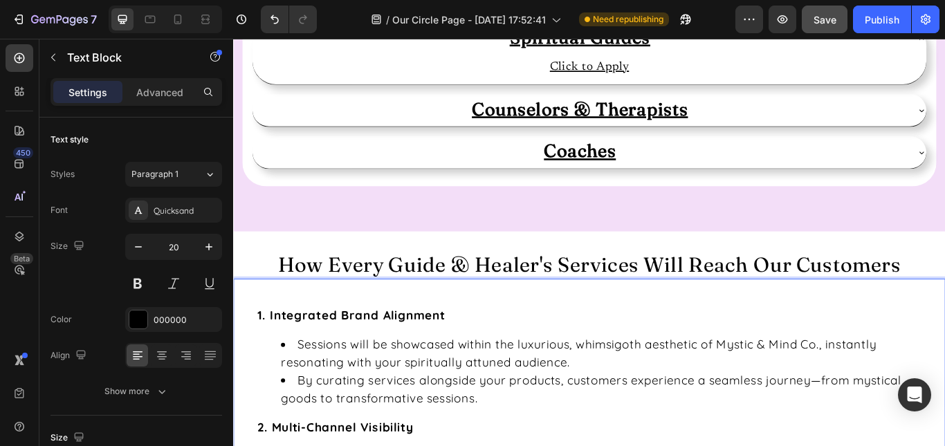
click at [531, 440] on li "By curating services alongside your products, customers experience a seamless j…" at bounding box center [662, 448] width 747 height 42
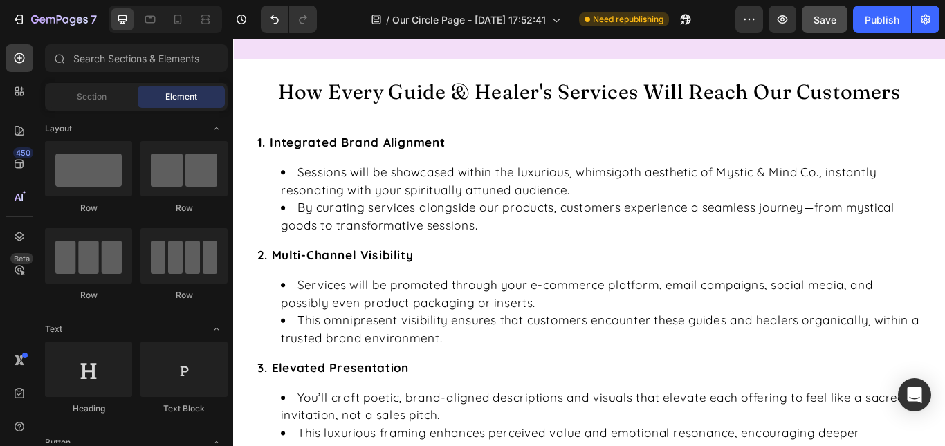
scroll to position [1324, 0]
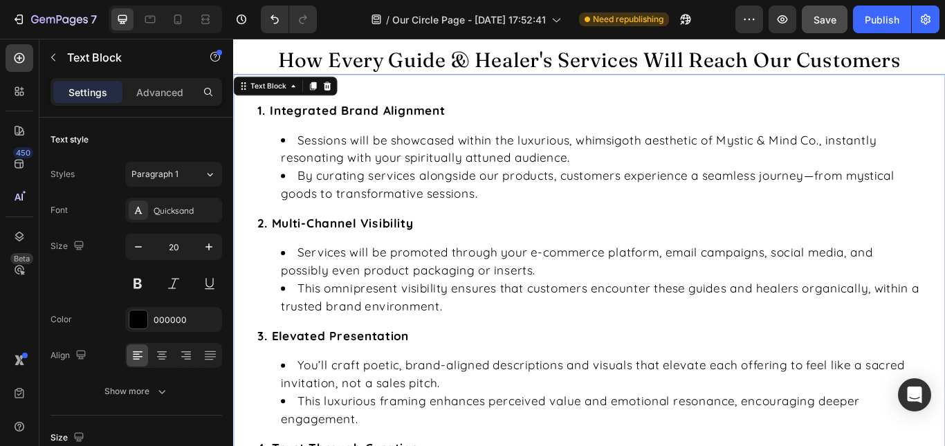
click at [467, 124] on strong "1. Integrated Brand Alignment" at bounding box center [370, 121] width 219 height 17
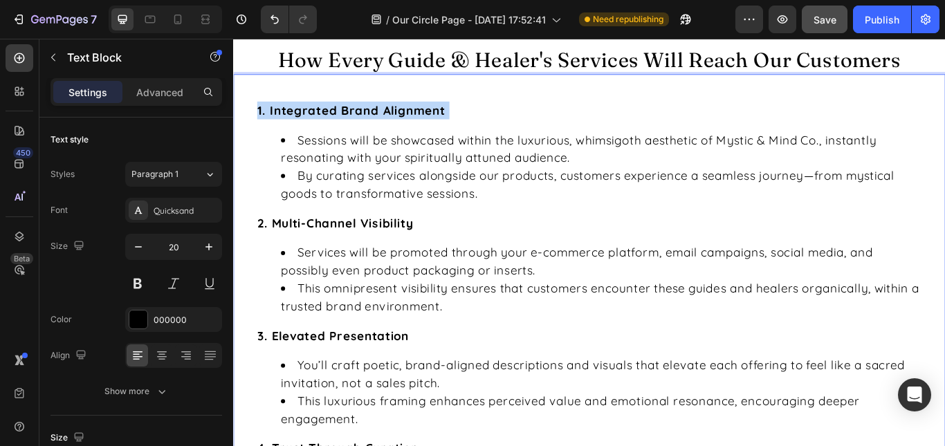
click at [467, 124] on strong "1. Integrated Brand Alignment" at bounding box center [370, 121] width 219 height 17
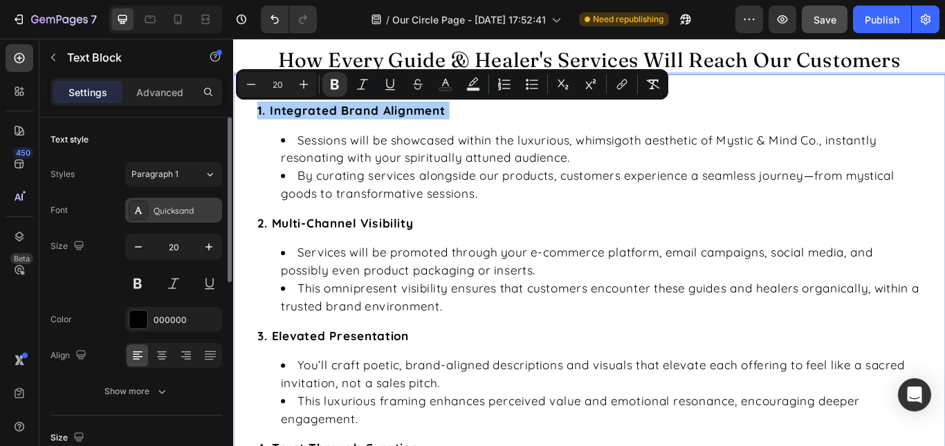
click at [183, 209] on div "Quicksand" at bounding box center [186, 211] width 65 height 12
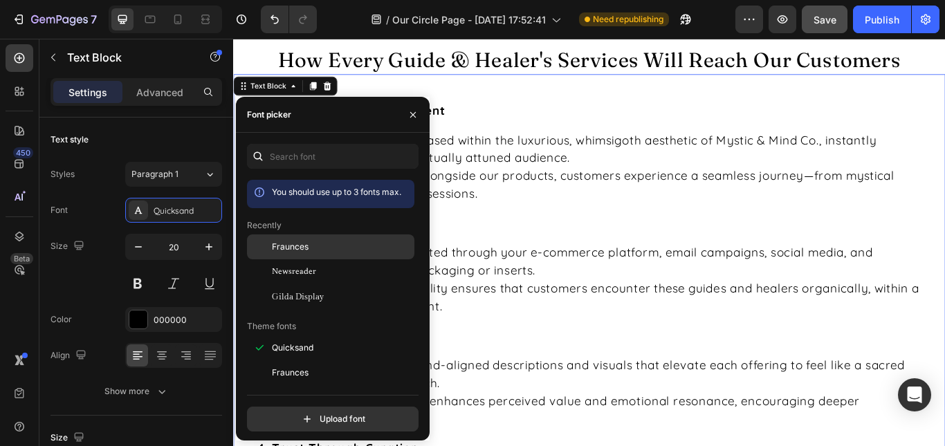
click at [304, 252] on span "Fraunces" at bounding box center [290, 247] width 37 height 12
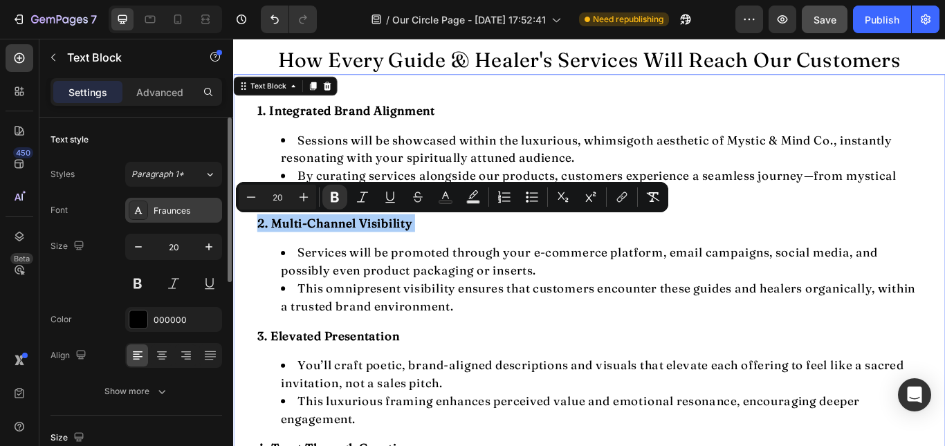
click at [189, 213] on div "Fraunces" at bounding box center [186, 211] width 65 height 12
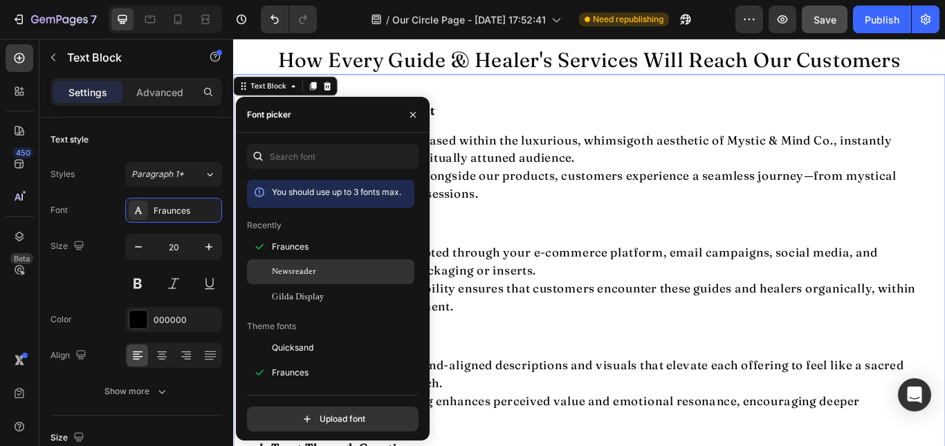
click at [275, 271] on span "Newsreader" at bounding box center [294, 272] width 44 height 12
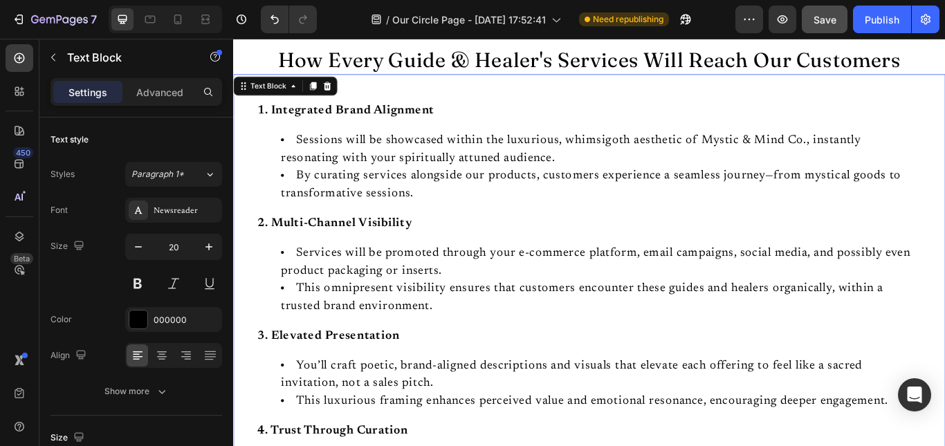
click at [547, 294] on li "Services will be promoted through your e-commerce platform, email campaigns, so…" at bounding box center [662, 299] width 747 height 42
click at [691, 282] on li "Services will be promoted through this page e-commerce platform, email campaign…" at bounding box center [662, 299] width 747 height 42
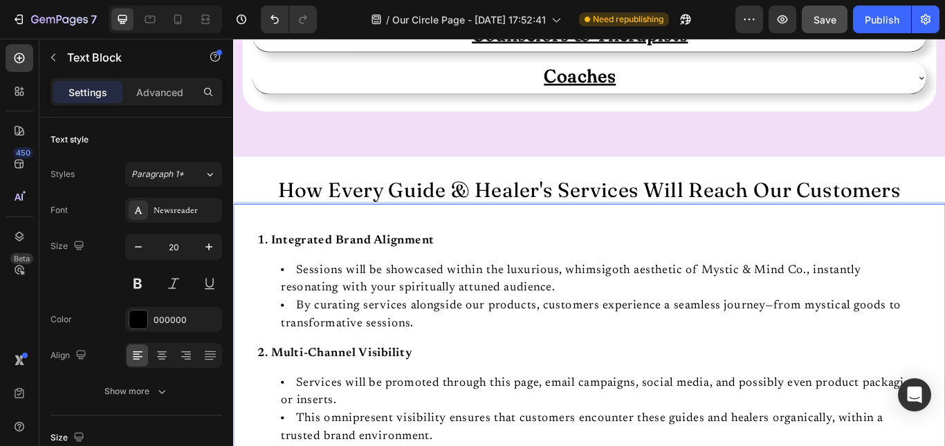
scroll to position [1173, 0]
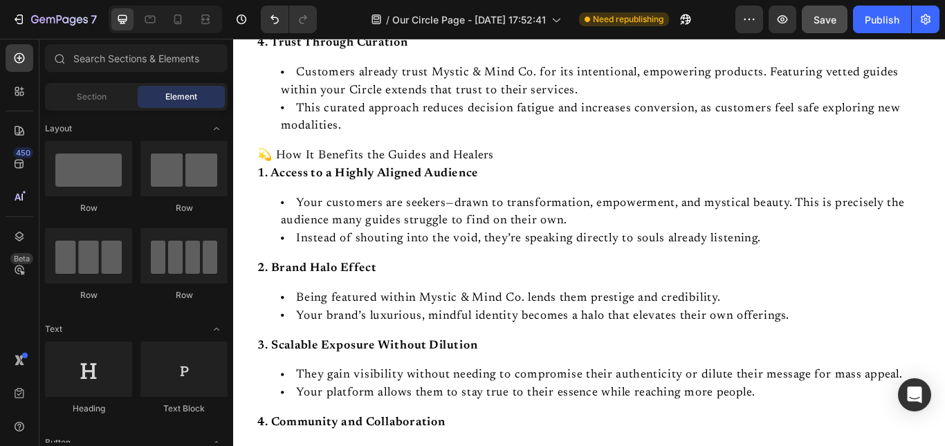
scroll to position [1790, 0]
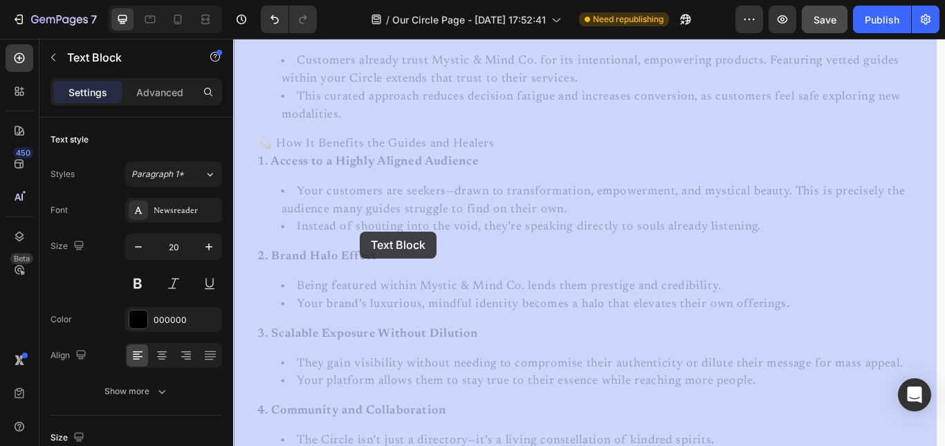
drag, startPoint x: 258, startPoint y: 162, endPoint x: 381, endPoint y: 264, distance: 159.2
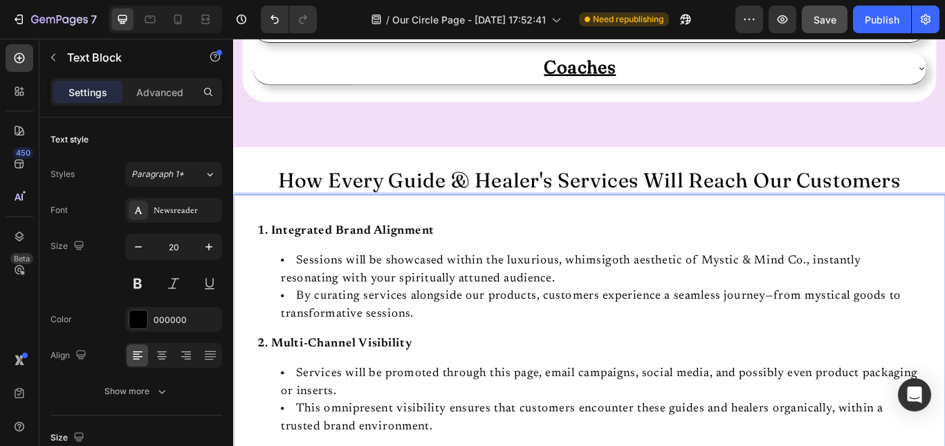
click at [351, 349] on li "By curating services alongside our products, customers experience a seamless jo…" at bounding box center [662, 350] width 747 height 42
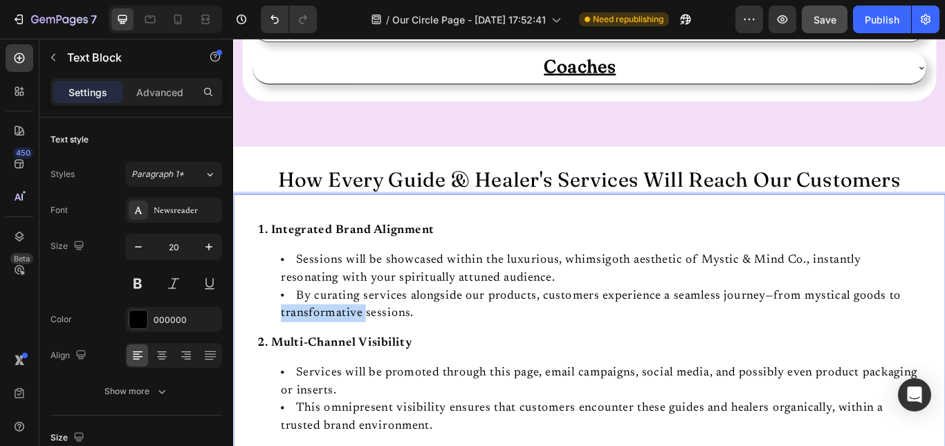
click at [351, 349] on li "By curating services alongside our products, customers experience a seamless jo…" at bounding box center [662, 349] width 747 height 42
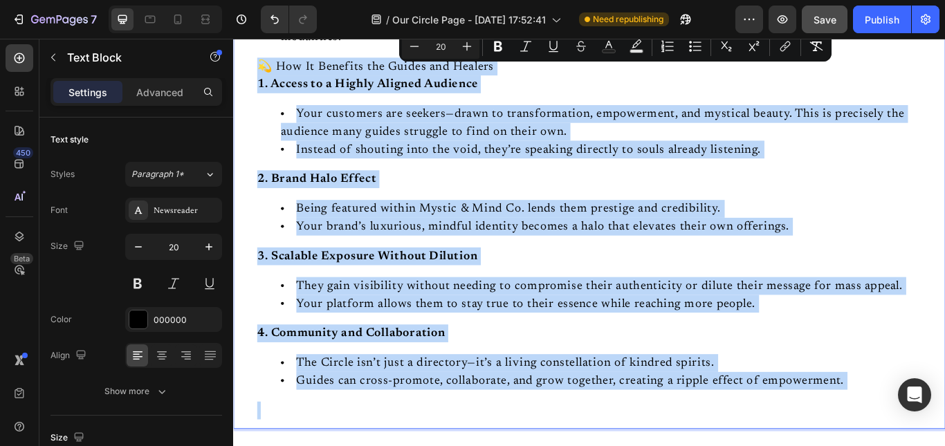
scroll to position [1885, 0]
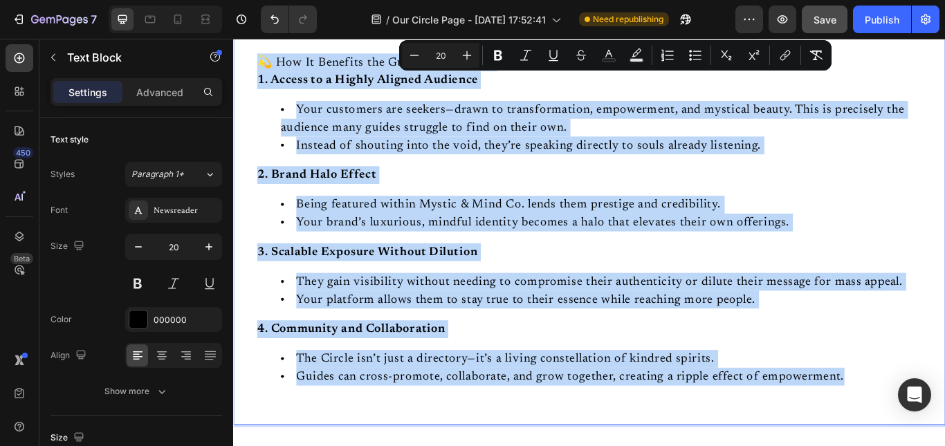
drag, startPoint x: 268, startPoint y: 103, endPoint x: 967, endPoint y: 439, distance: 775.9
click at [944, 439] on div "1. Integrated Brand Alignment Sessions will be showcased within the luxurious, …" at bounding box center [648, 4] width 830 height 970
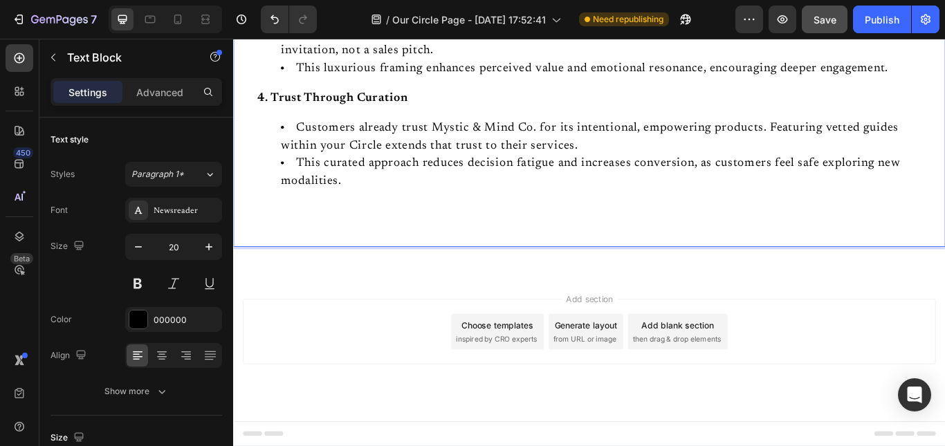
scroll to position [1692, 0]
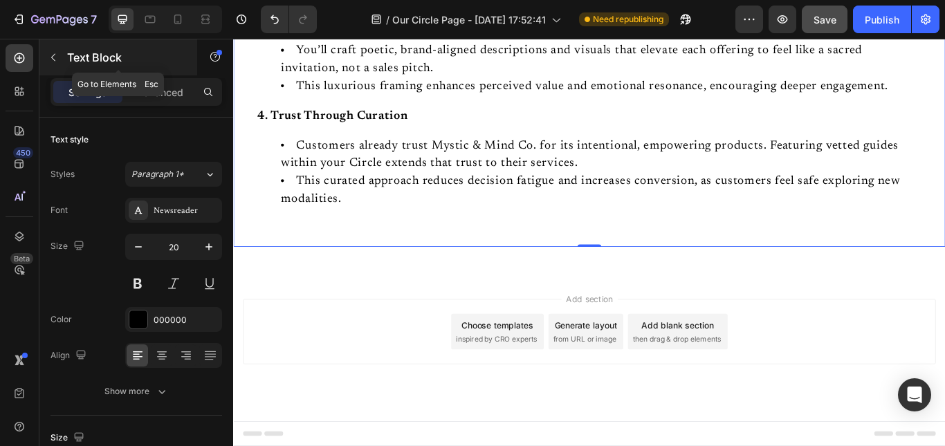
click at [55, 58] on icon "button" at bounding box center [53, 57] width 11 height 11
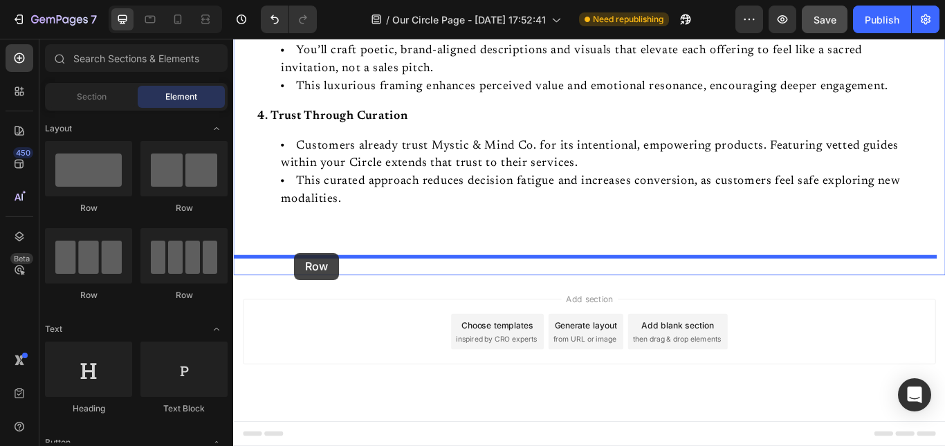
drag, startPoint x: 322, startPoint y: 208, endPoint x: 304, endPoint y: 289, distance: 82.9
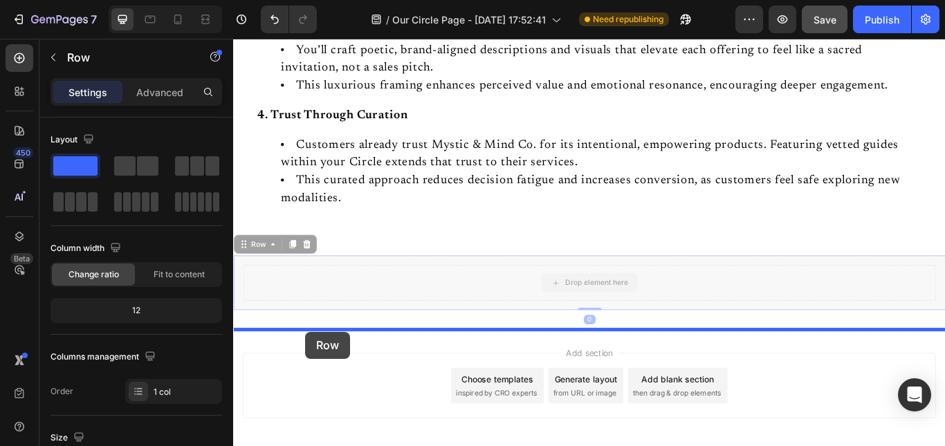
drag, startPoint x: 324, startPoint y: 321, endPoint x: 317, endPoint y: 380, distance: 59.2
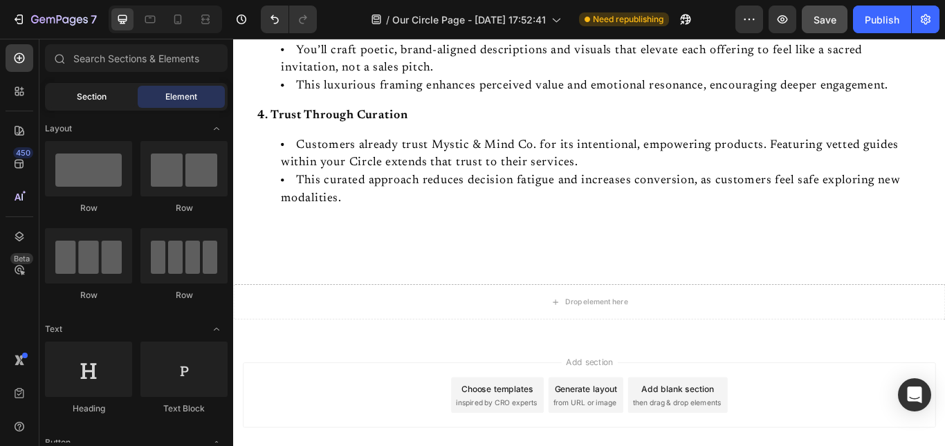
click at [95, 102] on span "Section" at bounding box center [92, 97] width 30 height 12
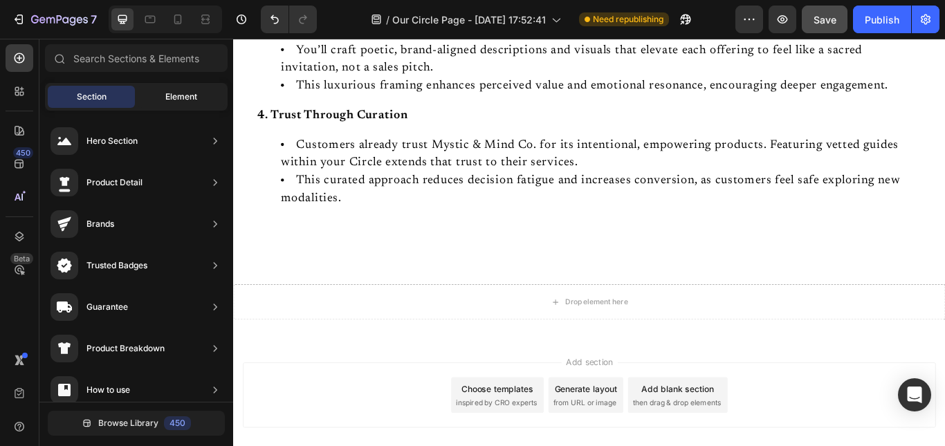
click at [152, 102] on div "Element" at bounding box center [181, 97] width 87 height 22
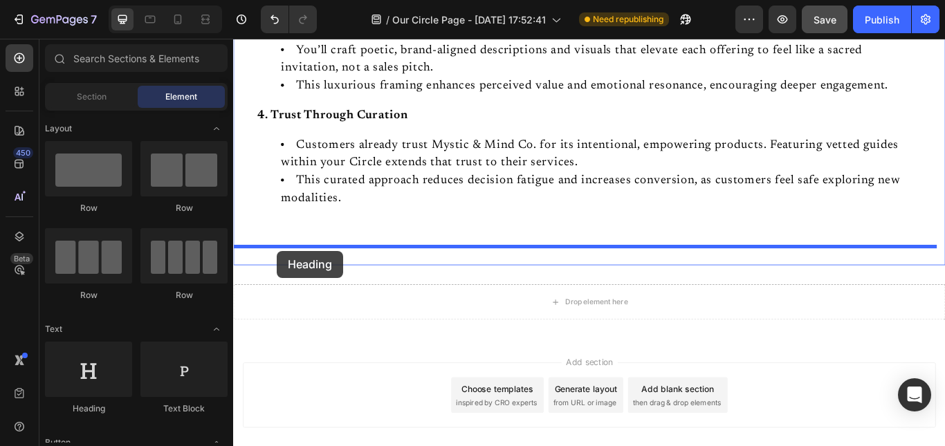
drag, startPoint x: 328, startPoint y: 426, endPoint x: 284, endPoint y: 286, distance: 146.6
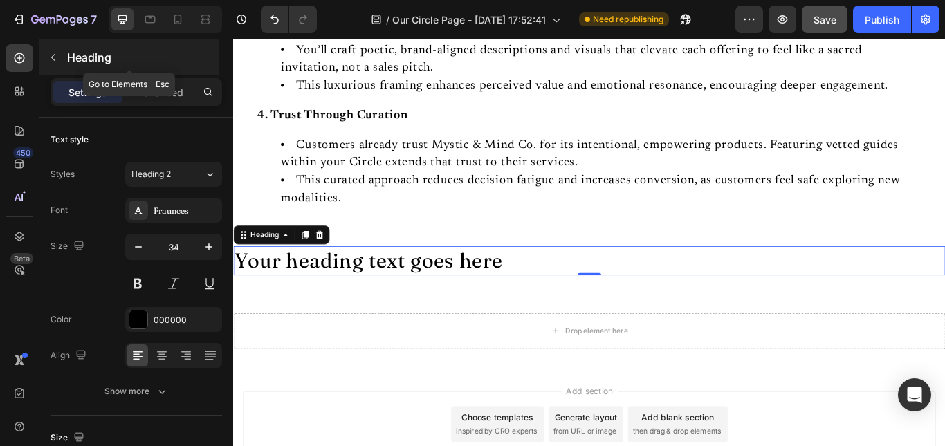
click at [51, 55] on icon "button" at bounding box center [53, 57] width 11 height 11
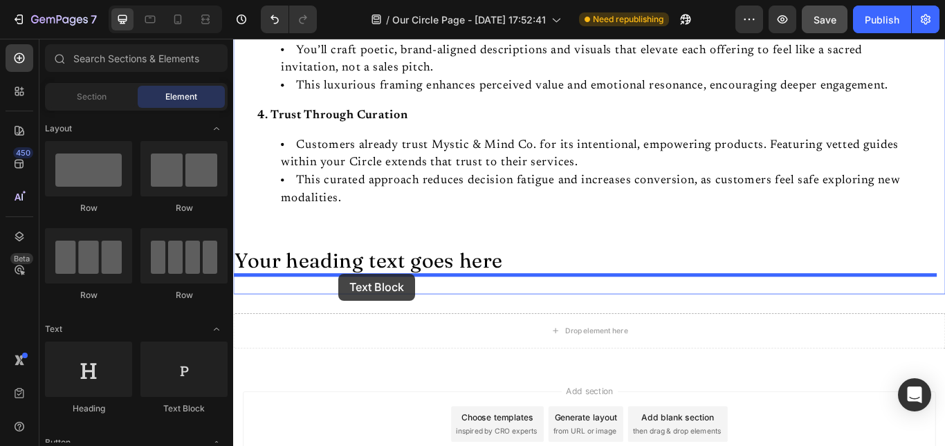
drag, startPoint x: 428, startPoint y: 404, endPoint x: 356, endPoint y: 313, distance: 116.3
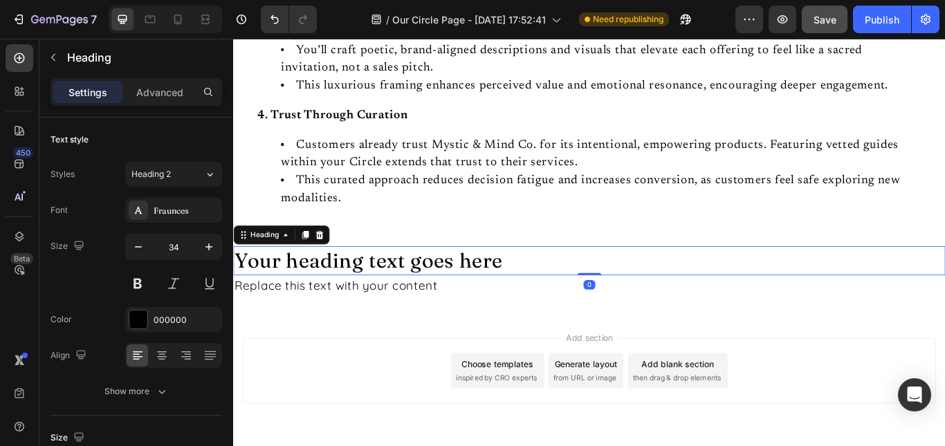
click at [381, 299] on h2 "Your heading text goes here" at bounding box center [648, 297] width 830 height 33
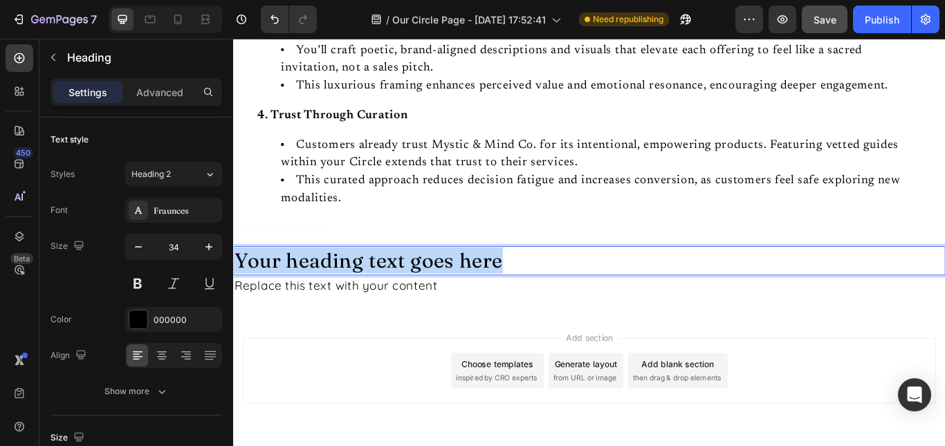
click at [381, 299] on p "Your heading text goes here" at bounding box center [649, 297] width 828 height 30
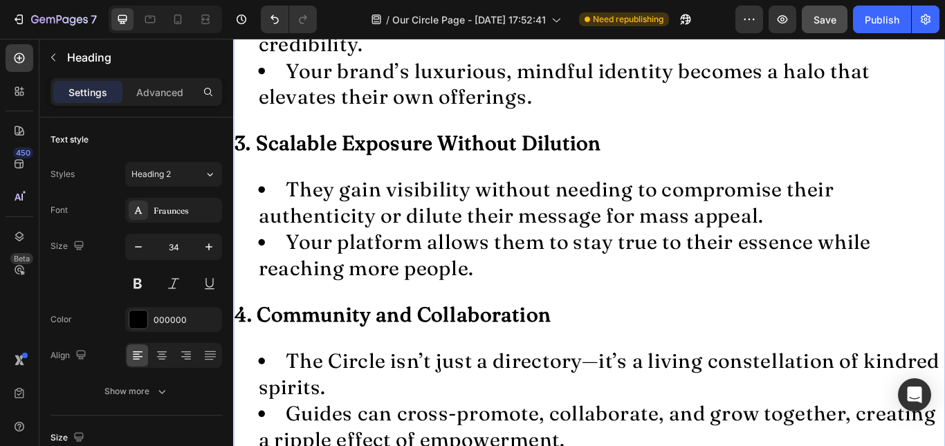
scroll to position [2311, 0]
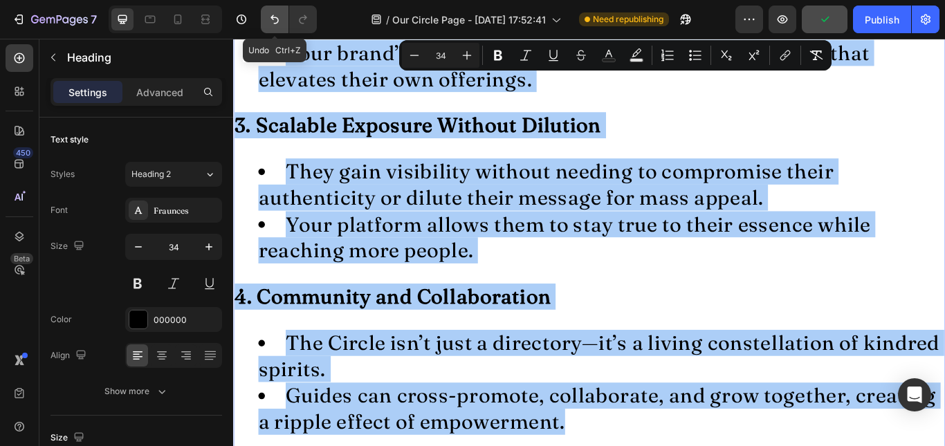
click at [273, 20] on icon "Undo/Redo" at bounding box center [275, 19] width 14 height 14
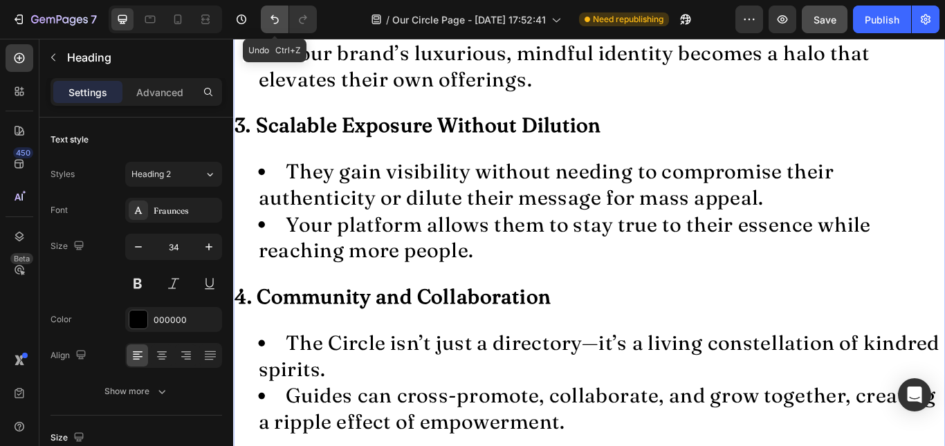
click at [273, 20] on icon "Undo/Redo" at bounding box center [275, 19] width 14 height 14
click at [275, 17] on icon "Undo/Redo" at bounding box center [275, 19] width 14 height 14
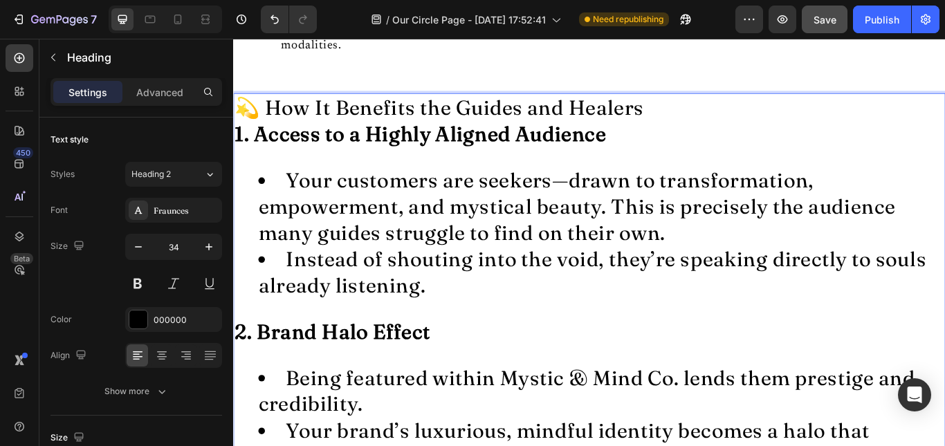
scroll to position [1713, 0]
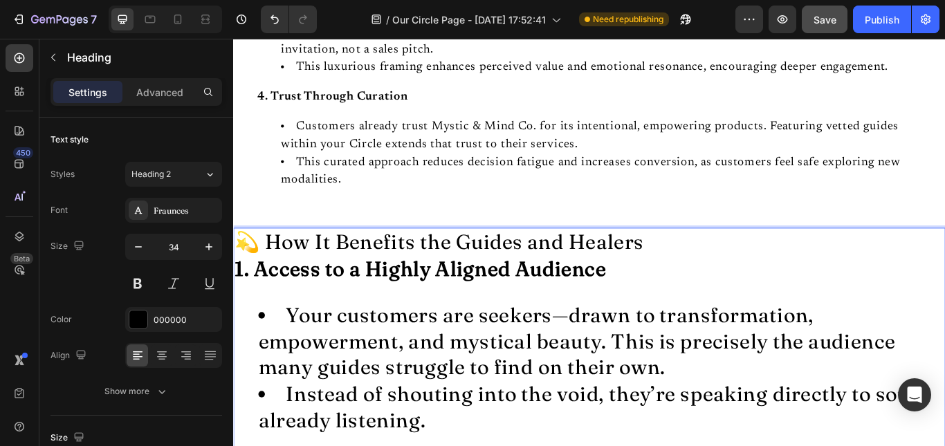
click at [588, 350] on li "Your customers are seekers—drawn to transformation, empowerment, and mystical b…" at bounding box center [662, 392] width 800 height 92
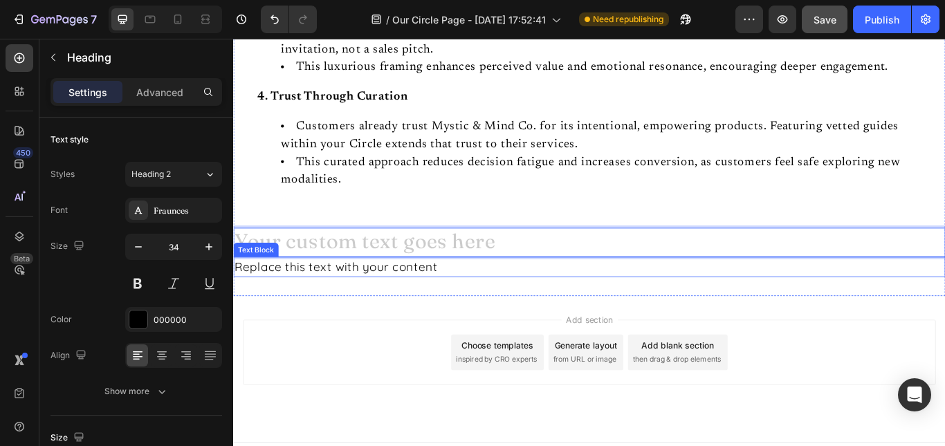
click at [472, 307] on div "Replace this text with your content" at bounding box center [648, 305] width 830 height 24
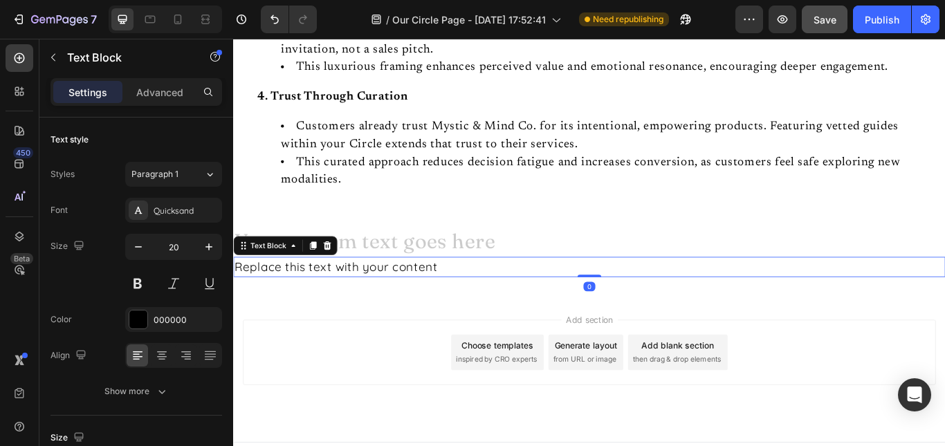
click at [472, 307] on div "Replace this text with your content" at bounding box center [648, 305] width 830 height 24
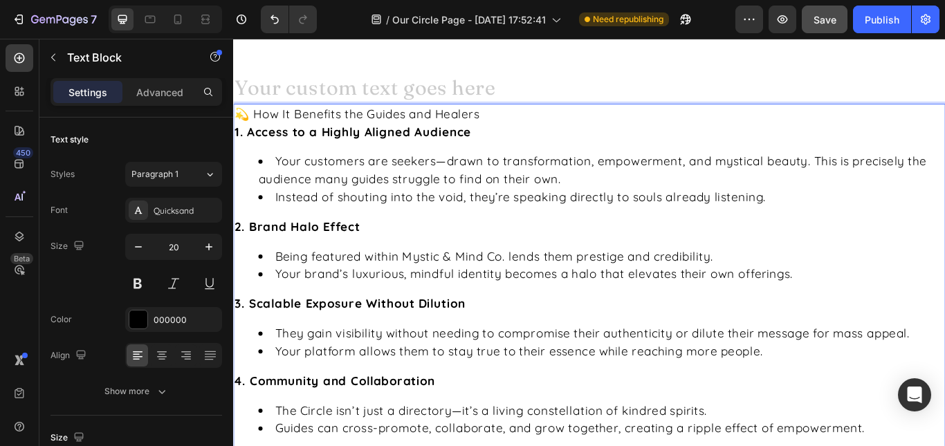
scroll to position [1893, 0]
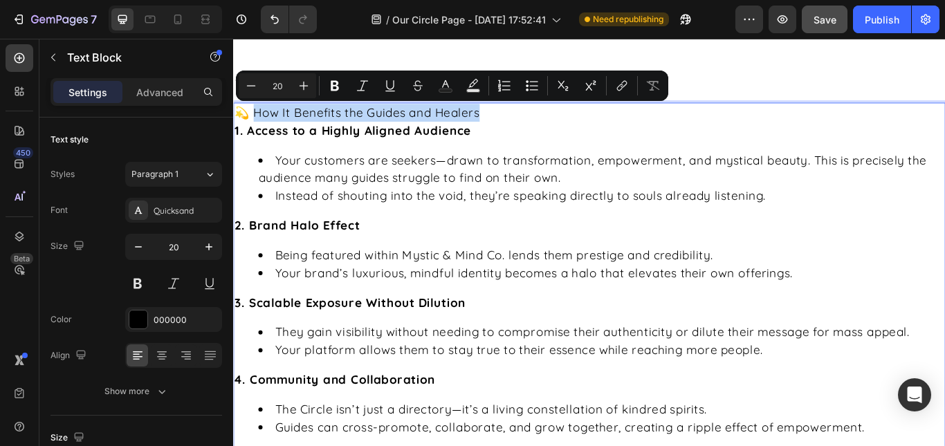
drag, startPoint x: 531, startPoint y: 124, endPoint x: 261, endPoint y: 127, distance: 270.6
click at [261, 127] on p "💫 How It Benefits the Guides and Healers" at bounding box center [649, 125] width 828 height 21
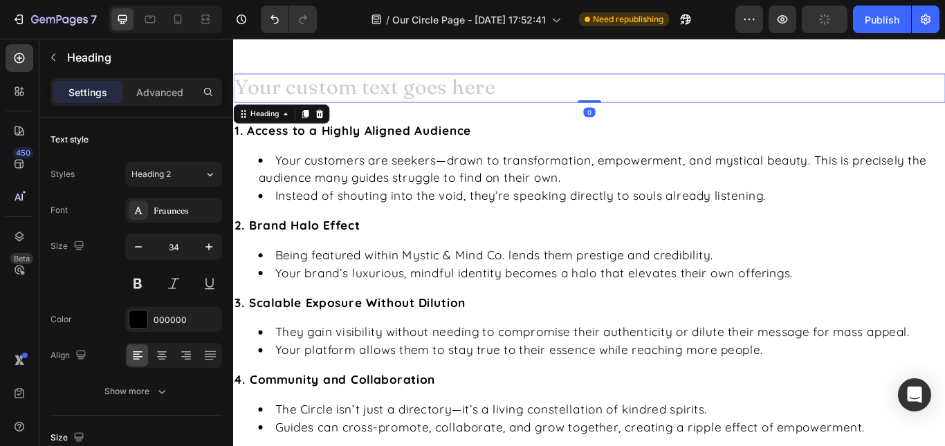
click at [284, 101] on h2 "Rich Text Editor. Editing area: main" at bounding box center [648, 96] width 830 height 33
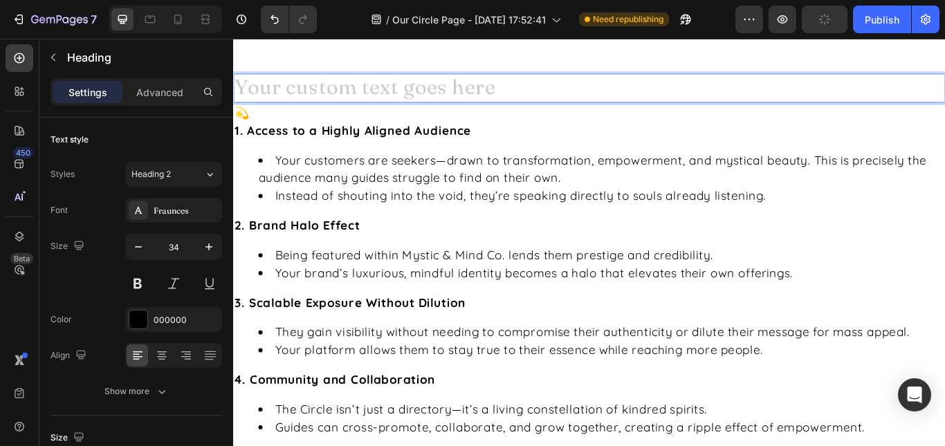
click at [284, 101] on h2 "Rich Text Editor. Editing area: main" at bounding box center [648, 96] width 830 height 33
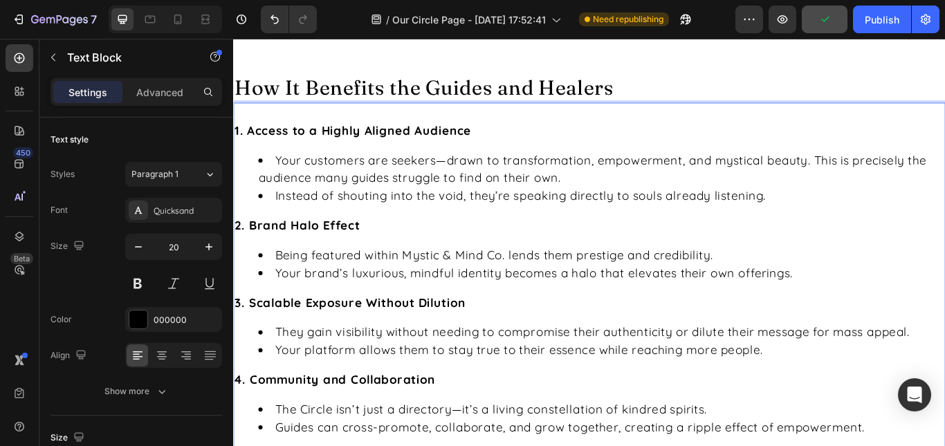
click at [302, 182] on li "Your customers are seekers—drawn to transformation, empowerment, and mystical b…" at bounding box center [662, 191] width 800 height 42
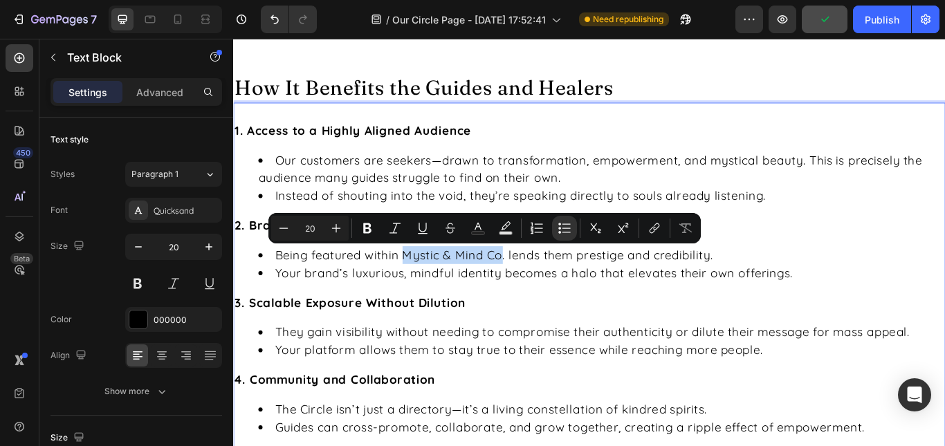
drag, startPoint x: 433, startPoint y: 293, endPoint x: 548, endPoint y: 293, distance: 114.9
click at [548, 293] on li "Being featured within Mystic & Mind Co. lends them prestige and credibility." at bounding box center [662, 291] width 800 height 21
click at [543, 293] on icon "Mystic & Mind Co" at bounding box center [484, 290] width 117 height 17
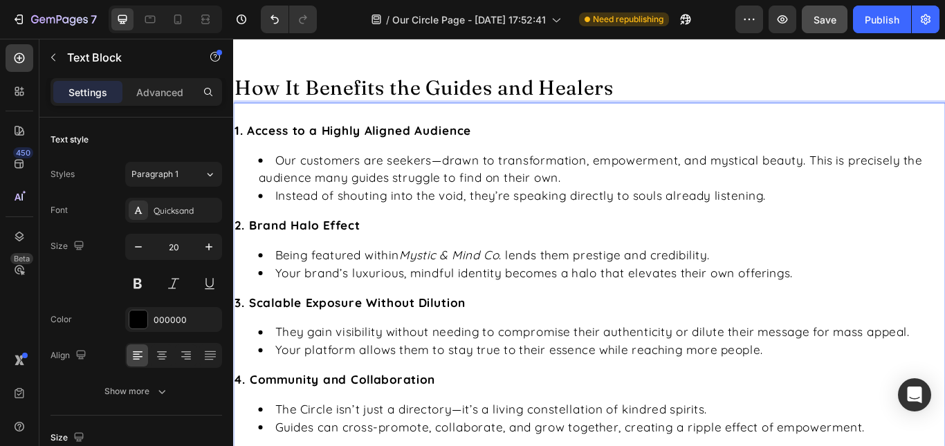
click at [304, 309] on li "Your brand’s luxurious, mindful identity becomes a halo that elevates their own…" at bounding box center [662, 312] width 800 height 21
click at [426, 396] on li "Your platform allows them to stay true to their essence while reaching more peo…" at bounding box center [662, 402] width 800 height 21
click at [412, 313] on li "Our brand’s luxurious, mindful identity becomes a halo that elevates their own …" at bounding box center [662, 312] width 800 height 21
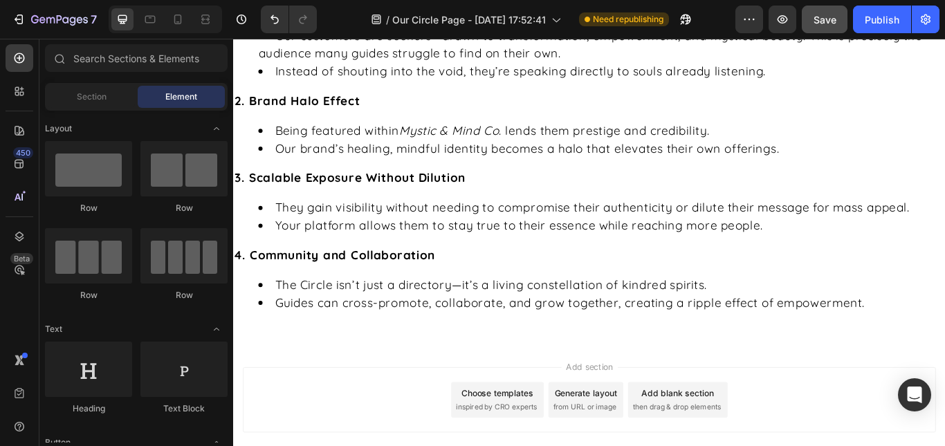
scroll to position [2054, 0]
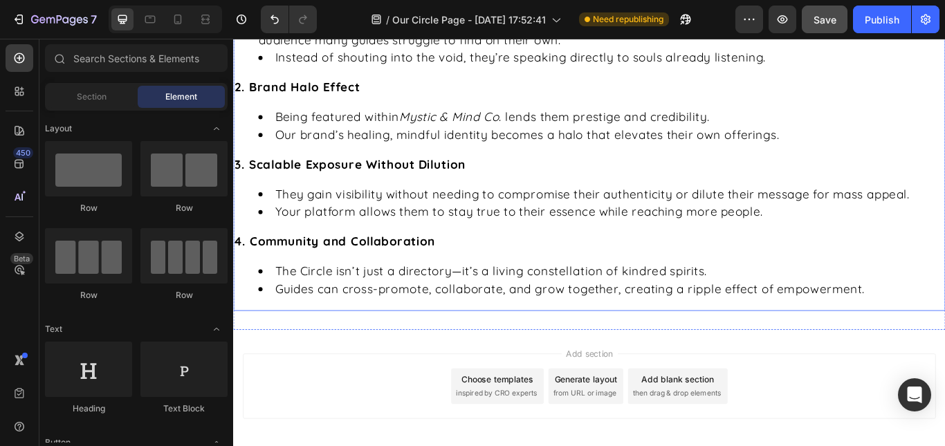
click at [304, 220] on li "They gain visibility without needing to compromise their authenticity or dilute…" at bounding box center [662, 220] width 800 height 21
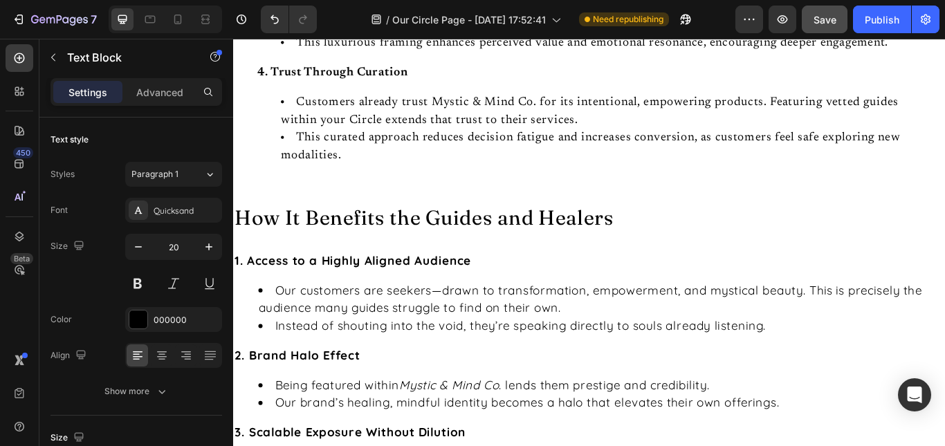
scroll to position [2118, 0]
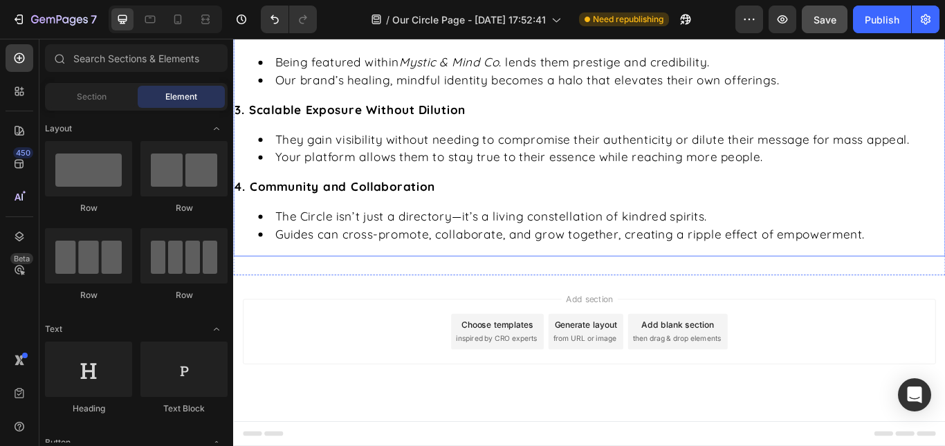
click at [310, 163] on li "They gain visibility without needing to compromise their authenticity or dilute…" at bounding box center [662, 156] width 800 height 21
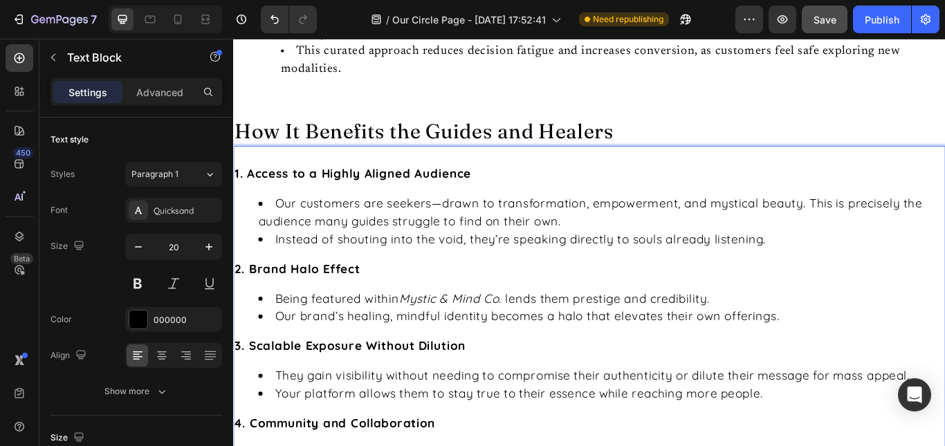
scroll to position [1742, 0]
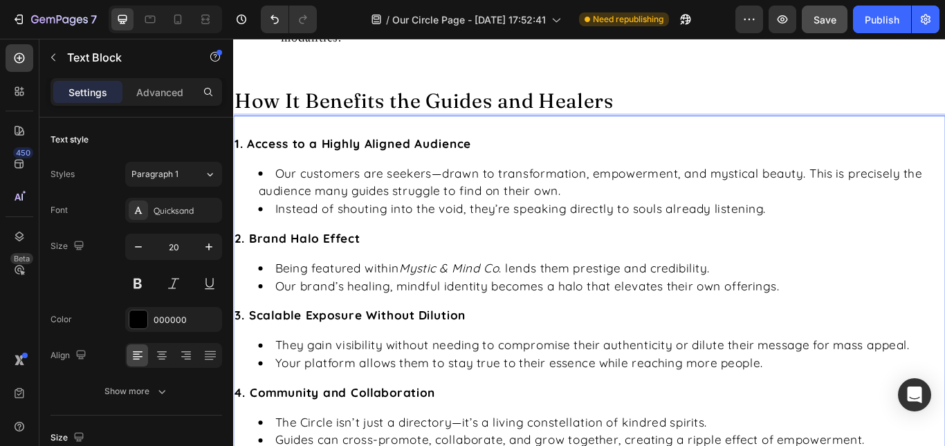
scroll to position [1879, 0]
click at [313, 414] on li "Your platform allows them to stay true to their essence while reaching more peo…" at bounding box center [662, 415] width 800 height 21
click at [241, 156] on strong "1. Access to a Highly Aligned Audience" at bounding box center [373, 159] width 276 height 17
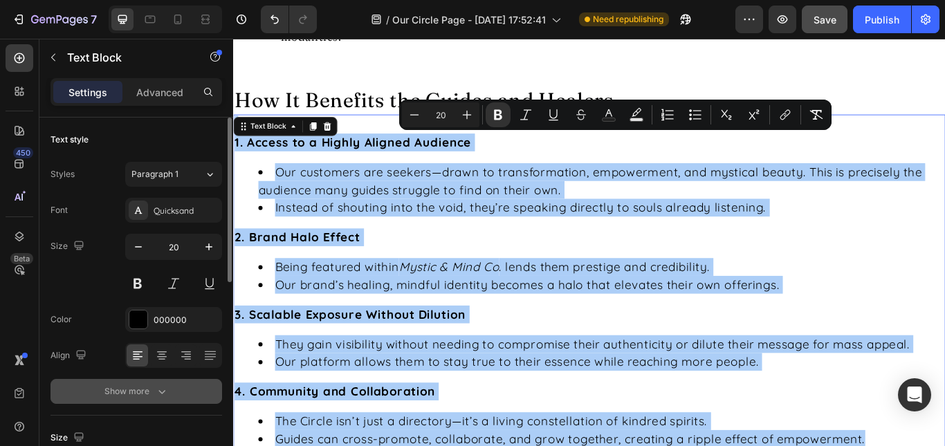
click at [147, 393] on div "Show more" at bounding box center [136, 392] width 64 height 14
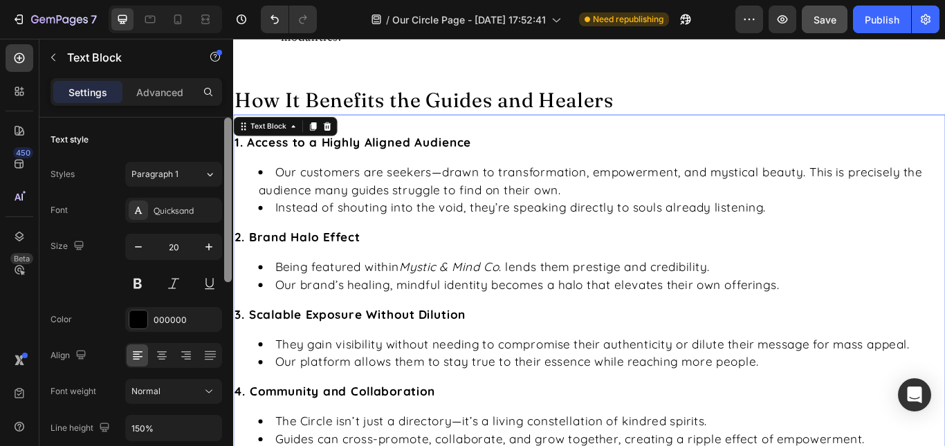
scroll to position [368, 0]
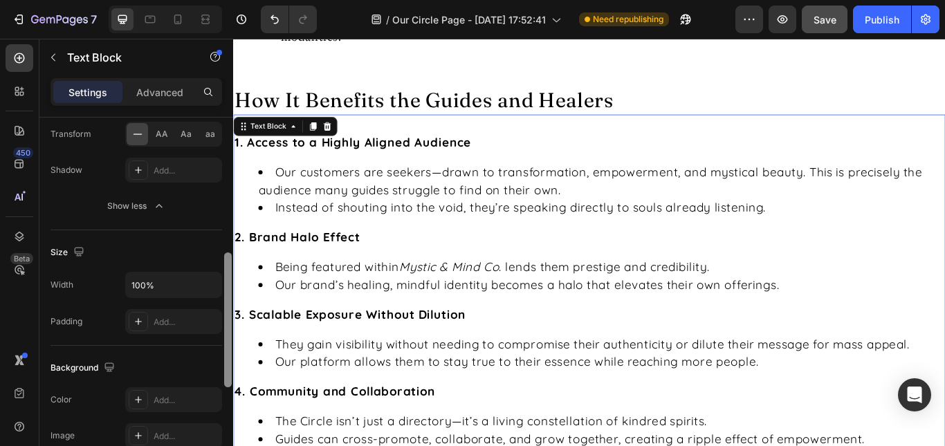
click at [228, 363] on div at bounding box center [228, 302] width 10 height 368
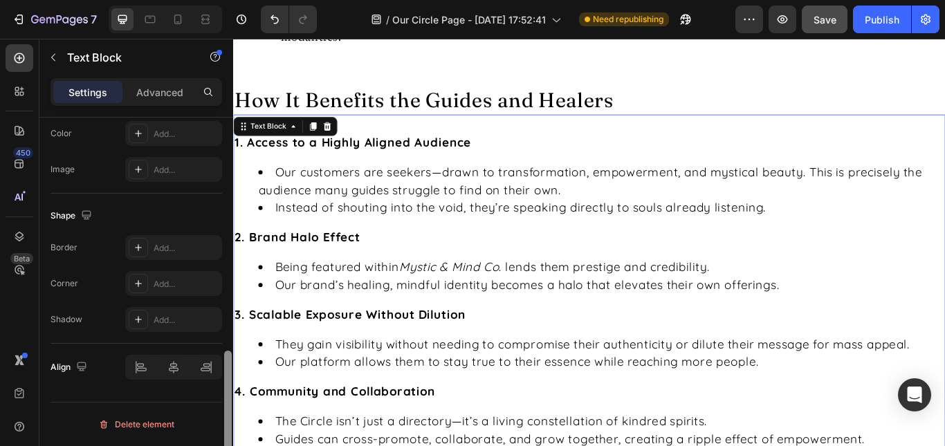
click at [230, 397] on div at bounding box center [228, 302] width 10 height 368
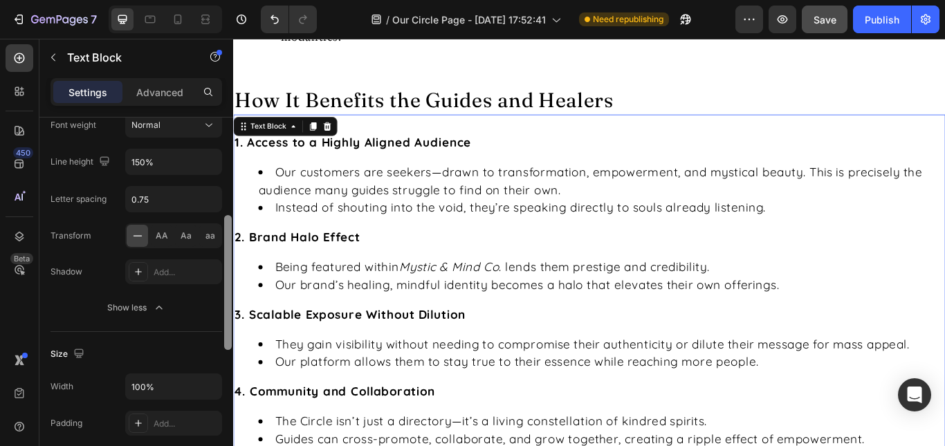
click at [229, 282] on div at bounding box center [228, 302] width 10 height 368
click at [156, 432] on div "Add..." at bounding box center [173, 423] width 97 height 25
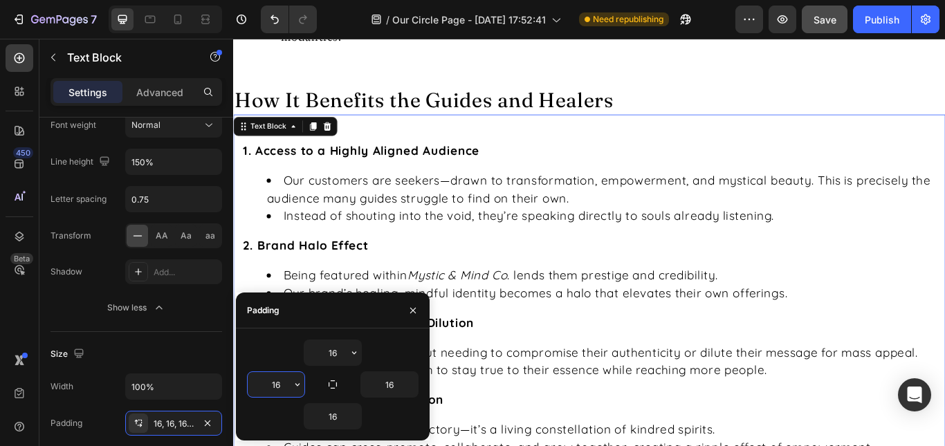
click at [266, 386] on input "16" at bounding box center [276, 384] width 57 height 25
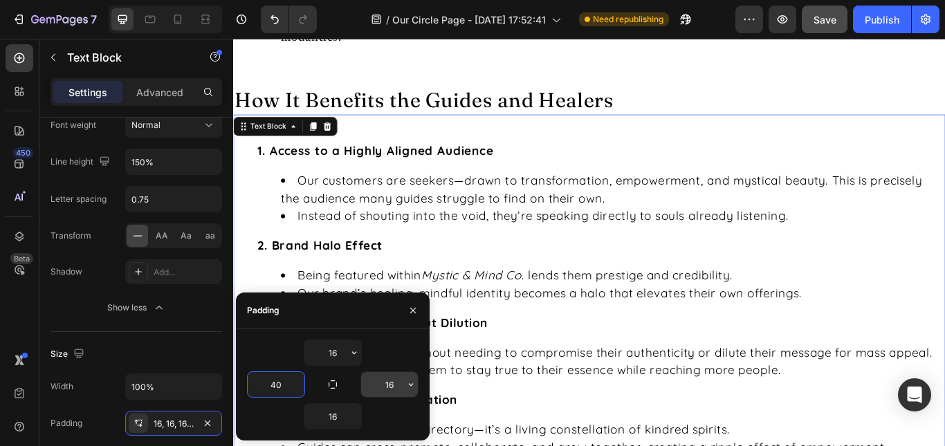
type input "40"
click at [385, 387] on input "16" at bounding box center [389, 384] width 57 height 25
type input "40"
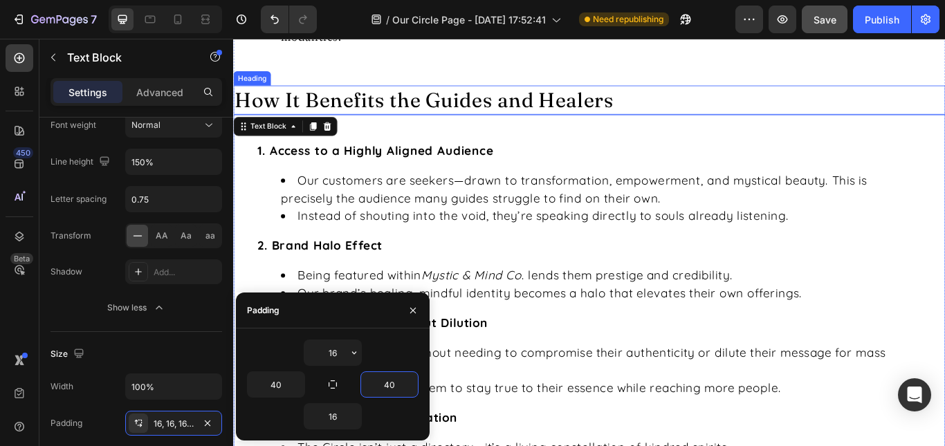
click at [658, 104] on p "How It Benefits the Guides and Healers" at bounding box center [649, 110] width 828 height 30
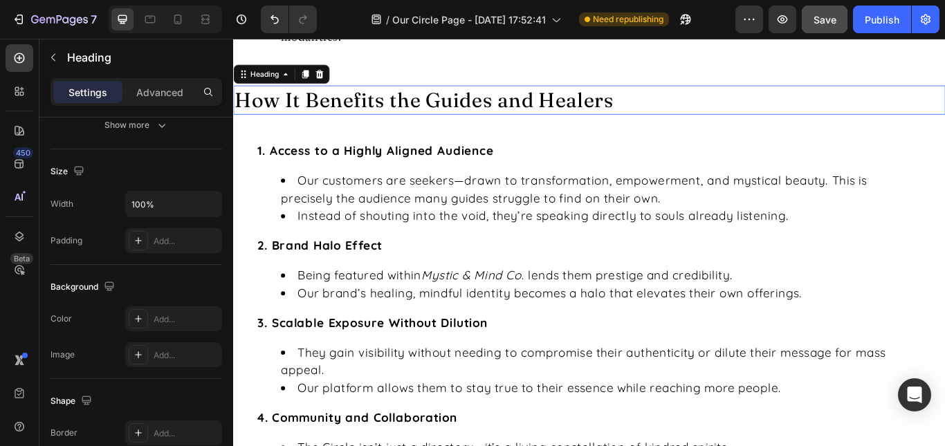
scroll to position [0, 0]
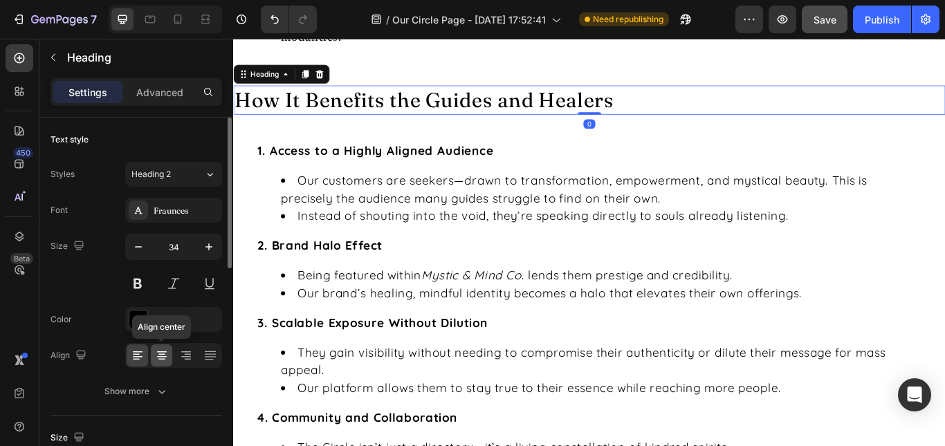
click at [165, 355] on icon at bounding box center [162, 356] width 14 height 14
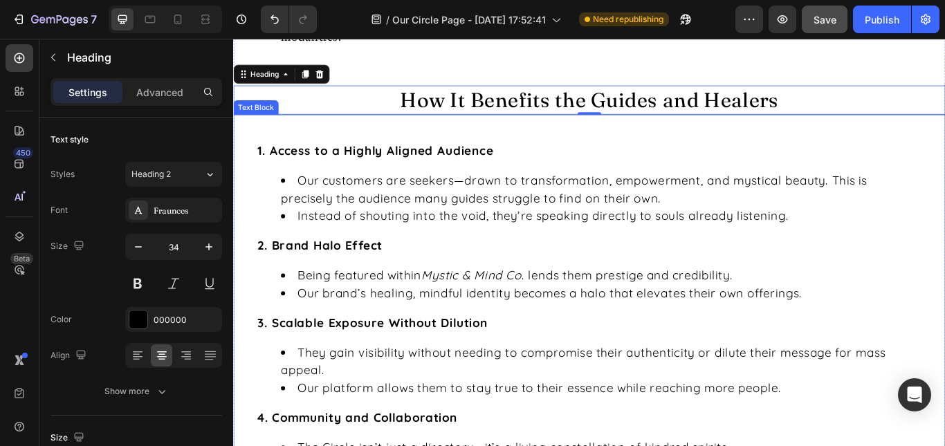
click at [324, 408] on li "They gain visibility without needing to compromise their authenticity or dilute…" at bounding box center [662, 415] width 747 height 42
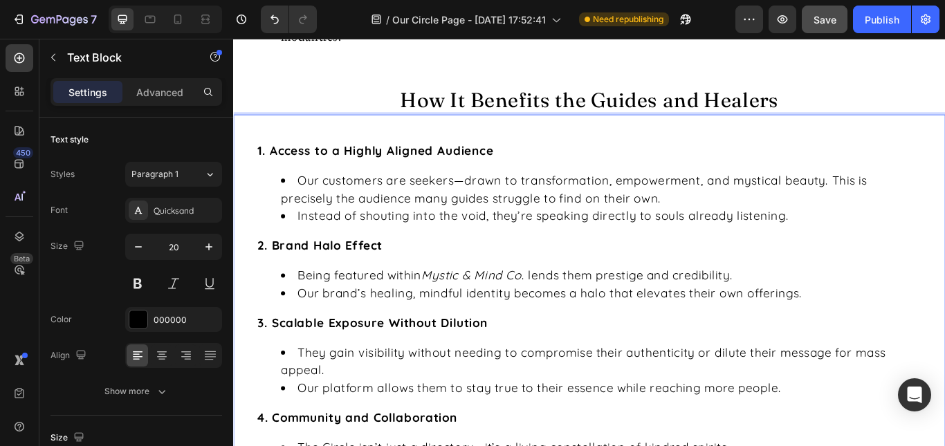
click at [324, 408] on li "They gain visibility without needing to compromise their authenticity or dilute…" at bounding box center [662, 415] width 747 height 42
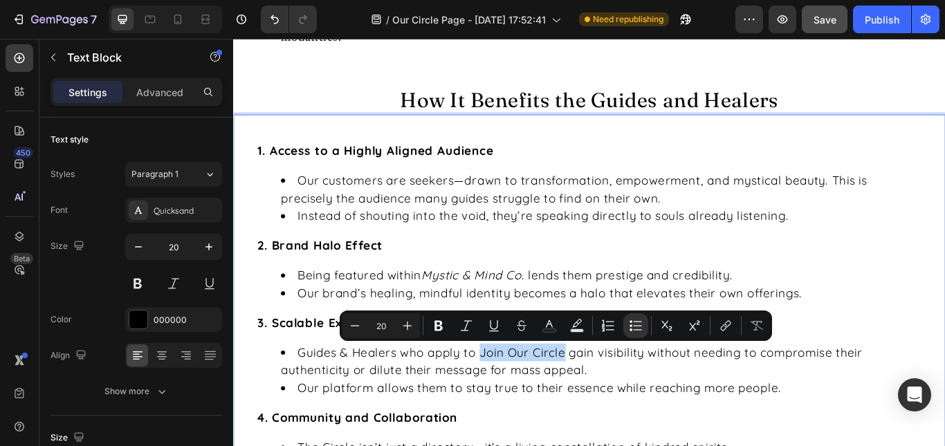
drag, startPoint x: 527, startPoint y: 410, endPoint x: 622, endPoint y: 405, distance: 95.6
click at [622, 405] on li "Guides & Healers who apply to Join Our Circle gain visibility without needing t…" at bounding box center [662, 415] width 747 height 42
copy li "Join Our Circle"
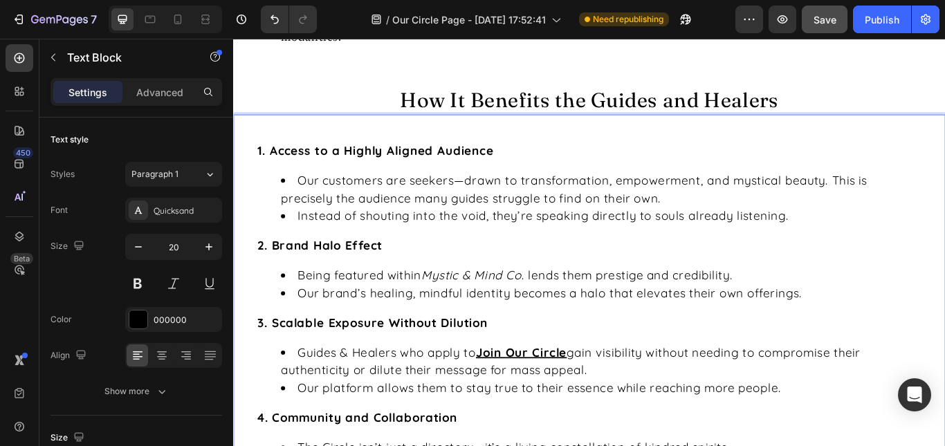
click at [640, 405] on li "Guides & Healers who apply to Join Our Circle gain visibility without needing t…" at bounding box center [662, 415] width 747 height 42
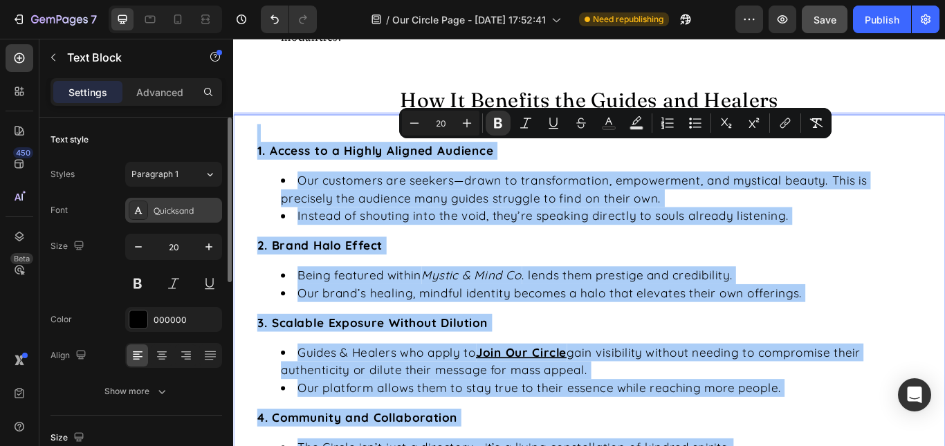
click at [199, 220] on div "Quicksand" at bounding box center [173, 210] width 97 height 25
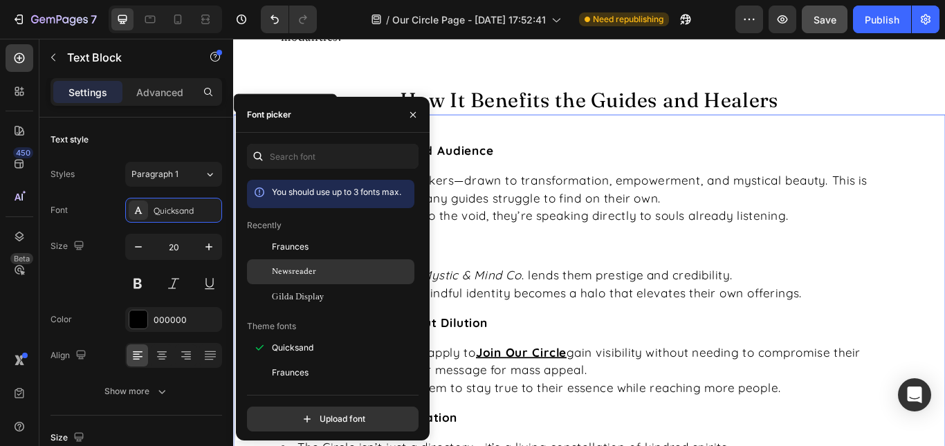
click at [332, 271] on div "Newsreader" at bounding box center [342, 272] width 140 height 12
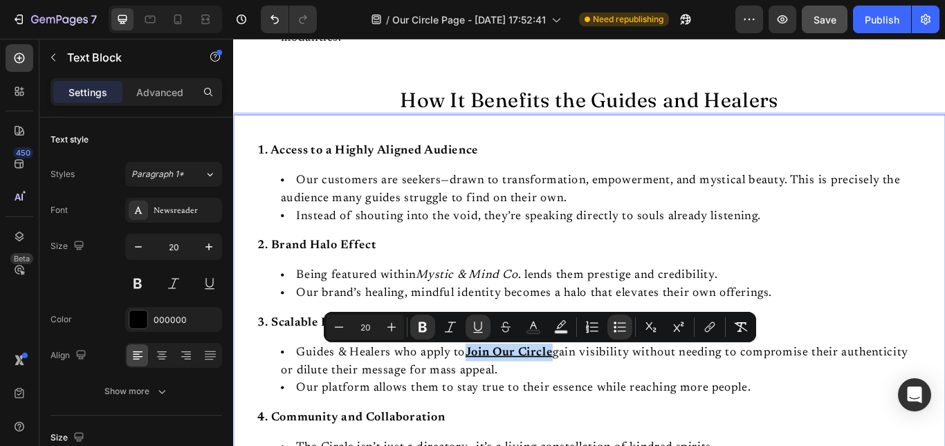
drag, startPoint x: 606, startPoint y: 406, endPoint x: 508, endPoint y: 402, distance: 98.3
click at [508, 402] on li "Guides & Healers who apply to Join Our Circle gain visibility without needing t…" at bounding box center [662, 415] width 747 height 42
click at [706, 334] on button "link" at bounding box center [709, 327] width 25 height 25
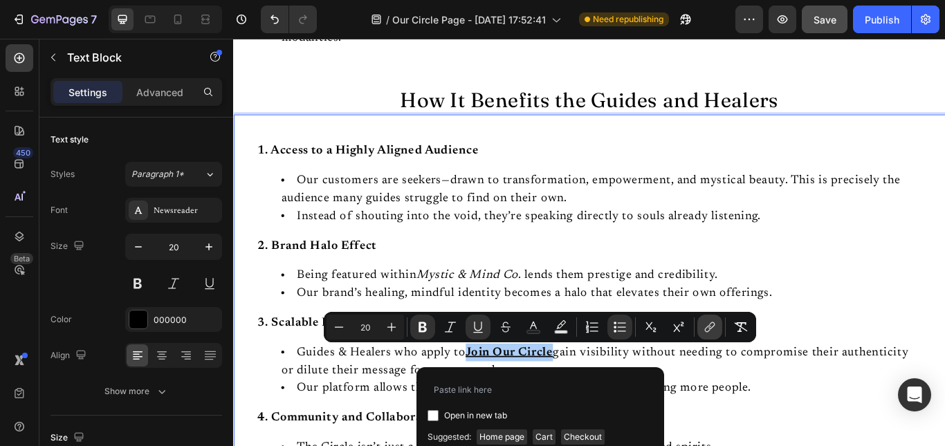
type input "https://mysticandmindco.myshopify.com/pages/join-our-circle"
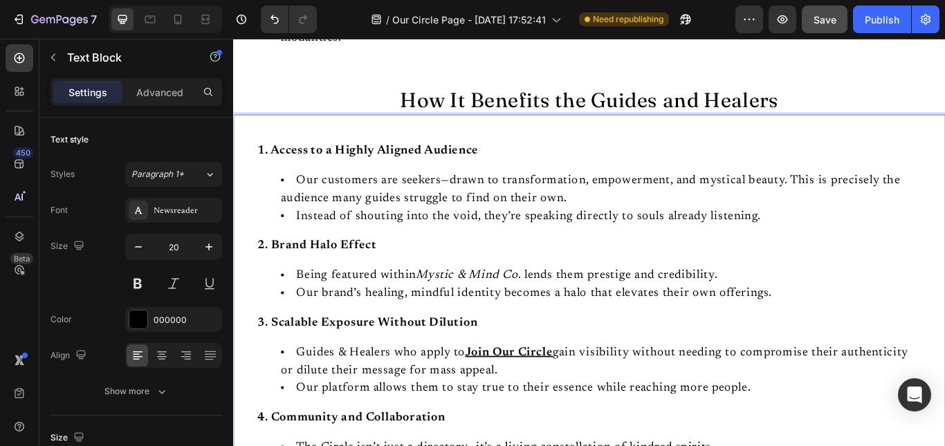
click at [804, 442] on li "Our platform allows them to stay true to their essence while reaching more peop…" at bounding box center [662, 446] width 747 height 21
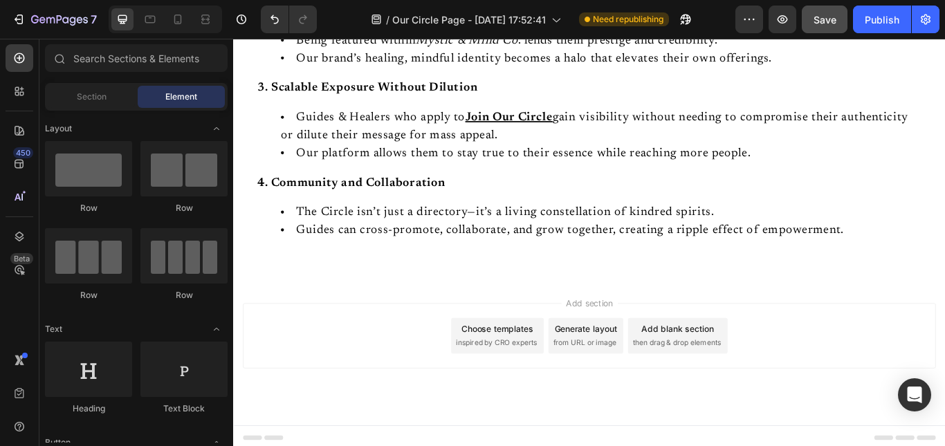
scroll to position [2158, 0]
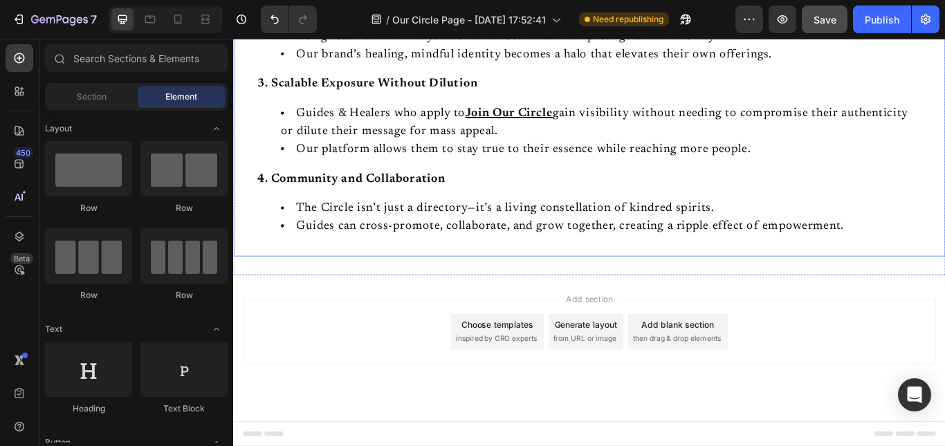
click at [325, 235] on li "The Circle isn’t just a directory—it’s a living constellation of kindred spirit…" at bounding box center [662, 236] width 747 height 21
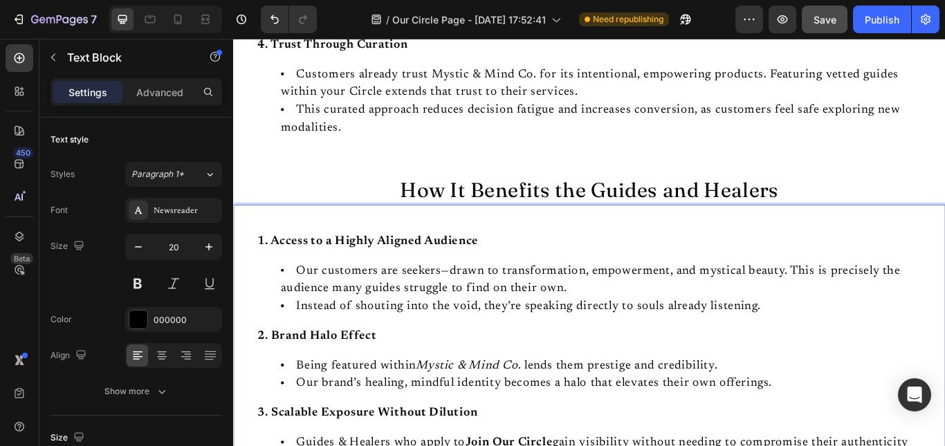
scroll to position [1908, 0]
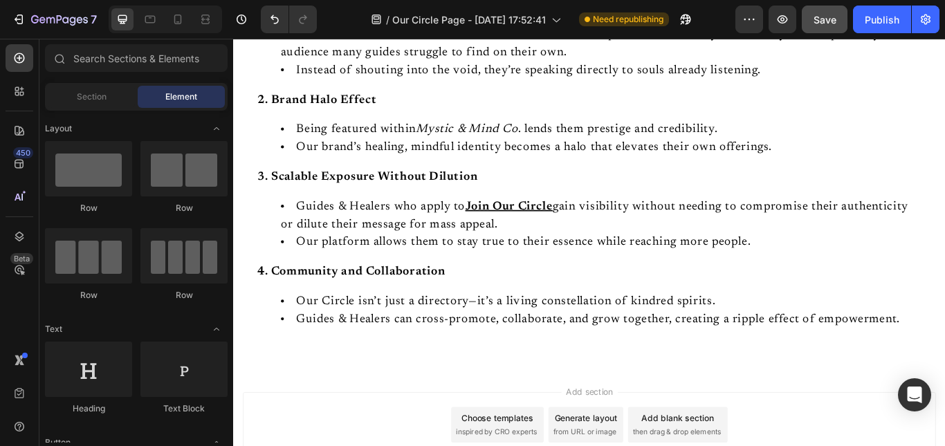
scroll to position [1742, 0]
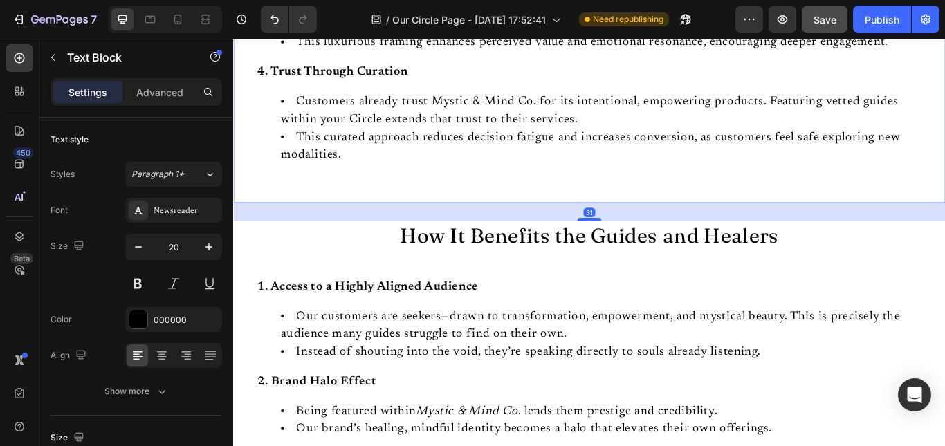
drag, startPoint x: 641, startPoint y: 230, endPoint x: 642, endPoint y: 259, distance: 29.1
click at [642, 252] on div at bounding box center [648, 250] width 28 height 4
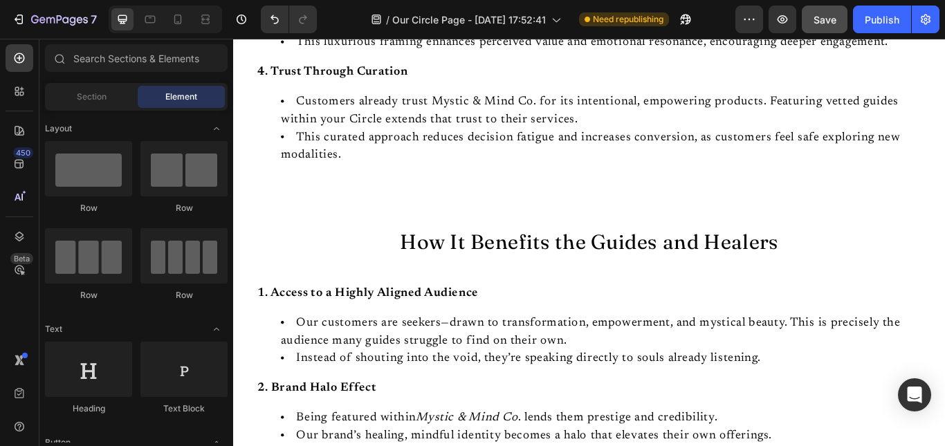
scroll to position [1326, 0]
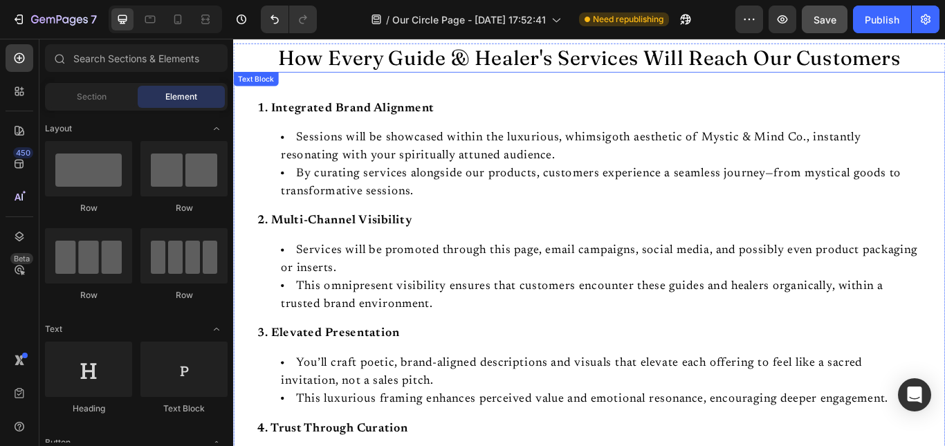
click at [331, 423] on li "You’ll craft poetic, brand-aligned descriptions and visuals that elevate each o…" at bounding box center [662, 428] width 747 height 42
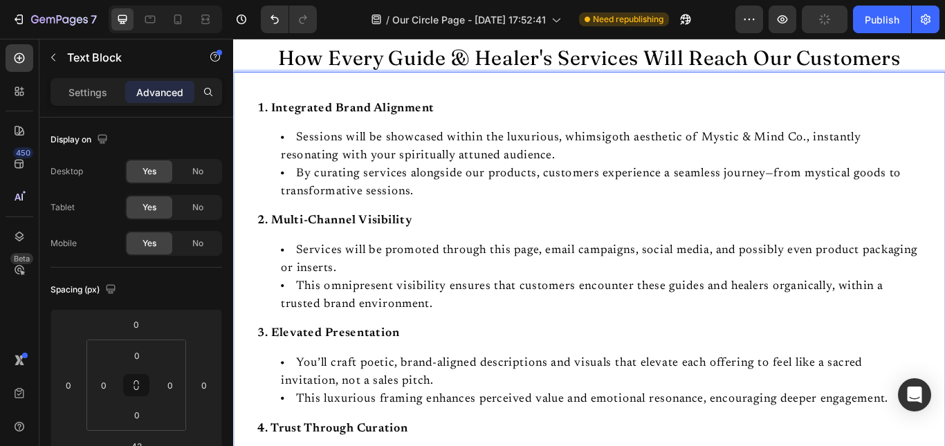
click at [334, 416] on li "You’ll craft poetic, brand-aligned descriptions and visuals that elevate each o…" at bounding box center [662, 428] width 747 height 42
click at [334, 416] on li "The Guides & Healerscraft poetic, brand-aligned descriptions and visuals that e…" at bounding box center [662, 428] width 747 height 42
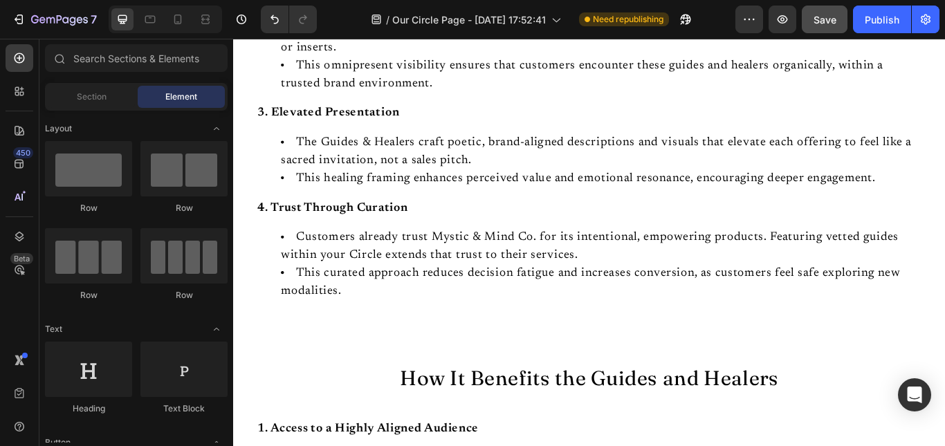
scroll to position [1589, 0]
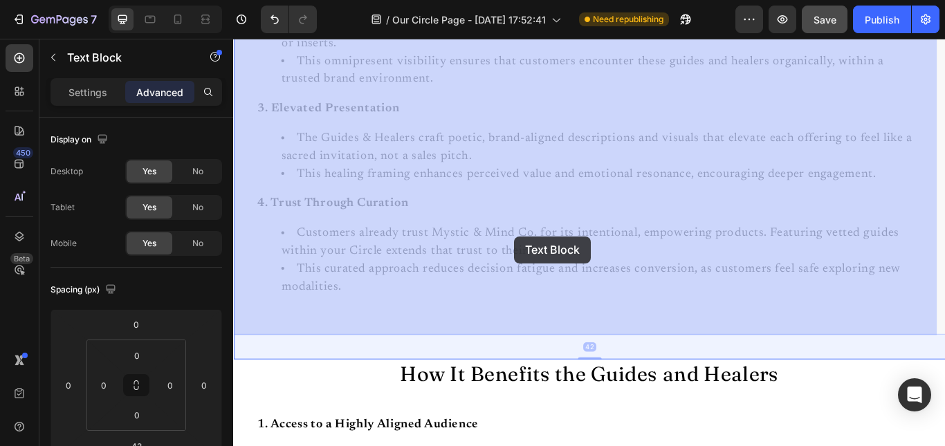
drag, startPoint x: 464, startPoint y: 265, endPoint x: 557, endPoint y: 269, distance: 93.5
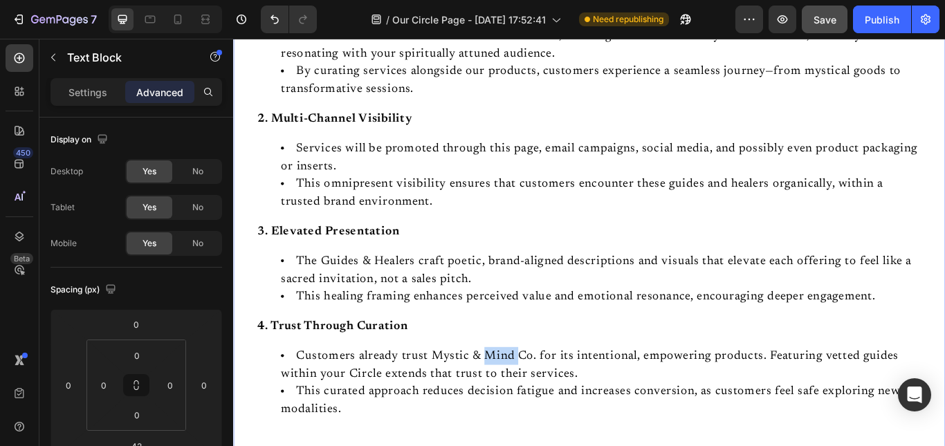
click at [548, 271] on div "1. Integrated Brand Alignment Sessions will be showcased within the luxurious, …" at bounding box center [648, 242] width 830 height 569
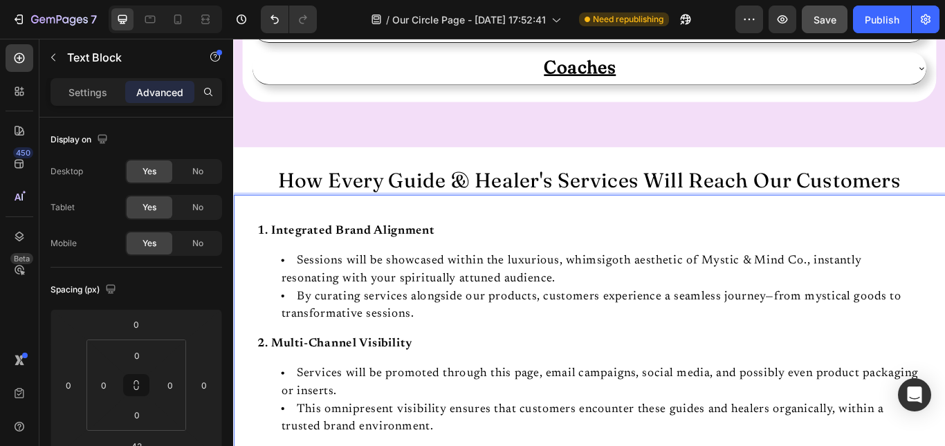
scroll to position [1184, 0]
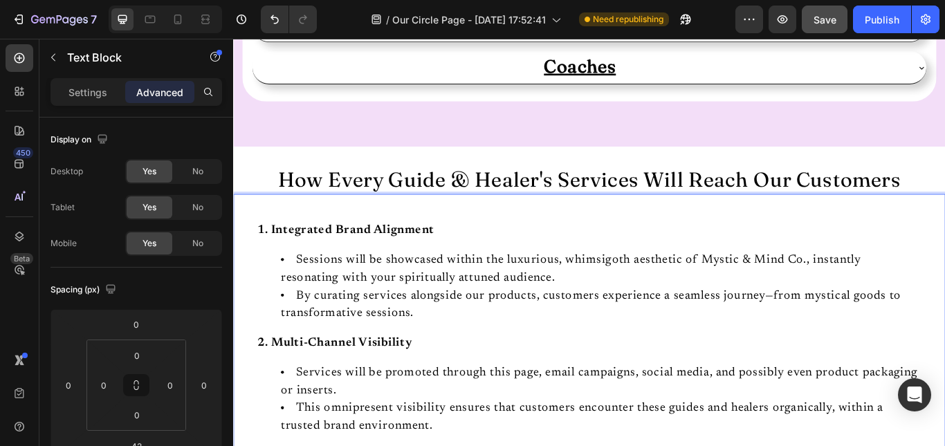
click at [577, 441] on li "Services will be promoted through this page, email campaigns, social media, and…" at bounding box center [662, 439] width 747 height 42
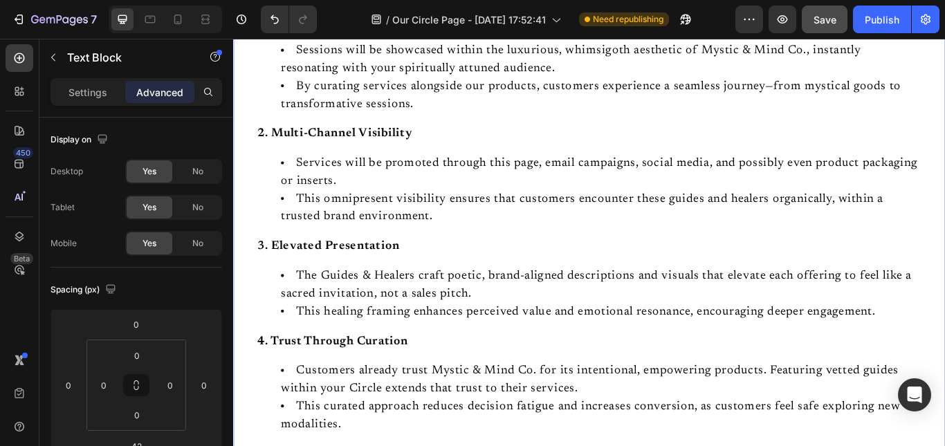
scroll to position [1445, 0]
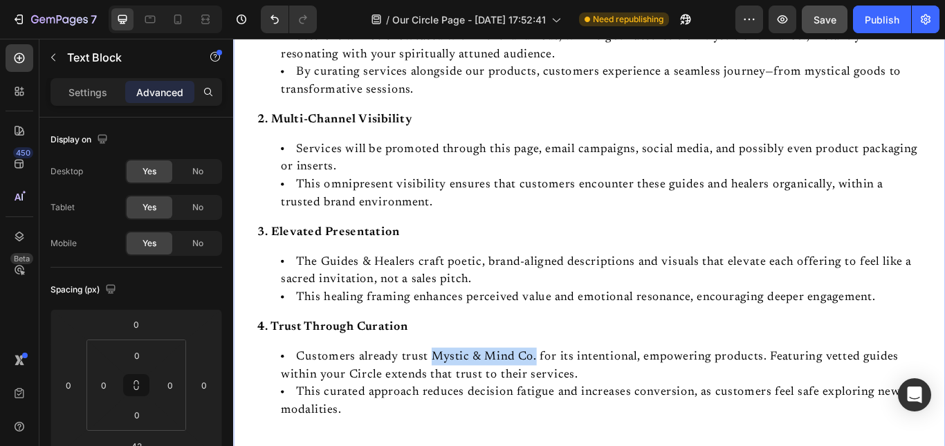
drag, startPoint x: 581, startPoint y: 410, endPoint x: 465, endPoint y: 407, distance: 116.3
click at [465, 407] on li "Customers already trust Mystic & Mind Co. for its intentional, empowering produ…" at bounding box center [662, 420] width 747 height 42
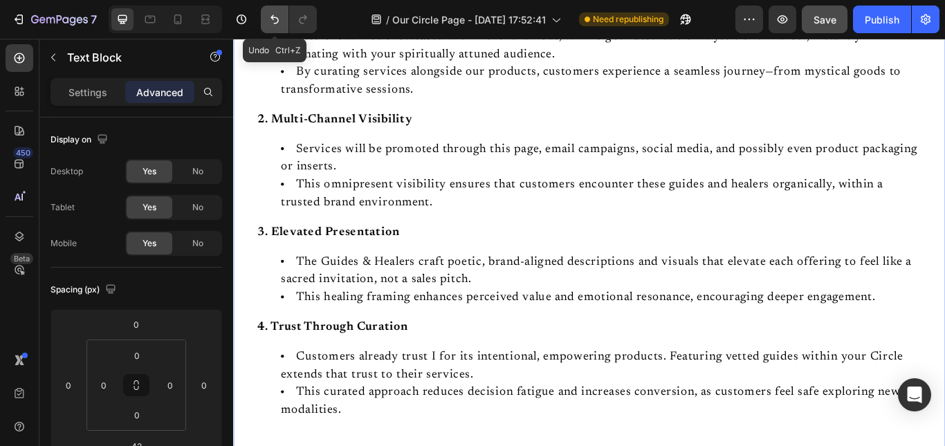
click at [282, 26] on button "Undo/Redo" at bounding box center [275, 20] width 28 height 28
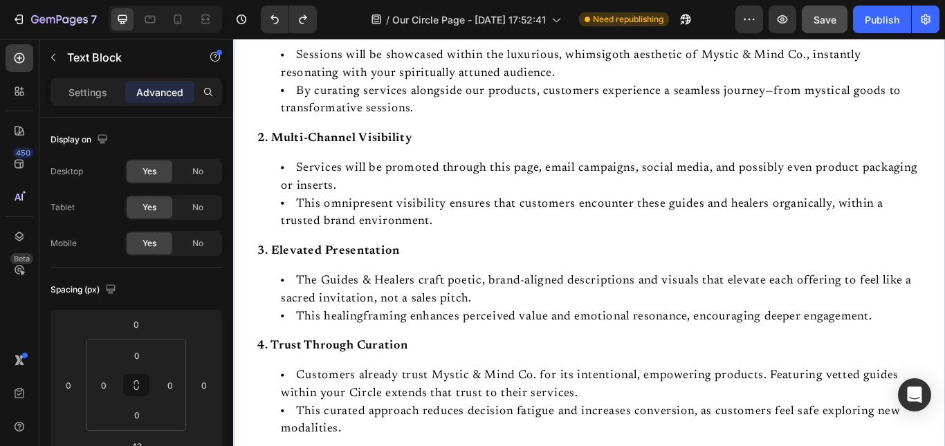
drag, startPoint x: 466, startPoint y: 407, endPoint x: 475, endPoint y: 407, distance: 8.3
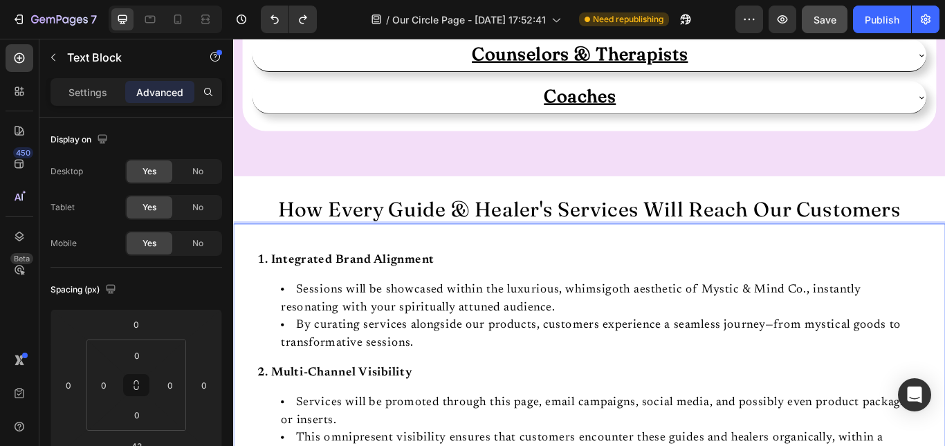
scroll to position [1184, 0]
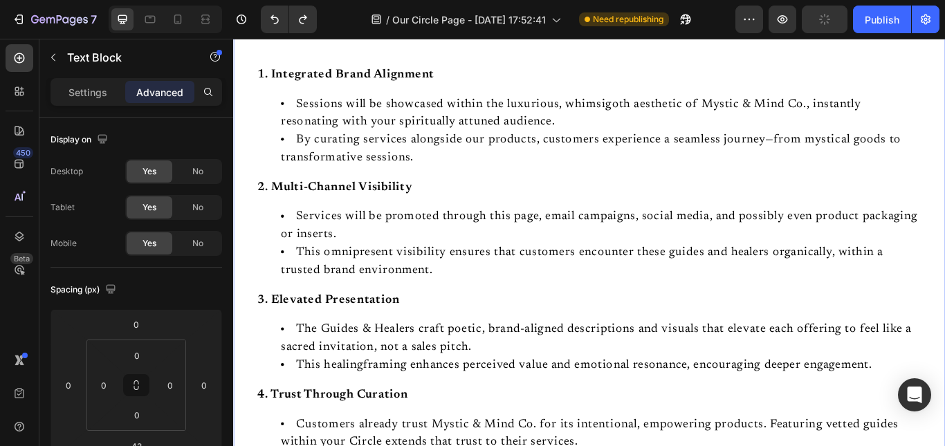
scroll to position [1445, 0]
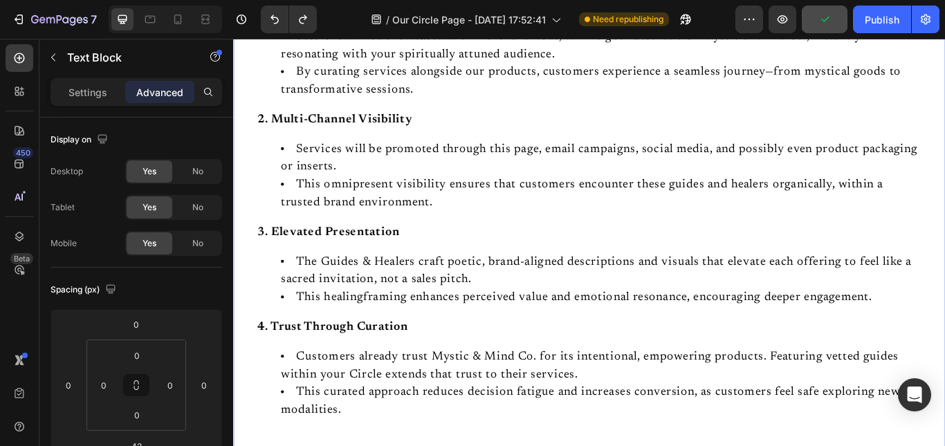
click at [472, 414] on li "Customers already trust Mystic & Mind Co. for its intentional, empowering produ…" at bounding box center [662, 420] width 747 height 42
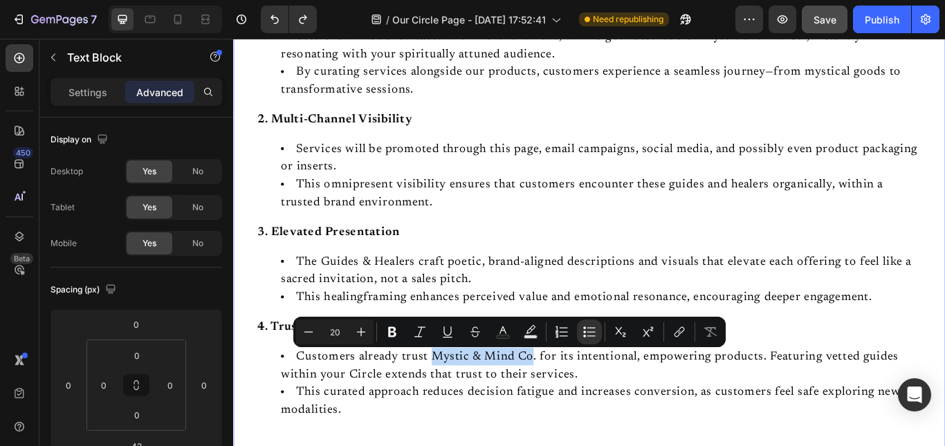
drag, startPoint x: 464, startPoint y: 410, endPoint x: 763, endPoint y: 385, distance: 299.9
click at [579, 397] on div "1. Integrated Brand Alignment Sessions will be showcased within the luxurious, …" at bounding box center [648, 243] width 830 height 569
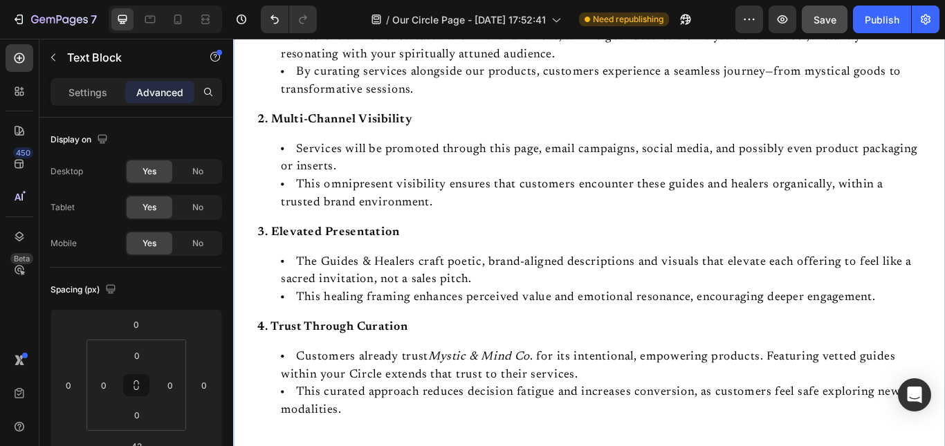
click at [414, 341] on li "This healing framing enhances perceived value and emotional resonance, encourag…" at bounding box center [662, 340] width 747 height 21
click at [566, 387] on div "1. Integrated Brand Alignment Sessions will be showcased within the luxurious, …" at bounding box center [648, 243] width 830 height 569
click at [367, 341] on li "This healing framing enhances perceived value and emotional resonance, encourag…" at bounding box center [662, 340] width 747 height 21
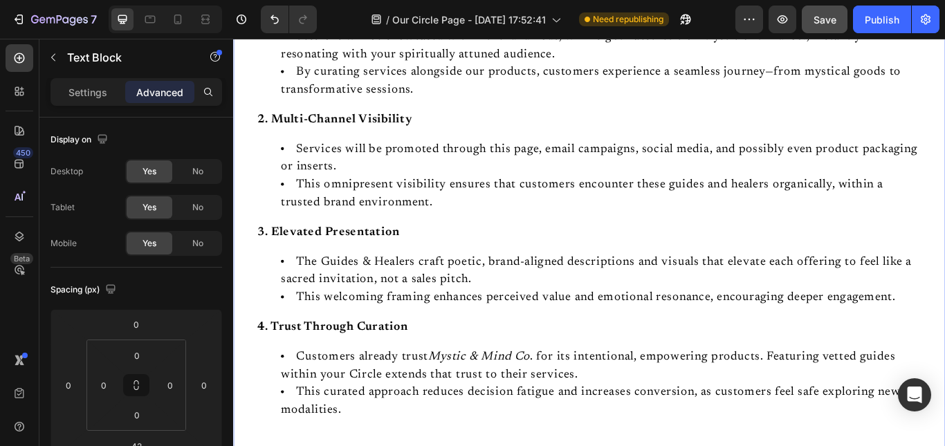
click at [343, 430] on li "Customers already trust Mystic & Mind Co . for its intentional, empowering prod…" at bounding box center [662, 420] width 747 height 42
click at [944, 210] on li "This omnipresent visibility ensures that customers encounter these guides and h…" at bounding box center [662, 220] width 747 height 42
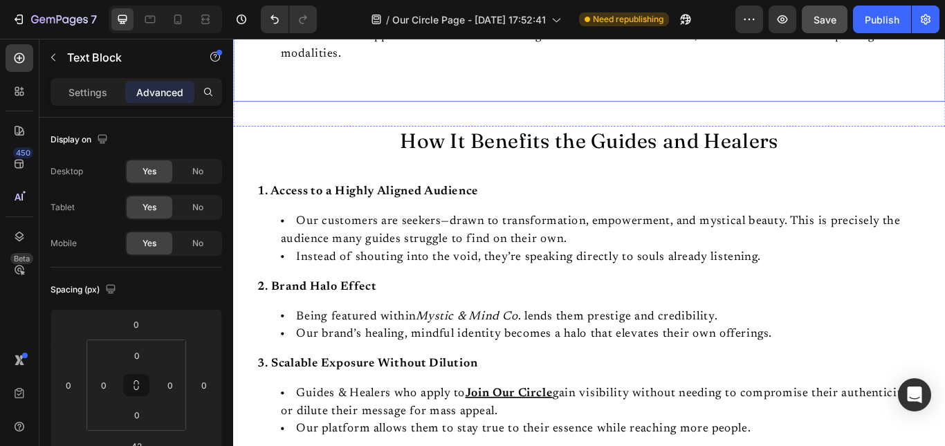
click at [809, 64] on li "This curated approach reduces decision fatigue and increases conversion, as cus…" at bounding box center [662, 46] width 747 height 42
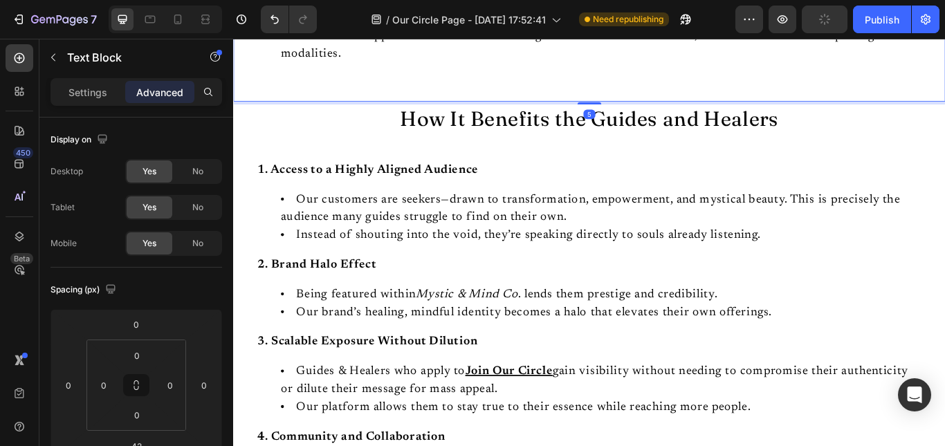
drag, startPoint x: 648, startPoint y: 139, endPoint x: 658, endPoint y: 113, distance: 28.3
click at [658, 112] on div "5" at bounding box center [648, 112] width 830 height 0
type input "4"
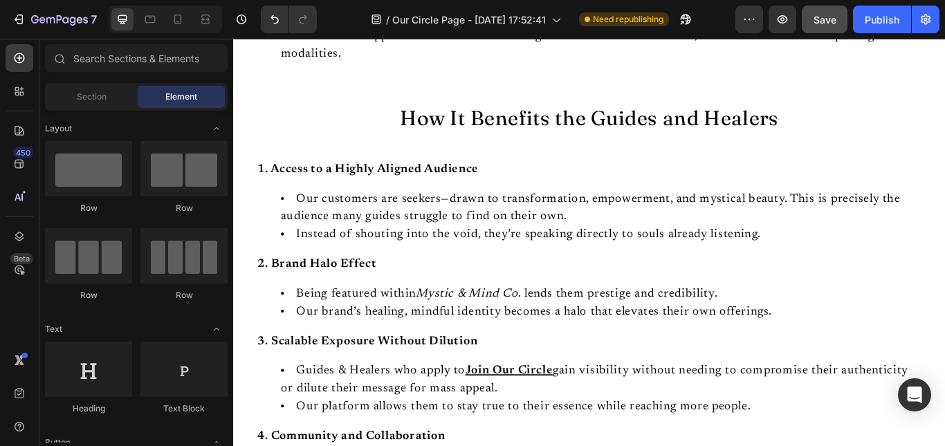
scroll to position [2161, 0]
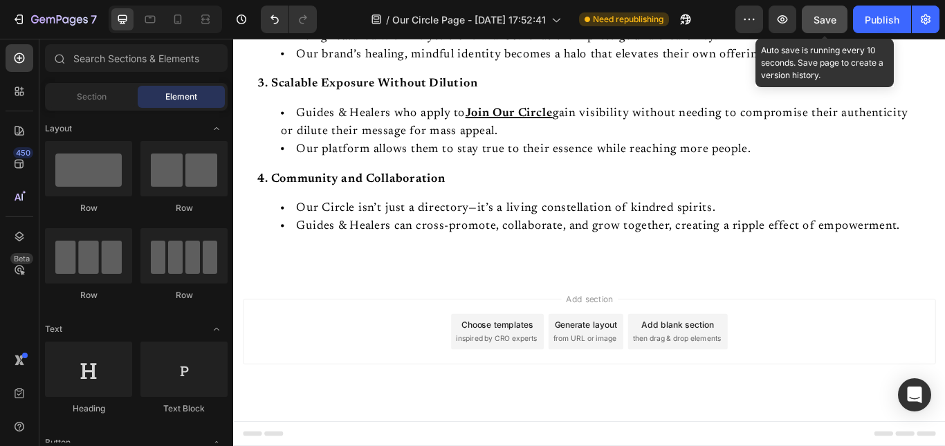
click at [828, 27] on button "Save" at bounding box center [825, 20] width 46 height 28
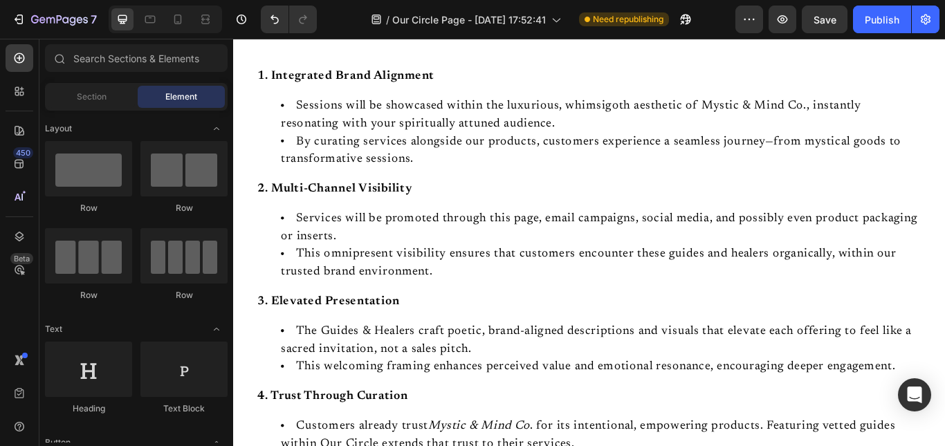
scroll to position [913, 0]
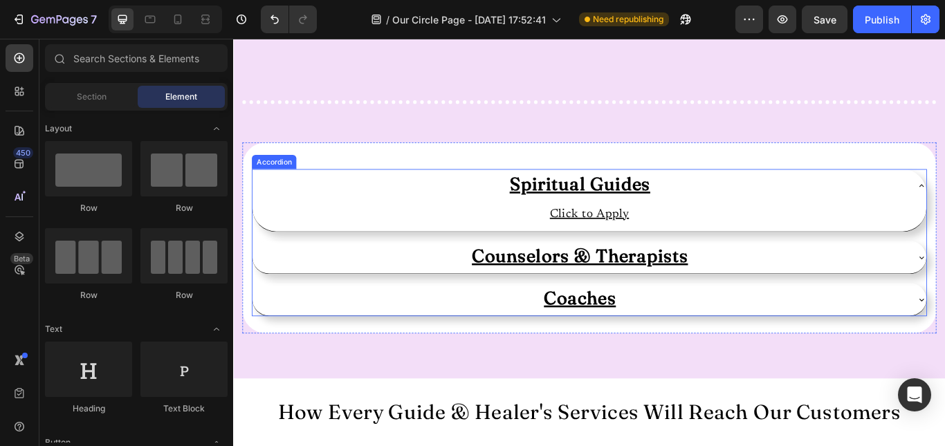
click at [855, 287] on div "Counselors & Therapists" at bounding box center [637, 293] width 764 height 27
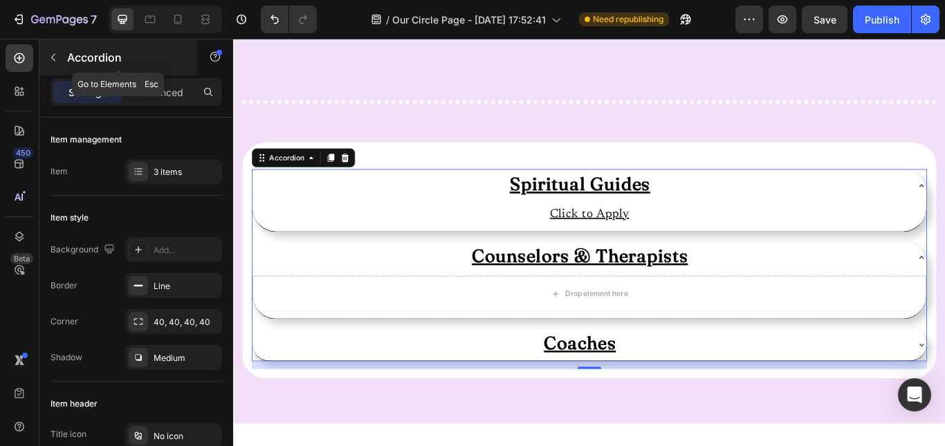
click at [51, 55] on icon "button" at bounding box center [53, 57] width 11 height 11
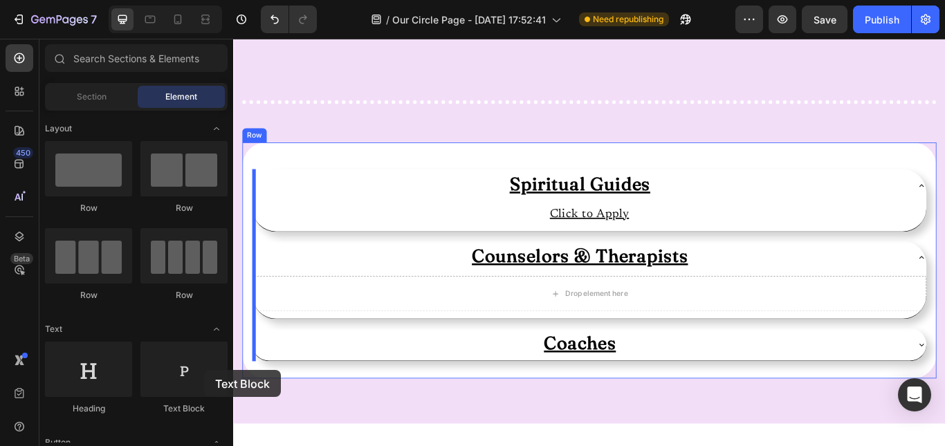
scroll to position [933, 0]
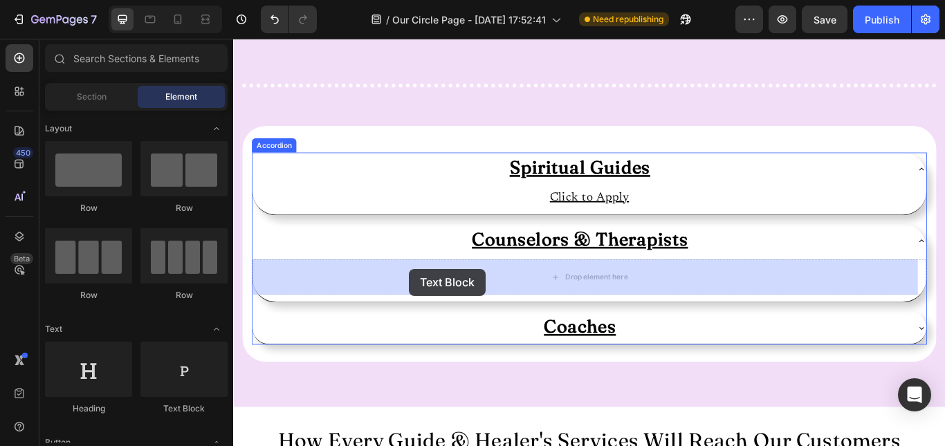
drag, startPoint x: 412, startPoint y: 416, endPoint x: 438, endPoint y: 307, distance: 111.6
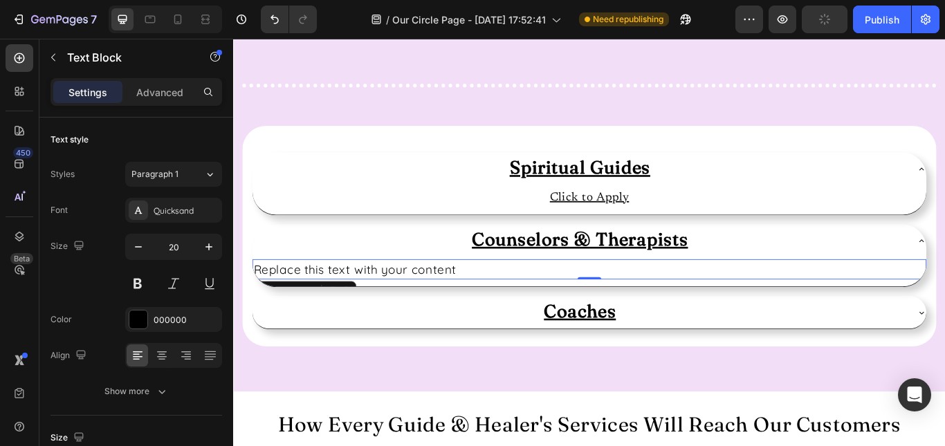
click at [438, 307] on div "Replace this text with your content" at bounding box center [648, 308] width 786 height 24
click at [438, 307] on p "Replace this text with your content" at bounding box center [648, 308] width 783 height 21
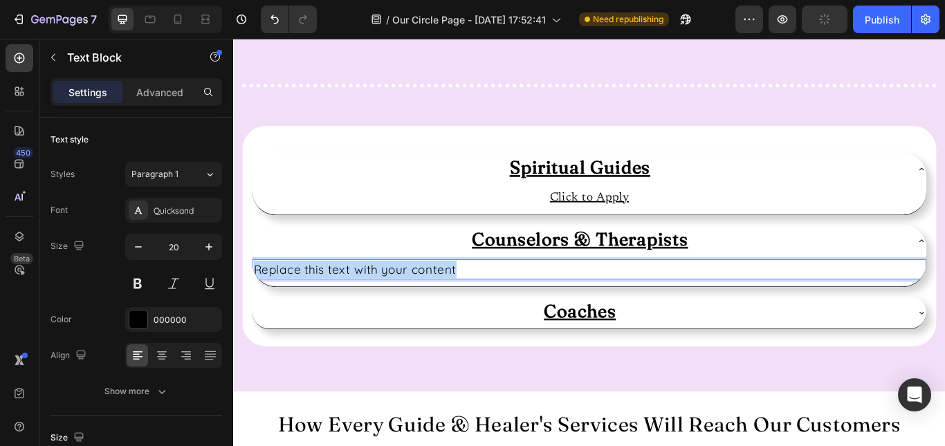
click at [438, 307] on p "Replace this text with your content" at bounding box center [648, 308] width 783 height 21
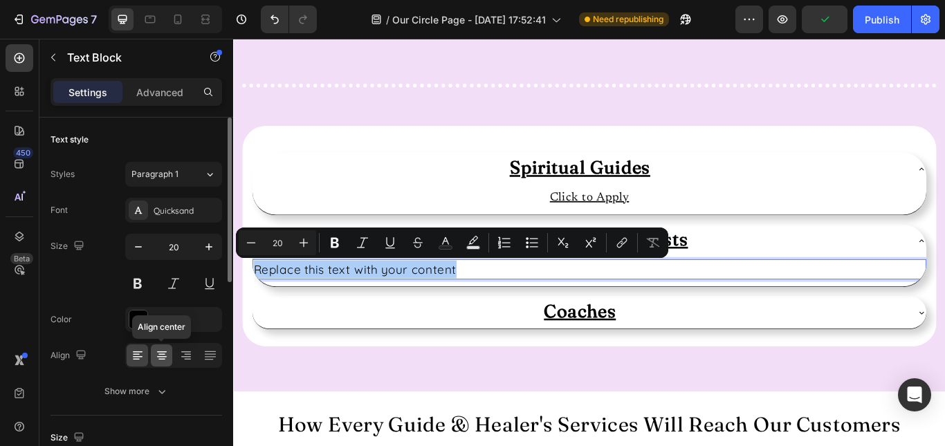
click at [159, 354] on icon at bounding box center [161, 354] width 7 height 1
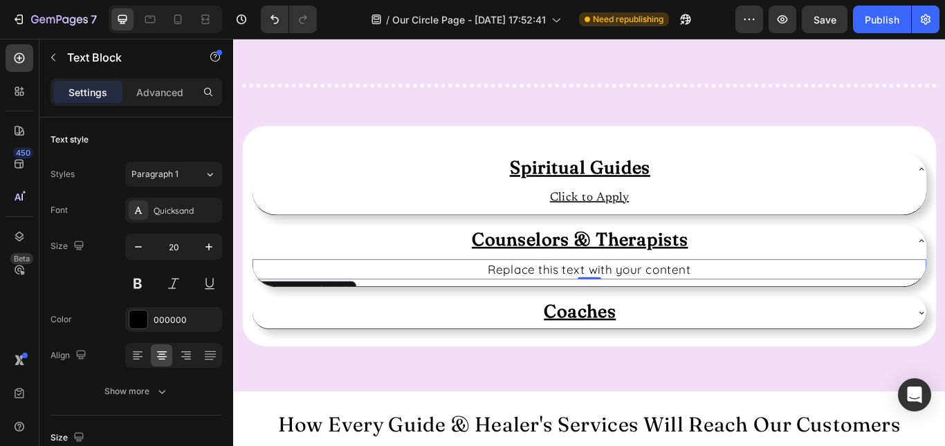
click at [545, 304] on p "Replace this text with your content" at bounding box center [648, 308] width 783 height 21
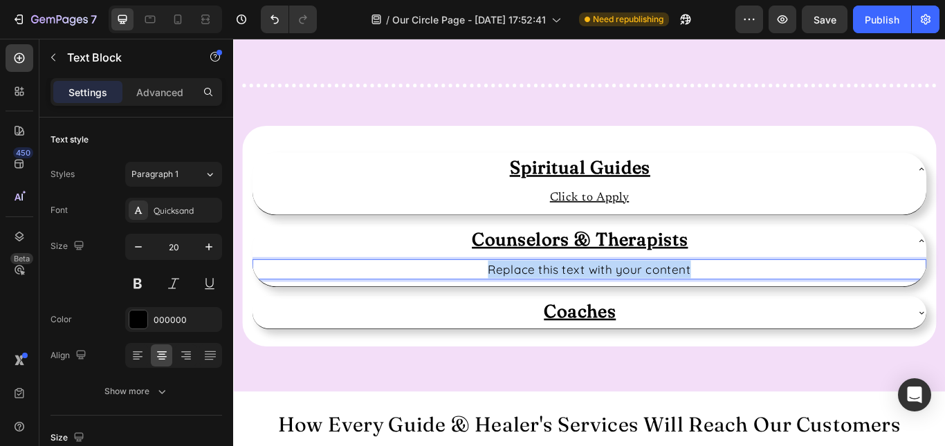
click at [545, 304] on p "Replace this text with your content" at bounding box center [648, 308] width 783 height 21
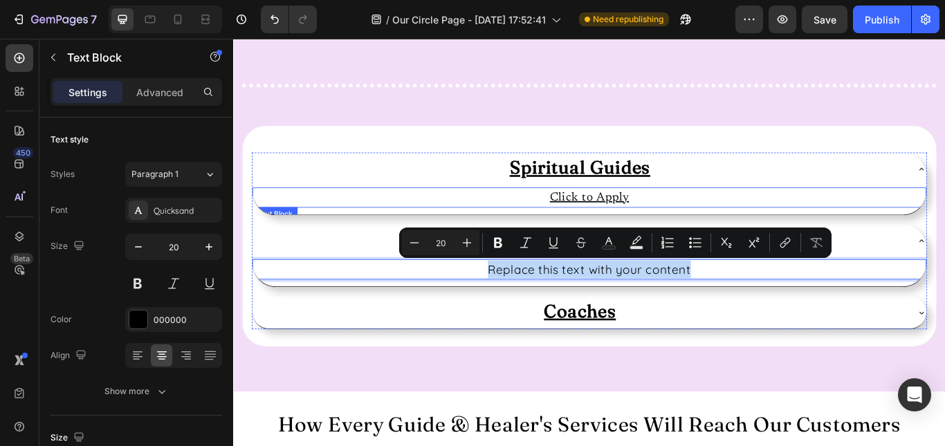
click at [662, 221] on u "Click to Apply" at bounding box center [648, 224] width 93 height 14
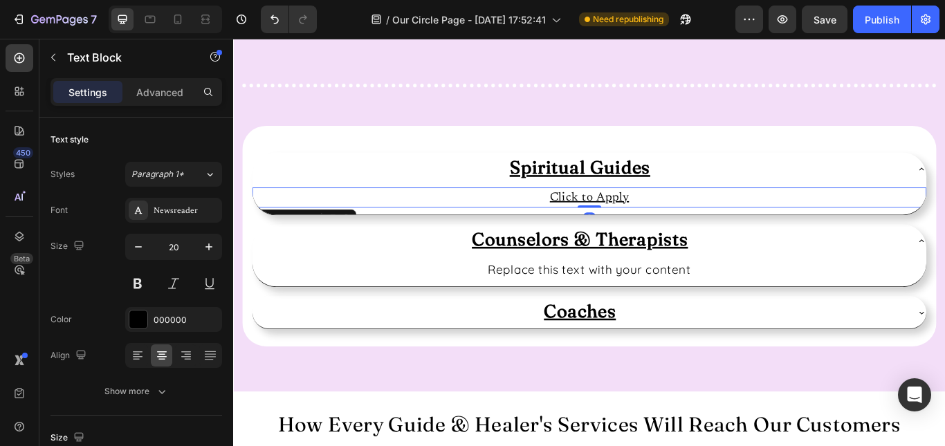
click at [662, 221] on u "Click to Apply" at bounding box center [648, 224] width 93 height 14
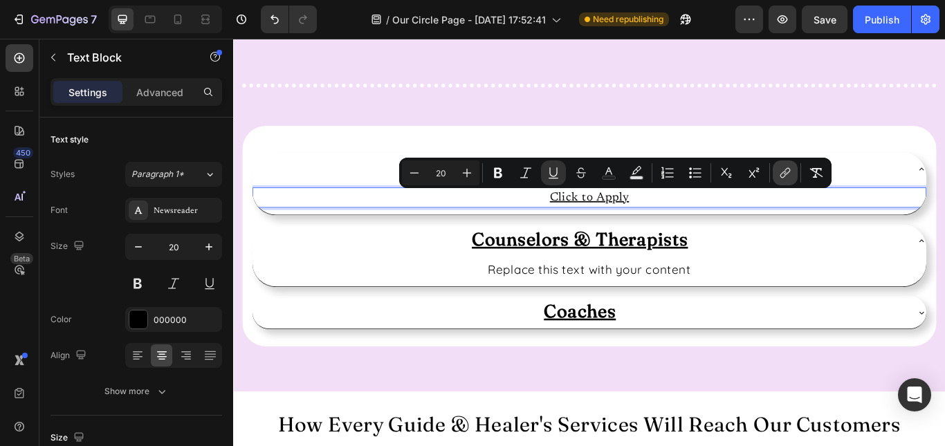
click at [792, 176] on button "link" at bounding box center [785, 173] width 25 height 25
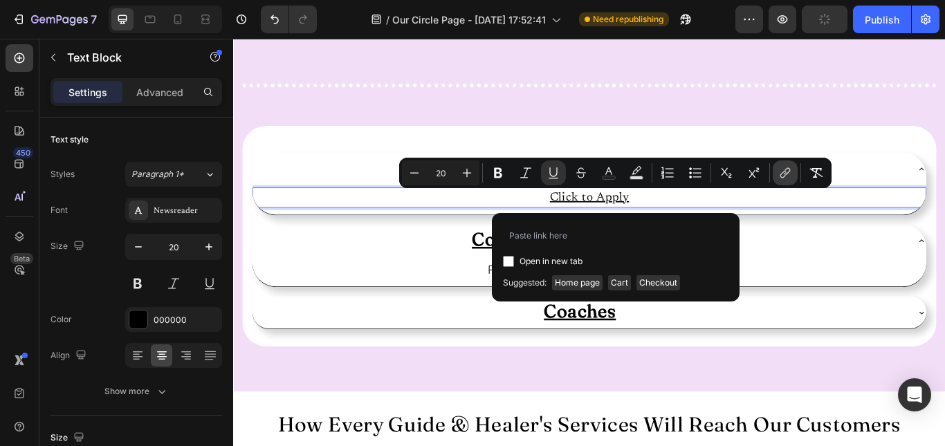
type input "https://mysticandmindco.myshopify.com/pages/join-our-circle"
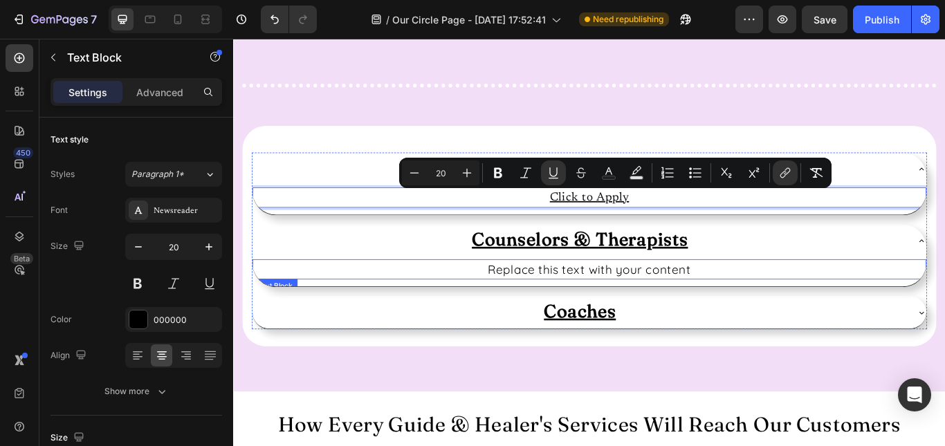
click at [644, 309] on p "Replace this text with your content" at bounding box center [648, 308] width 783 height 21
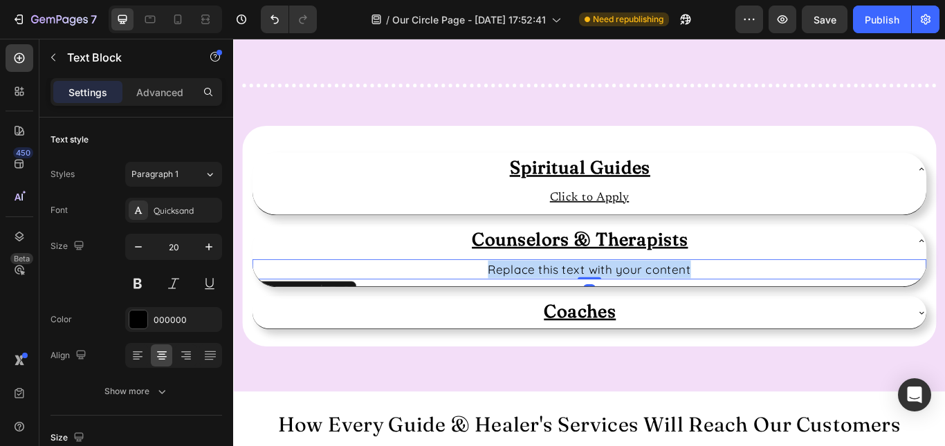
click at [644, 309] on p "Replace this text with your content" at bounding box center [648, 308] width 783 height 21
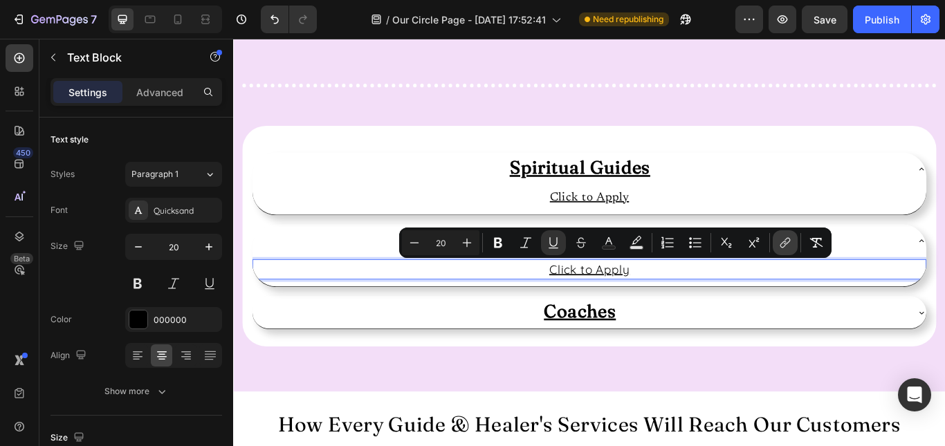
click at [789, 248] on icon "Editor contextual toolbar" at bounding box center [785, 243] width 14 height 14
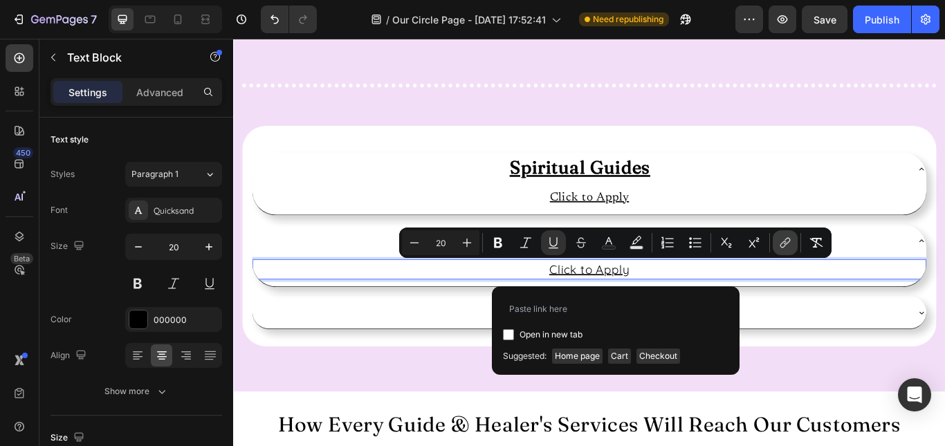
type input "https://mysticandmindco.myshopify.com/pages/join-our-circle"
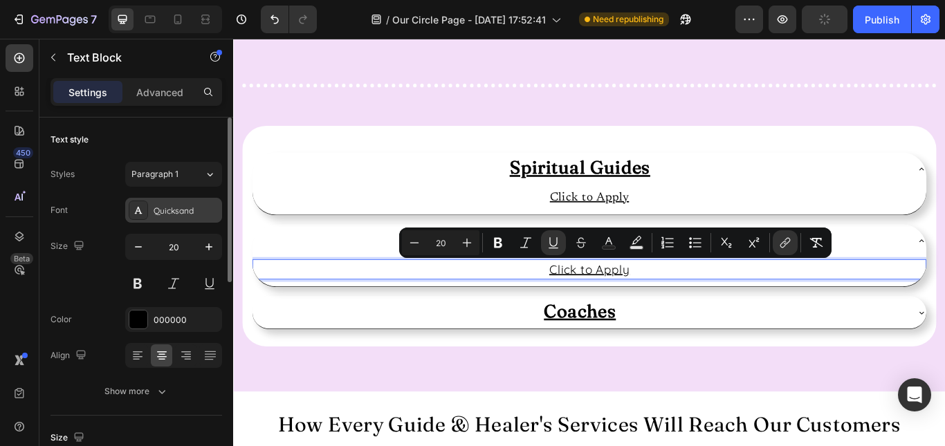
click at [174, 214] on div "Quicksand" at bounding box center [186, 211] width 65 height 12
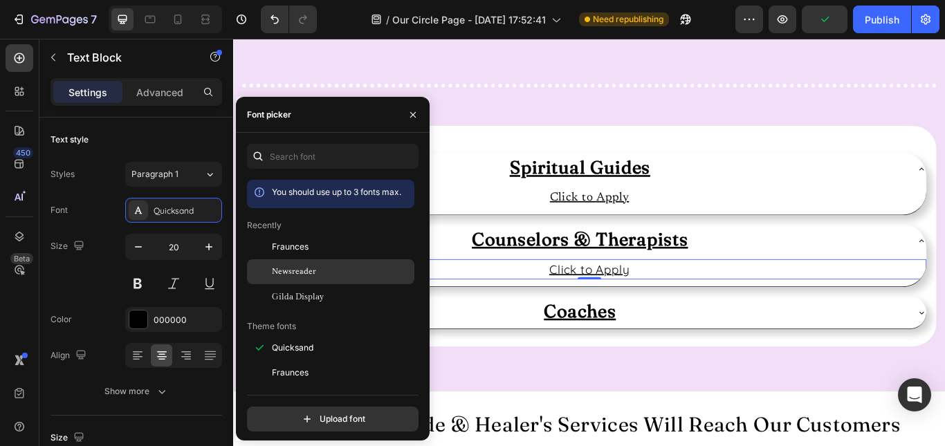
click at [302, 273] on span "Newsreader" at bounding box center [294, 272] width 44 height 12
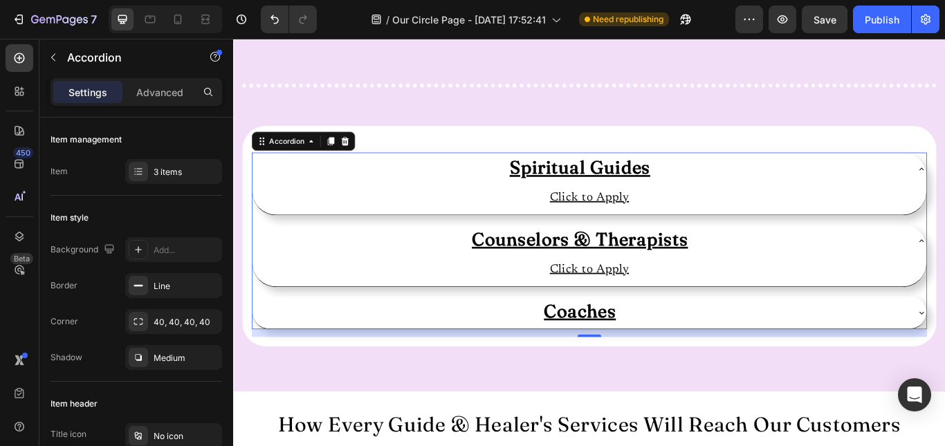
click at [856, 351] on div "Coaches" at bounding box center [637, 358] width 764 height 27
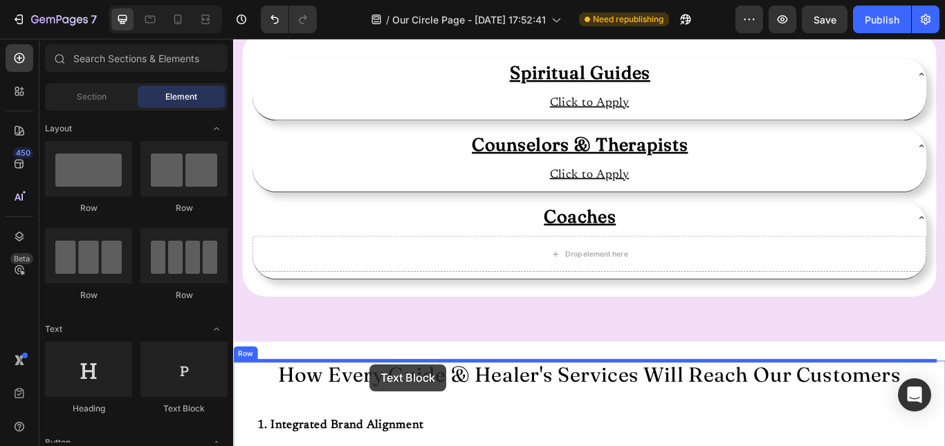
scroll to position [1051, 0]
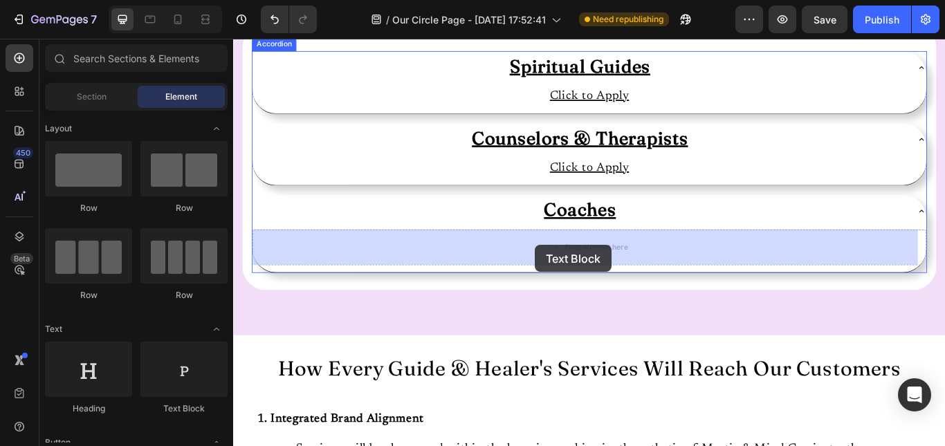
drag, startPoint x: 421, startPoint y: 400, endPoint x: 586, endPoint y: 280, distance: 204.0
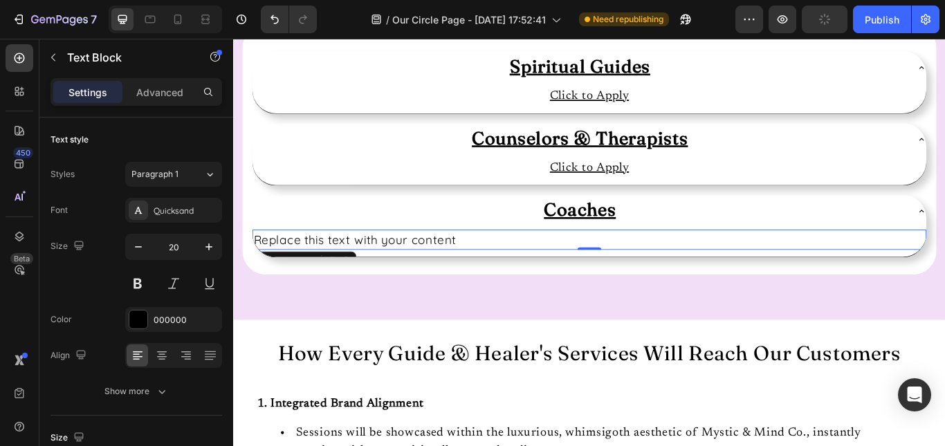
click at [586, 280] on div "Replace this text with your content" at bounding box center [648, 274] width 786 height 24
click at [586, 280] on p "Replace this text with your content" at bounding box center [648, 273] width 783 height 21
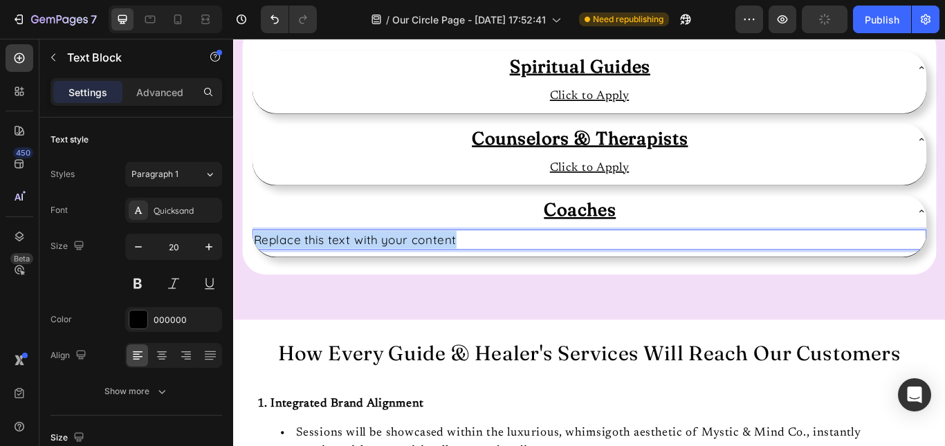
click at [586, 280] on p "Replace this text with your content" at bounding box center [648, 273] width 783 height 21
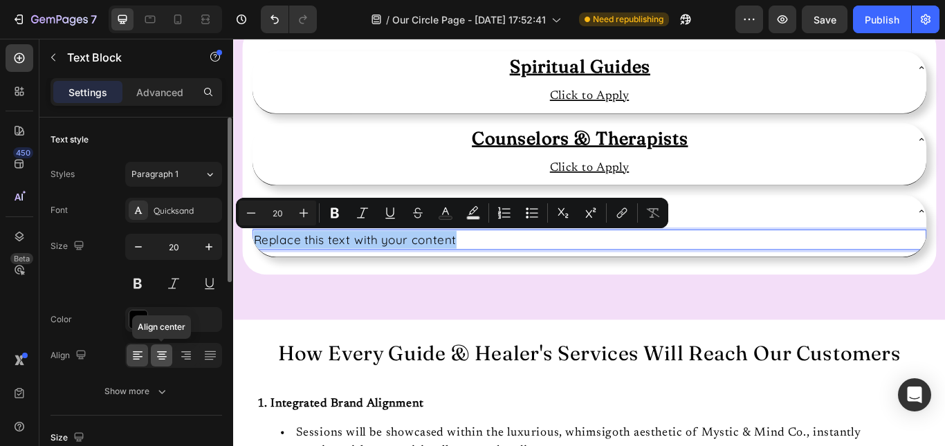
click at [165, 351] on icon at bounding box center [162, 351] width 10 height 1
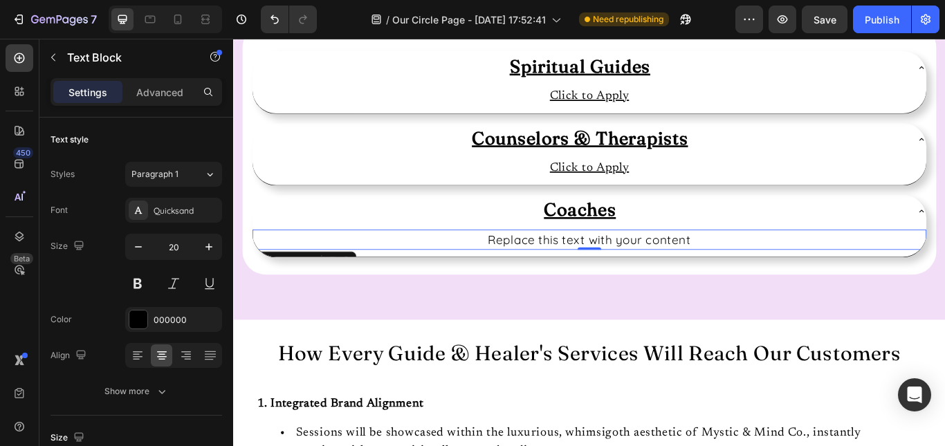
click at [596, 273] on p "Replace this text with your content" at bounding box center [648, 273] width 783 height 21
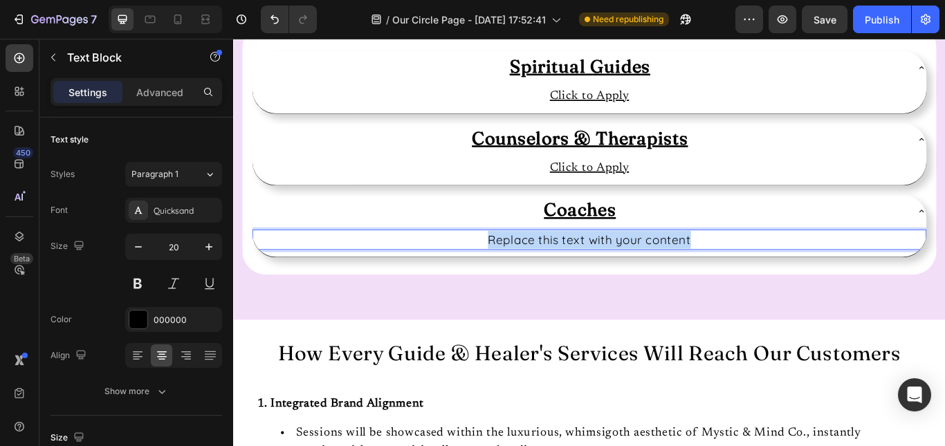
click at [596, 273] on p "Replace this text with your content" at bounding box center [648, 273] width 783 height 21
click at [609, 273] on p "Click to Apply" at bounding box center [648, 273] width 783 height 21
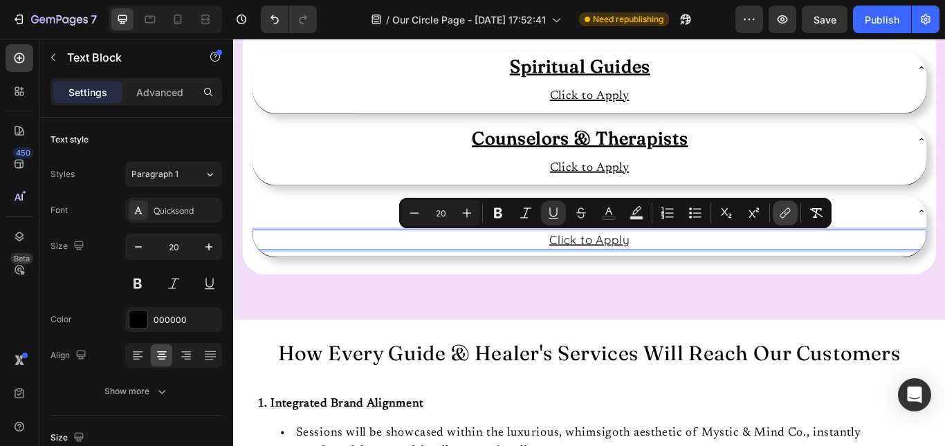
click at [789, 217] on icon "Editor contextual toolbar" at bounding box center [785, 213] width 14 height 14
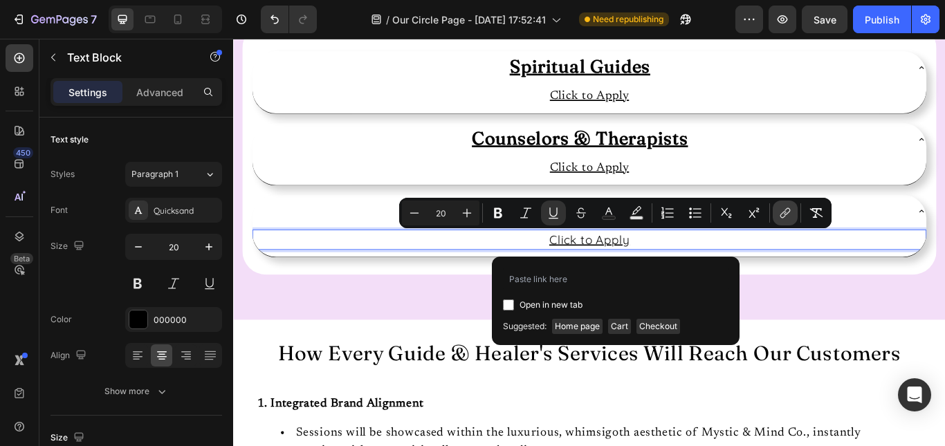
type input "https://mysticandmindco.myshopify.com/pages/join-our-circle"
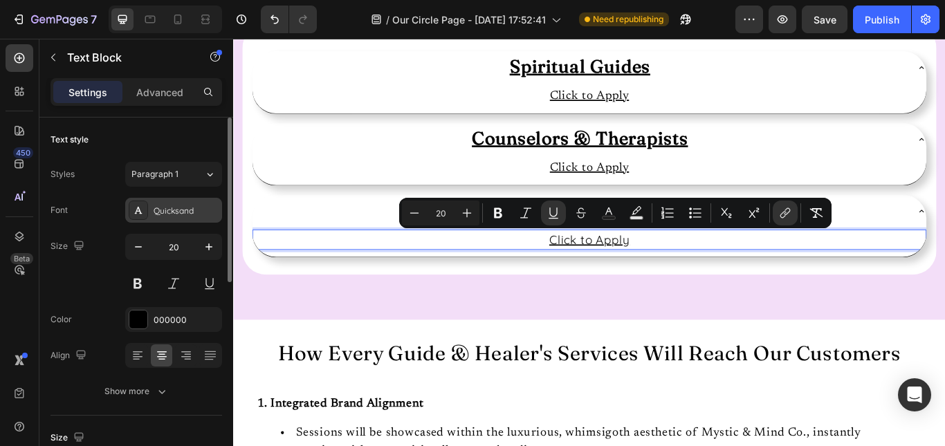
click at [159, 199] on div "Quicksand" at bounding box center [173, 210] width 97 height 25
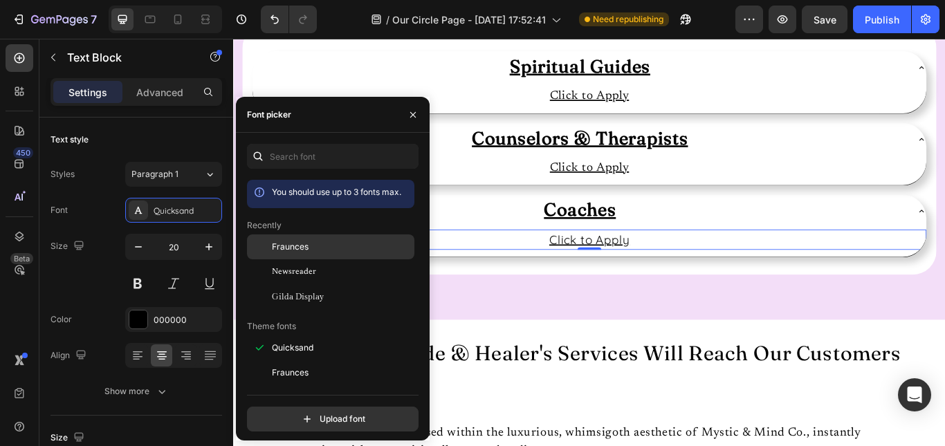
click at [289, 246] on span "Fraunces" at bounding box center [290, 247] width 37 height 12
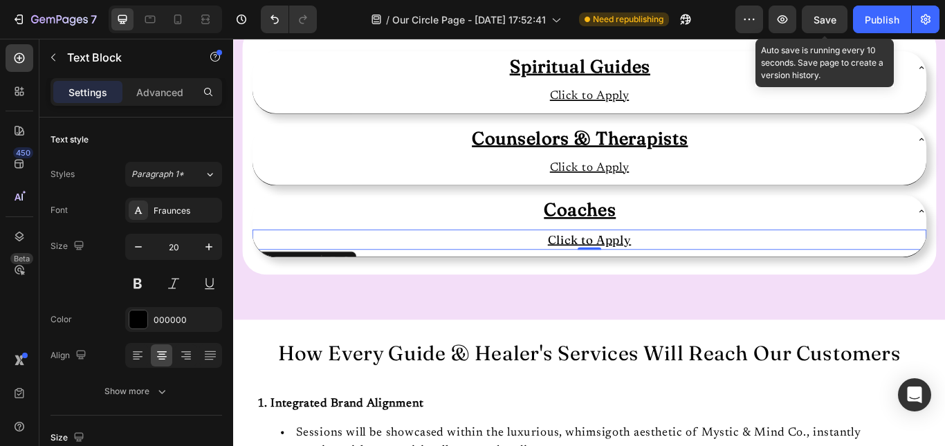
click at [830, 14] on span "Save" at bounding box center [825, 20] width 23 height 12
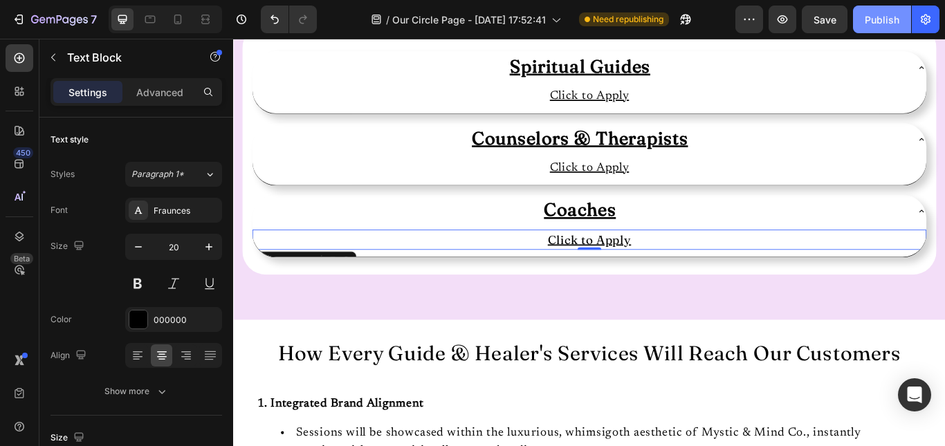
click at [865, 21] on div "Publish" at bounding box center [882, 19] width 35 height 15
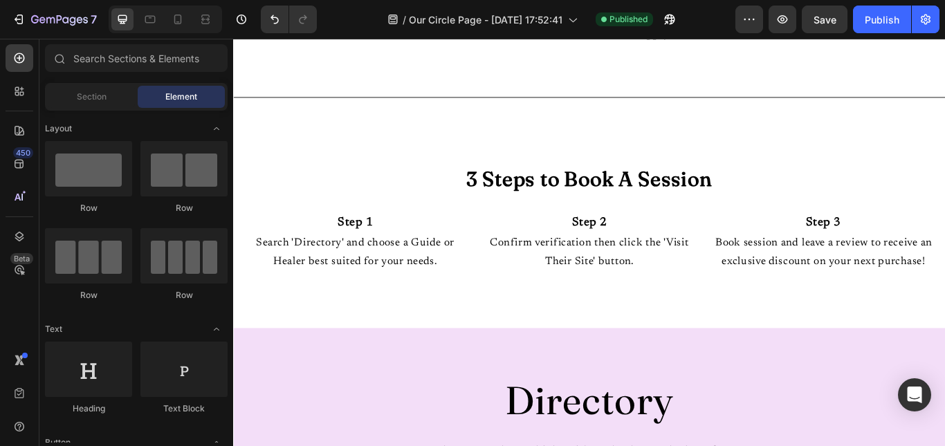
scroll to position [0, 0]
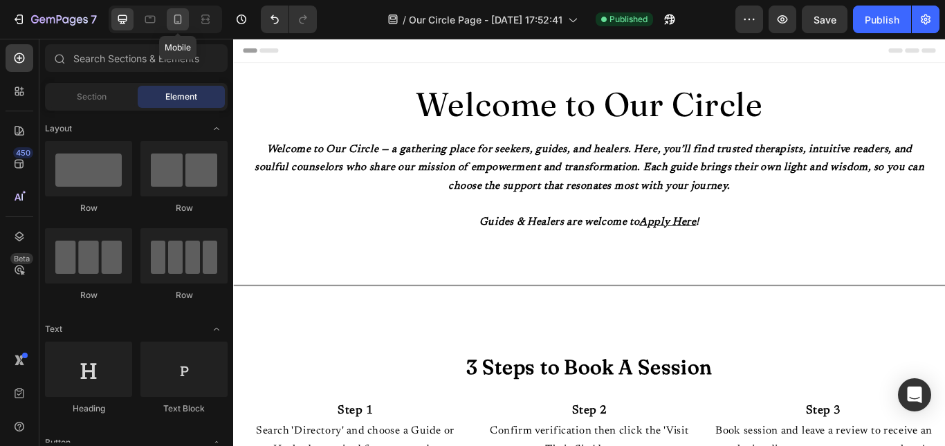
click at [185, 17] on div at bounding box center [178, 19] width 22 height 22
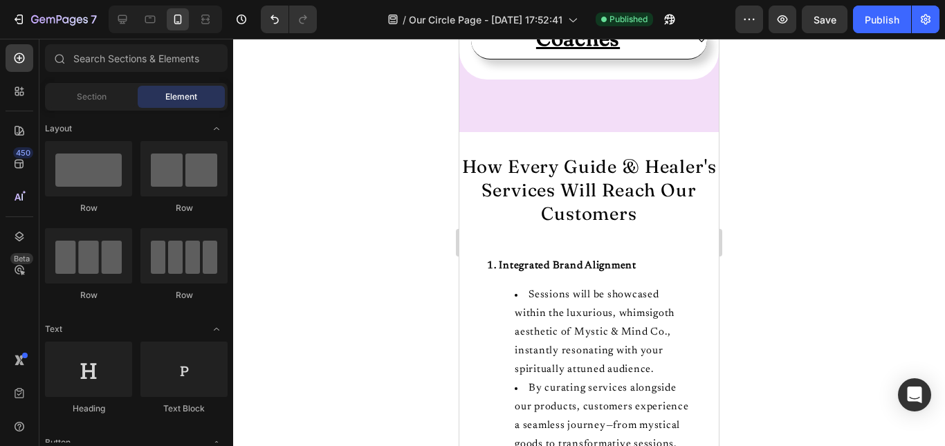
scroll to position [1069, 0]
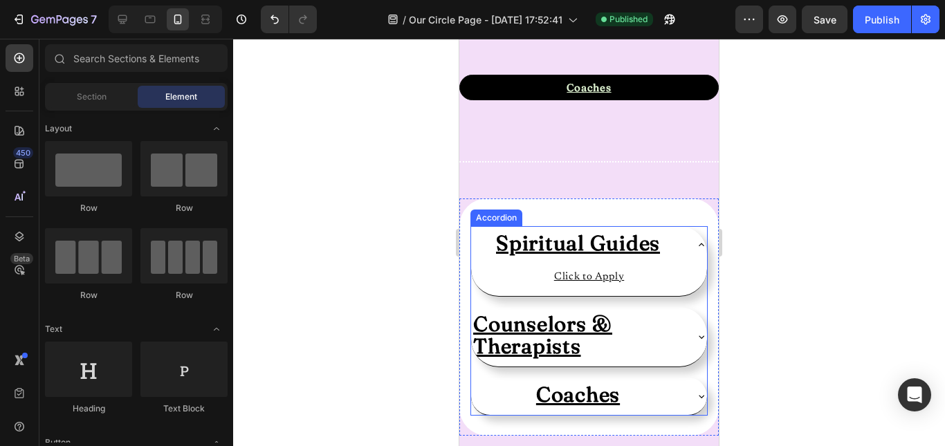
click at [564, 339] on u "Counselors & Therapists" at bounding box center [542, 335] width 139 height 48
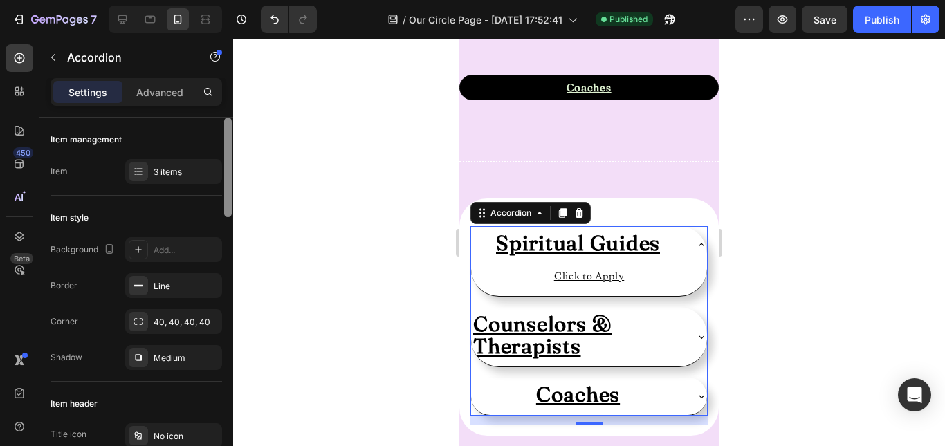
scroll to position [368, 0]
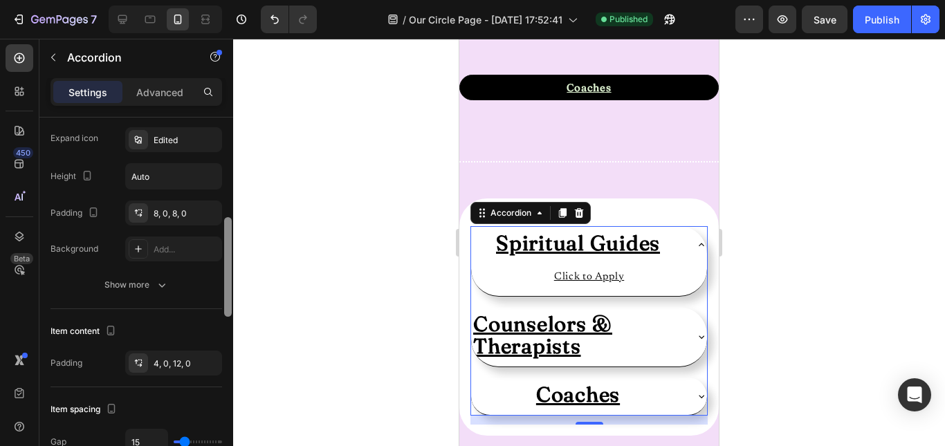
click at [229, 347] on div at bounding box center [228, 302] width 10 height 368
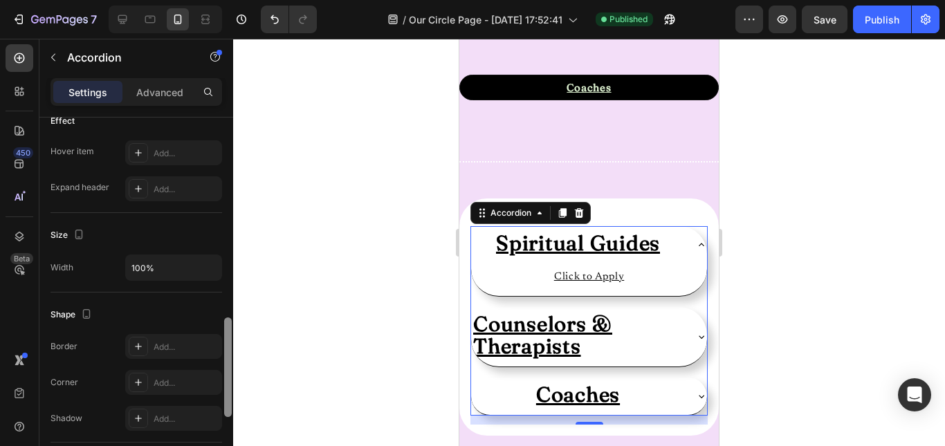
click at [229, 347] on div at bounding box center [228, 302] width 10 height 368
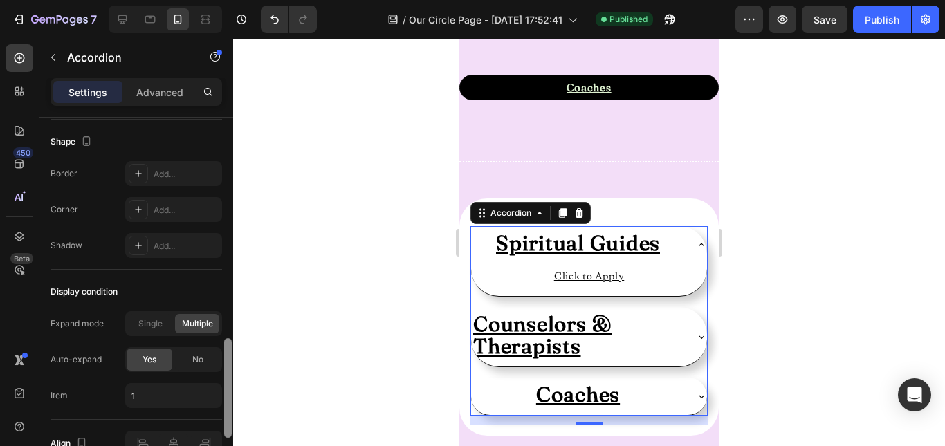
drag, startPoint x: 229, startPoint y: 347, endPoint x: 231, endPoint y: 396, distance: 49.2
click at [231, 396] on div at bounding box center [228, 388] width 8 height 100
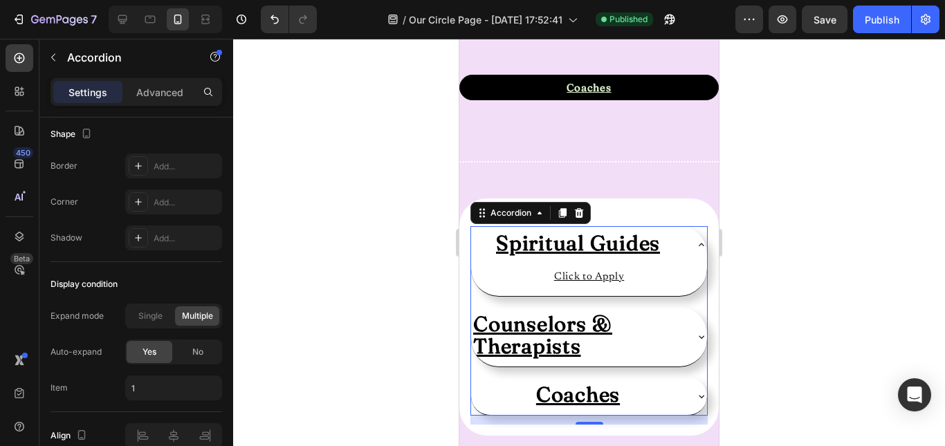
click at [545, 337] on u "Counselors & Therapists" at bounding box center [542, 335] width 139 height 48
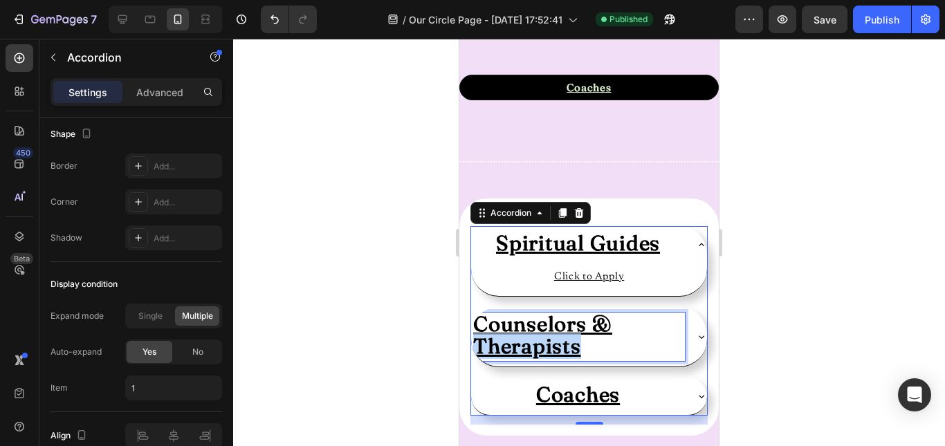
click at [545, 337] on u "Counselors & Therapists" at bounding box center [542, 335] width 139 height 48
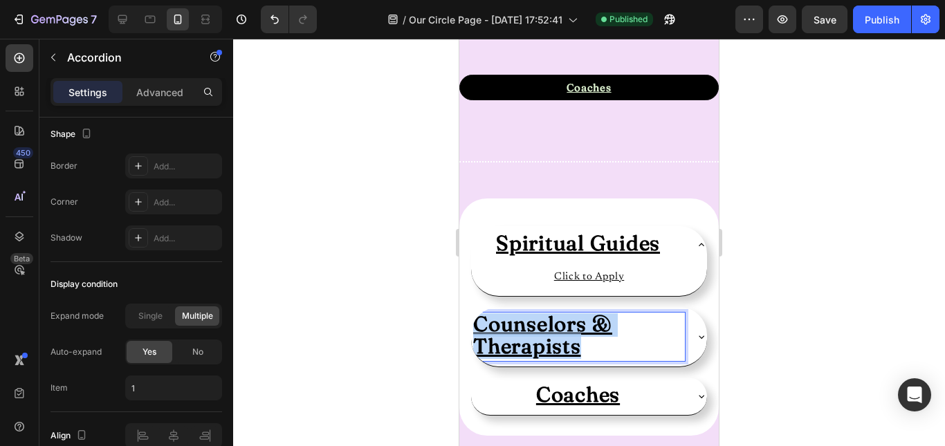
click at [545, 337] on u "Counselors & Therapists" at bounding box center [542, 335] width 139 height 48
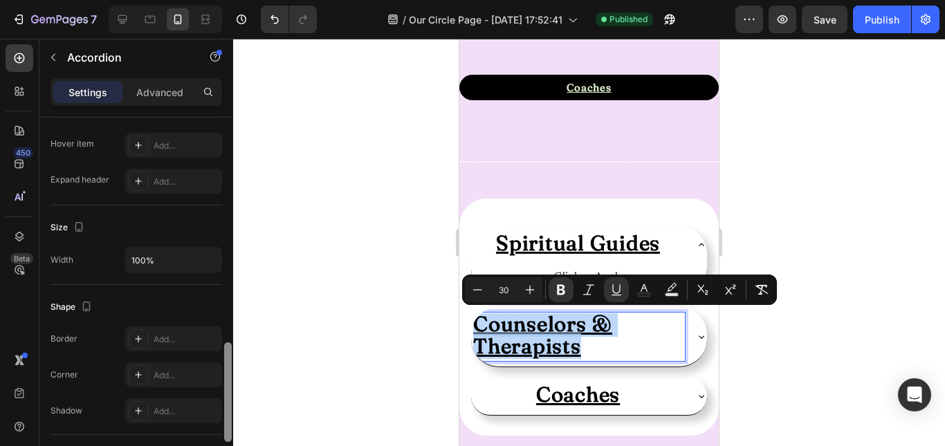
drag, startPoint x: 230, startPoint y: 372, endPoint x: 228, endPoint y: 323, distance: 49.1
click at [228, 343] on div at bounding box center [228, 393] width 8 height 100
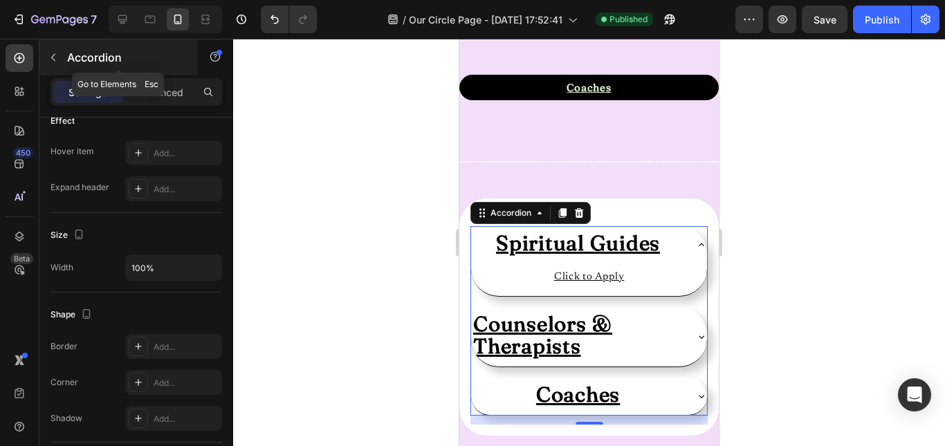
click at [55, 54] on icon "button" at bounding box center [53, 58] width 4 height 8
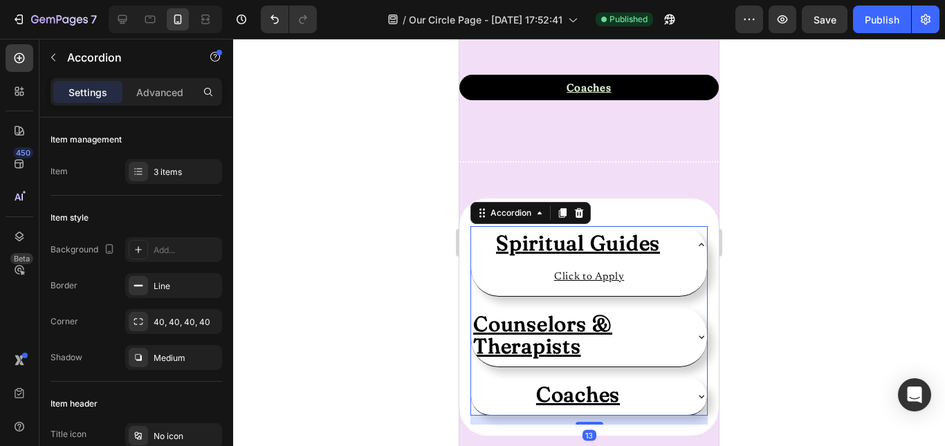
click at [501, 340] on u "Counselors & Therapists" at bounding box center [542, 335] width 139 height 48
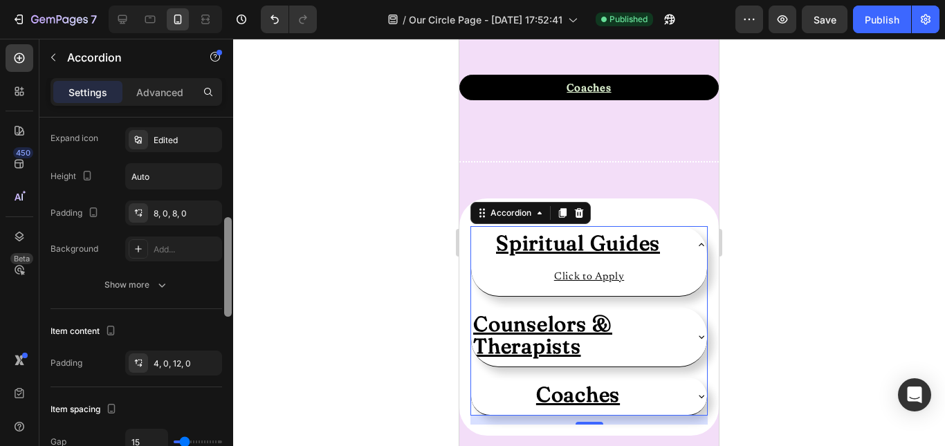
click at [226, 238] on div at bounding box center [228, 302] width 10 height 368
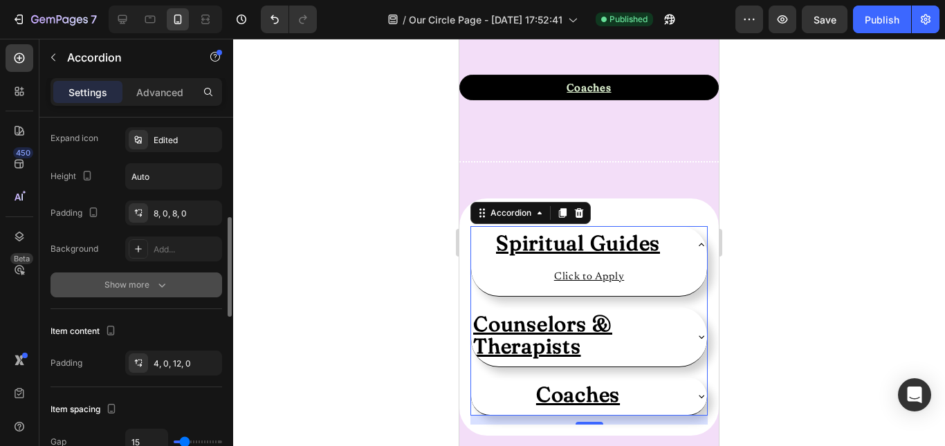
click at [156, 289] on icon "button" at bounding box center [162, 285] width 14 height 14
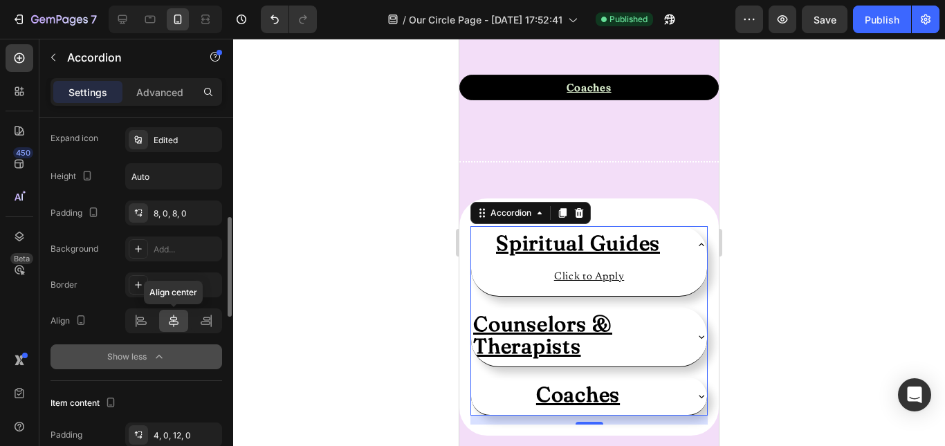
click at [173, 322] on icon at bounding box center [174, 321] width 14 height 14
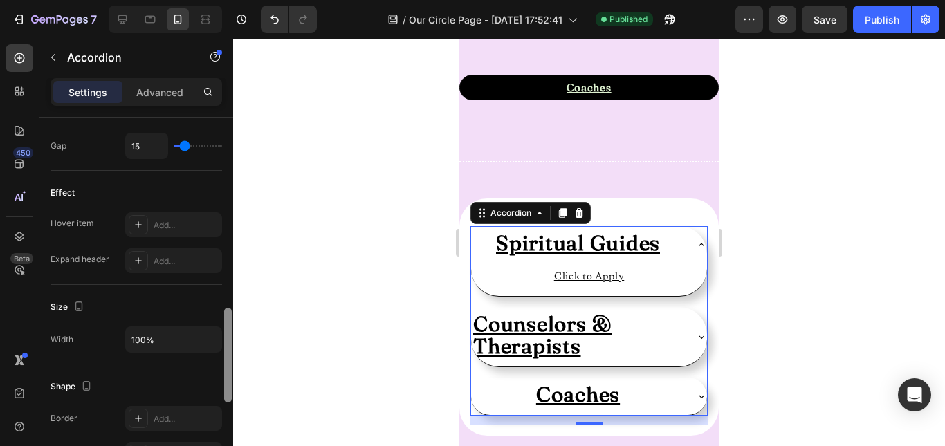
click at [227, 329] on div at bounding box center [228, 302] width 10 height 368
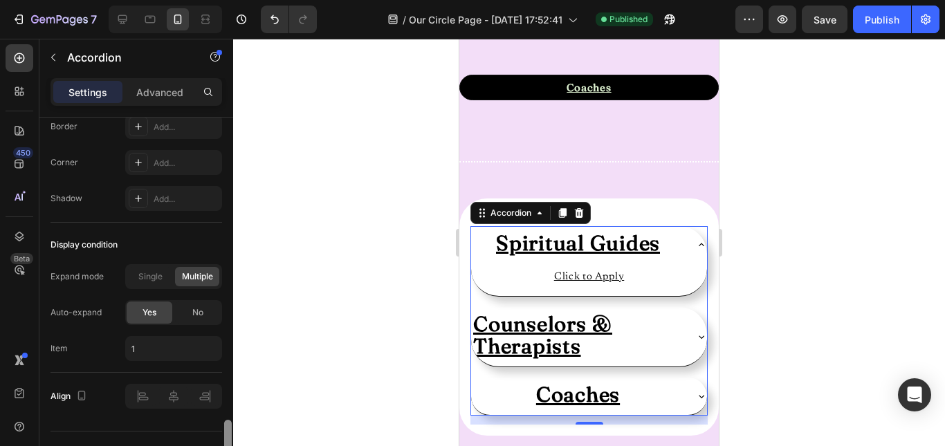
scroll to position [1057, 0]
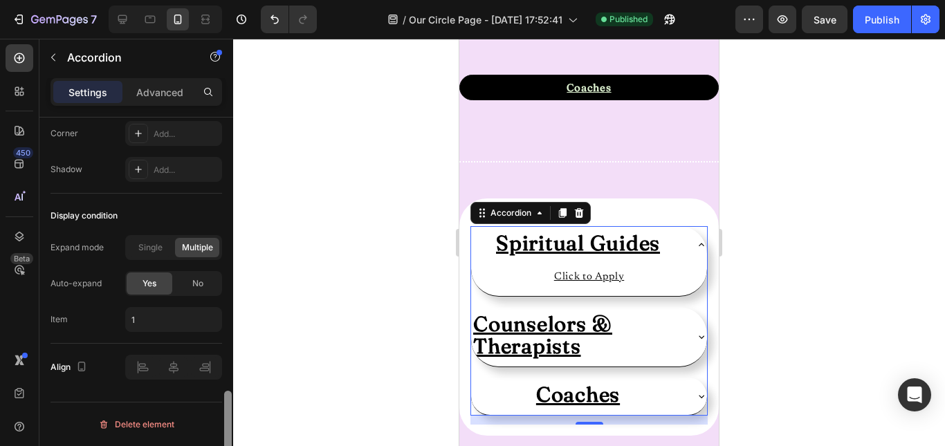
drag, startPoint x: 227, startPoint y: 329, endPoint x: 229, endPoint y: 451, distance: 121.8
click at [229, 0] on html "7 Version history / Our Circle Page - Aug 17, 17:52:41 Published Preview Save P…" at bounding box center [472, 0] width 945 height 0
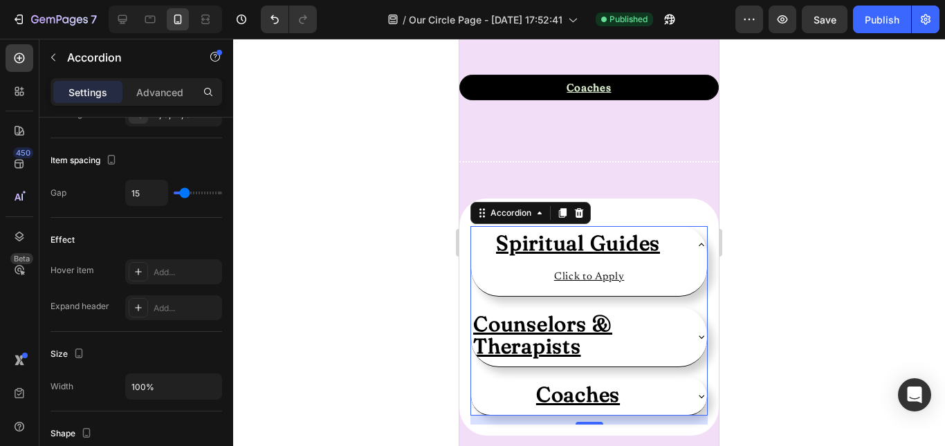
type input "33"
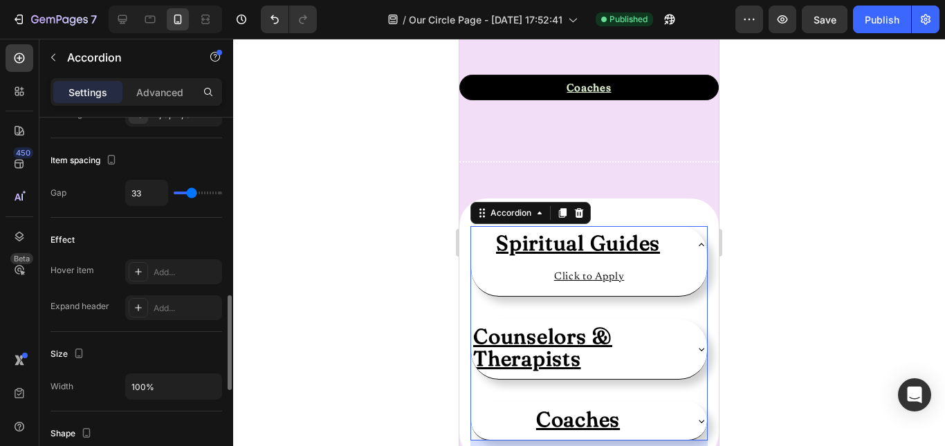
type input "33"
click at [192, 192] on input "range" at bounding box center [198, 193] width 48 height 3
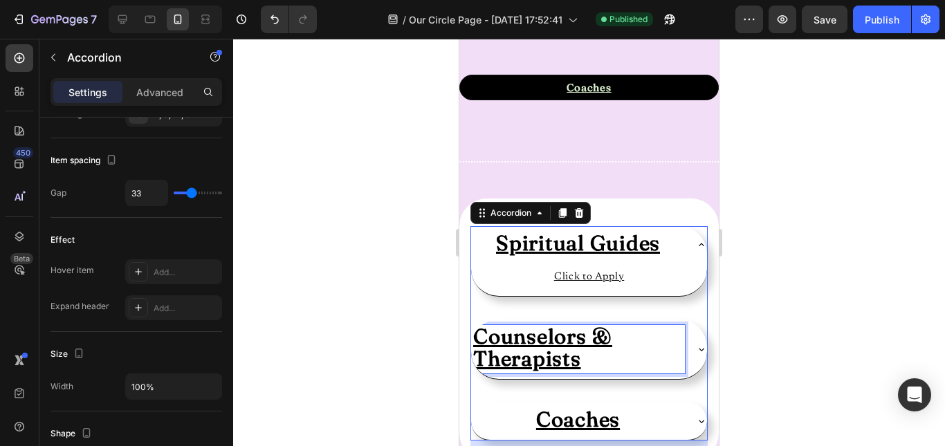
click at [563, 347] on u "Counselors & Therapists" at bounding box center [542, 348] width 139 height 48
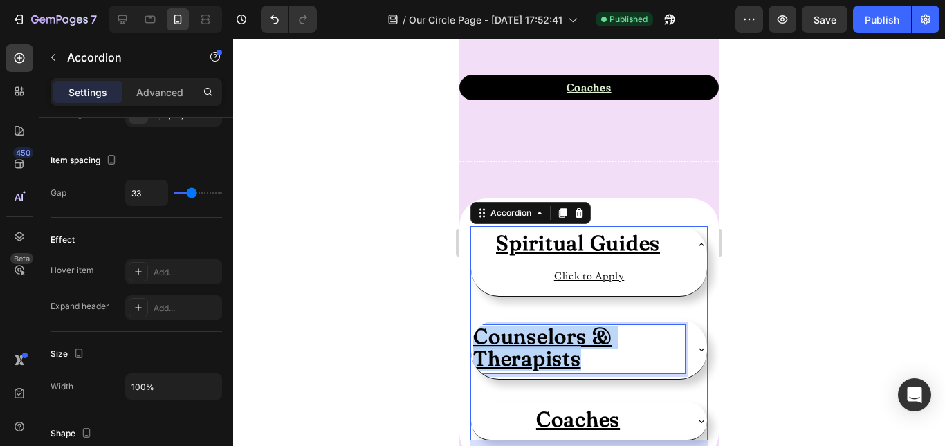
click at [563, 347] on u "Counselors & Therapists" at bounding box center [542, 348] width 139 height 48
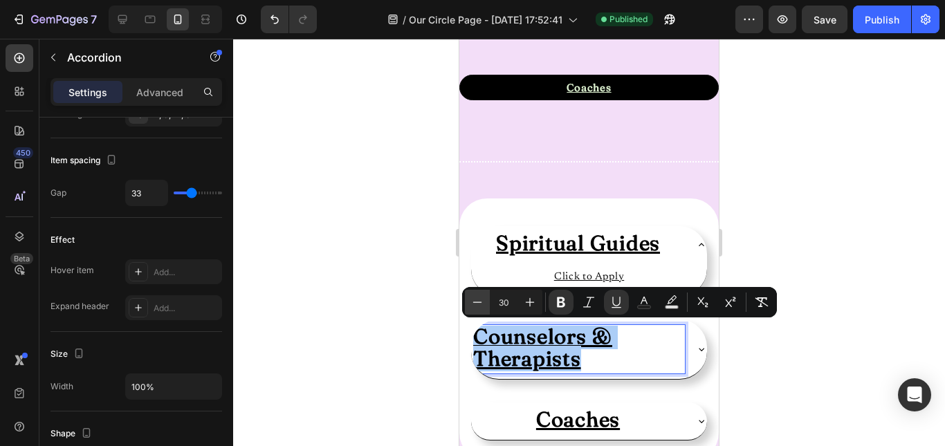
click at [475, 299] on icon "Editor contextual toolbar" at bounding box center [478, 302] width 14 height 14
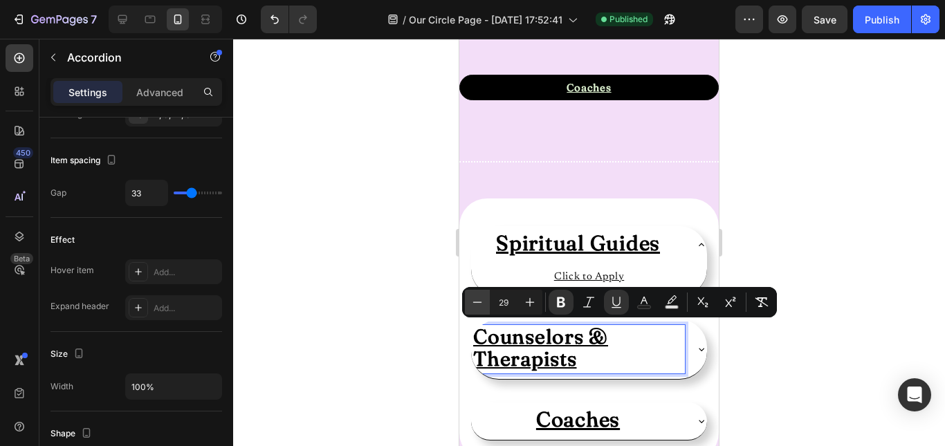
click at [475, 299] on icon "Editor contextual toolbar" at bounding box center [478, 302] width 14 height 14
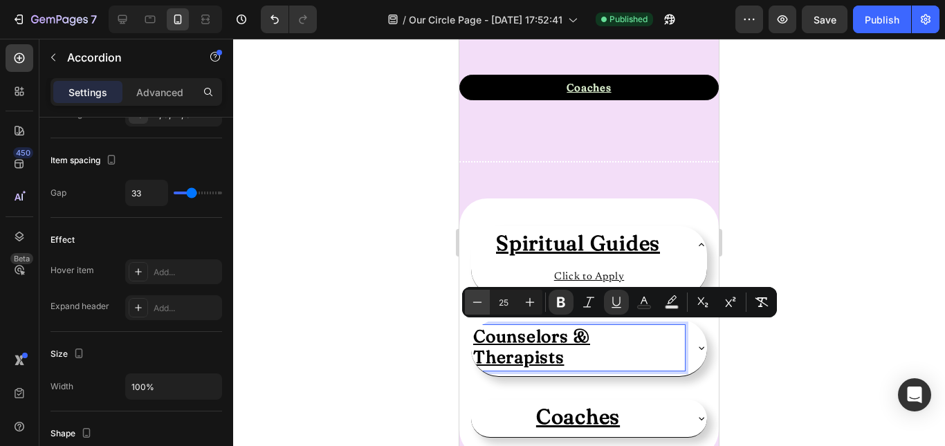
click at [475, 299] on icon "Editor contextual toolbar" at bounding box center [478, 302] width 14 height 14
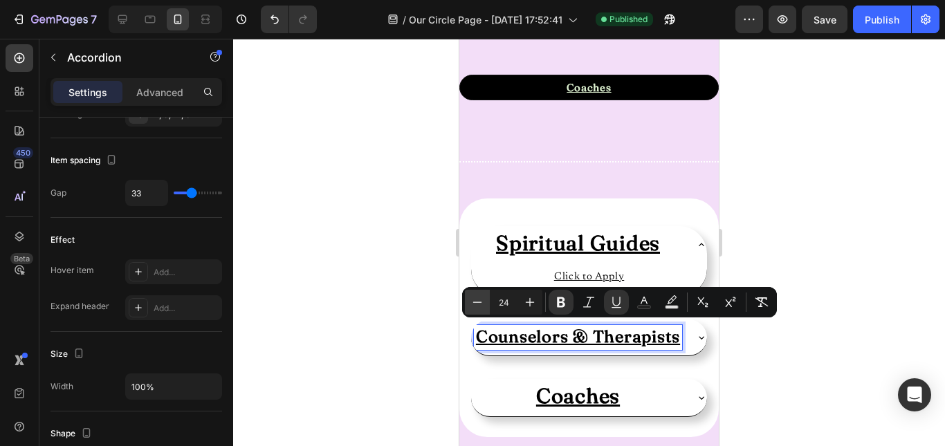
click at [475, 299] on icon "Editor contextual toolbar" at bounding box center [478, 302] width 14 height 14
type input "22"
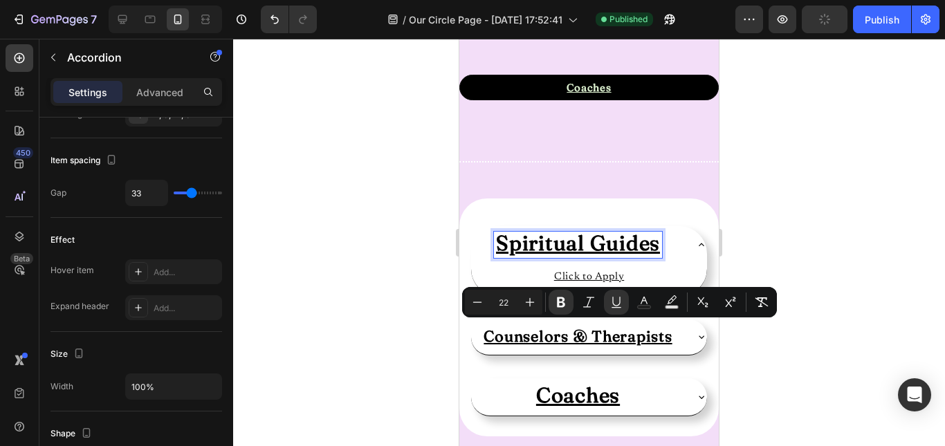
click at [551, 250] on u "Spiritual Guides" at bounding box center [578, 243] width 164 height 26
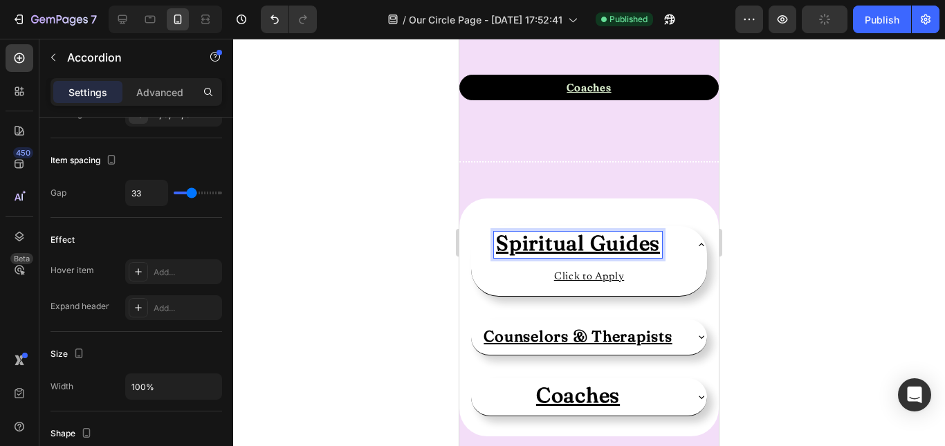
click at [551, 250] on u "Spiritual Guides" at bounding box center [578, 243] width 164 height 26
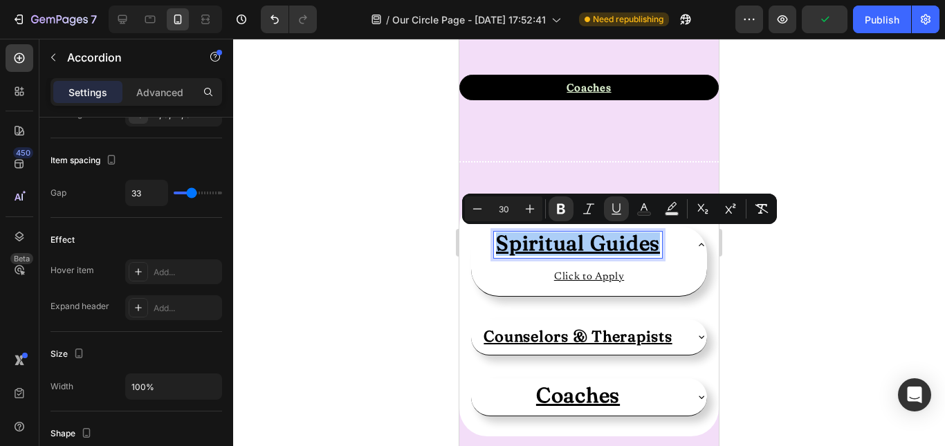
click at [509, 207] on input "30" at bounding box center [504, 209] width 28 height 17
type input "3"
type input "22"
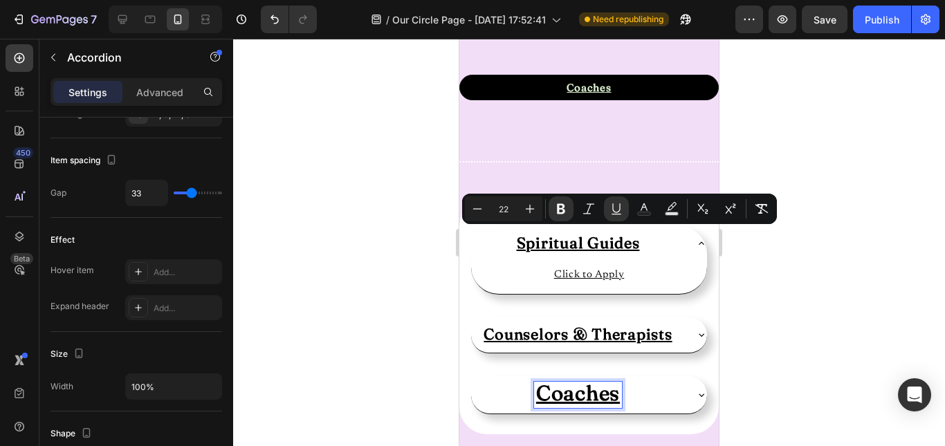
click at [572, 394] on u "Coaches" at bounding box center [578, 394] width 84 height 26
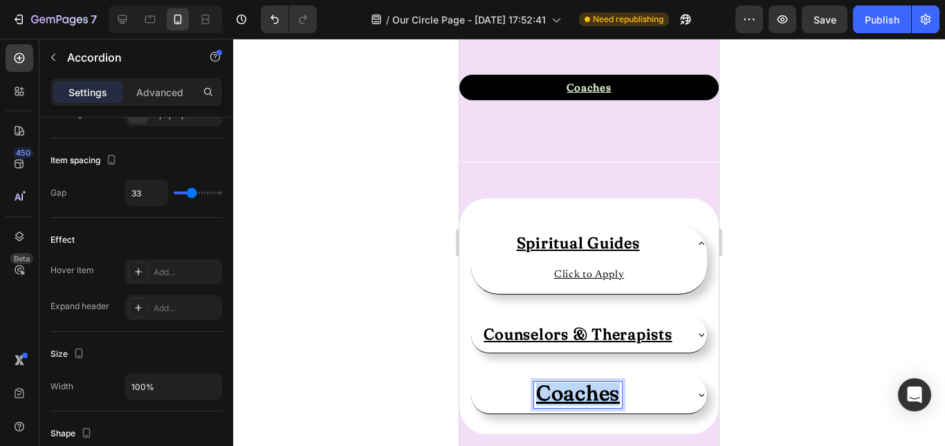
click at [572, 394] on u "Coaches" at bounding box center [578, 394] width 84 height 26
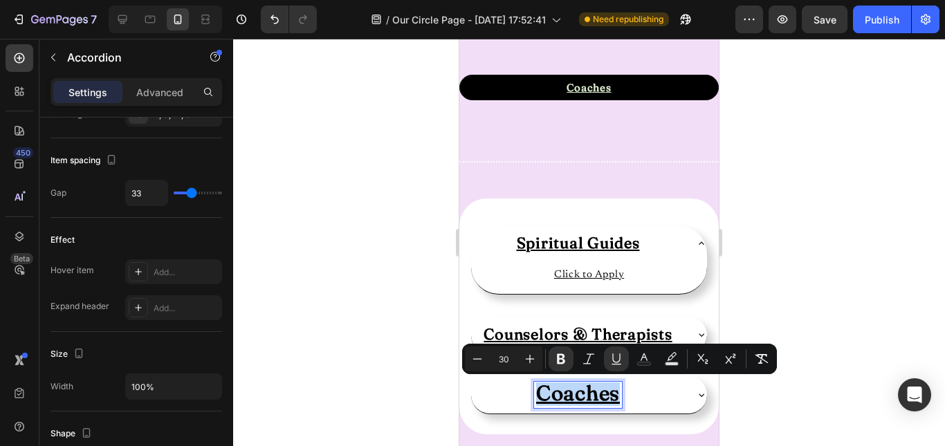
click at [572, 394] on u "Coaches" at bounding box center [578, 394] width 84 height 26
click at [505, 358] on input "30" at bounding box center [504, 359] width 28 height 17
type input "22"
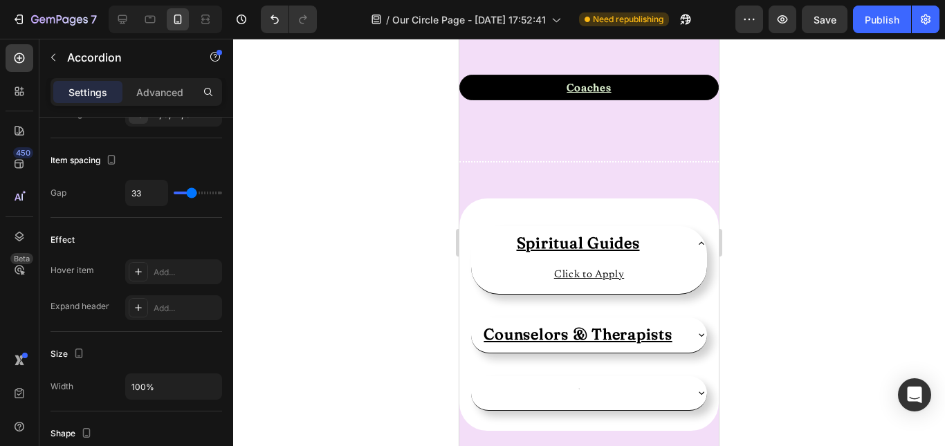
scroll to position [1066, 0]
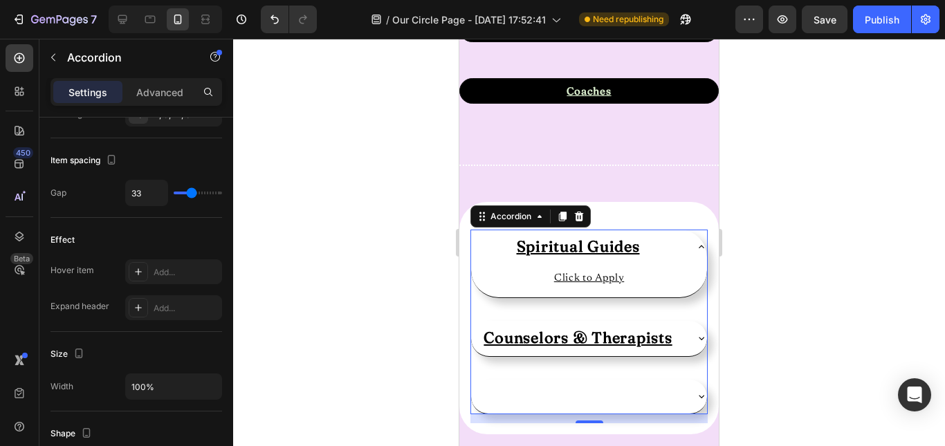
click at [577, 392] on div at bounding box center [578, 396] width 214 height 23
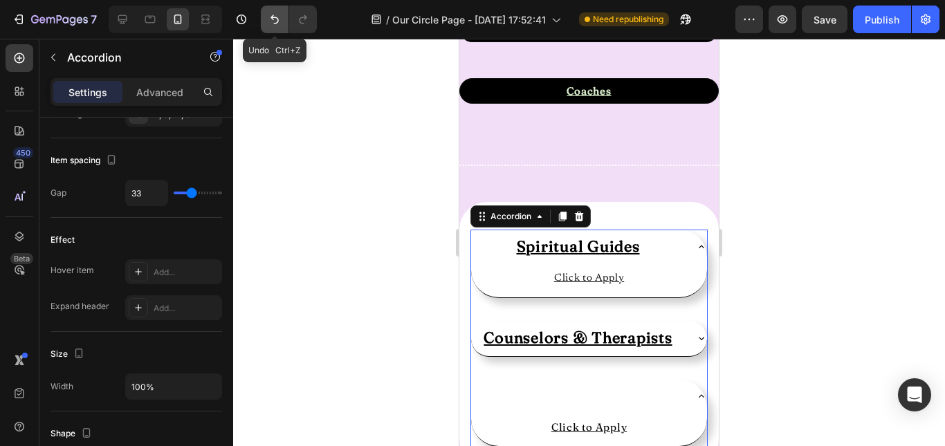
click at [273, 31] on button "Undo/Redo" at bounding box center [275, 20] width 28 height 28
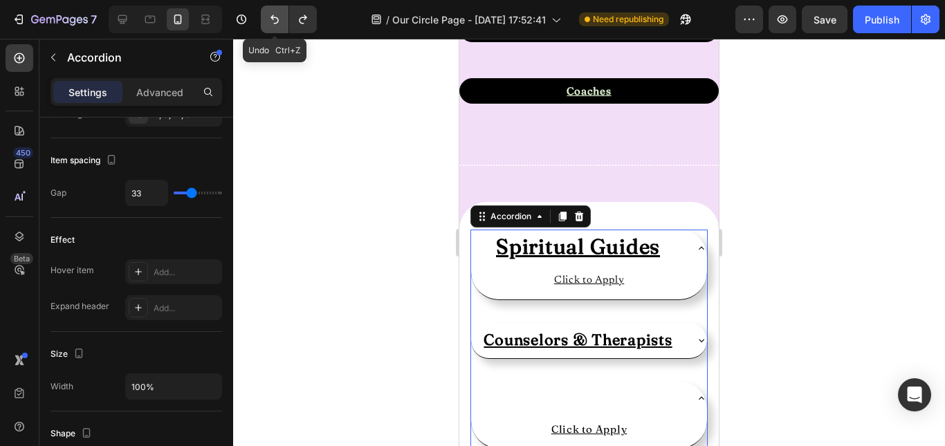
click at [273, 31] on button "Undo/Redo" at bounding box center [275, 20] width 28 height 28
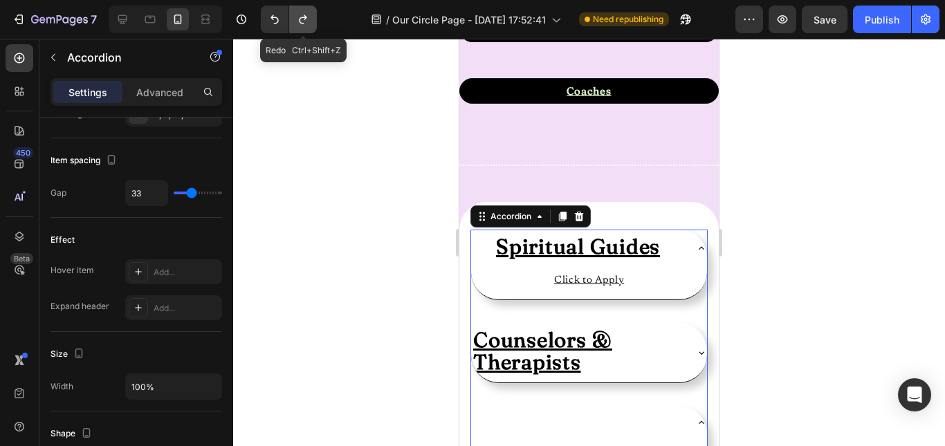
click at [304, 19] on icon "Undo/Redo" at bounding box center [303, 19] width 14 height 14
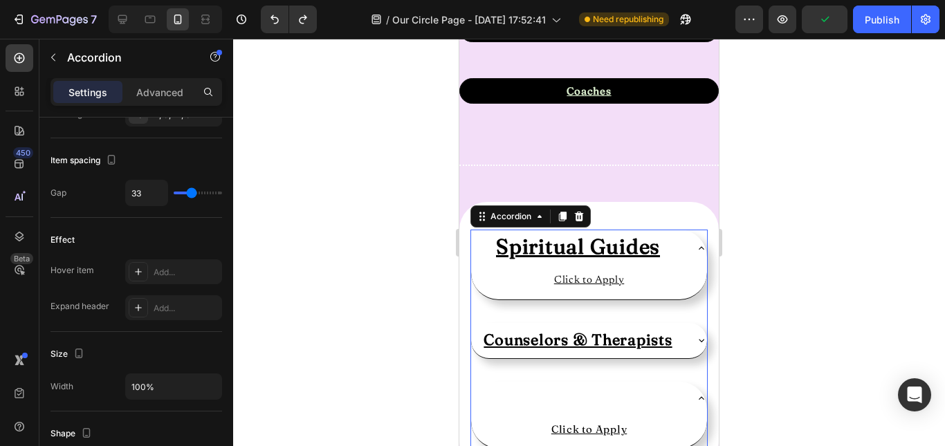
click at [691, 240] on div "Spiritual Guides" at bounding box center [589, 248] width 236 height 37
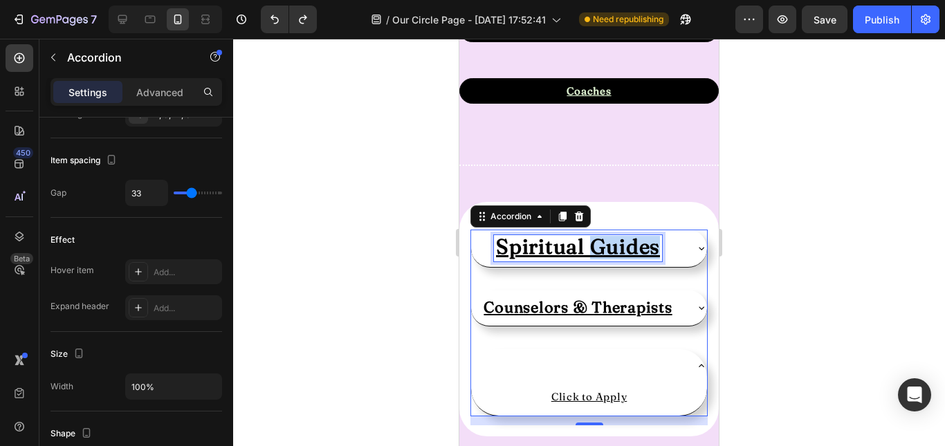
click at [585, 252] on u "Spiritual Guides" at bounding box center [578, 247] width 164 height 26
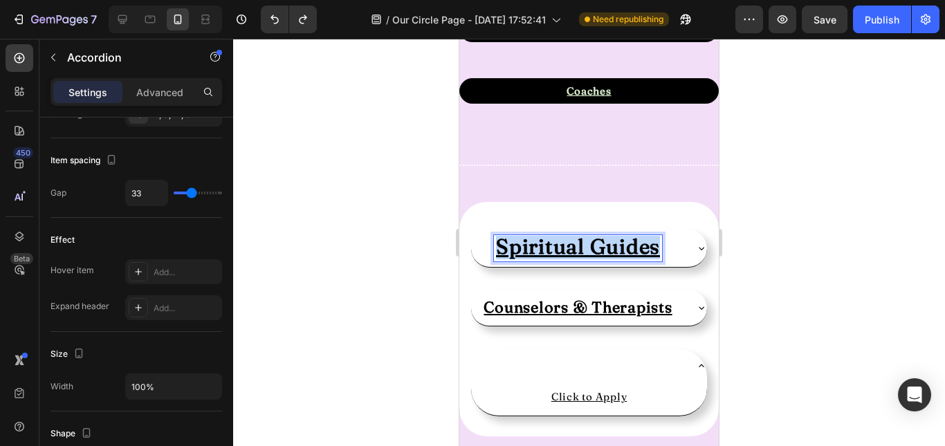
click at [585, 252] on u "Spiritual Guides" at bounding box center [578, 247] width 164 height 26
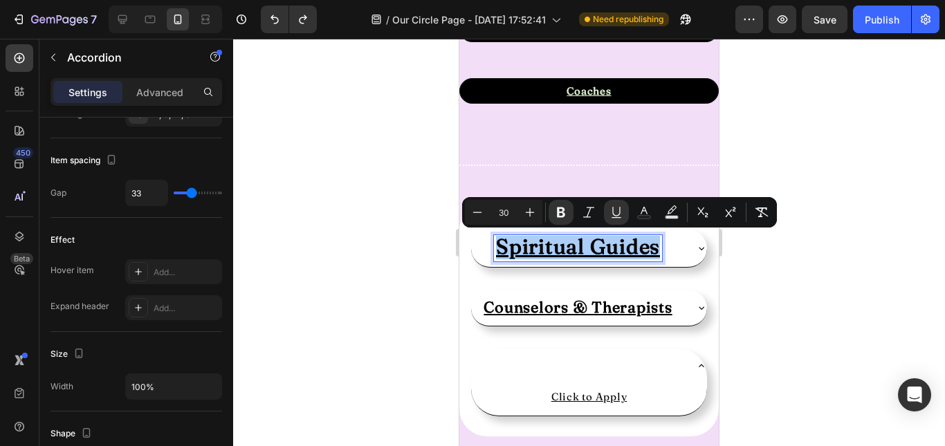
click at [501, 213] on input "30" at bounding box center [504, 212] width 28 height 17
type input "22"
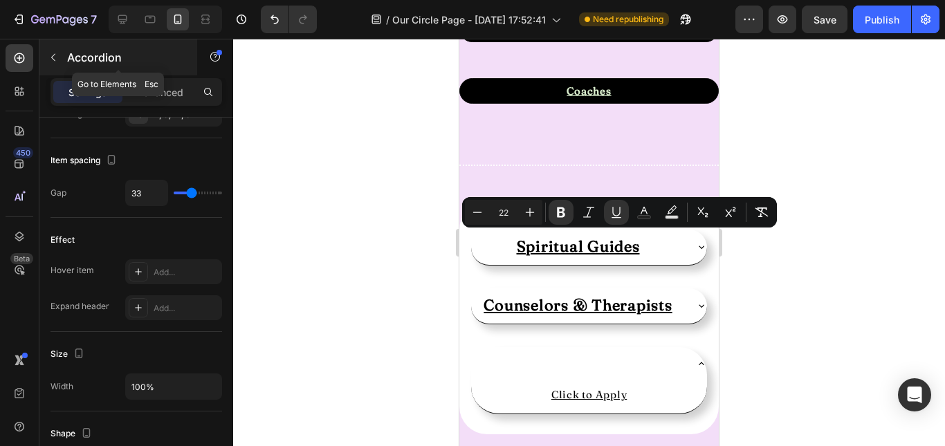
click at [51, 56] on icon "button" at bounding box center [53, 57] width 11 height 11
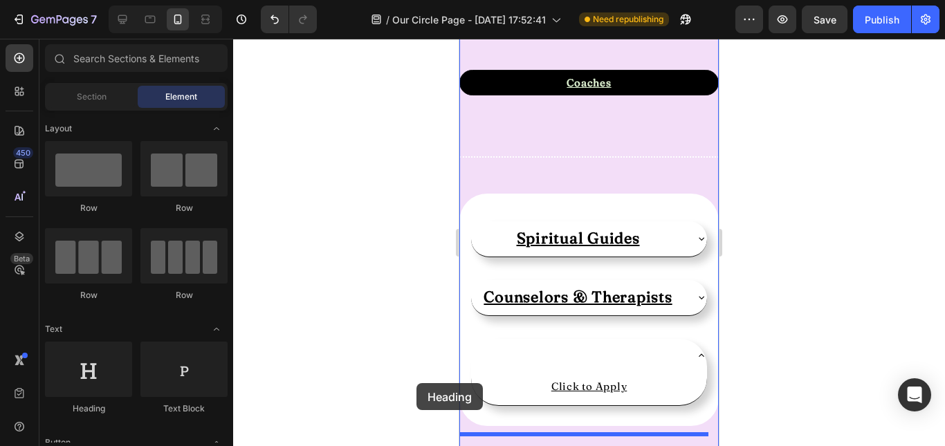
scroll to position [1099, 0]
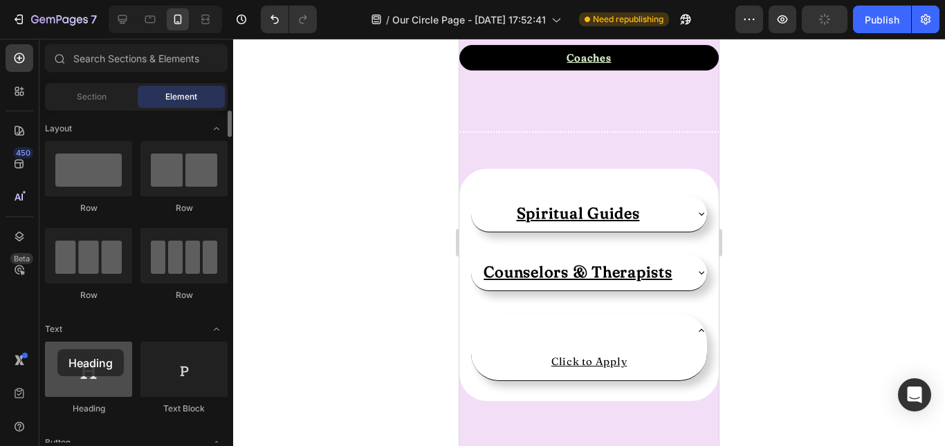
drag, startPoint x: 94, startPoint y: 390, endPoint x: 60, endPoint y: 356, distance: 48.0
click at [60, 356] on div at bounding box center [88, 369] width 87 height 55
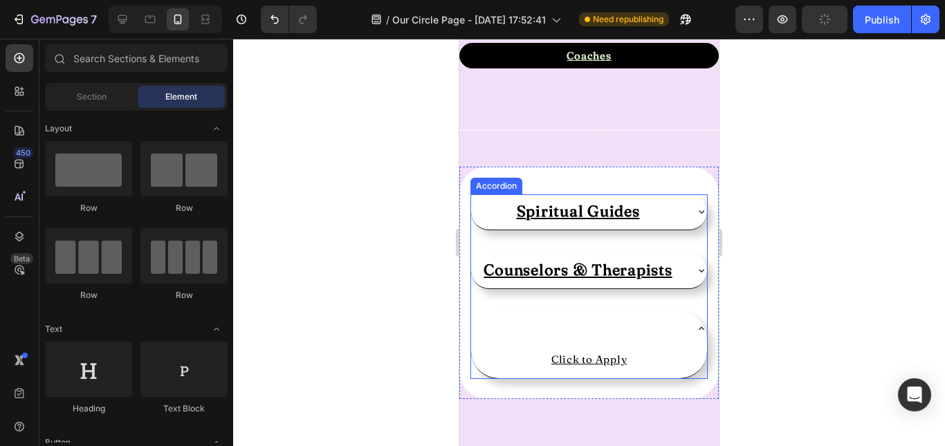
click at [588, 328] on div at bounding box center [578, 329] width 214 height 23
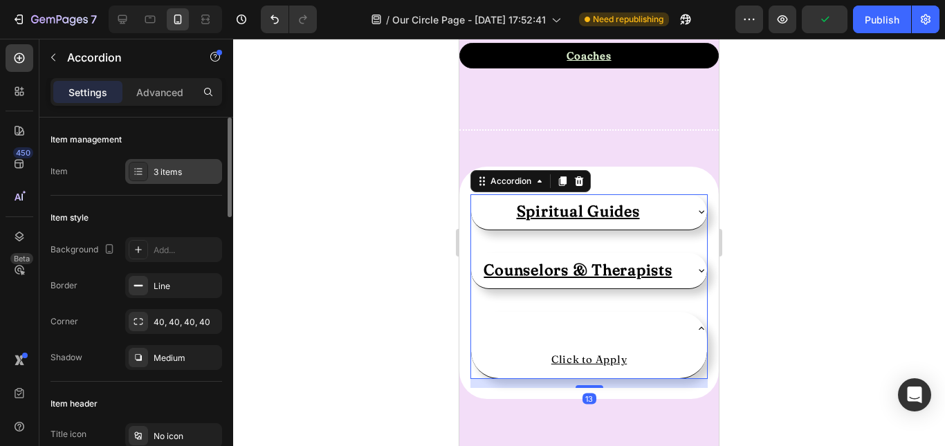
click at [174, 176] on div "3 items" at bounding box center [186, 172] width 65 height 12
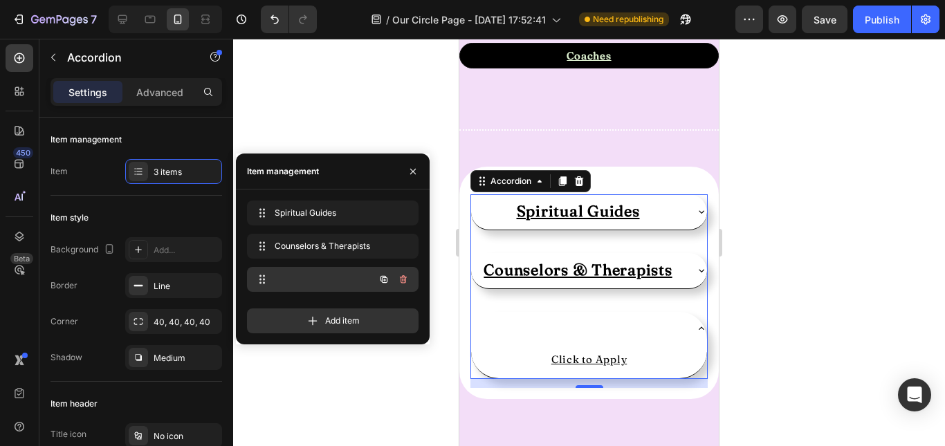
click at [331, 285] on div at bounding box center [314, 279] width 122 height 19
click at [363, 281] on div at bounding box center [314, 279] width 122 height 19
click at [280, 276] on div at bounding box center [314, 279] width 122 height 19
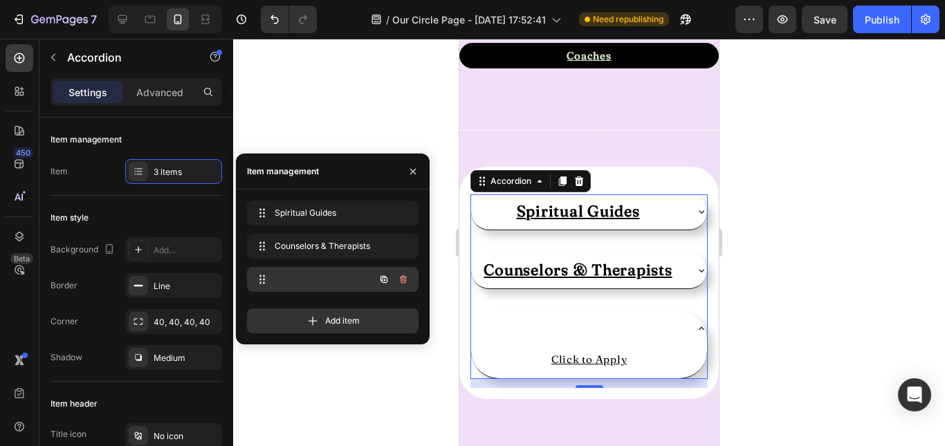
click at [280, 276] on div at bounding box center [314, 279] width 122 height 19
click at [294, 271] on div at bounding box center [314, 279] width 122 height 19
click at [340, 280] on div at bounding box center [314, 279] width 122 height 19
click at [404, 281] on icon "button" at bounding box center [404, 280] width 1 height 3
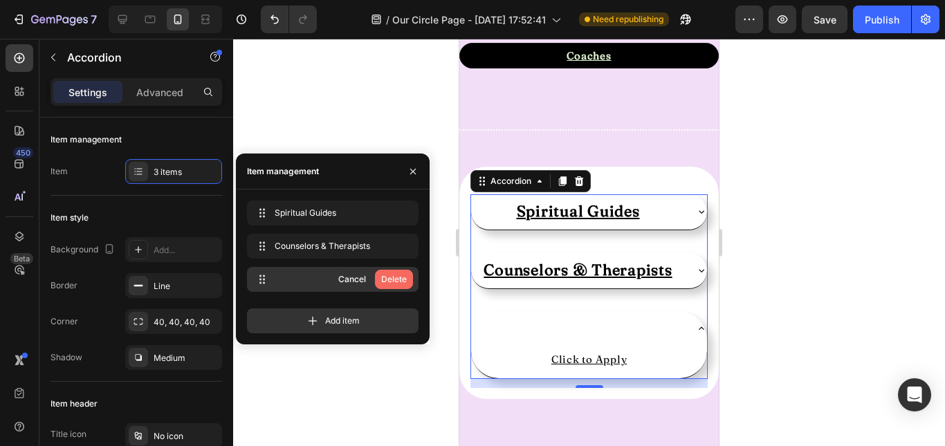
click at [401, 281] on div "Delete" at bounding box center [394, 279] width 26 height 12
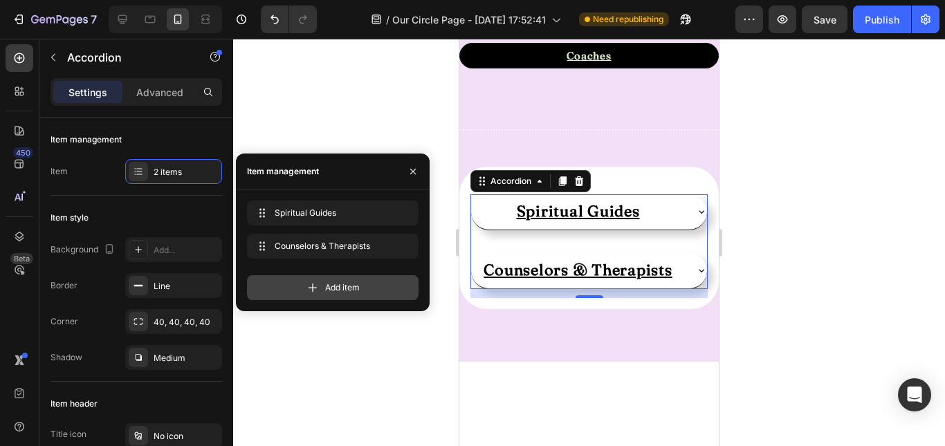
click at [348, 286] on span "Add item" at bounding box center [342, 288] width 35 height 12
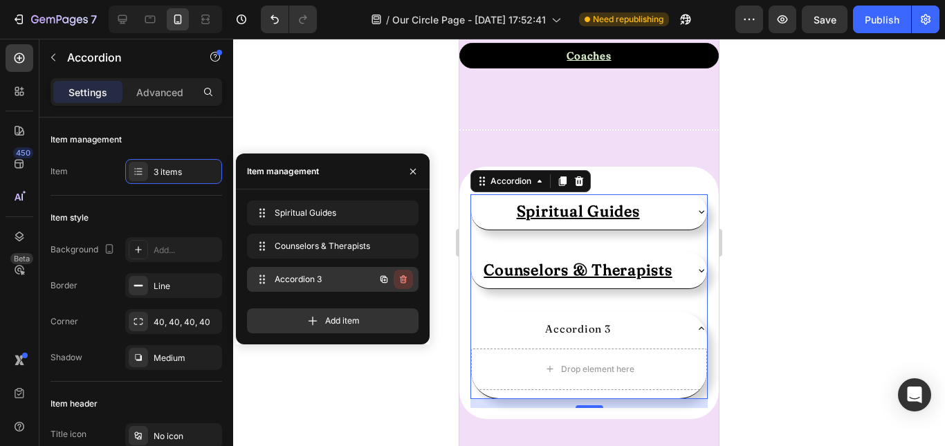
click at [411, 279] on button "button" at bounding box center [403, 279] width 19 height 19
click at [396, 282] on div "Delete" at bounding box center [394, 279] width 26 height 12
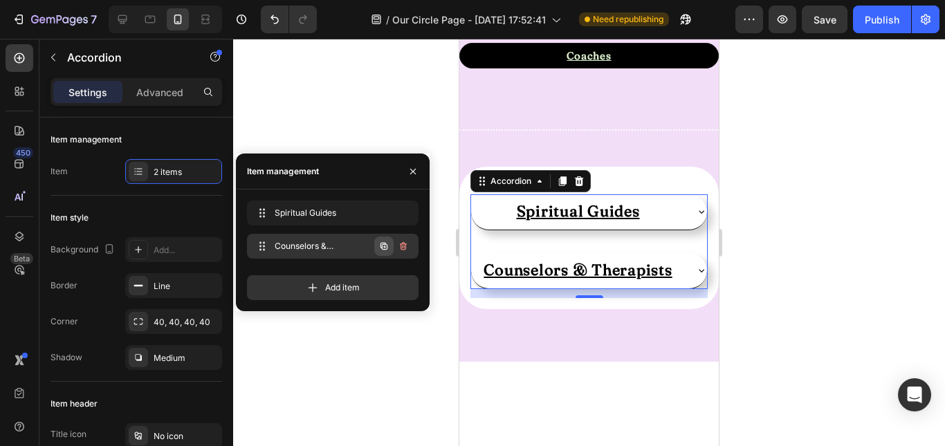
click at [384, 244] on icon "button" at bounding box center [384, 246] width 7 height 7
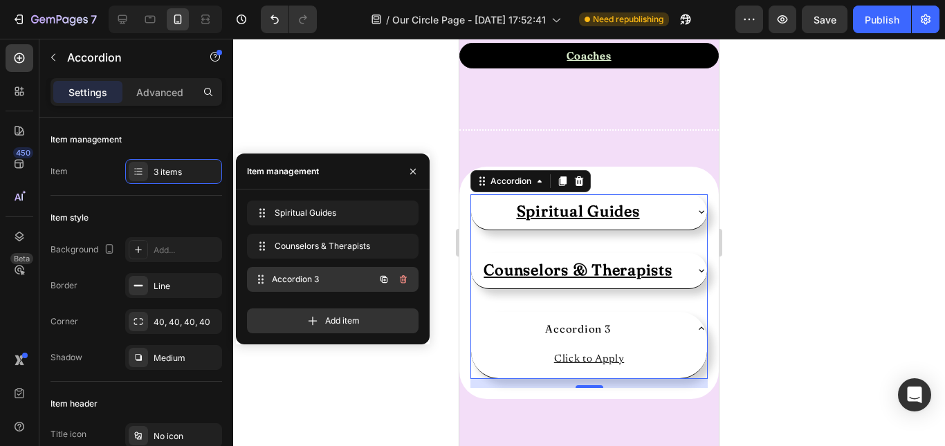
click at [299, 279] on span "Accordion 3" at bounding box center [323, 279] width 102 height 12
click at [556, 329] on div "Accordion 3" at bounding box center [577, 329] width 69 height 23
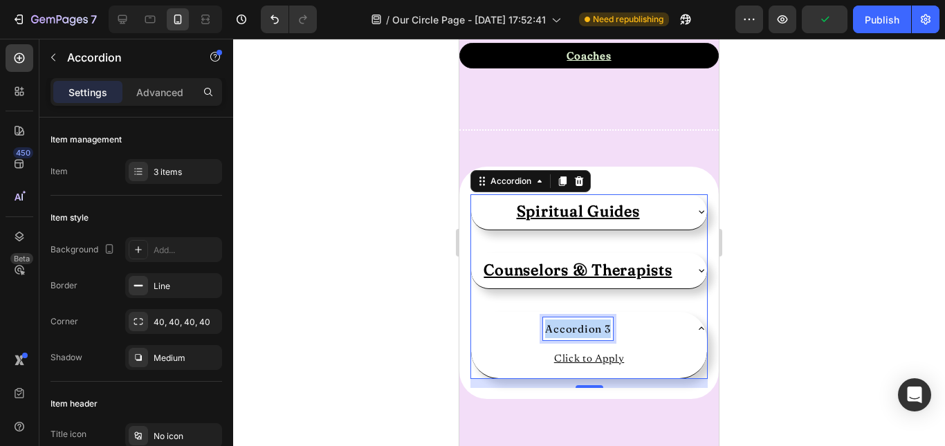
click at [556, 329] on p "Accordion 3" at bounding box center [577, 329] width 65 height 19
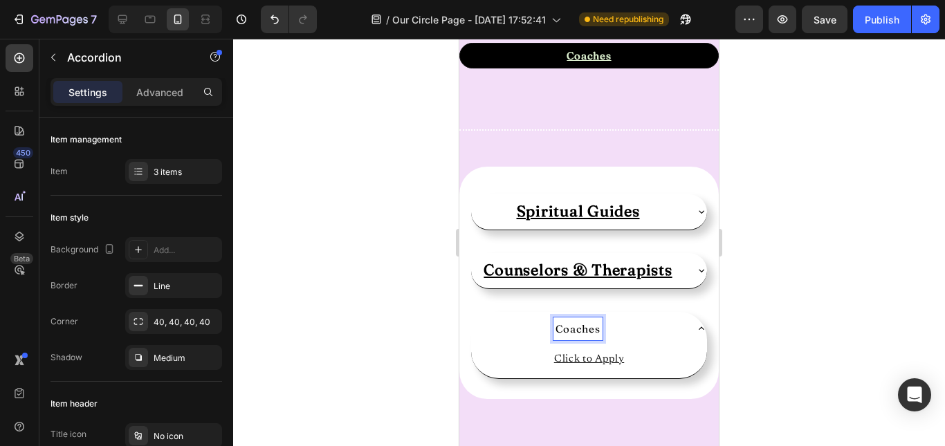
click at [556, 329] on p "Coaches" at bounding box center [578, 329] width 44 height 19
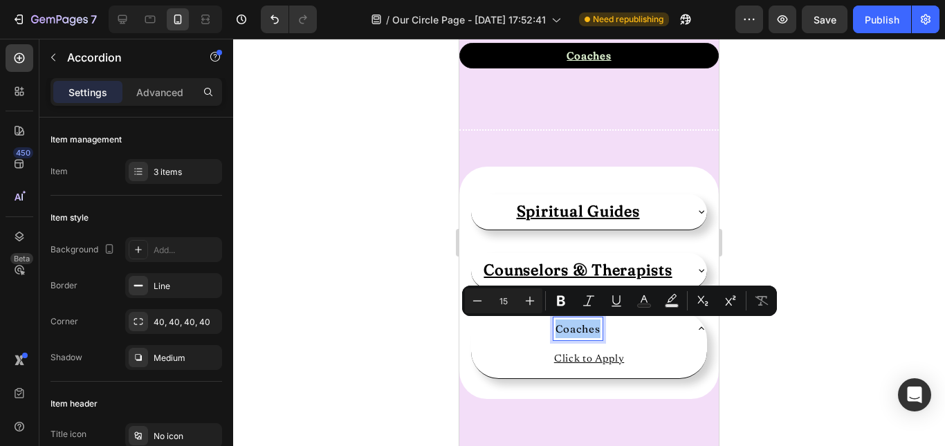
click at [513, 302] on input "15" at bounding box center [504, 301] width 28 height 17
type input "1"
type input "22"
click at [623, 302] on icon "Editor contextual toolbar" at bounding box center [617, 301] width 14 height 14
click at [557, 306] on icon "Editor contextual toolbar" at bounding box center [561, 301] width 14 height 14
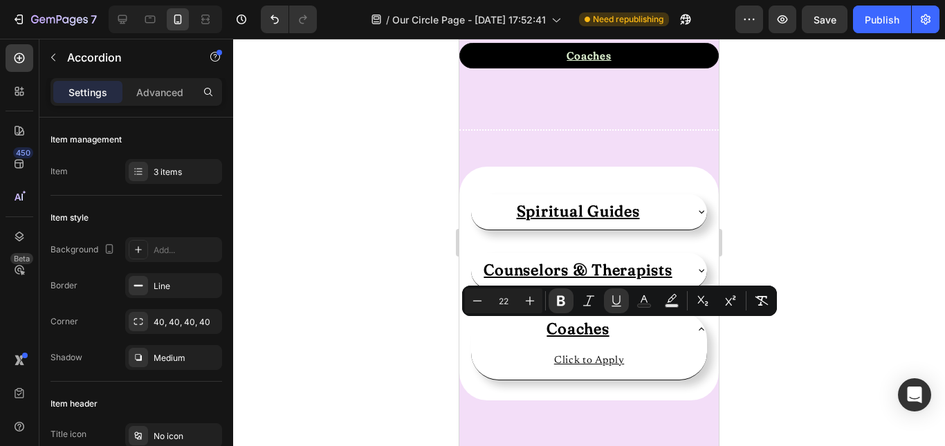
click at [798, 340] on div at bounding box center [589, 243] width 712 height 408
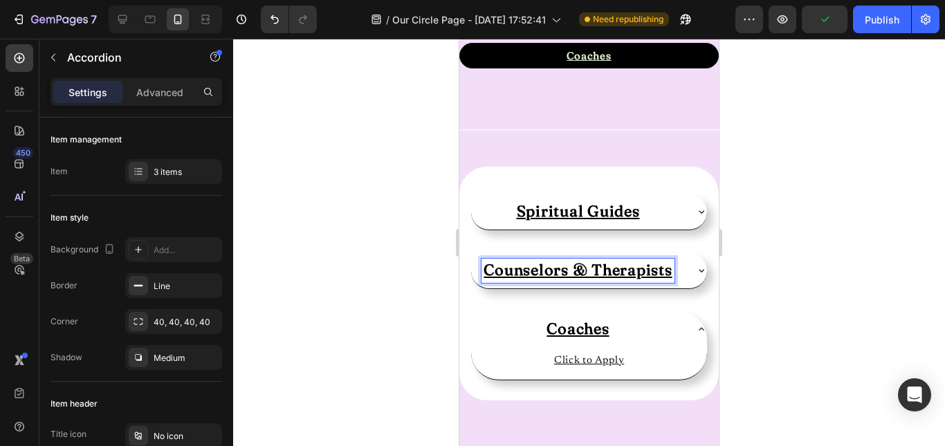
click at [526, 271] on u "Counselors & Therapists" at bounding box center [578, 269] width 188 height 19
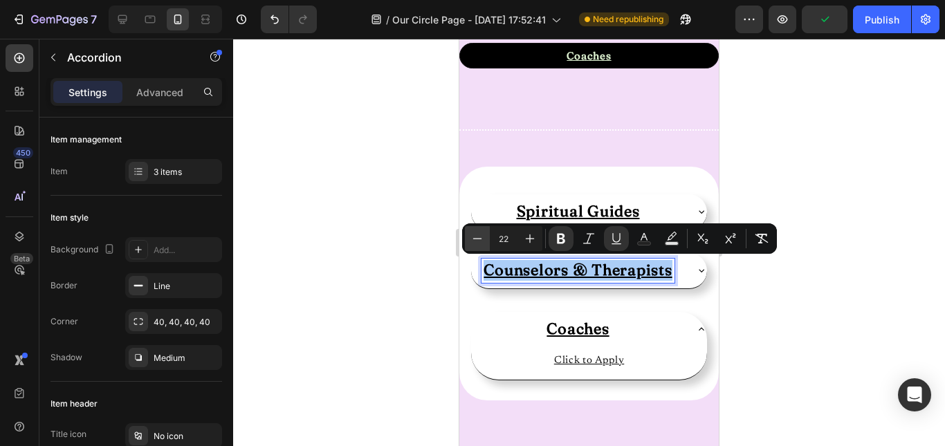
click at [478, 240] on icon "Editor contextual toolbar" at bounding box center [478, 239] width 14 height 14
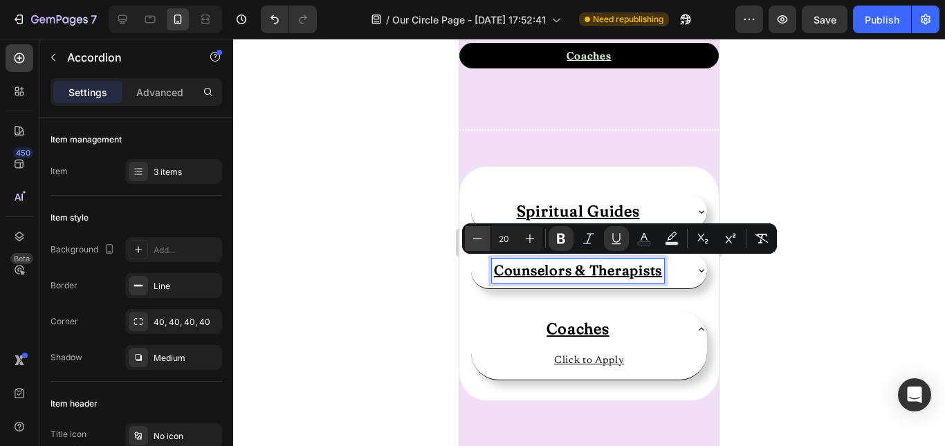
click at [478, 240] on icon "Editor contextual toolbar" at bounding box center [478, 239] width 14 height 14
type input "19"
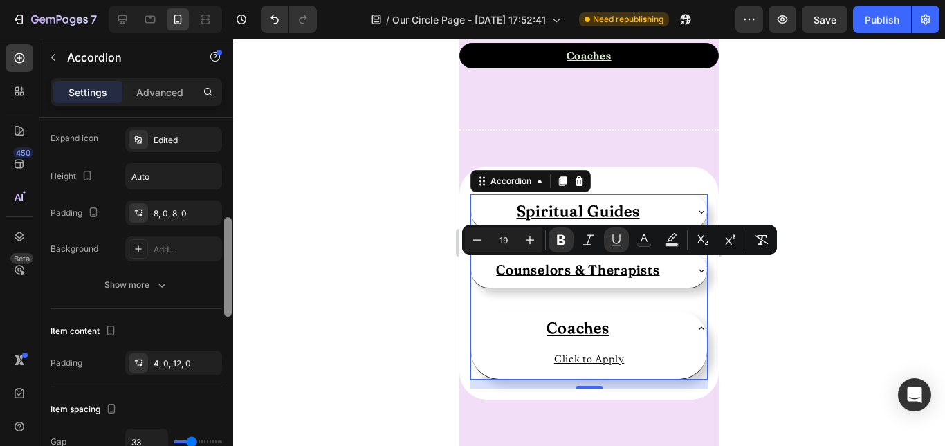
click at [231, 229] on div at bounding box center [228, 302] width 10 height 368
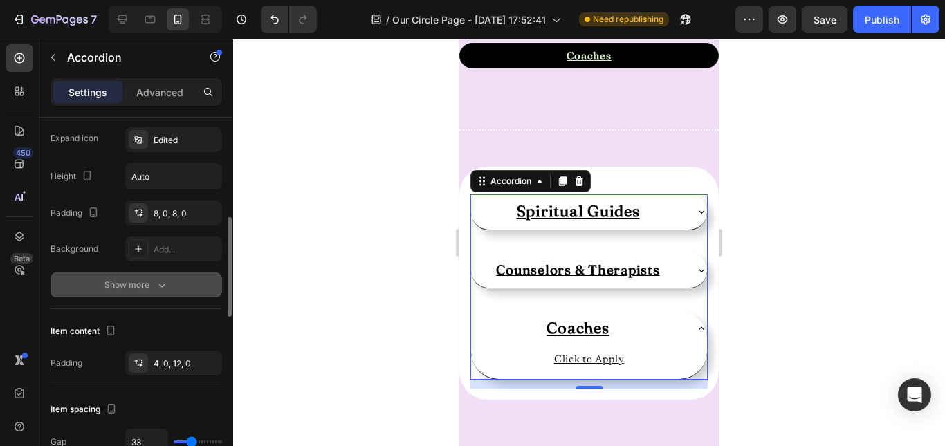
click at [148, 284] on div "Show more" at bounding box center [136, 285] width 64 height 14
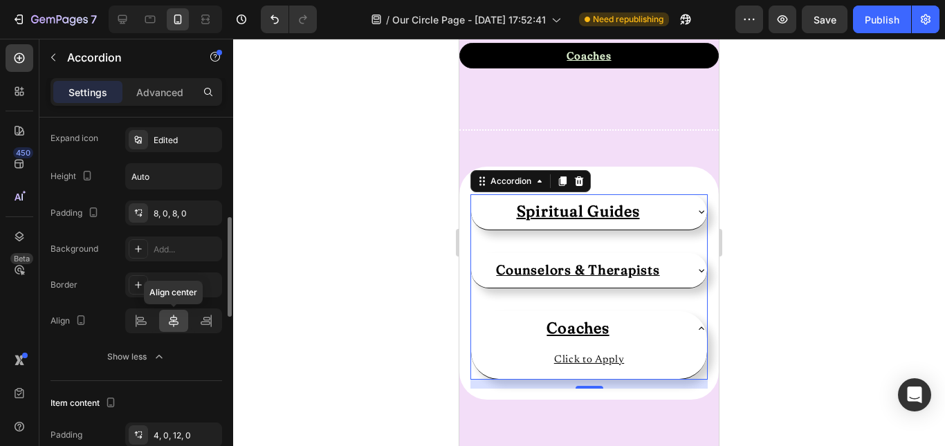
click at [174, 320] on icon at bounding box center [174, 321] width 10 height 12
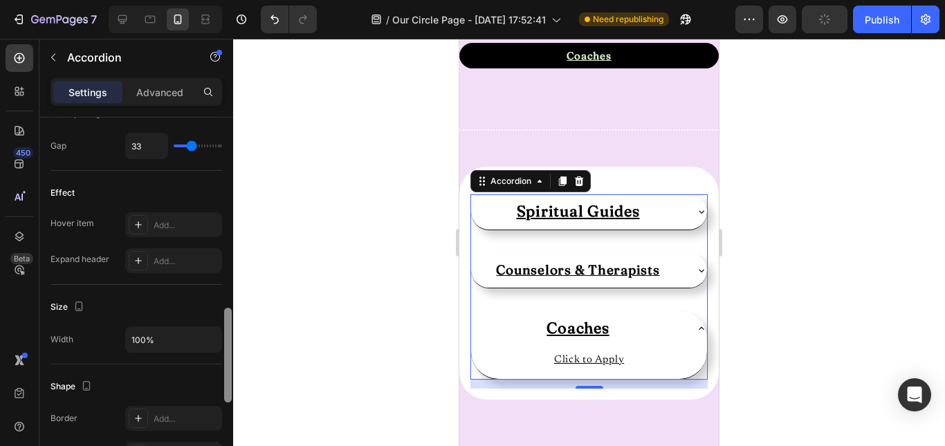
click at [230, 331] on div at bounding box center [228, 302] width 10 height 368
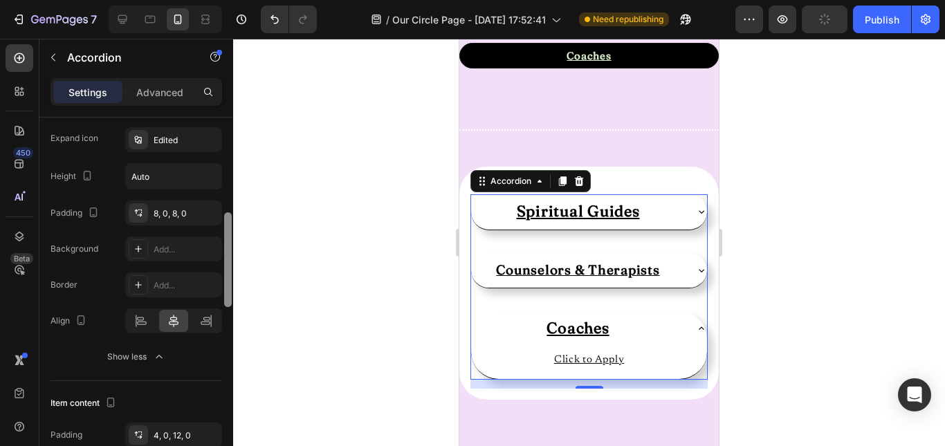
click at [228, 304] on div at bounding box center [228, 302] width 10 height 368
click at [178, 214] on div "8, 0, 8, 0" at bounding box center [174, 214] width 40 height 12
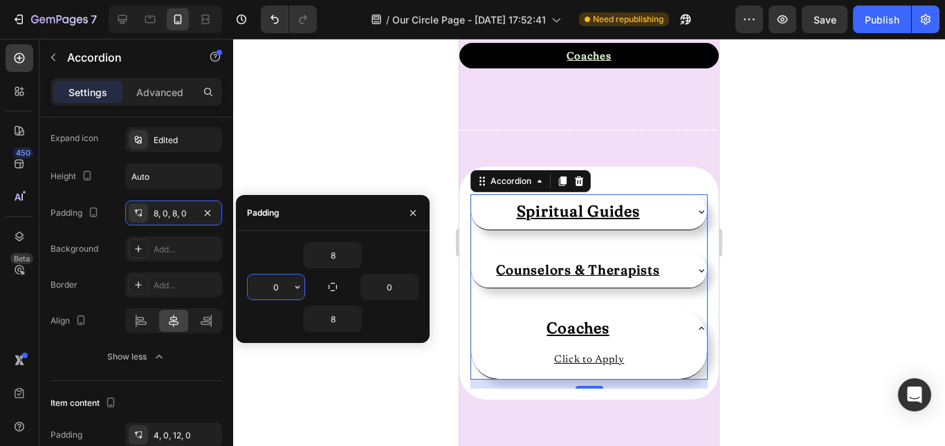
click at [287, 289] on input "0" at bounding box center [276, 287] width 57 height 25
type input "8"
click at [389, 284] on input "0" at bounding box center [389, 287] width 57 height 25
type input "8"
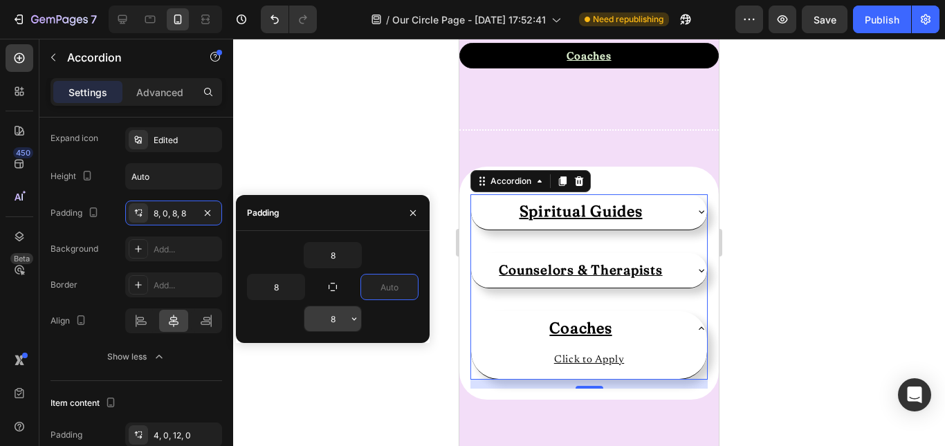
type input "0"
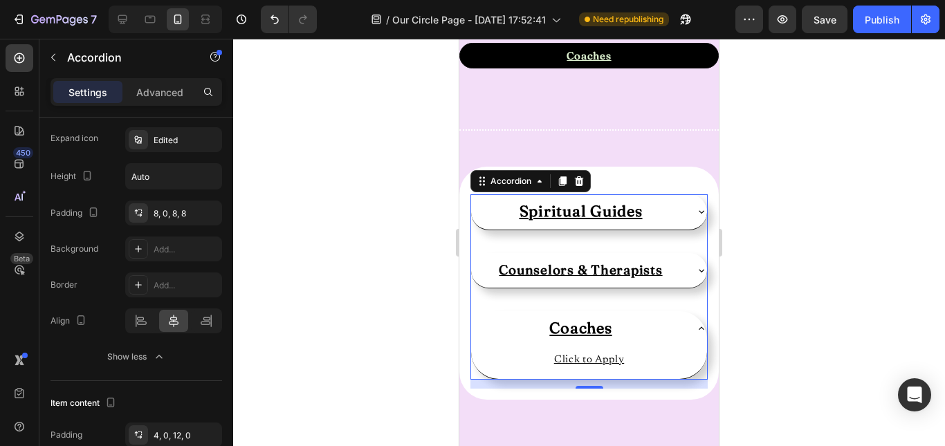
click at [374, 371] on div at bounding box center [589, 243] width 712 height 408
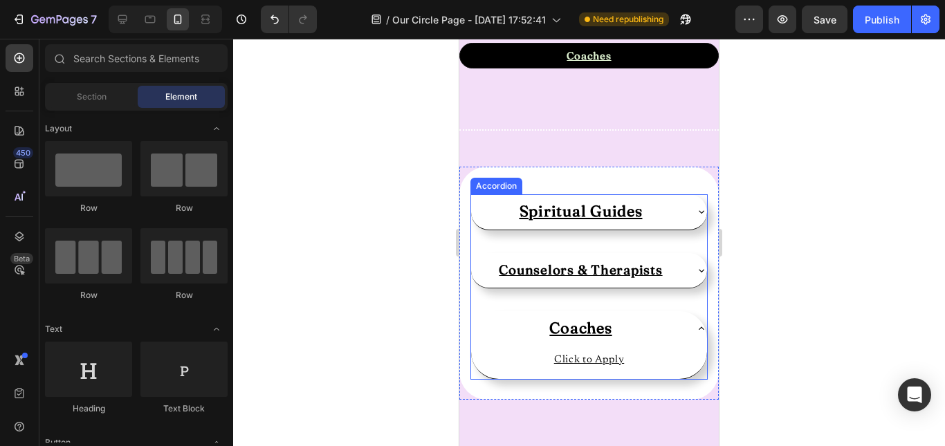
click at [635, 271] on u "Counselors & Therapists" at bounding box center [580, 270] width 163 height 17
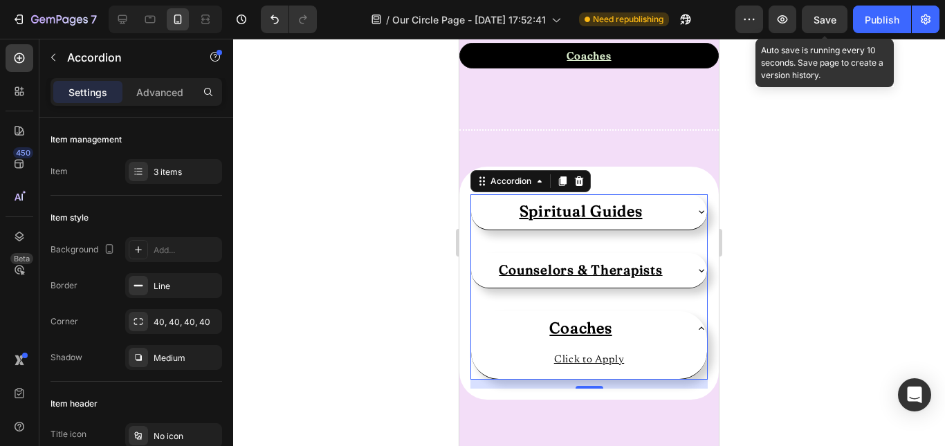
click at [821, 23] on span "Save" at bounding box center [825, 20] width 23 height 12
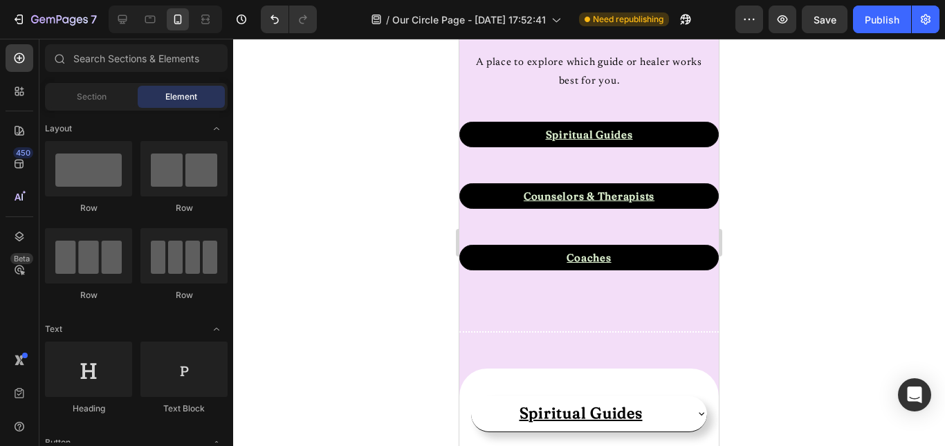
scroll to position [892, 0]
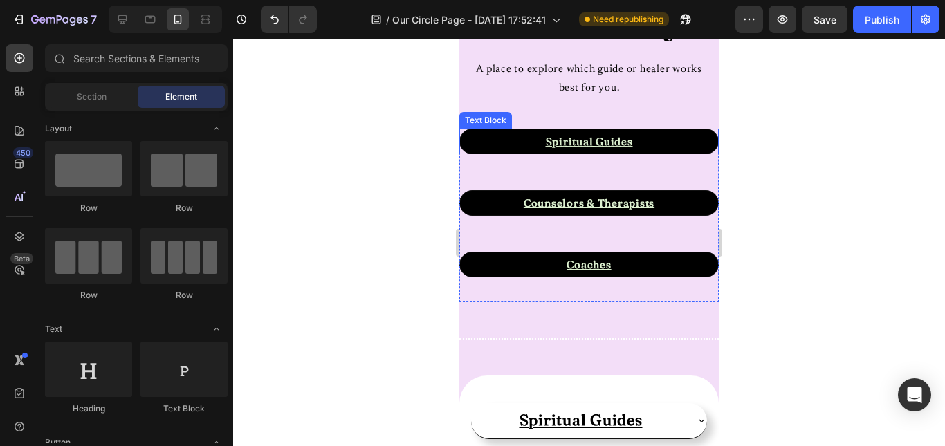
click at [674, 149] on p "Spiritual Guides" at bounding box center [589, 141] width 253 height 19
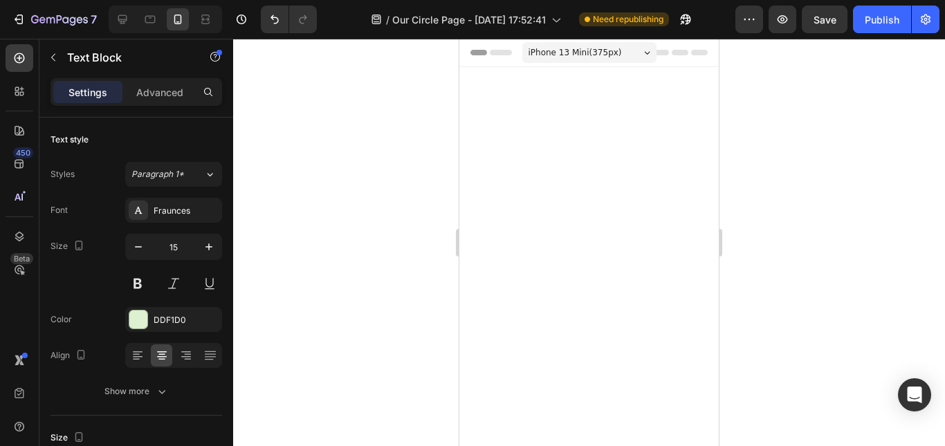
scroll to position [892, 0]
